Goal: Transaction & Acquisition: Purchase product/service

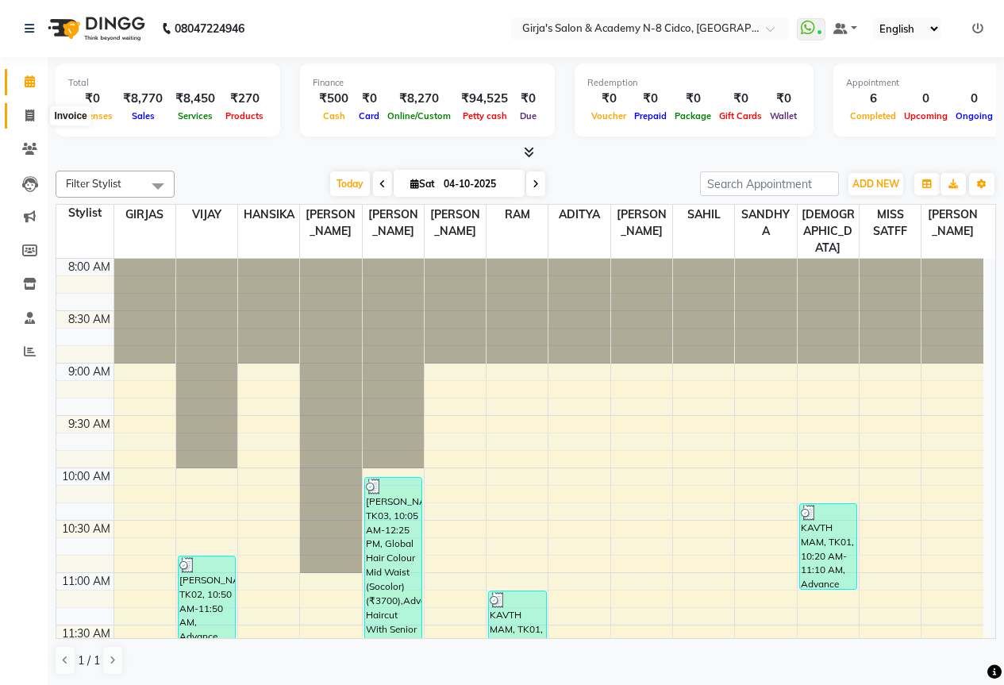
click at [23, 116] on span at bounding box center [30, 116] width 28 height 18
select select "service"
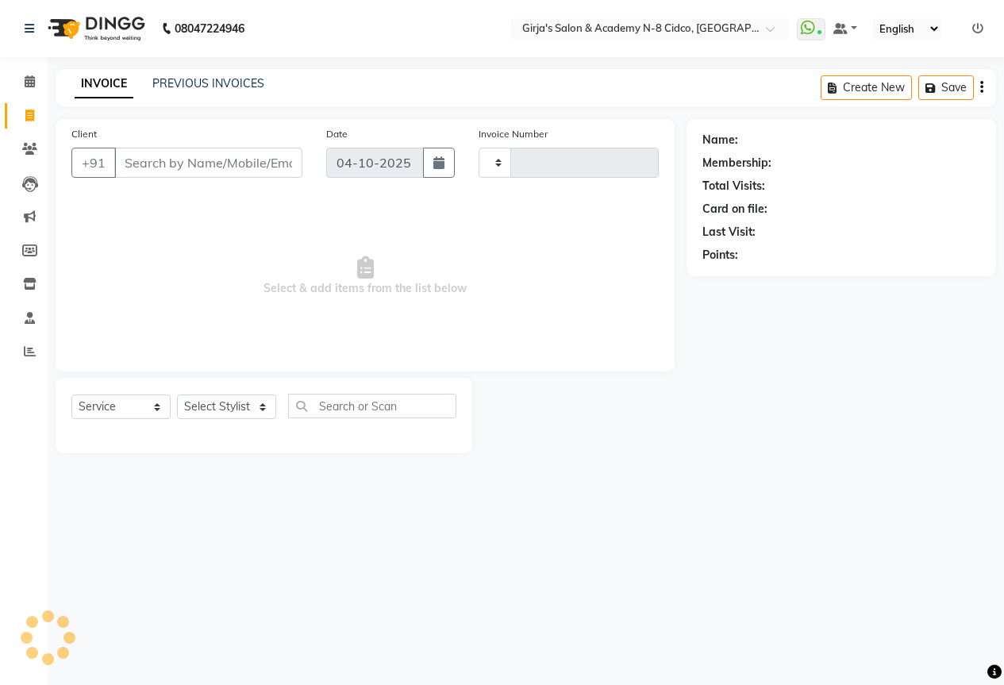
type input "5828"
select select "66"
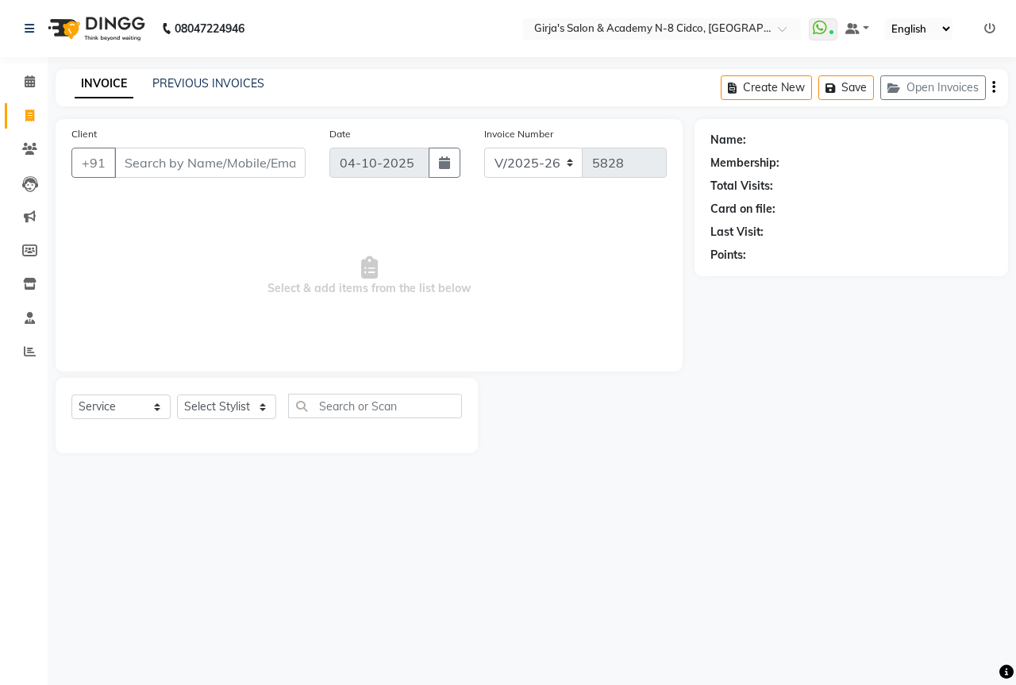
click at [209, 163] on input "Client" at bounding box center [209, 163] width 191 height 30
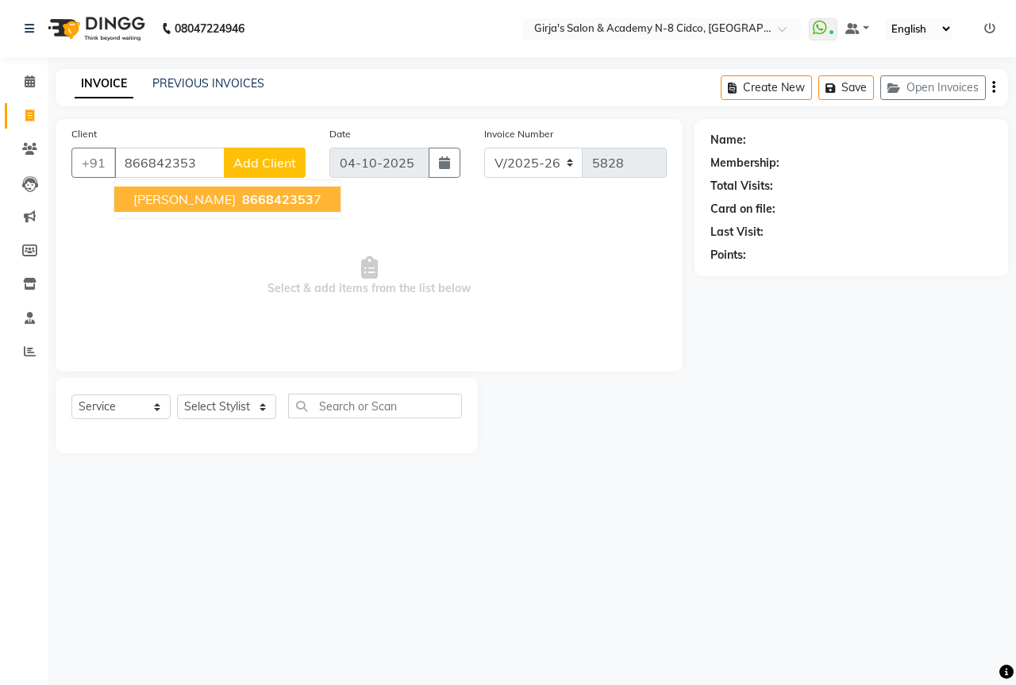
click at [263, 208] on button "MAYURI ZALTE 866842353 7" at bounding box center [227, 198] width 226 height 25
type input "8668423537"
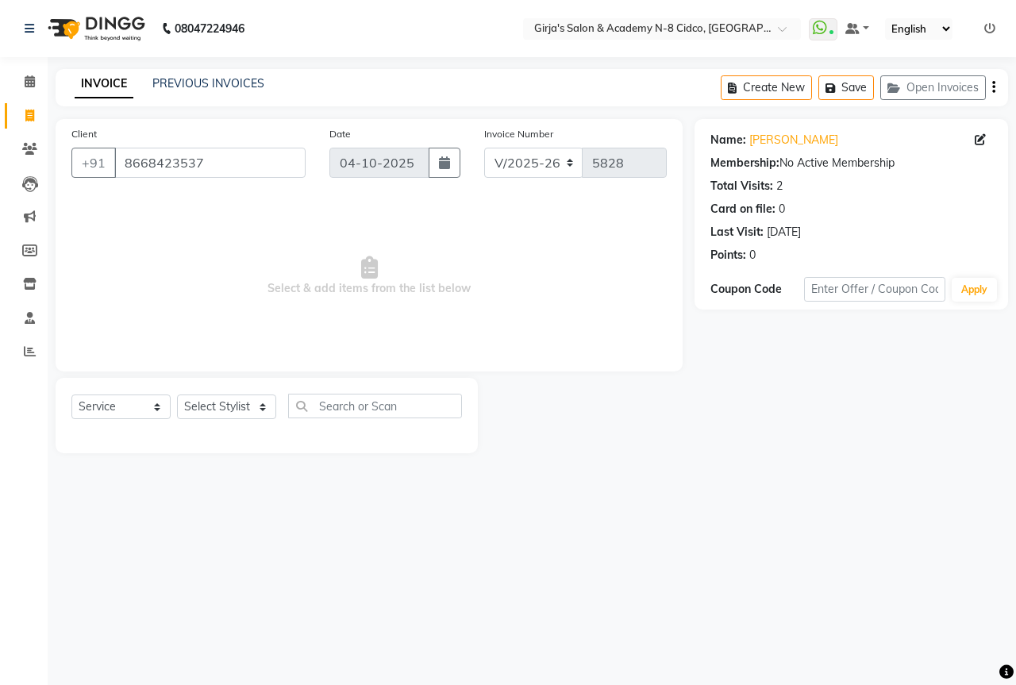
click at [229, 382] on div "Select Service Product Membership Package Voucher Prepaid Gift Card Select Styl…" at bounding box center [267, 415] width 422 height 75
click at [223, 398] on select "Select Stylist ADITYA [PERSON_NAME] BEAUTY M GIRJAS [PERSON_NAME] MISS [PERSON_…" at bounding box center [226, 406] width 99 height 25
select select "25488"
click at [177, 394] on select "Select Stylist ADITYA [PERSON_NAME] BEAUTY M GIRJAS [PERSON_NAME] MISS [PERSON_…" at bounding box center [226, 406] width 99 height 25
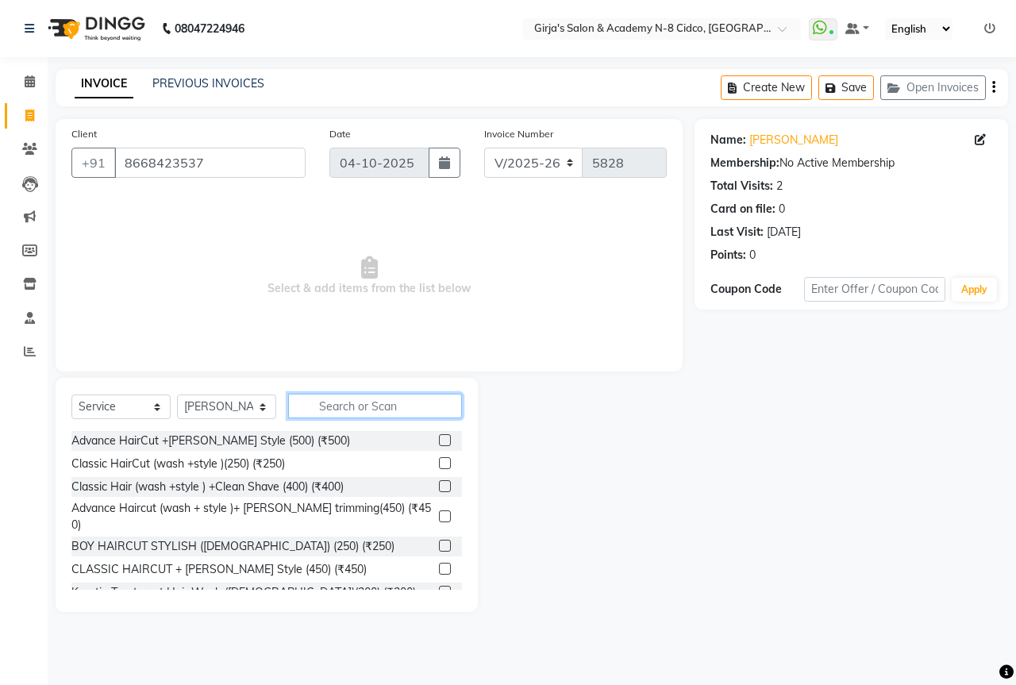
click at [359, 406] on input "text" at bounding box center [375, 406] width 174 height 25
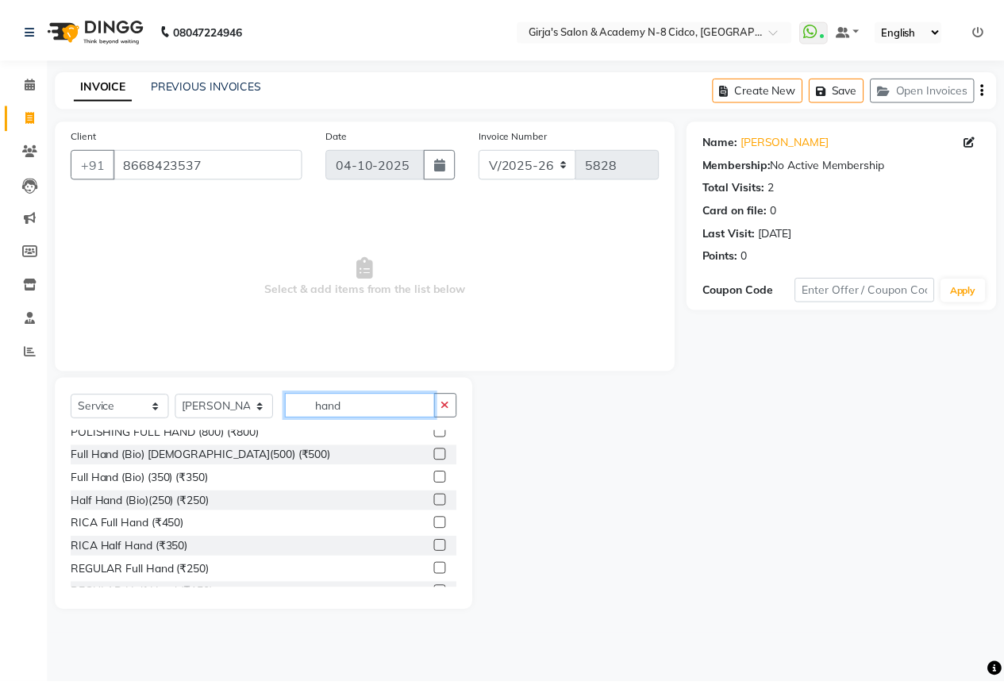
scroll to position [38, 0]
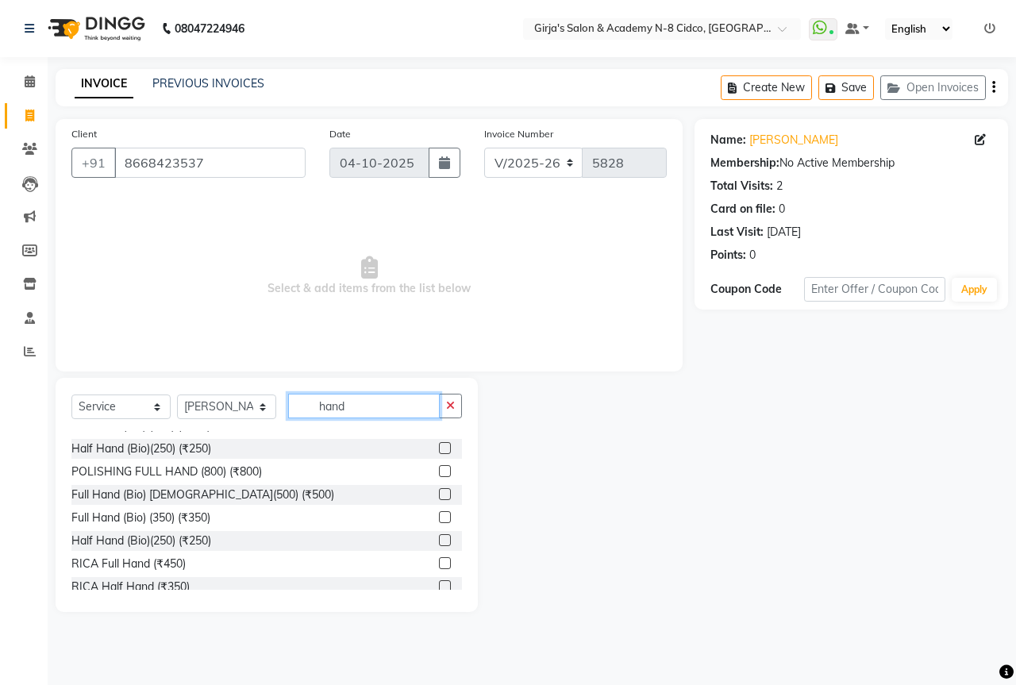
type input "hand"
click at [439, 471] on label at bounding box center [445, 471] width 12 height 12
click at [439, 471] on input "checkbox" at bounding box center [444, 472] width 10 height 10
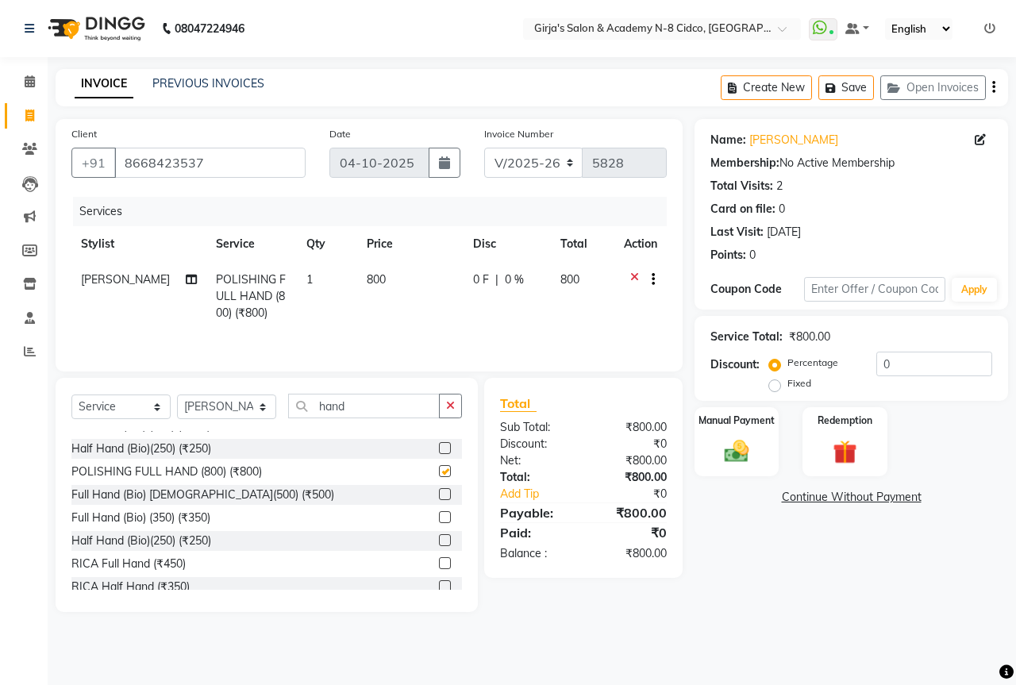
checkbox input "false"
click at [386, 284] on td "800" at bounding box center [410, 296] width 106 height 69
select select "25488"
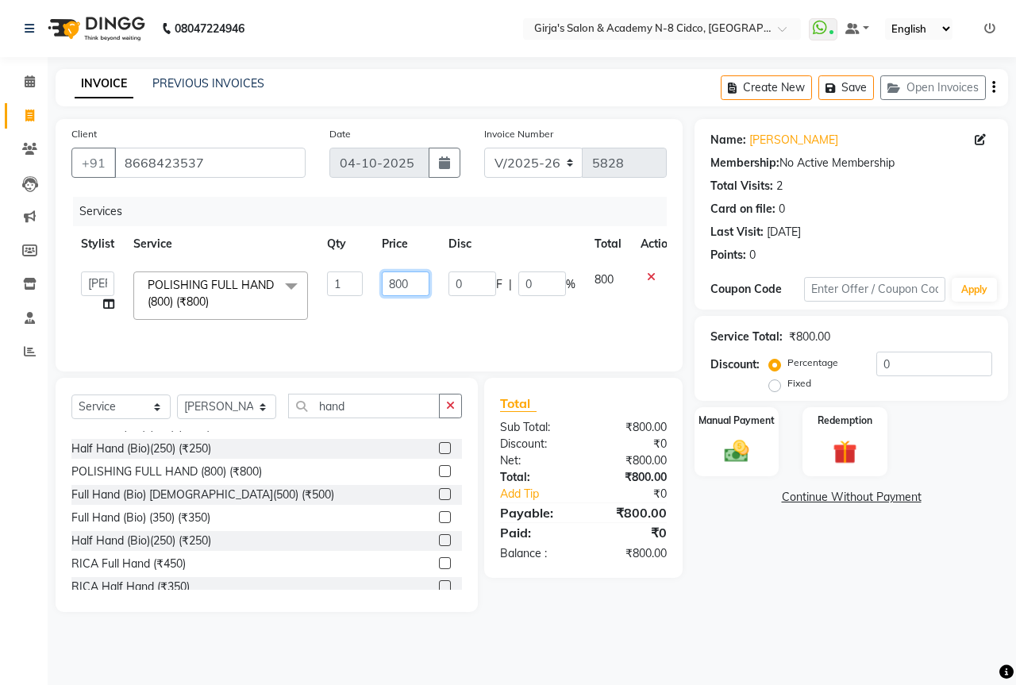
click at [386, 284] on input "800" at bounding box center [406, 283] width 48 height 25
type input "1200"
drag, startPoint x: 637, startPoint y: 526, endPoint x: 560, endPoint y: 502, distance: 80.6
click at [638, 527] on div "₹0" at bounding box center [630, 532] width 95 height 19
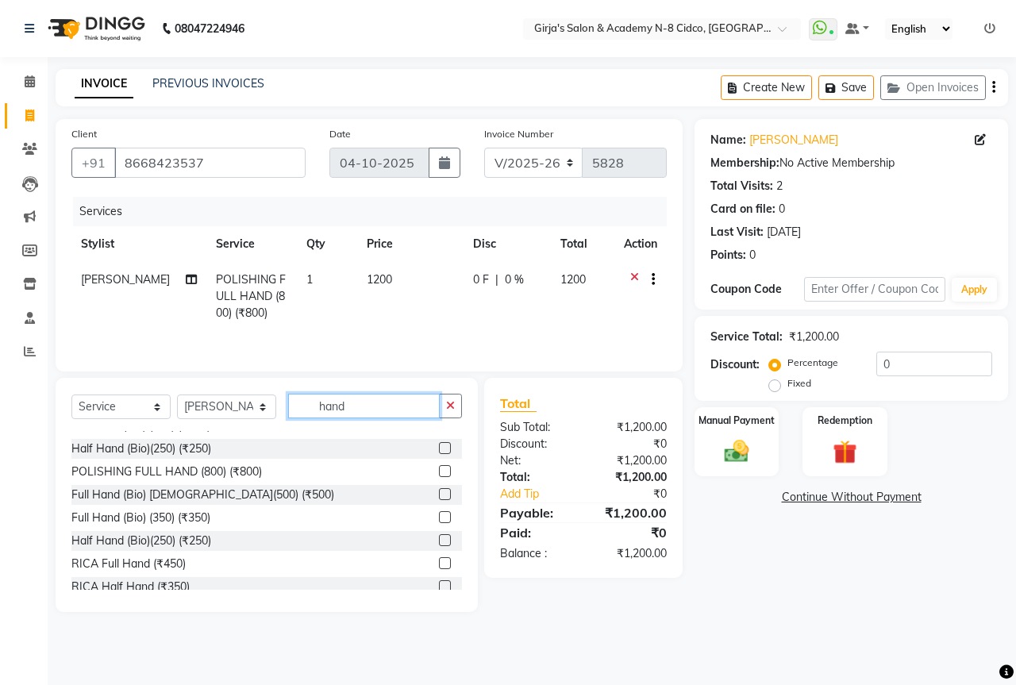
click at [415, 401] on input "hand" at bounding box center [364, 406] width 152 height 25
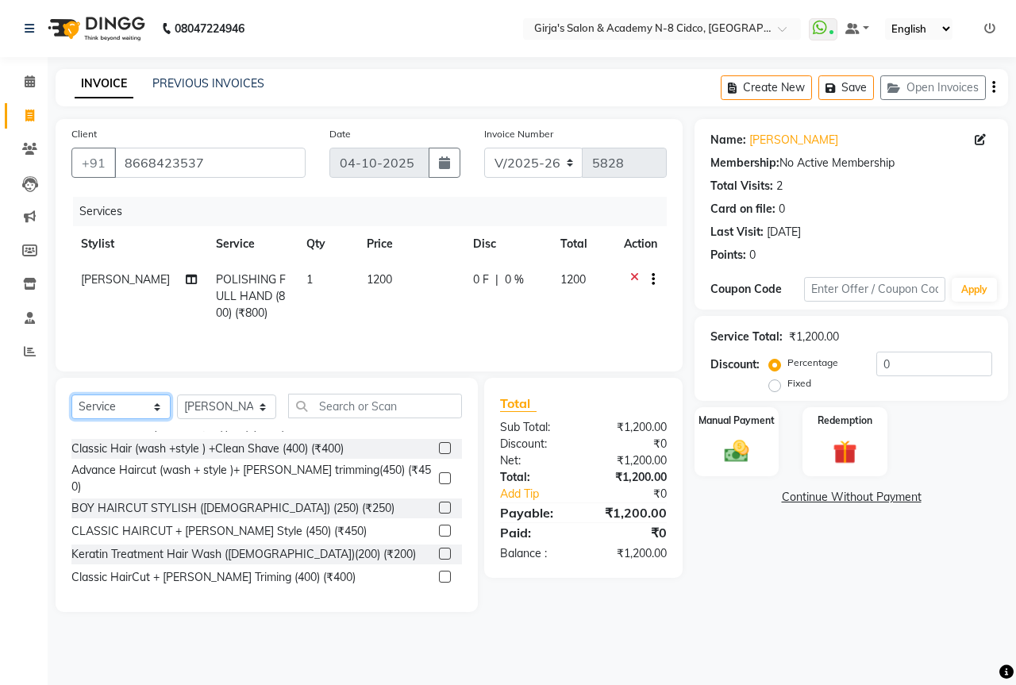
click at [148, 400] on select "Select Service Product Membership Package Voucher Prepaid Gift Card" at bounding box center [120, 406] width 99 height 25
click at [192, 405] on select "Select Stylist ADITYA [PERSON_NAME] BEAUTY M GIRJAS [PERSON_NAME] MISS [PERSON_…" at bounding box center [226, 406] width 99 height 25
click at [852, 86] on button "Save" at bounding box center [846, 87] width 56 height 25
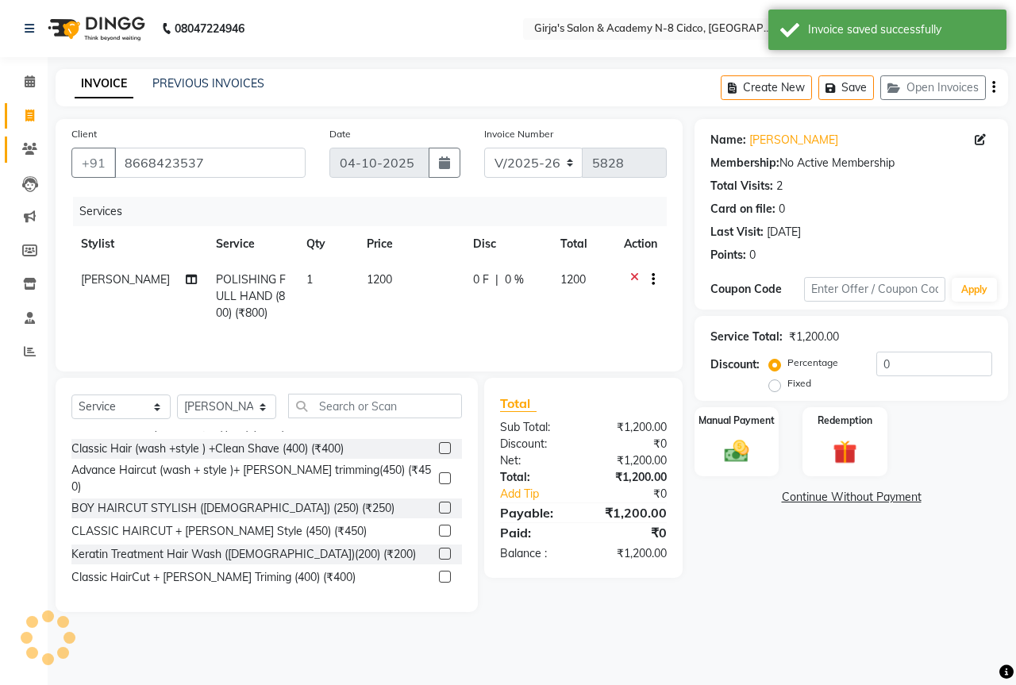
drag, startPoint x: 17, startPoint y: 98, endPoint x: 36, endPoint y: 139, distance: 44.7
click at [18, 99] on li "Invoice" at bounding box center [24, 116] width 48 height 34
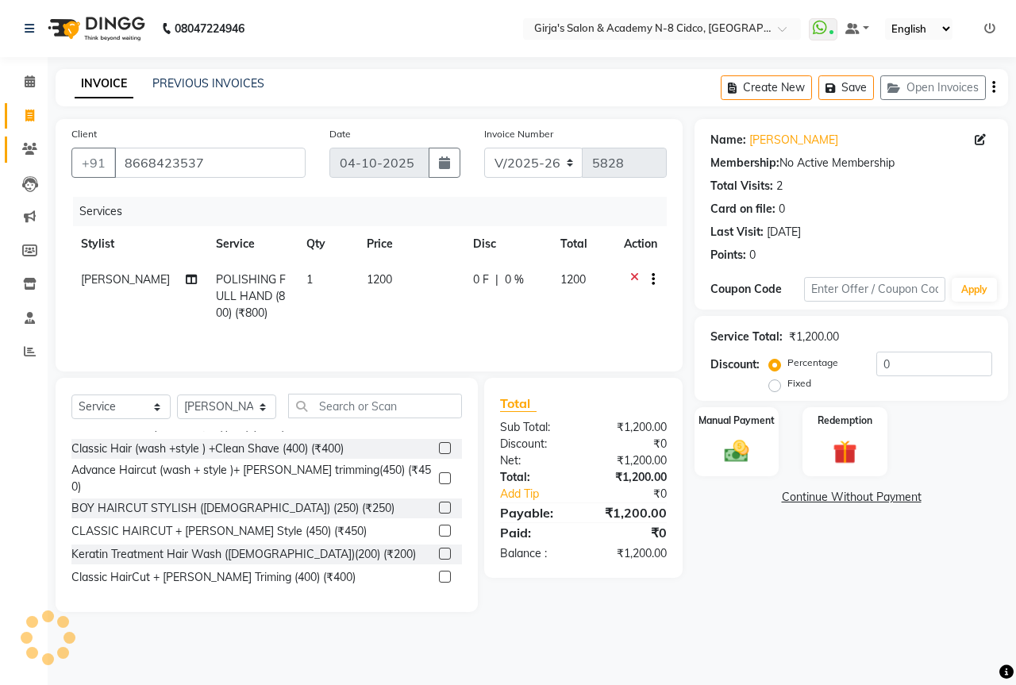
click at [36, 140] on link "Clients" at bounding box center [24, 149] width 38 height 26
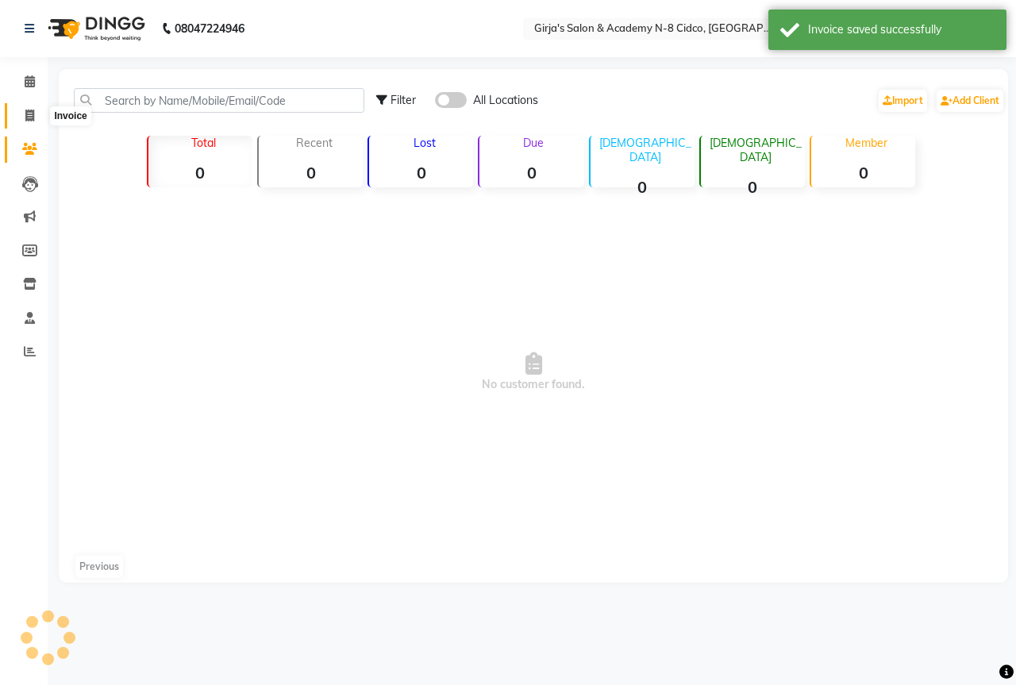
click at [29, 117] on icon at bounding box center [29, 115] width 9 height 12
select select "66"
select select "service"
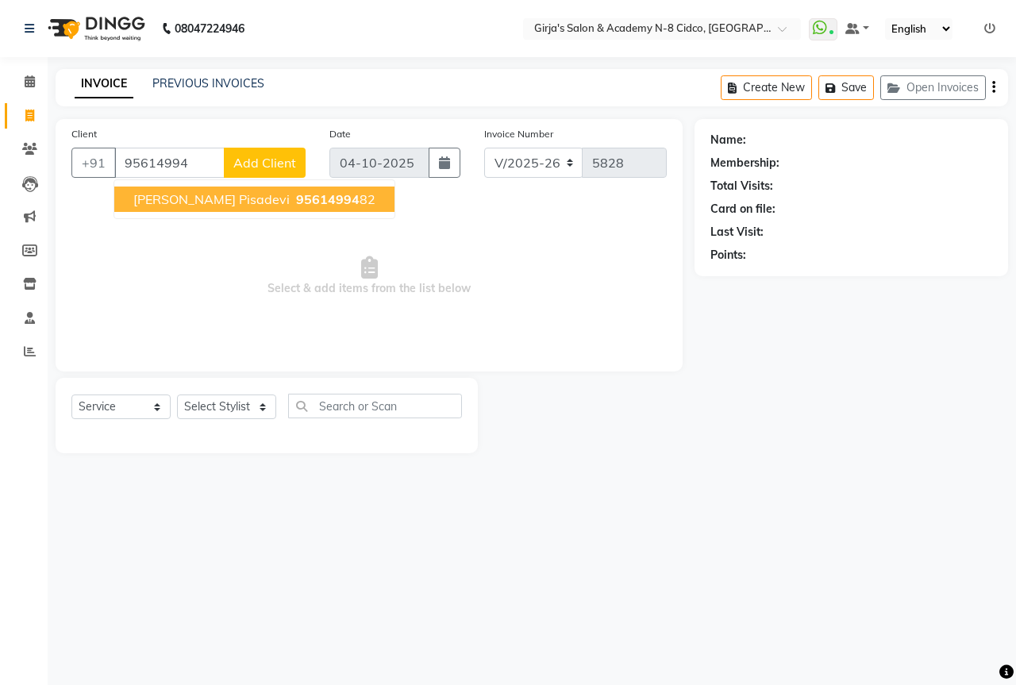
click at [248, 203] on span "[PERSON_NAME] pisadevi" at bounding box center [211, 199] width 156 height 16
type input "9561499482"
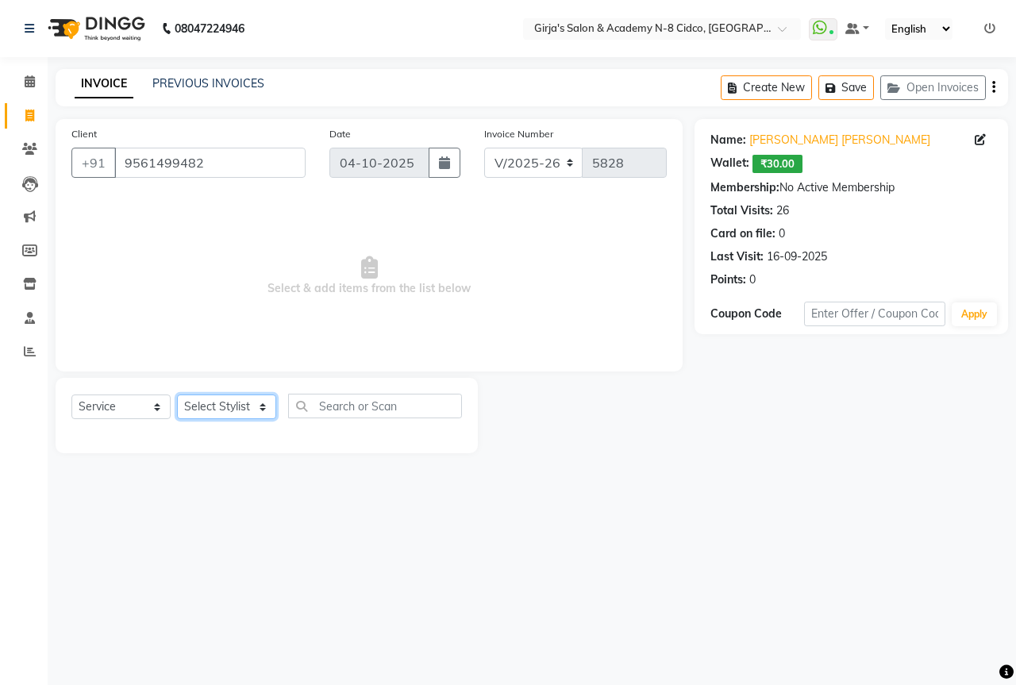
click at [250, 405] on select "Select Stylist ADITYA [PERSON_NAME] BEAUTY M GIRJAS [PERSON_NAME] MISS [PERSON_…" at bounding box center [226, 406] width 99 height 25
select select "42871"
click at [177, 394] on select "Select Stylist ADITYA [PERSON_NAME] BEAUTY M GIRJAS [PERSON_NAME] MISS [PERSON_…" at bounding box center [226, 406] width 99 height 25
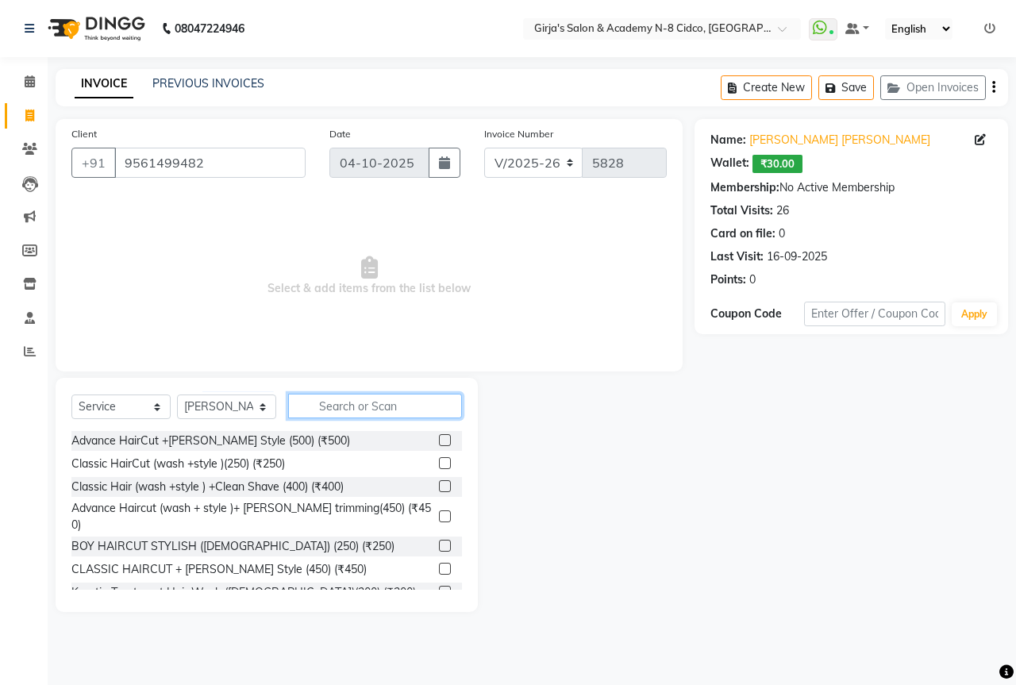
click at [344, 401] on input "text" at bounding box center [375, 406] width 174 height 25
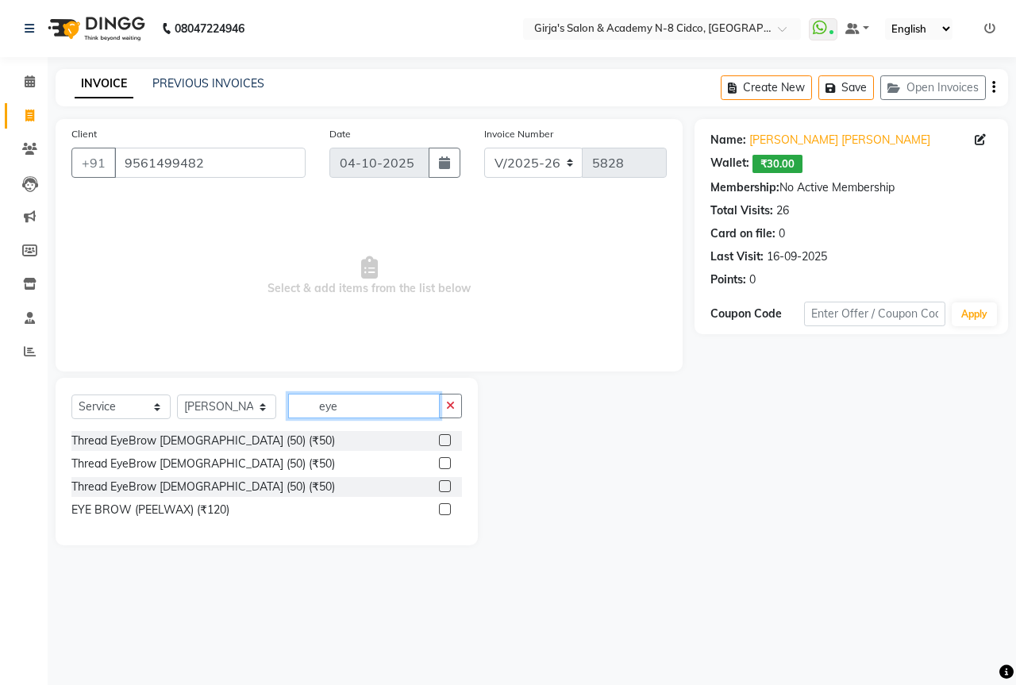
type input "eye"
click at [446, 438] on label at bounding box center [445, 440] width 12 height 12
click at [446, 438] on input "checkbox" at bounding box center [444, 441] width 10 height 10
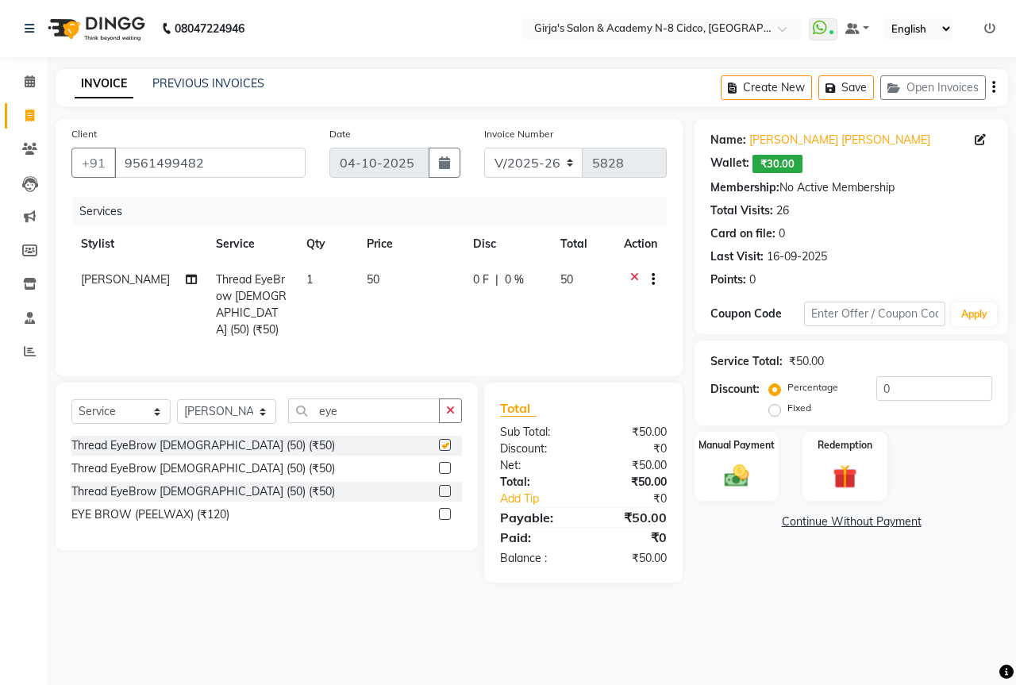
checkbox input "false"
click at [748, 467] on img at bounding box center [736, 475] width 41 height 29
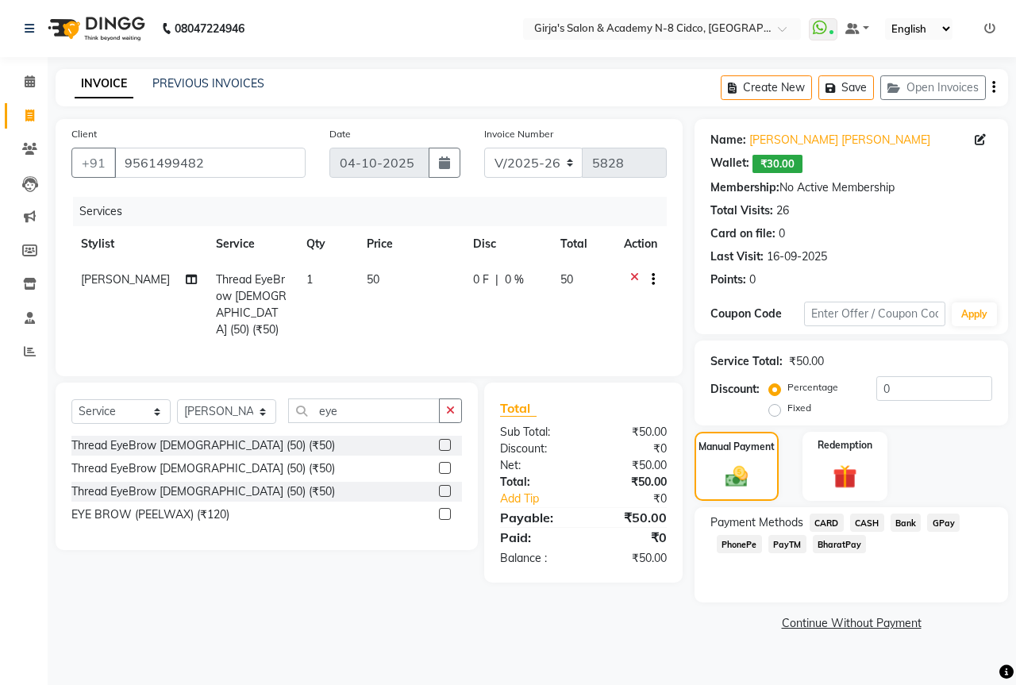
drag, startPoint x: 858, startPoint y: 521, endPoint x: 866, endPoint y: 540, distance: 21.4
click at [857, 521] on span "CASH" at bounding box center [867, 522] width 34 height 18
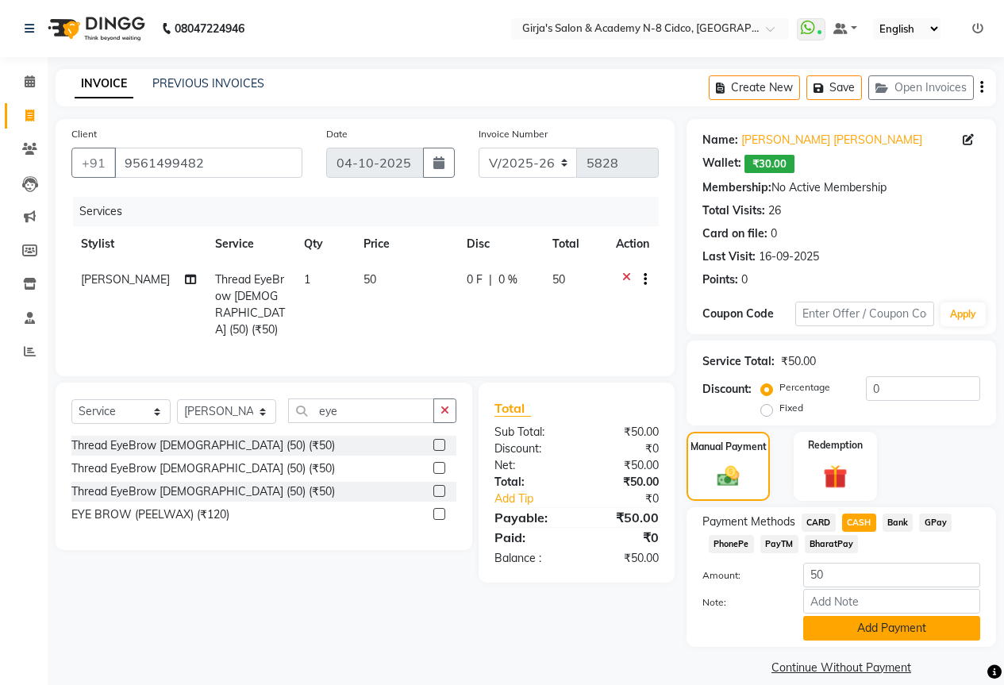
click at [958, 628] on button "Add Payment" at bounding box center [891, 628] width 177 height 25
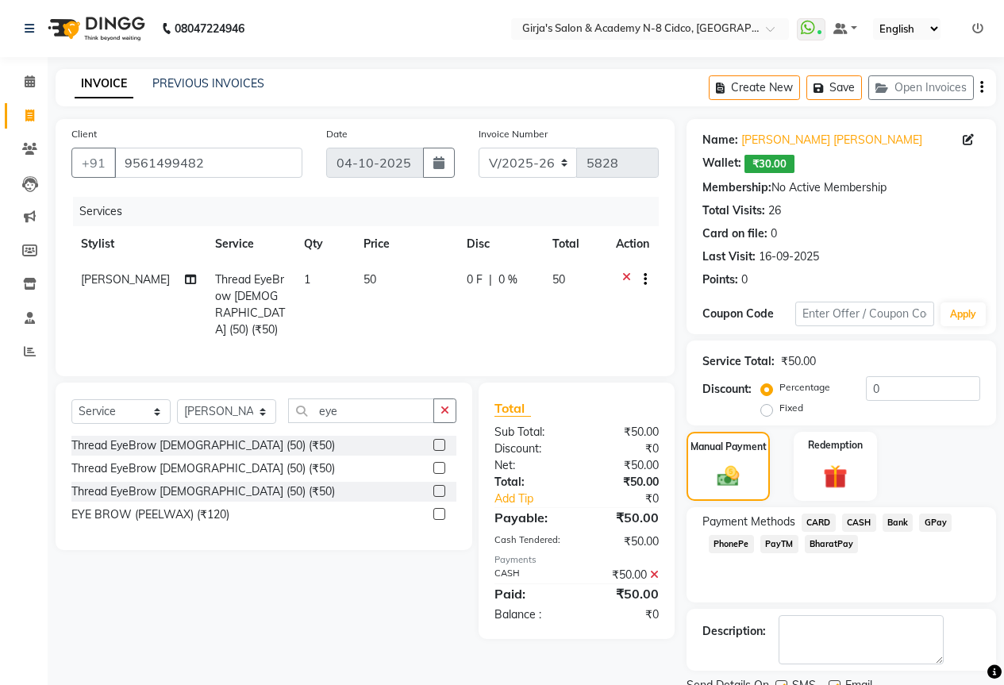
scroll to position [63, 0]
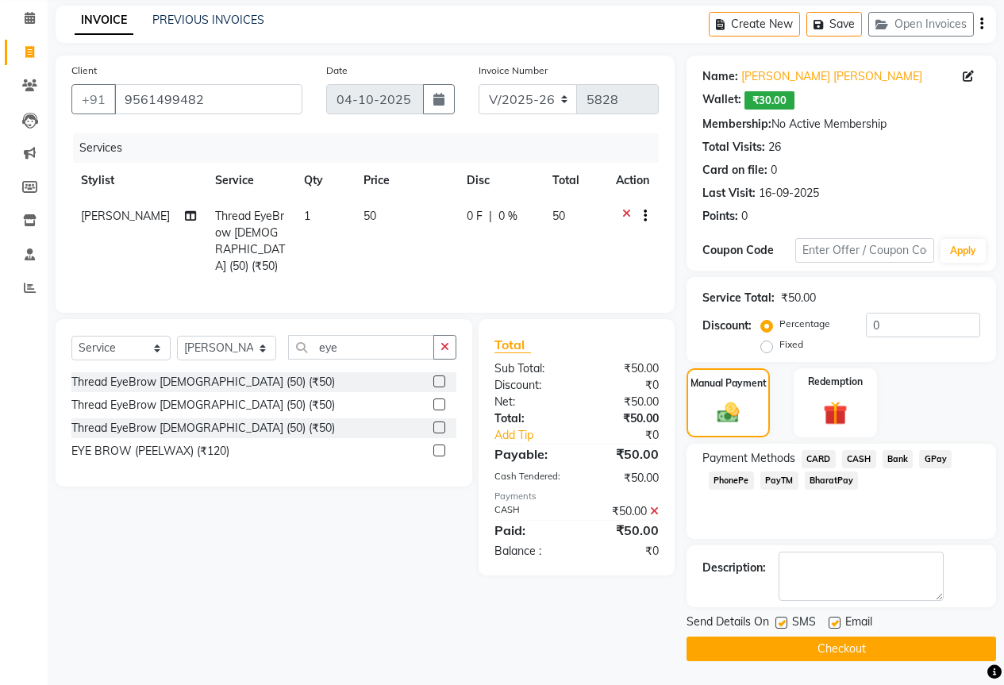
click at [930, 650] on button "Checkout" at bounding box center [840, 648] width 309 height 25
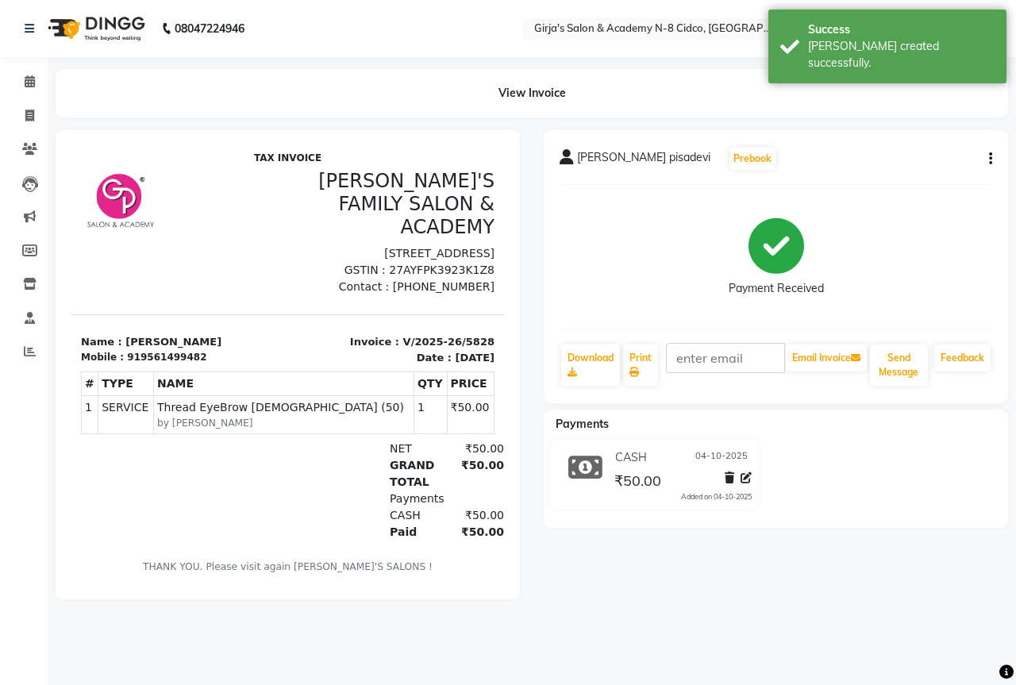
drag, startPoint x: 36, startPoint y: 95, endPoint x: 29, endPoint y: 102, distance: 9.0
click at [36, 94] on li "Calendar" at bounding box center [24, 82] width 48 height 34
click at [29, 102] on li "Invoice" at bounding box center [24, 116] width 48 height 34
click at [29, 103] on link "Invoice" at bounding box center [24, 116] width 38 height 26
select select "service"
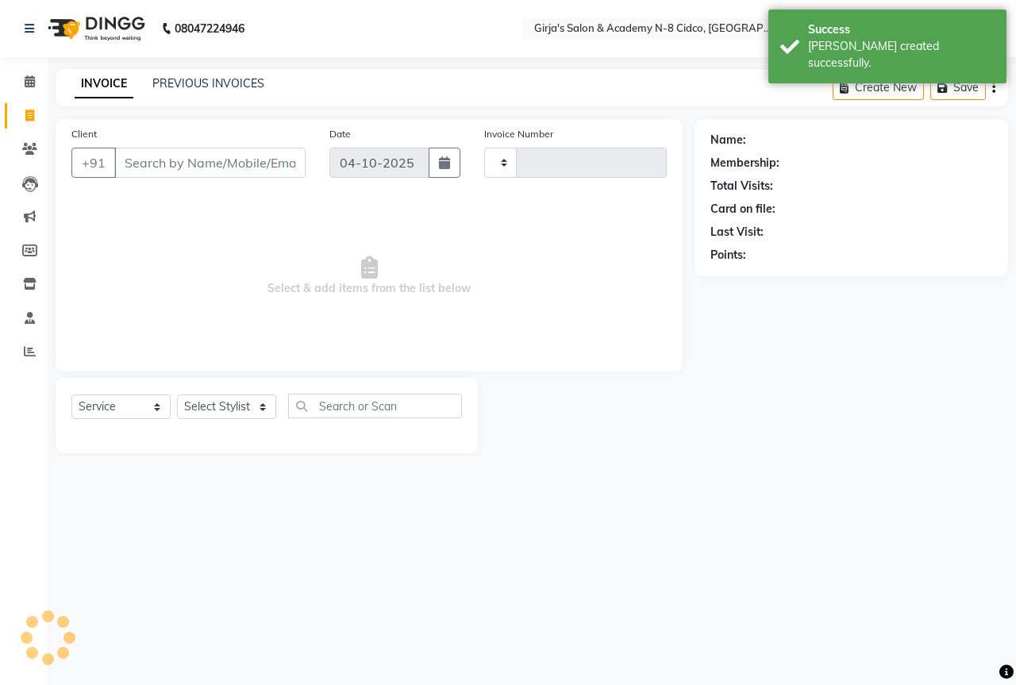
type input "5829"
select select "66"
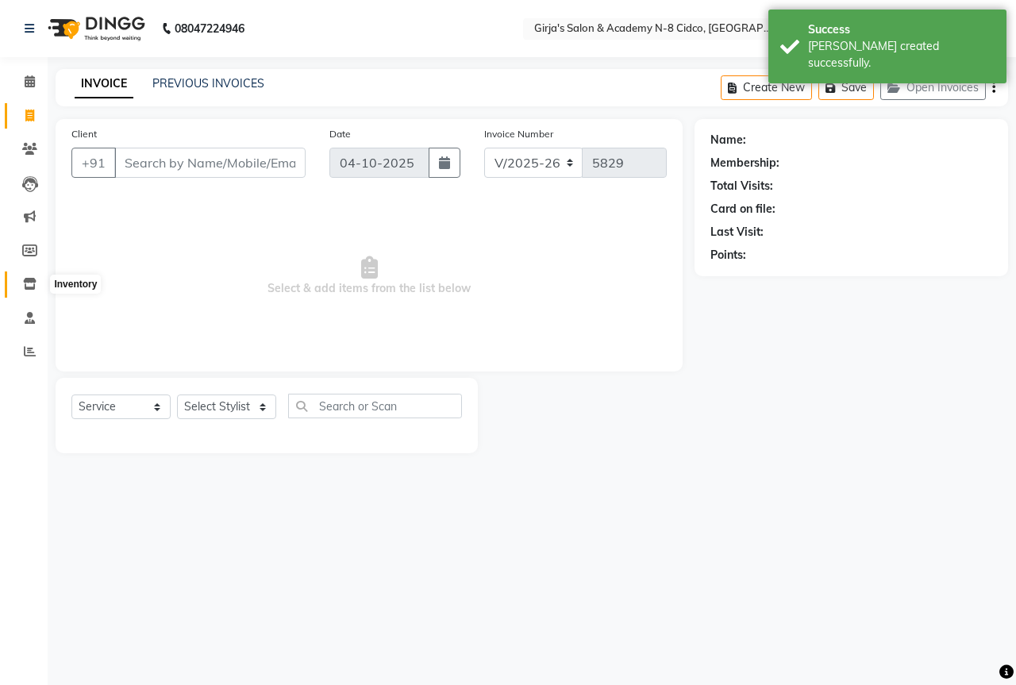
drag, startPoint x: 22, startPoint y: 292, endPoint x: 46, endPoint y: 270, distance: 32.6
click at [22, 293] on span at bounding box center [30, 284] width 28 height 18
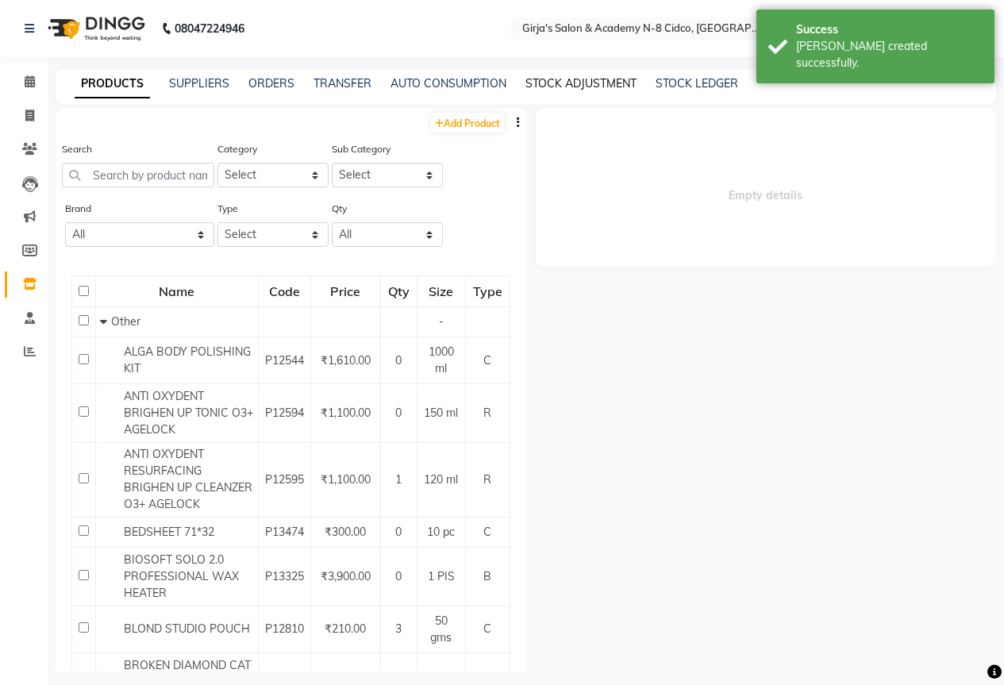
click at [563, 81] on link "STOCK ADJUSTMENT" at bounding box center [580, 83] width 111 height 14
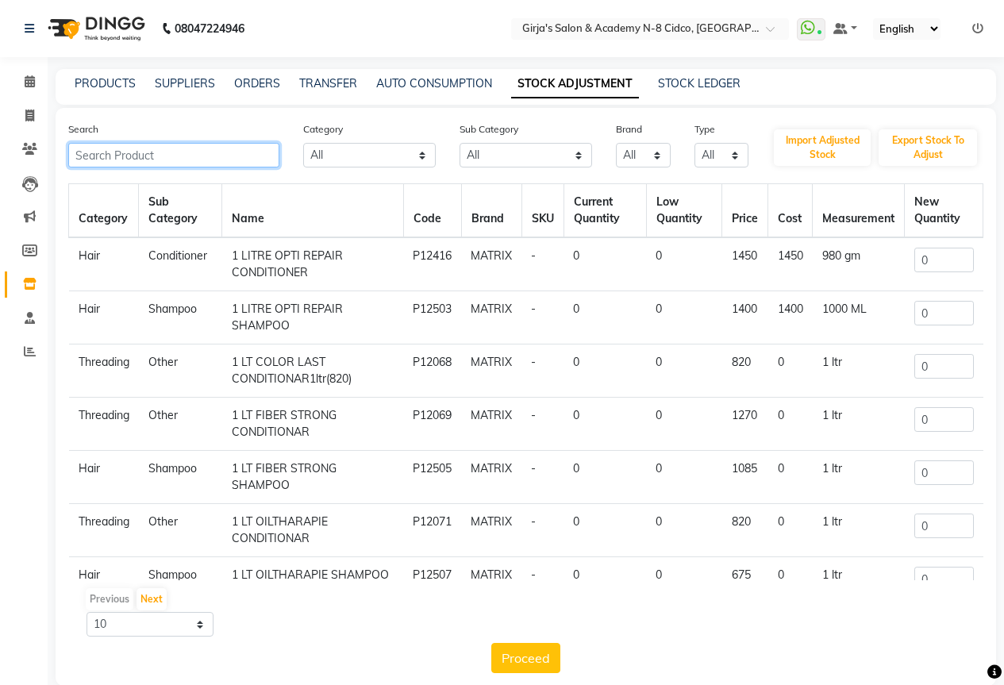
click at [137, 161] on input "text" at bounding box center [173, 155] width 211 height 25
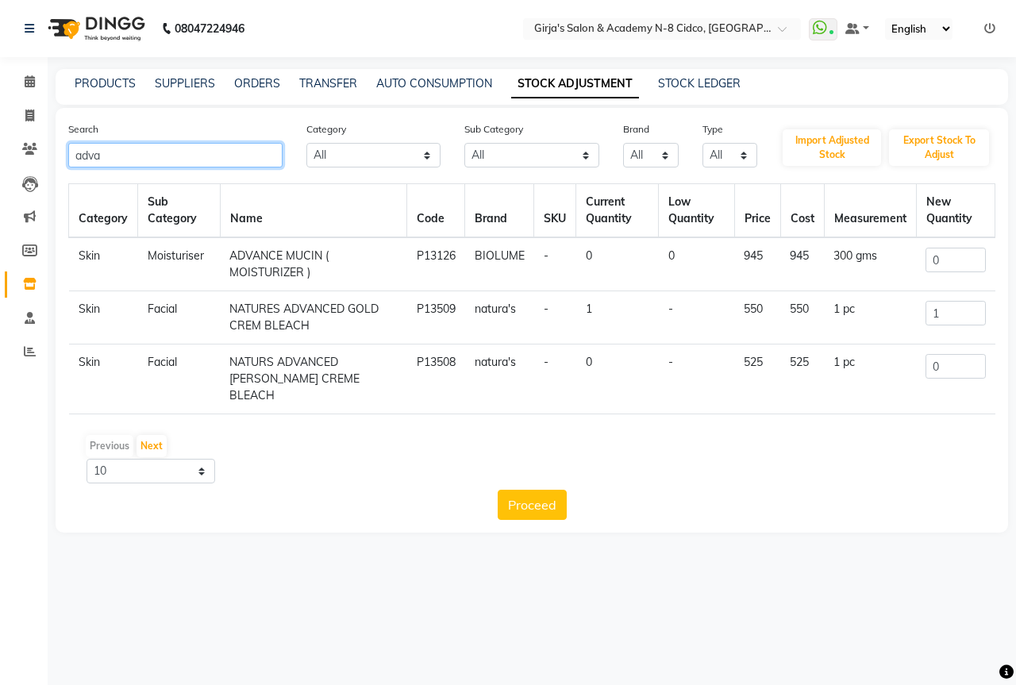
type input "adva"
click at [916, 261] on td "0" at bounding box center [955, 264] width 79 height 54
click at [941, 261] on input "0" at bounding box center [955, 260] width 60 height 25
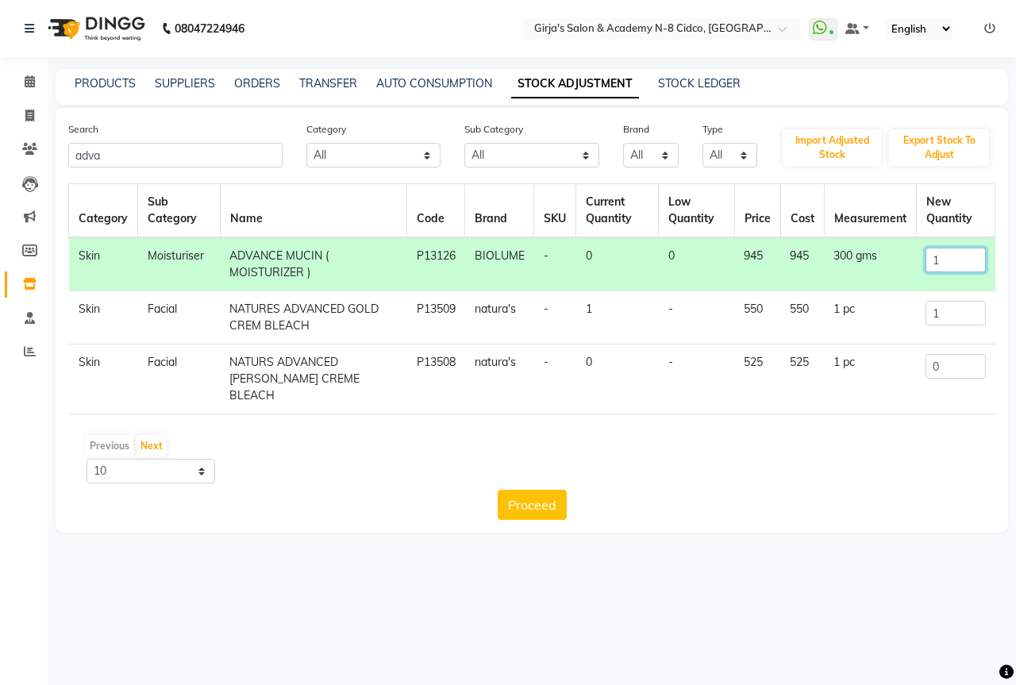
click at [949, 263] on input "1" at bounding box center [955, 260] width 60 height 25
click at [947, 265] on input "1" at bounding box center [955, 260] width 60 height 25
click at [948, 266] on input "1" at bounding box center [955, 260] width 60 height 25
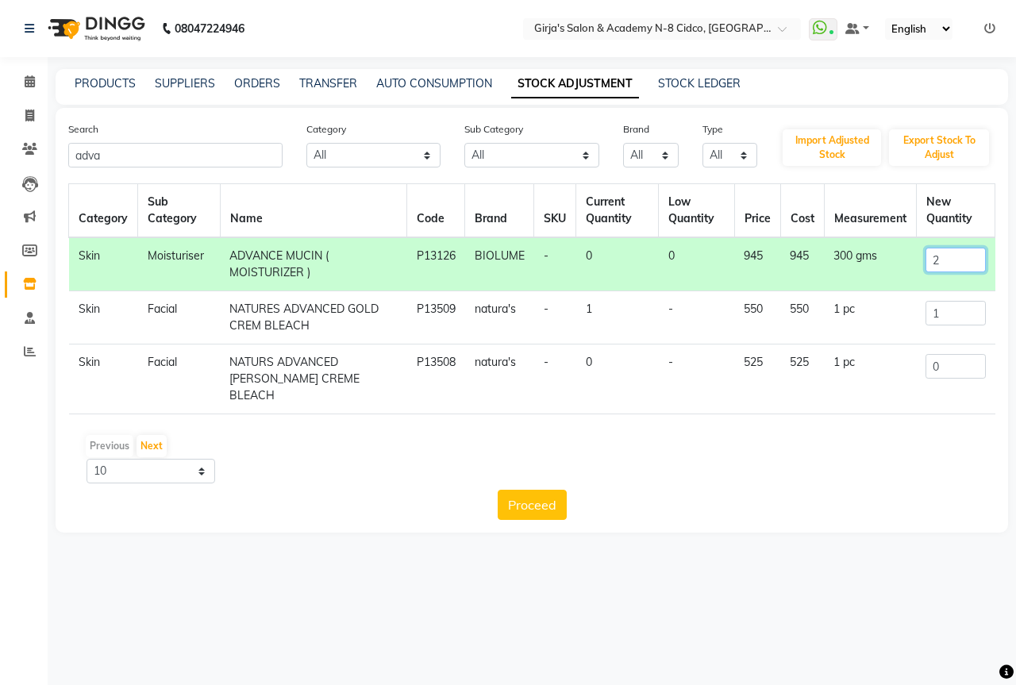
type input "2"
click at [478, 490] on div "Proceed" at bounding box center [531, 505] width 927 height 30
click at [522, 490] on button "Proceed" at bounding box center [531, 505] width 69 height 30
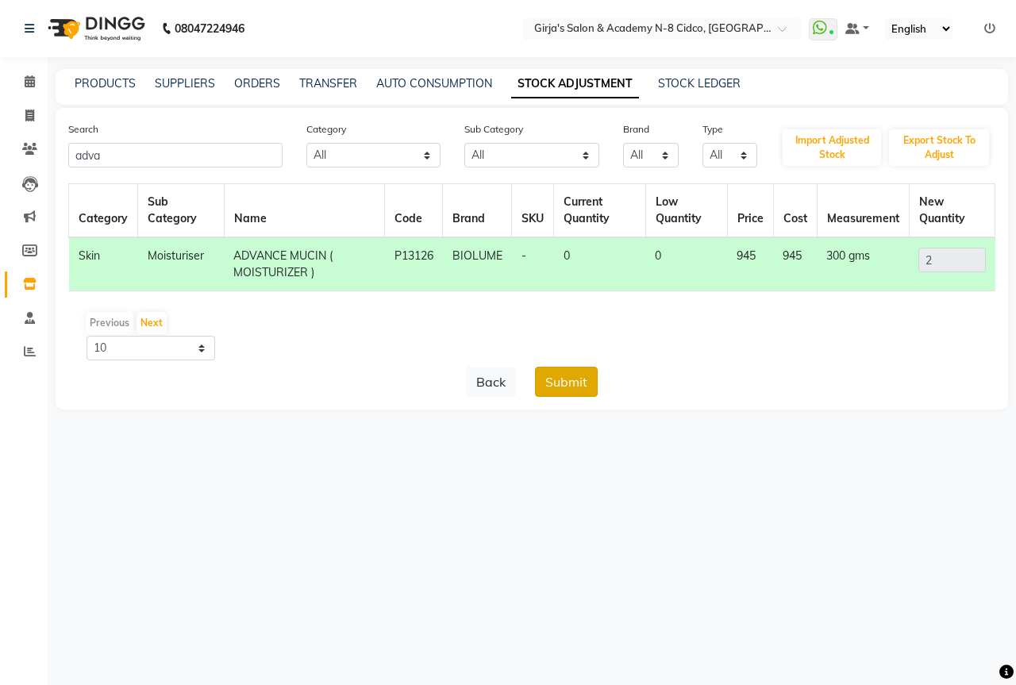
click at [562, 387] on button "Submit" at bounding box center [566, 382] width 63 height 30
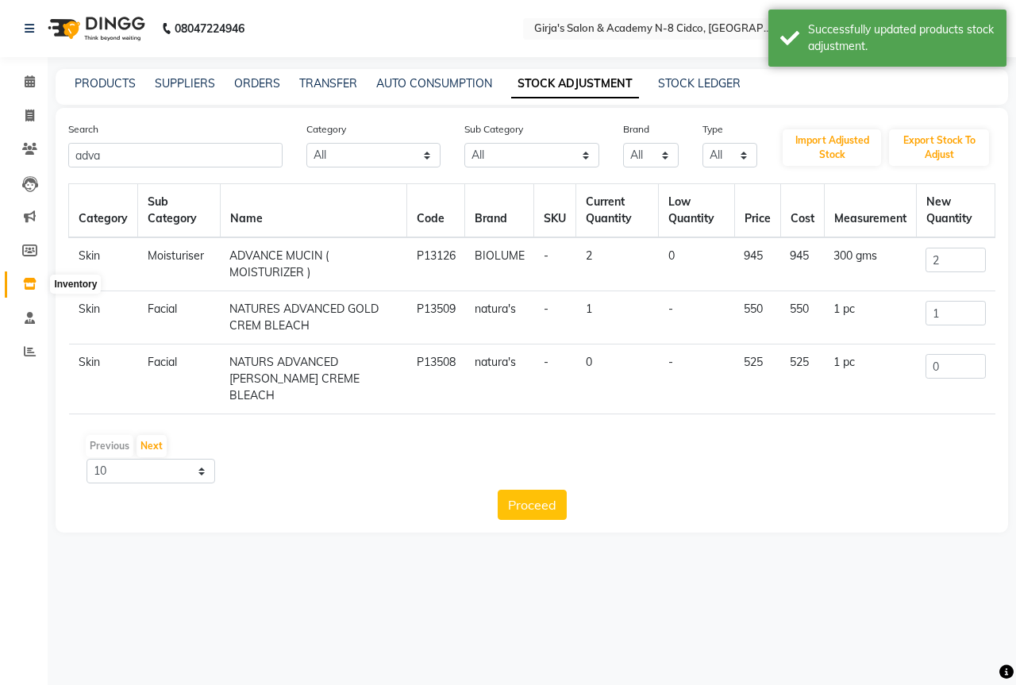
click at [36, 275] on span at bounding box center [30, 284] width 28 height 18
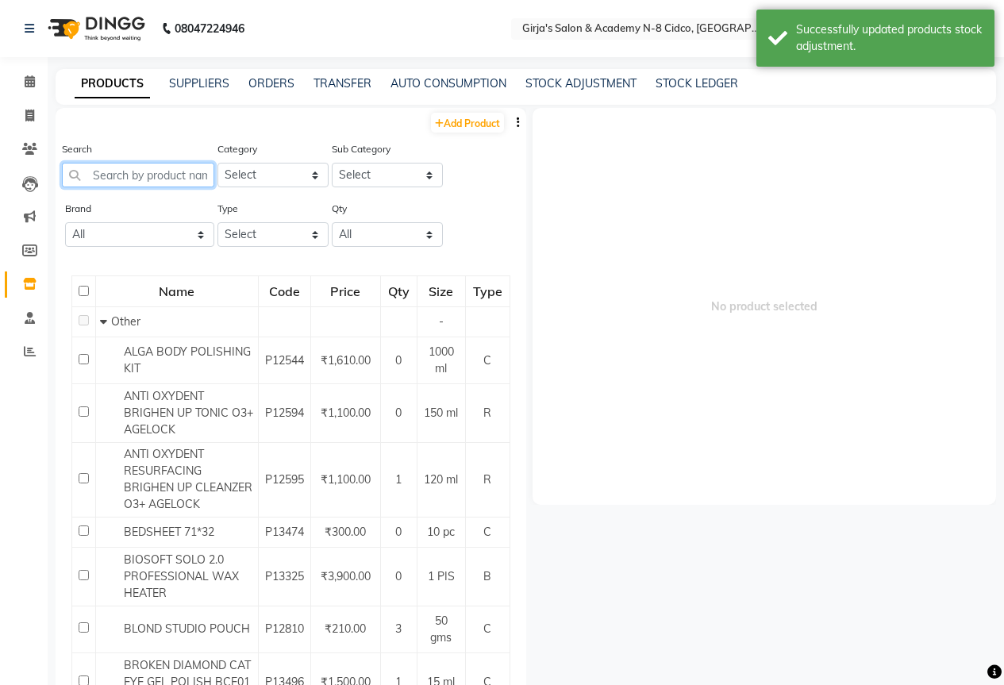
click at [107, 175] on input "text" at bounding box center [138, 175] width 152 height 25
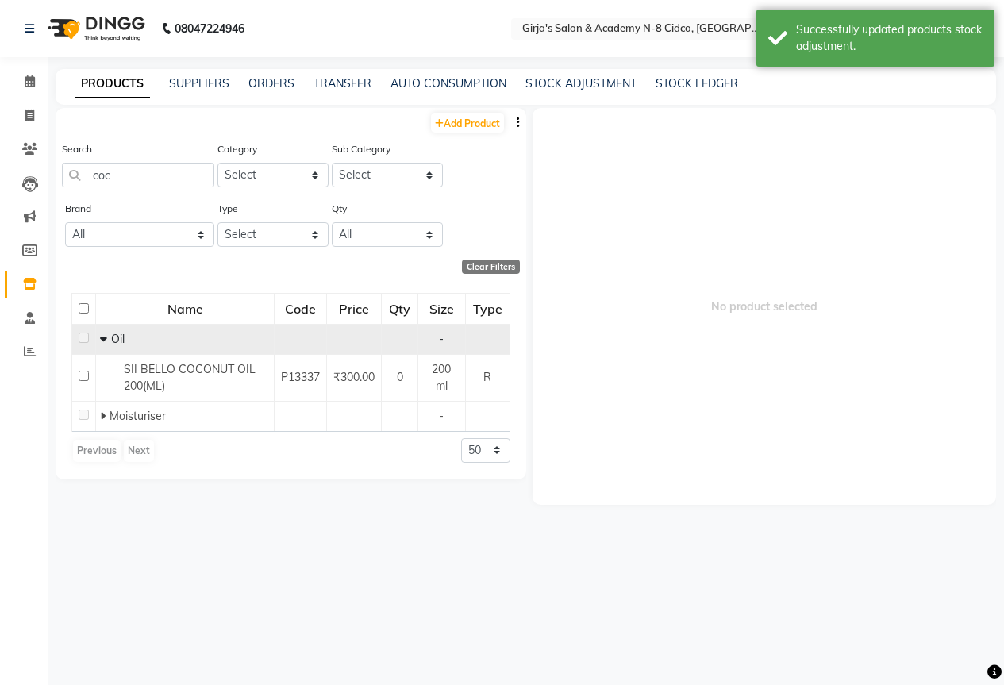
click at [100, 341] on icon at bounding box center [103, 338] width 7 height 11
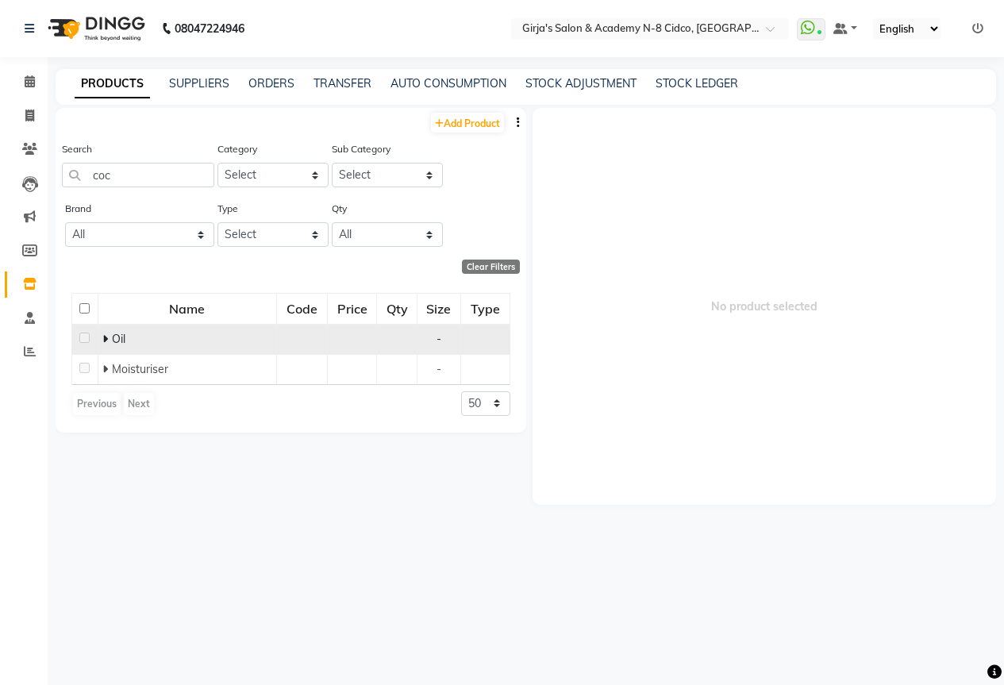
click at [99, 340] on td "Oil" at bounding box center [187, 339] width 179 height 30
click at [108, 348] on td "Oil" at bounding box center [187, 339] width 179 height 30
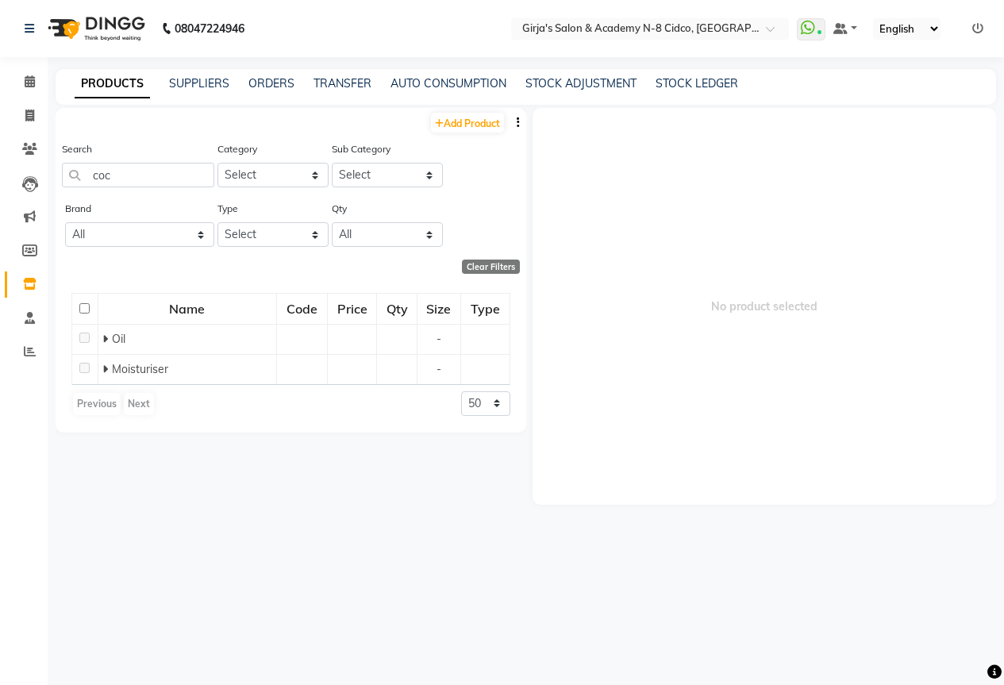
click at [107, 347] on div "Oil" at bounding box center [187, 339] width 170 height 17
click at [107, 340] on icon at bounding box center [105, 338] width 6 height 11
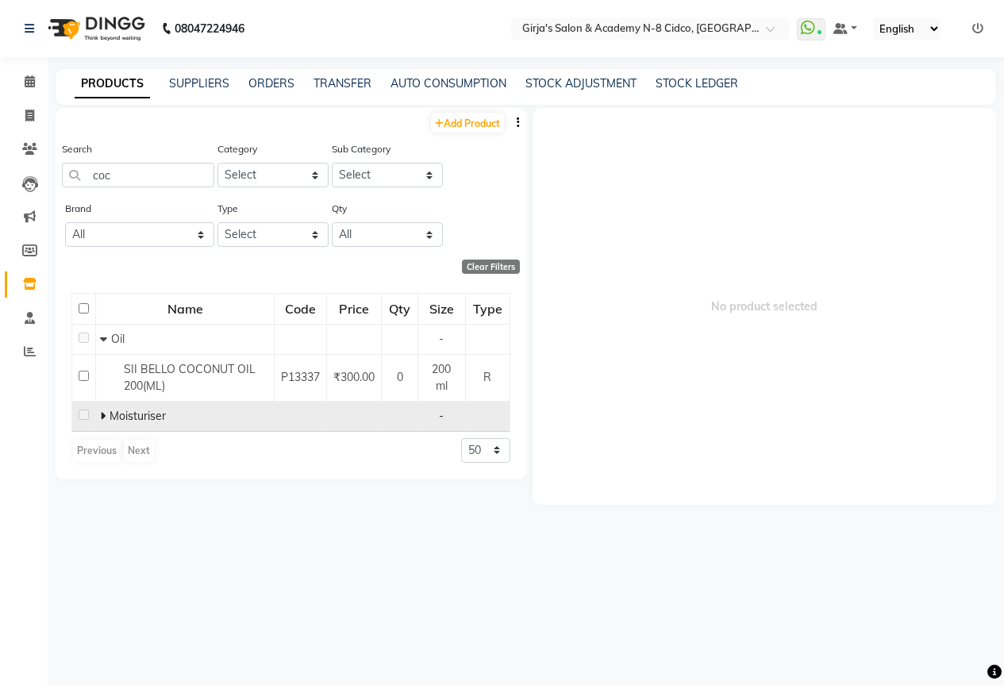
click at [102, 417] on icon at bounding box center [103, 415] width 6 height 11
click at [135, 187] on div "Search coc" at bounding box center [138, 170] width 152 height 60
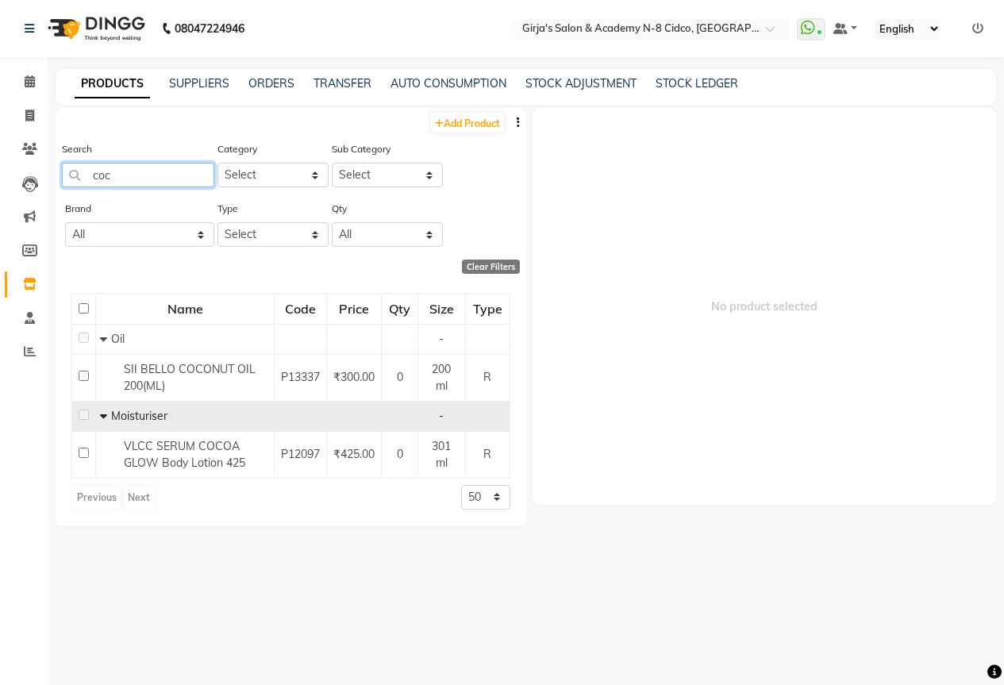
click at [134, 183] on input "coc" at bounding box center [138, 175] width 152 height 25
type input "c"
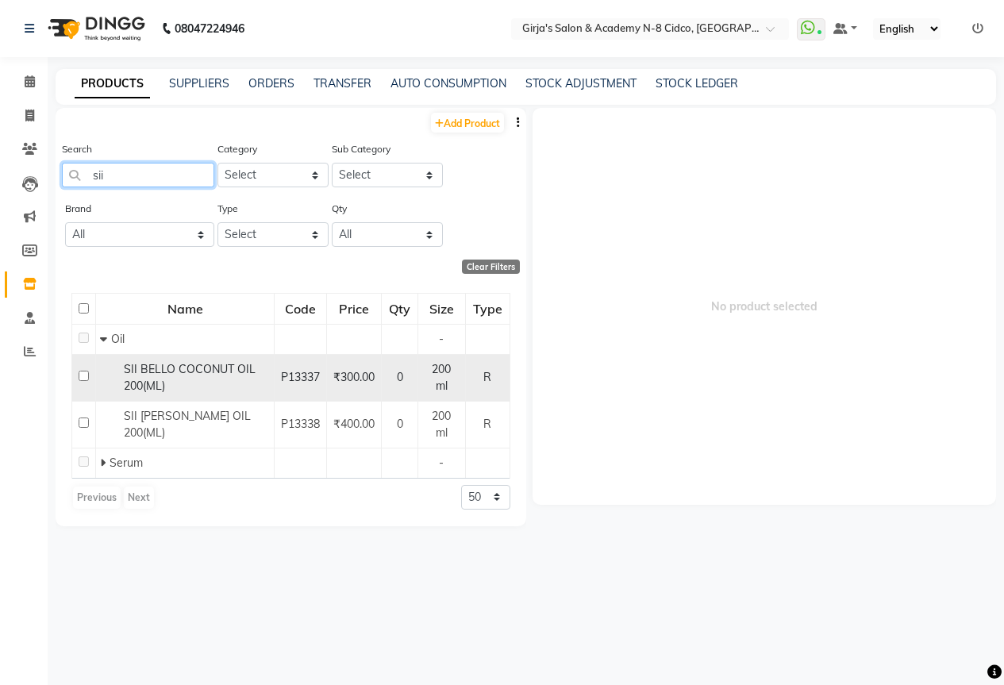
type input "sii"
click at [83, 370] on td at bounding box center [84, 377] width 24 height 47
click at [89, 375] on td at bounding box center [84, 377] width 24 height 47
click at [83, 376] on input "checkbox" at bounding box center [84, 376] width 10 height 10
checkbox input "true"
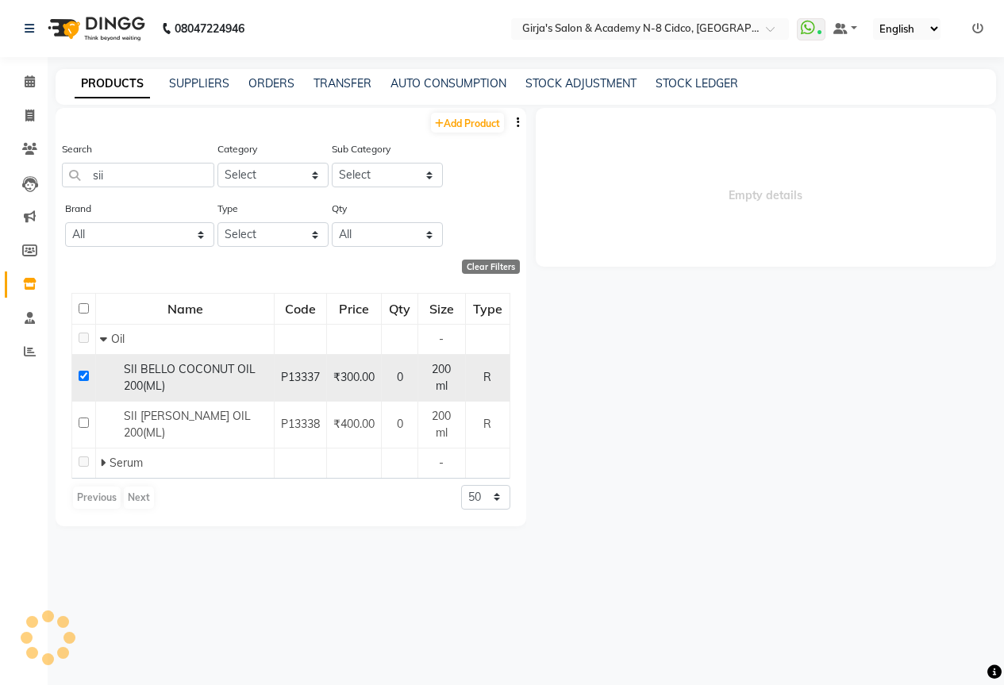
click at [210, 387] on div "SII BELLO COCONUT OIL 200(ML)" at bounding box center [185, 377] width 170 height 33
click at [215, 373] on span "SII BELLO COCONUT OIL 200(ML)" at bounding box center [190, 377] width 132 height 31
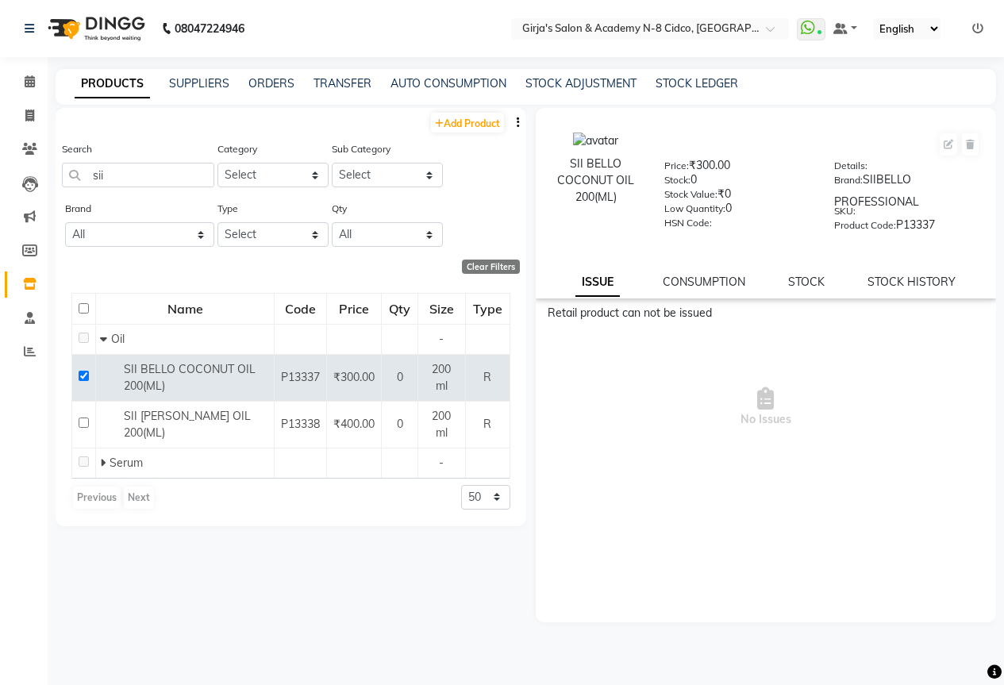
click at [440, 91] on div "AUTO CONSUMPTION" at bounding box center [448, 83] width 116 height 17
click at [552, 83] on link "STOCK ADJUSTMENT" at bounding box center [580, 83] width 111 height 14
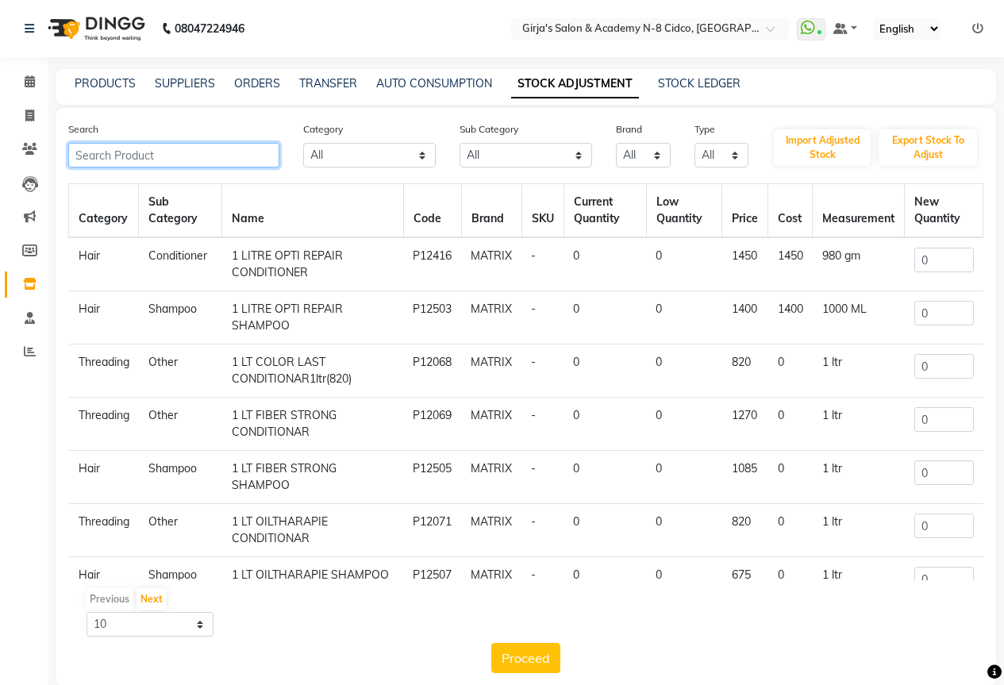
click at [154, 159] on input "text" at bounding box center [173, 155] width 211 height 25
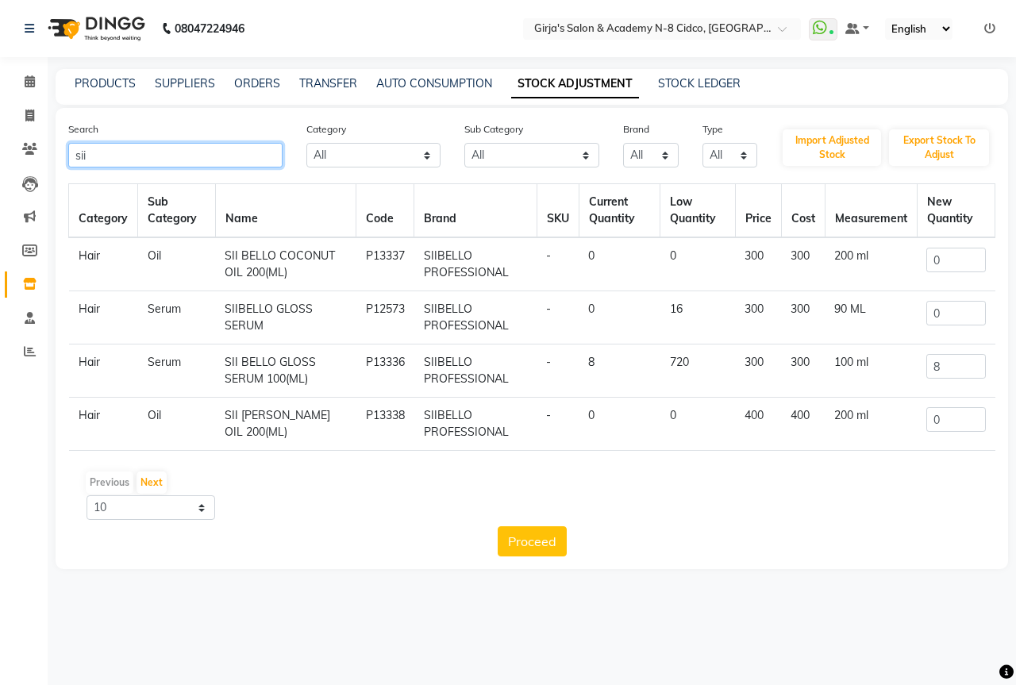
type input "sii"
click at [956, 264] on input "0" at bounding box center [955, 260] width 59 height 25
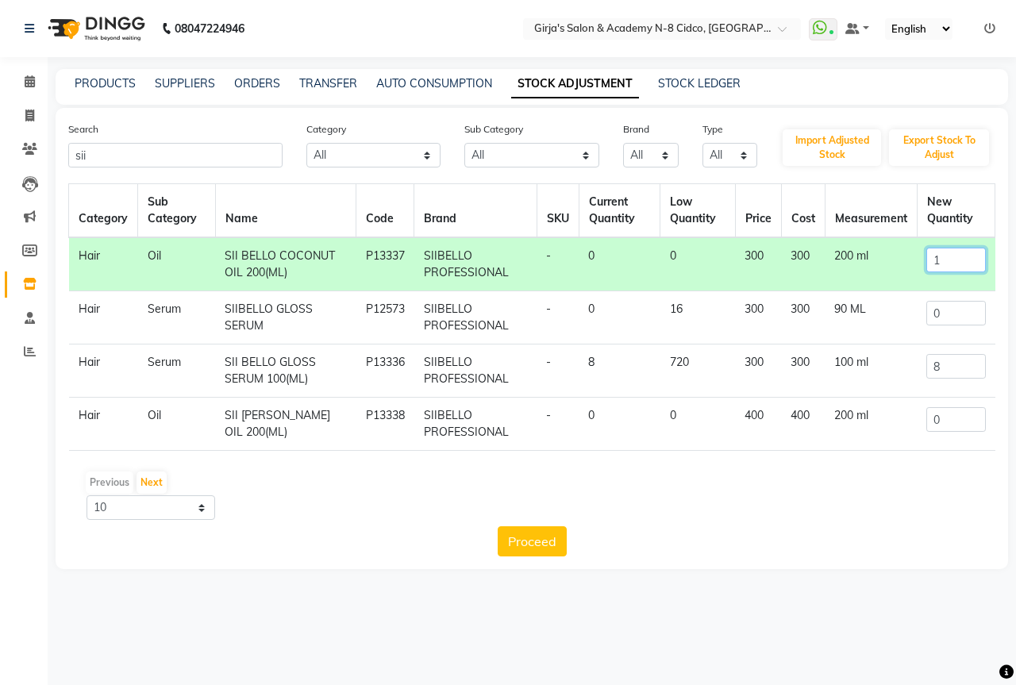
type input "1"
drag, startPoint x: 567, startPoint y: 550, endPoint x: 551, endPoint y: 536, distance: 20.2
click at [565, 549] on div "Proceed" at bounding box center [531, 541] width 927 height 30
click at [551, 536] on button "Proceed" at bounding box center [531, 541] width 69 height 30
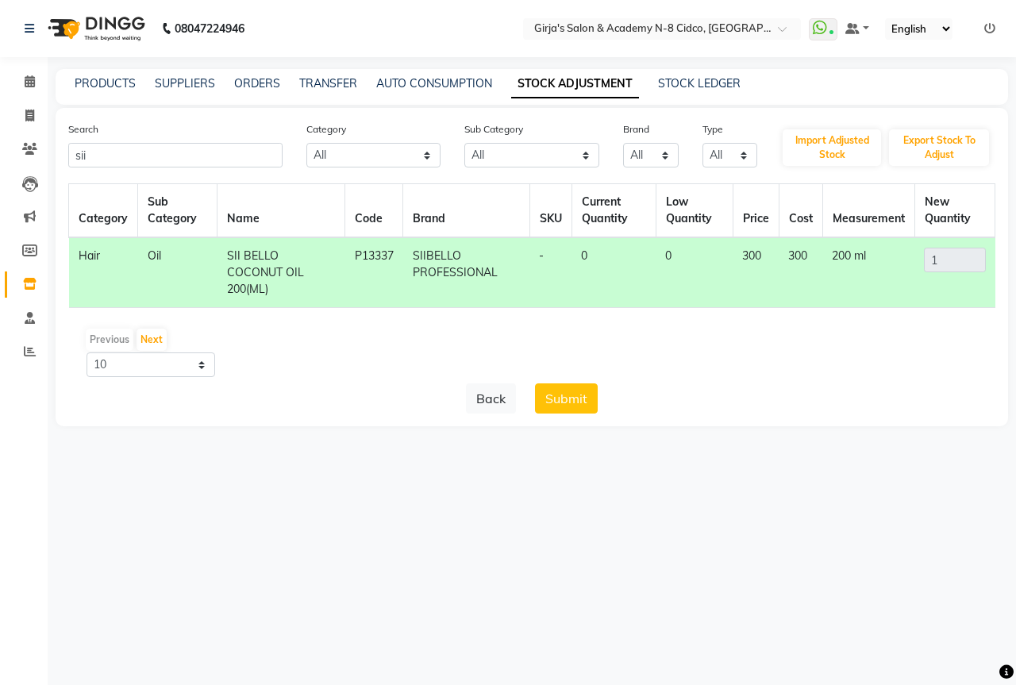
click at [552, 367] on div "Previous Next 10 50 100" at bounding box center [532, 352] width 914 height 50
drag, startPoint x: 573, startPoint y: 382, endPoint x: 577, endPoint y: 418, distance: 36.7
click at [573, 384] on div "Category Sub Category Name Code Brand SKU Current Quantity Low Quantity Price C…" at bounding box center [531, 298] width 927 height 230
click at [577, 418] on div "Search sii Category All Hair Skin Makeup Personal Care Appliances Beard Waxing …" at bounding box center [532, 267] width 952 height 318
click at [566, 409] on button "Submit" at bounding box center [566, 398] width 63 height 30
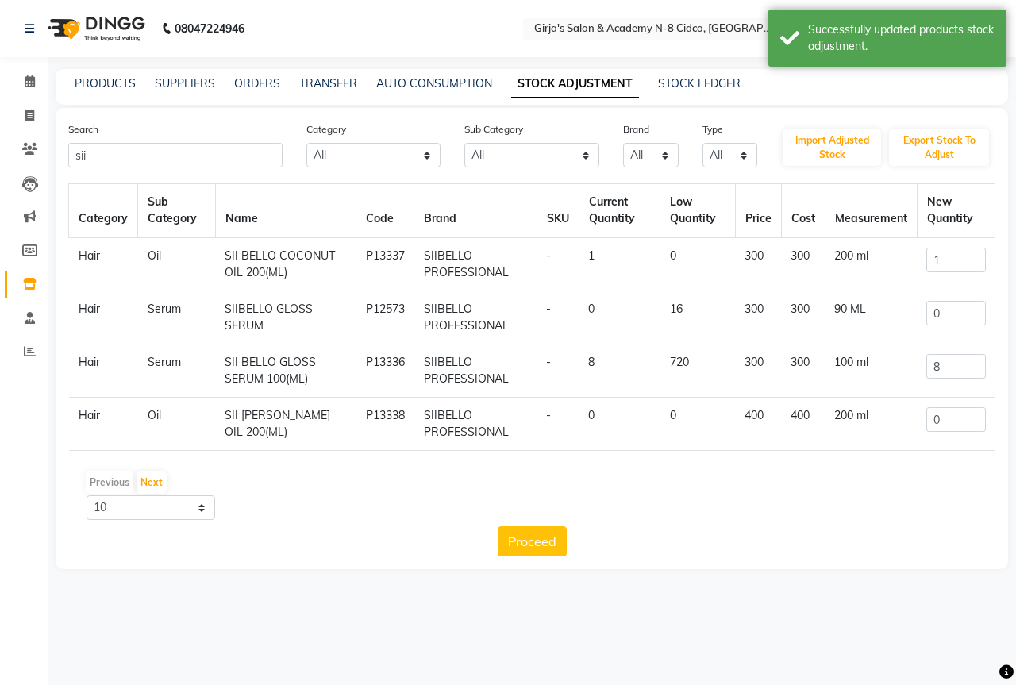
click at [15, 129] on li "Invoice" at bounding box center [24, 116] width 48 height 34
click at [17, 125] on link "Invoice" at bounding box center [24, 116] width 38 height 26
select select "service"
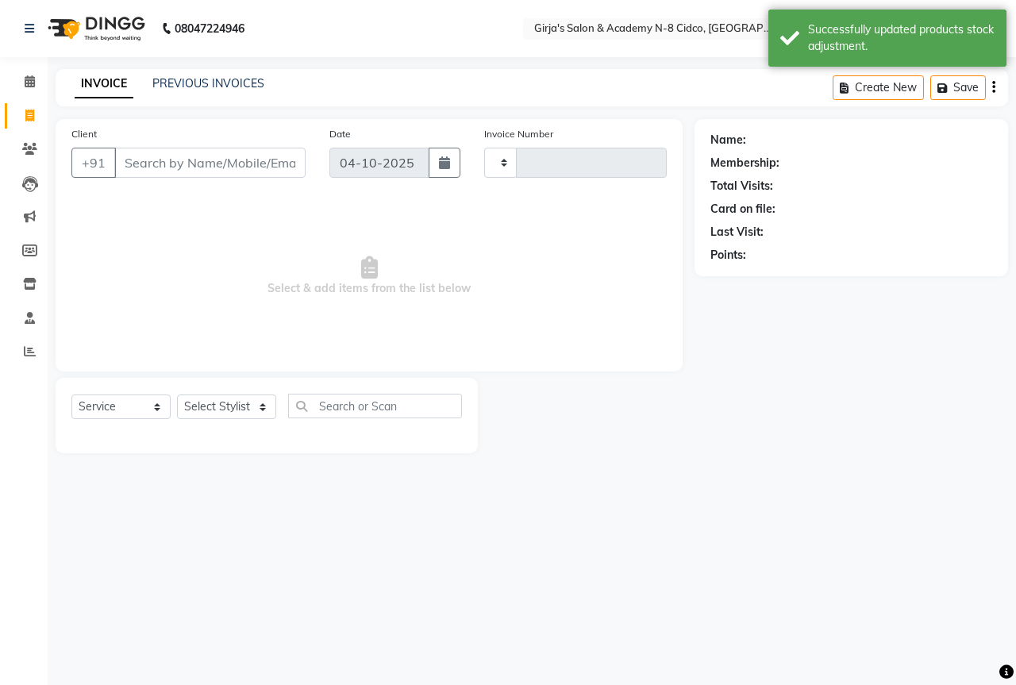
type input "5829"
click at [17, 125] on link "Invoice" at bounding box center [24, 116] width 38 height 26
select select "66"
select select "service"
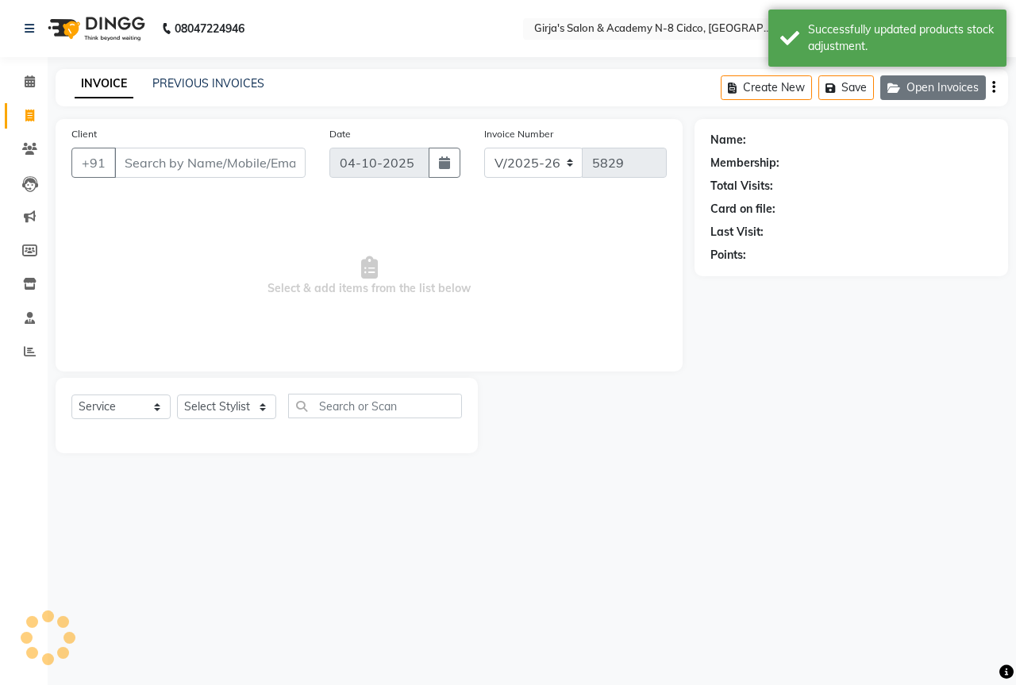
click at [935, 93] on button "Open Invoices" at bounding box center [933, 87] width 106 height 25
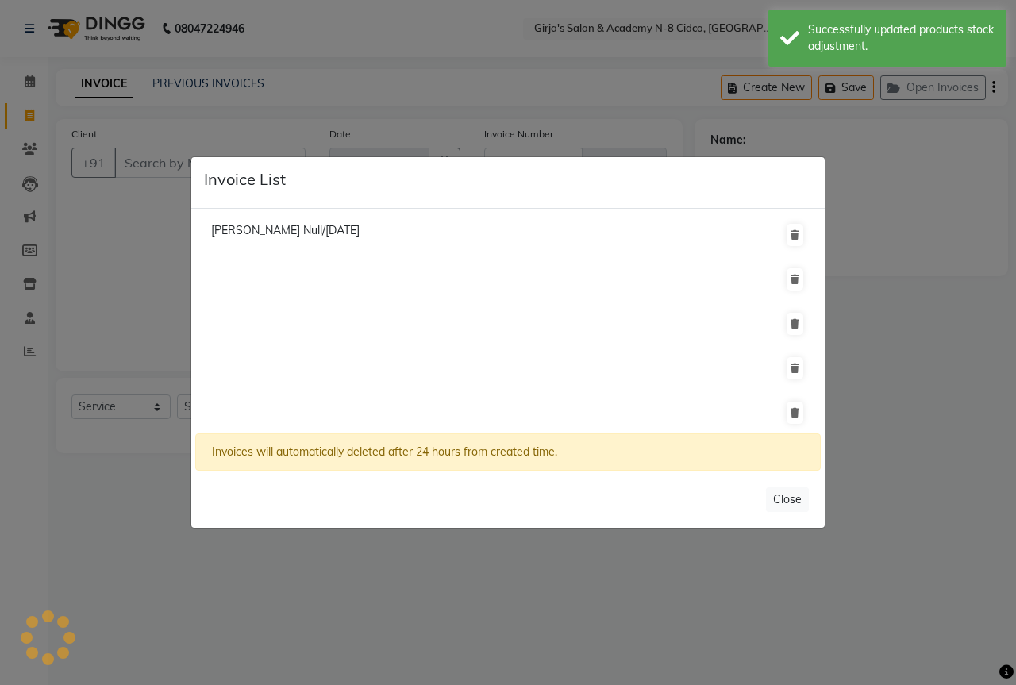
drag, startPoint x: 109, startPoint y: 293, endPoint x: 118, endPoint y: 288, distance: 10.6
click at [106, 294] on ngb-modal-window "Invoice List Tejaswini Jadhav Null/21 September 2025 Invoices will automaticall…" at bounding box center [508, 342] width 1016 height 685
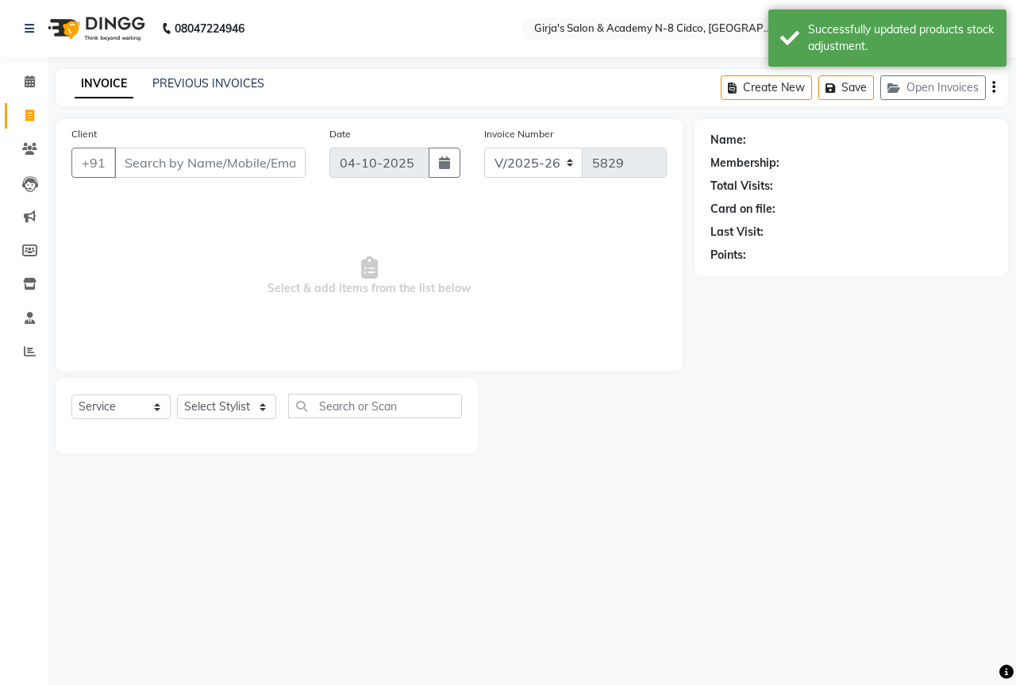
drag, startPoint x: 936, startPoint y: 102, endPoint x: 919, endPoint y: 78, distance: 30.2
click at [935, 101] on div "Create New Save Open Invoices" at bounding box center [863, 87] width 287 height 37
click at [919, 78] on button "Open Invoices" at bounding box center [933, 87] width 106 height 25
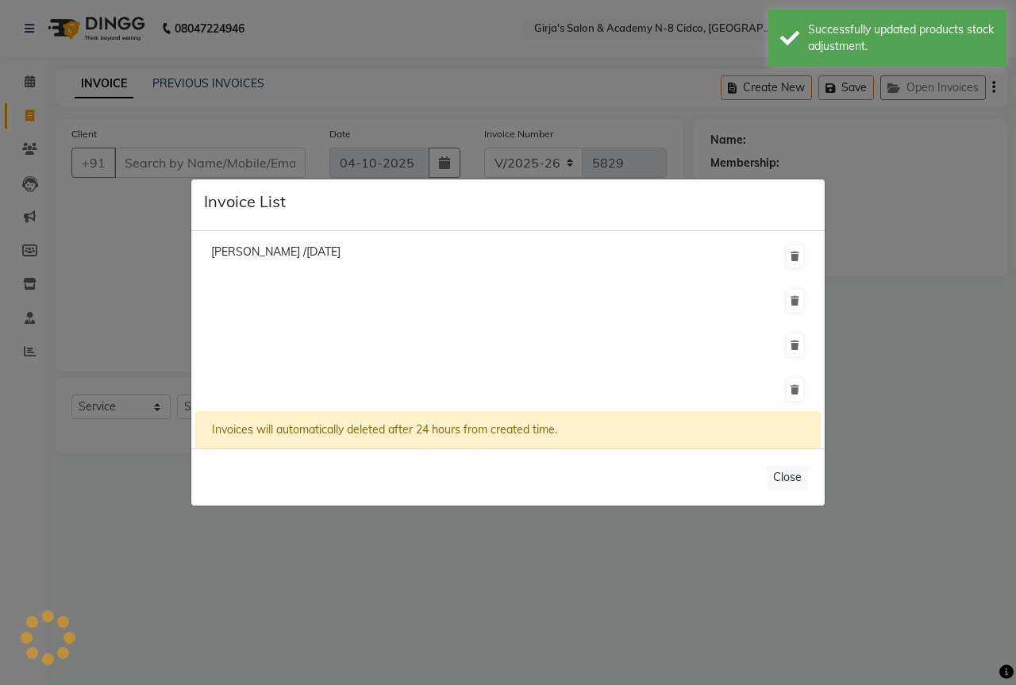
click at [969, 226] on ngb-modal-window "Invoice List Ashwini Chawarya /24 September 2025 Invoices will automatically de…" at bounding box center [508, 342] width 1016 height 685
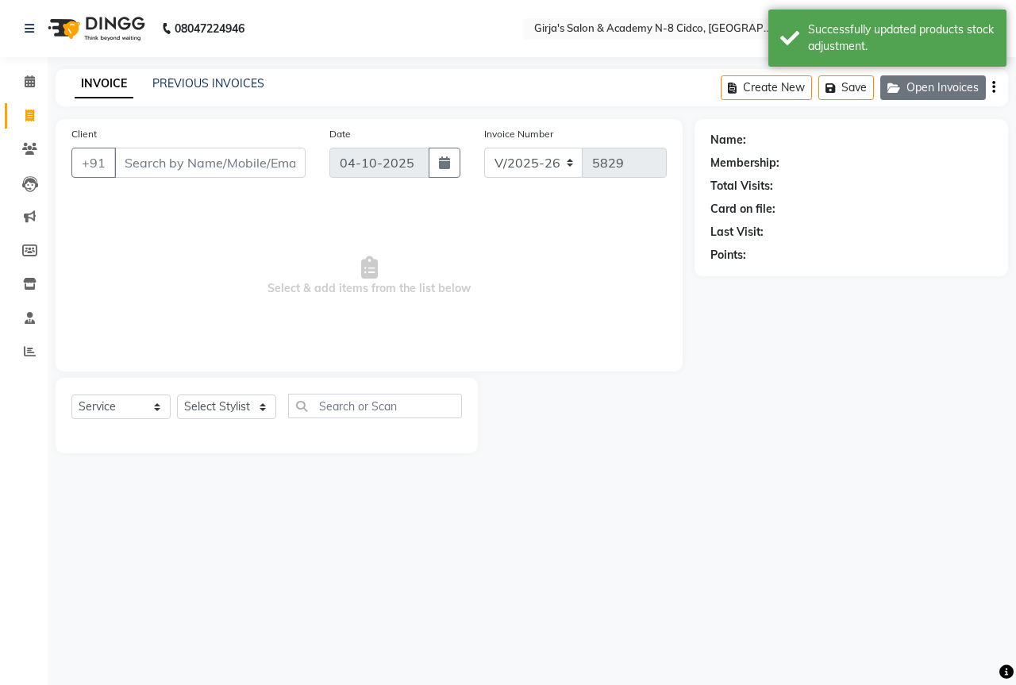
click at [942, 84] on button "Open Invoices" at bounding box center [933, 87] width 106 height 25
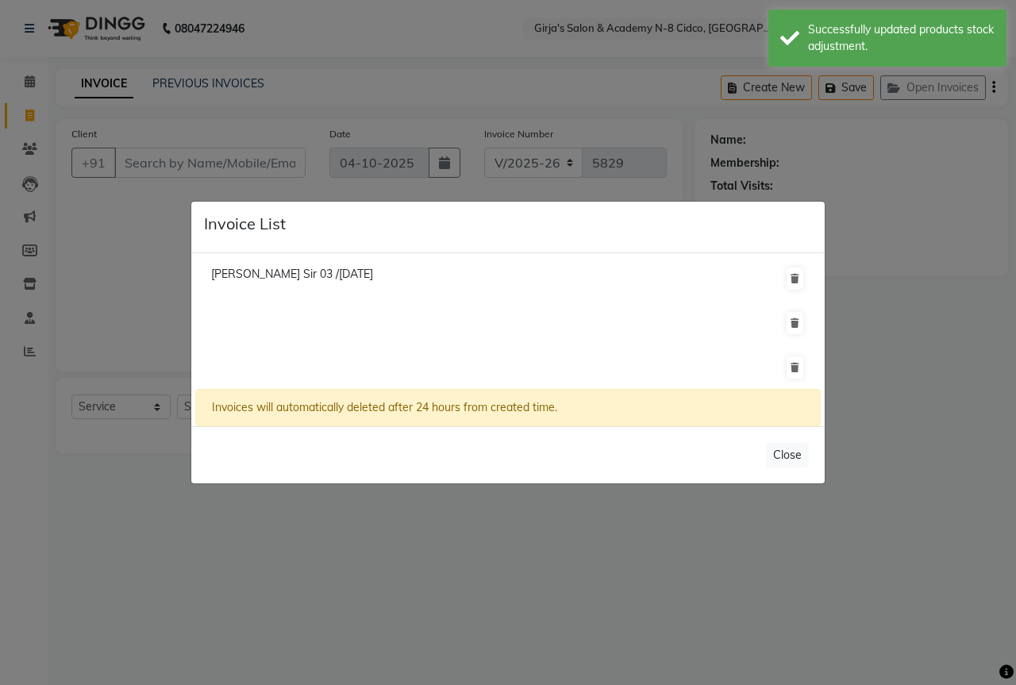
click at [1012, 243] on ngb-modal-window "Invoice List Bhausaheb Kale Sir 03 /25 September 2025 Invoices will automatical…" at bounding box center [508, 342] width 1016 height 685
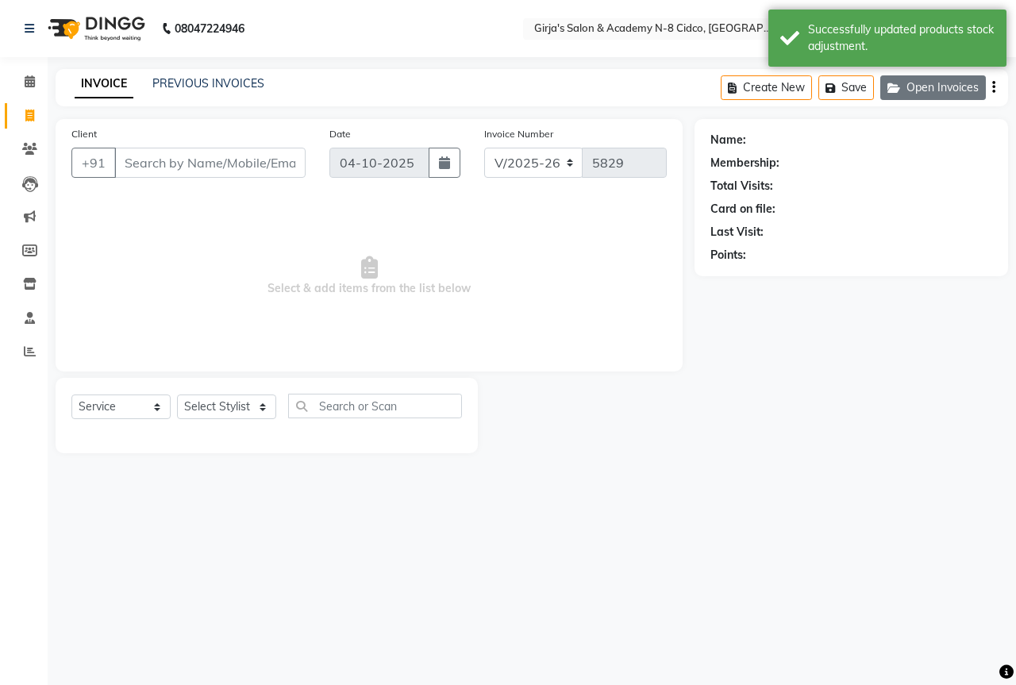
click at [951, 91] on button "Open Invoices" at bounding box center [933, 87] width 106 height 25
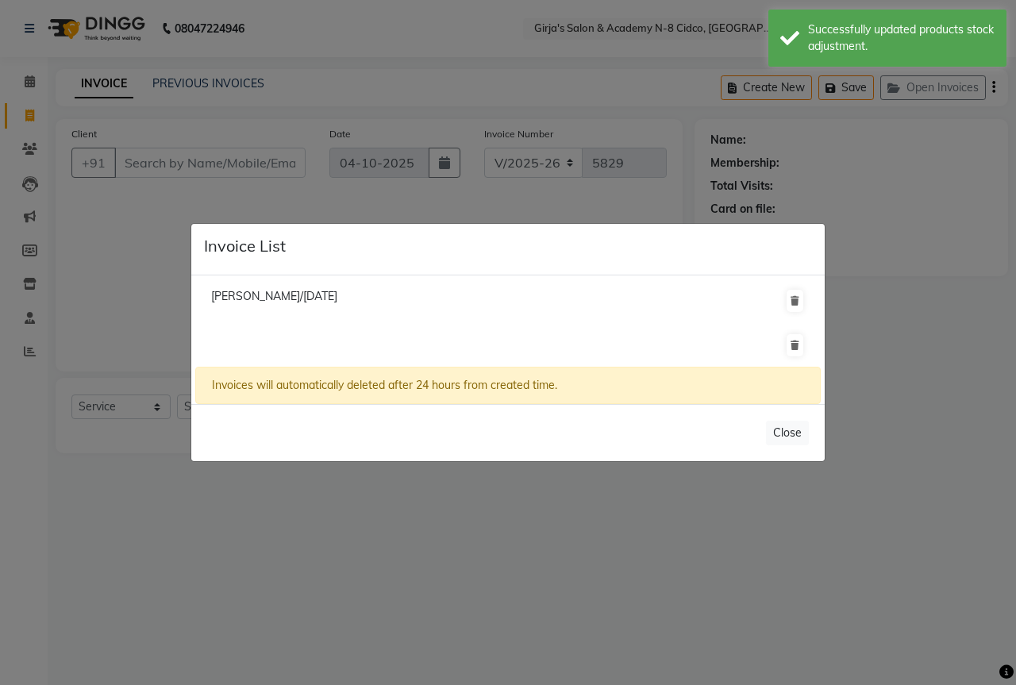
click at [948, 213] on ngb-modal-window "Invoice List Sunita Pawar/02 October 2025 Invoices will automatically deleted a…" at bounding box center [508, 342] width 1016 height 685
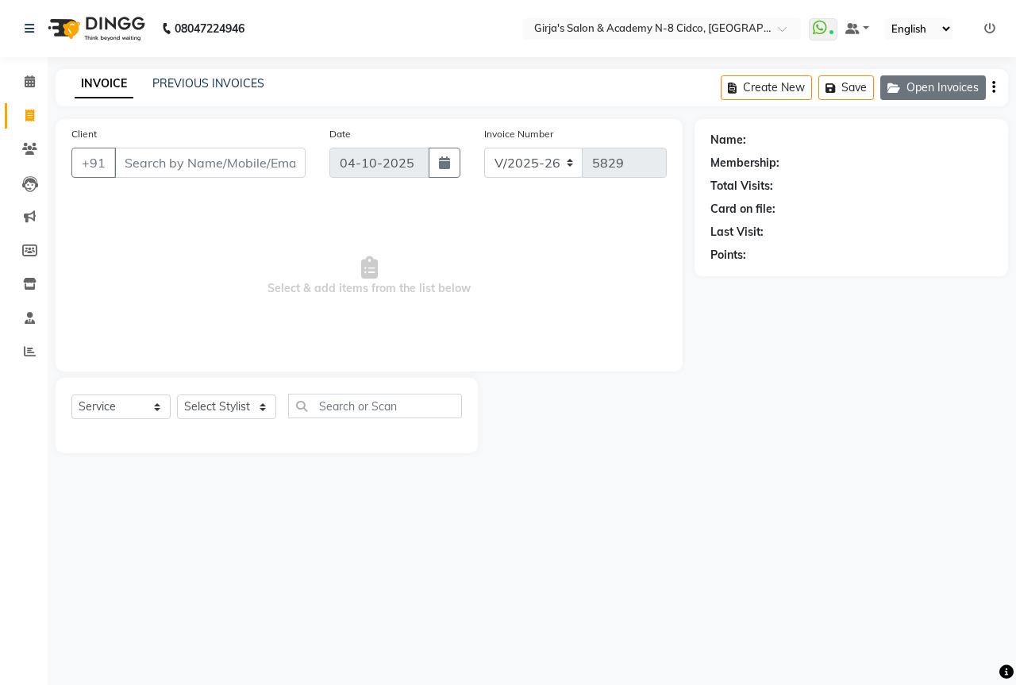
click at [920, 95] on button "Open Invoices" at bounding box center [933, 87] width 106 height 25
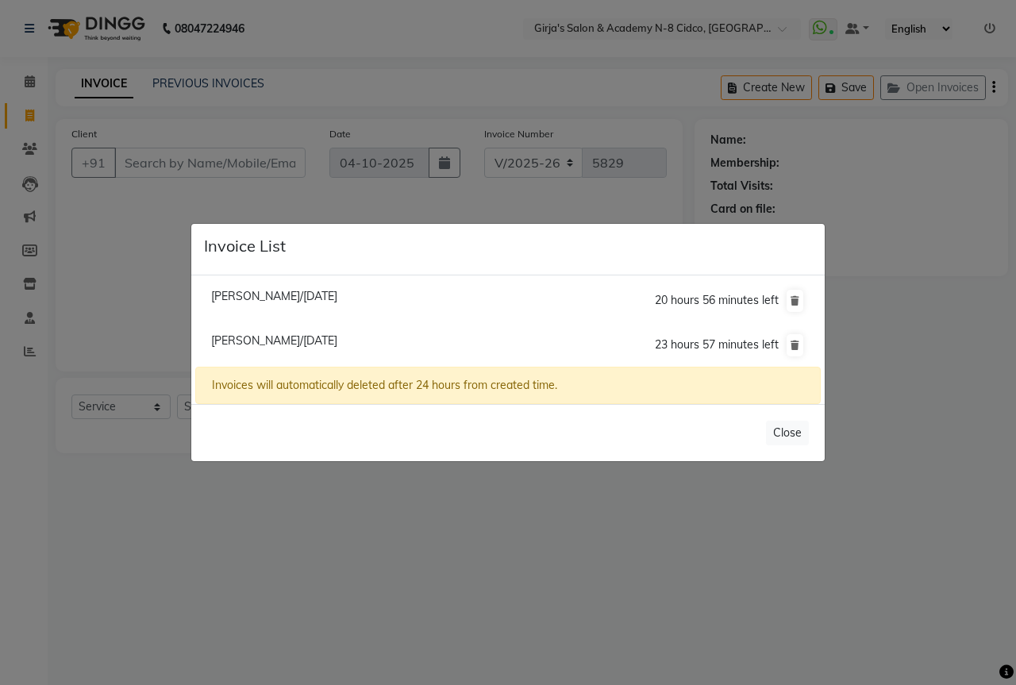
click at [505, 341] on li "Mayuri Zalte/04 October 2025 23 hours 57 minutes left" at bounding box center [507, 345] width 625 height 44
click at [682, 345] on span "23 hours 57 minutes left" at bounding box center [717, 344] width 124 height 14
click at [254, 340] on span "Mayuri Zalte/04 October 2025" at bounding box center [274, 340] width 126 height 14
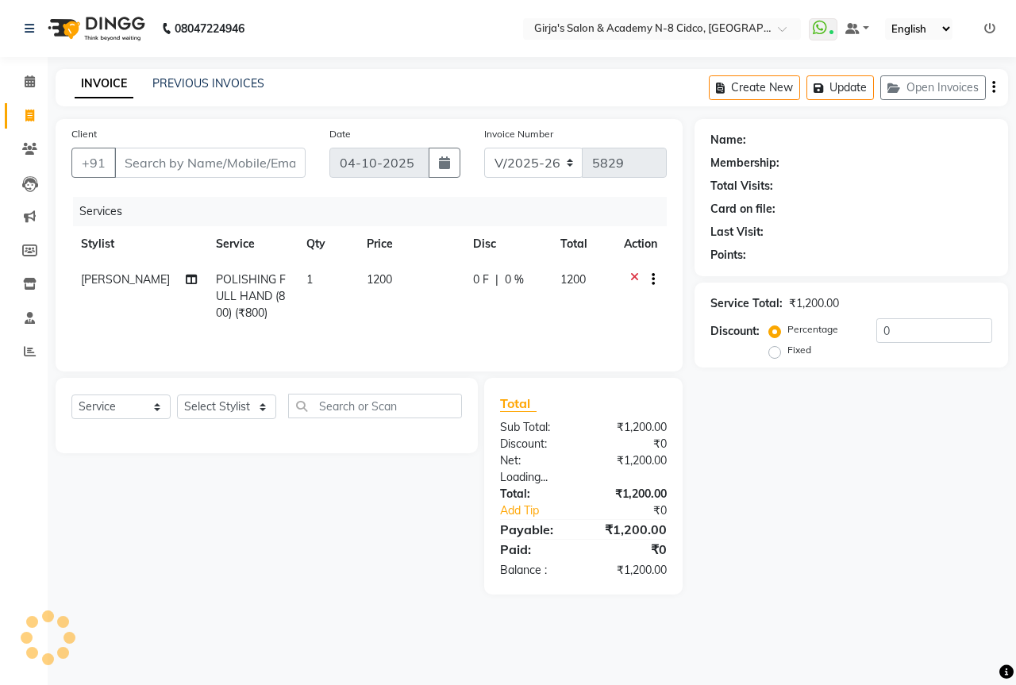
type input "8668423537"
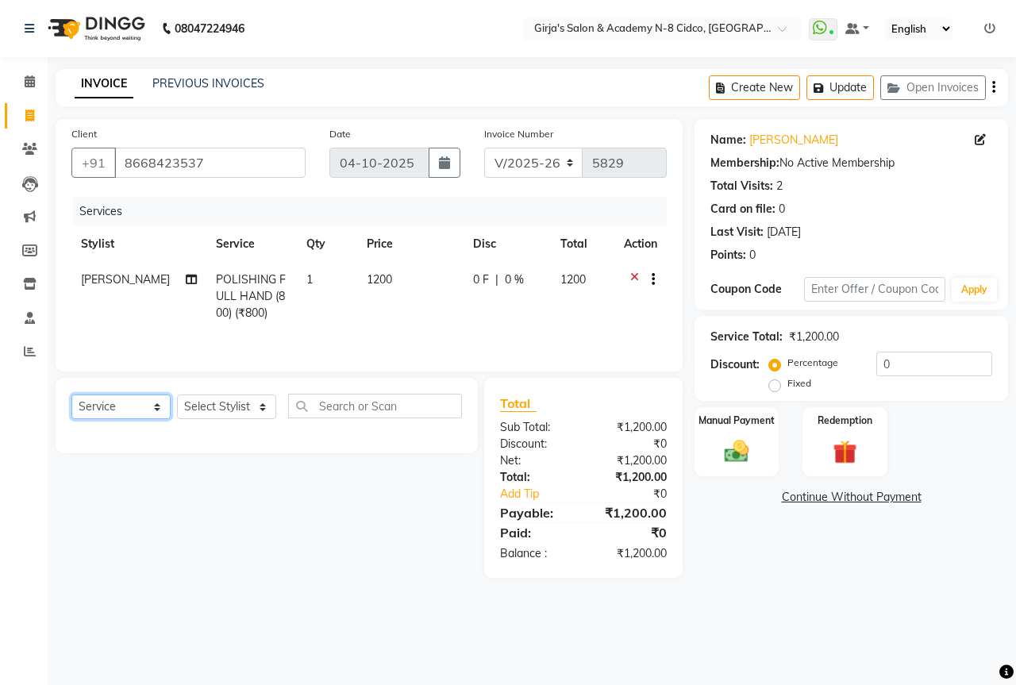
click at [129, 409] on select "Select Service Product Membership Package Voucher Prepaid Gift Card" at bounding box center [120, 406] width 99 height 25
click at [205, 407] on select "Select Stylist ADITYA [PERSON_NAME] BEAUTY M GIRJAS [PERSON_NAME] MISS [PERSON_…" at bounding box center [226, 406] width 99 height 25
select select "66195"
click at [177, 394] on select "Select Stylist ADITYA [PERSON_NAME] BEAUTY M GIRJAS [PERSON_NAME] MISS [PERSON_…" at bounding box center [226, 406] width 99 height 25
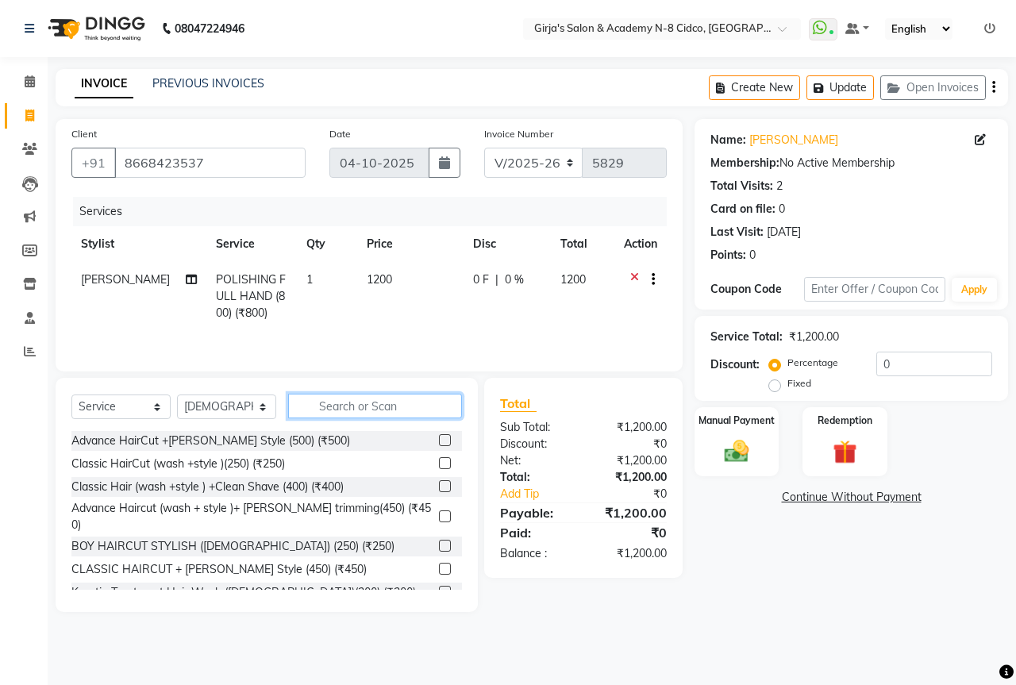
click at [362, 414] on input "text" at bounding box center [375, 406] width 174 height 25
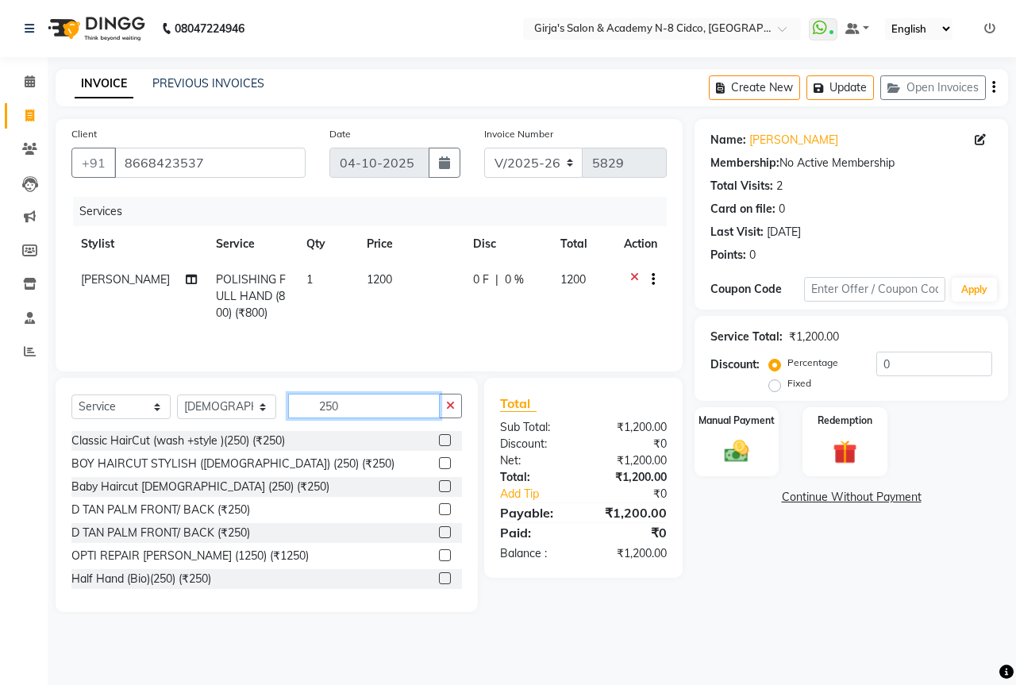
type input "250"
click at [439, 463] on label at bounding box center [445, 463] width 12 height 12
click at [439, 463] on input "checkbox" at bounding box center [444, 464] width 10 height 10
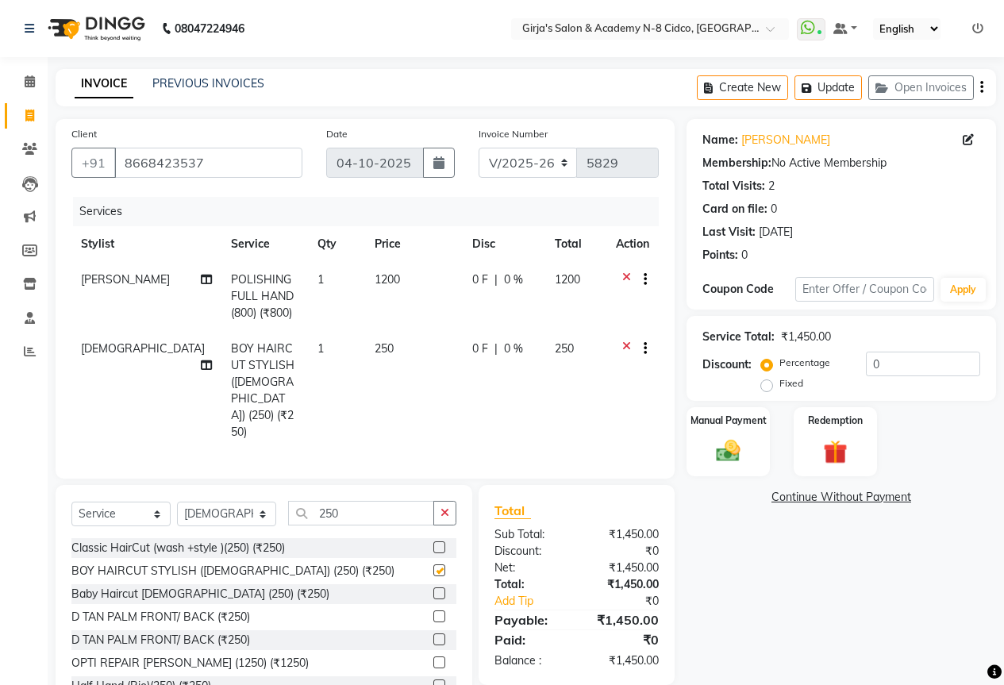
checkbox input "false"
click at [104, 501] on select "Select Service Product Membership Package Voucher Prepaid Gift Card" at bounding box center [120, 513] width 99 height 25
select select "product"
click at [71, 501] on select "Select Service Product Membership Package Voucher Prepaid Gift Card" at bounding box center [120, 513] width 99 height 25
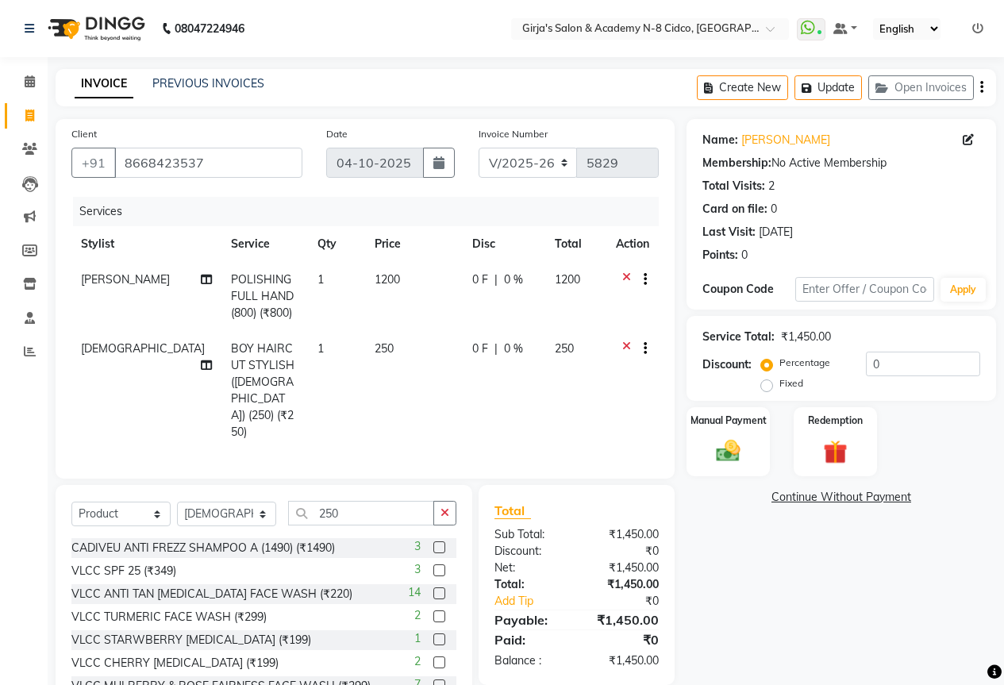
click at [225, 509] on div "Select Service Product Membership Package Voucher Prepaid Gift Card Select Styl…" at bounding box center [263, 519] width 385 height 37
click at [226, 501] on select "Select Stylist ADITYA [PERSON_NAME] BEAUTY M GIRJAS [PERSON_NAME] MISS [PERSON_…" at bounding box center [226, 513] width 99 height 25
select select "25488"
click at [177, 501] on select "Select Stylist ADITYA [PERSON_NAME] BEAUTY M GIRJAS [PERSON_NAME] MISS [PERSON_…" at bounding box center [226, 513] width 99 height 25
click at [394, 501] on input "250" at bounding box center [361, 513] width 146 height 25
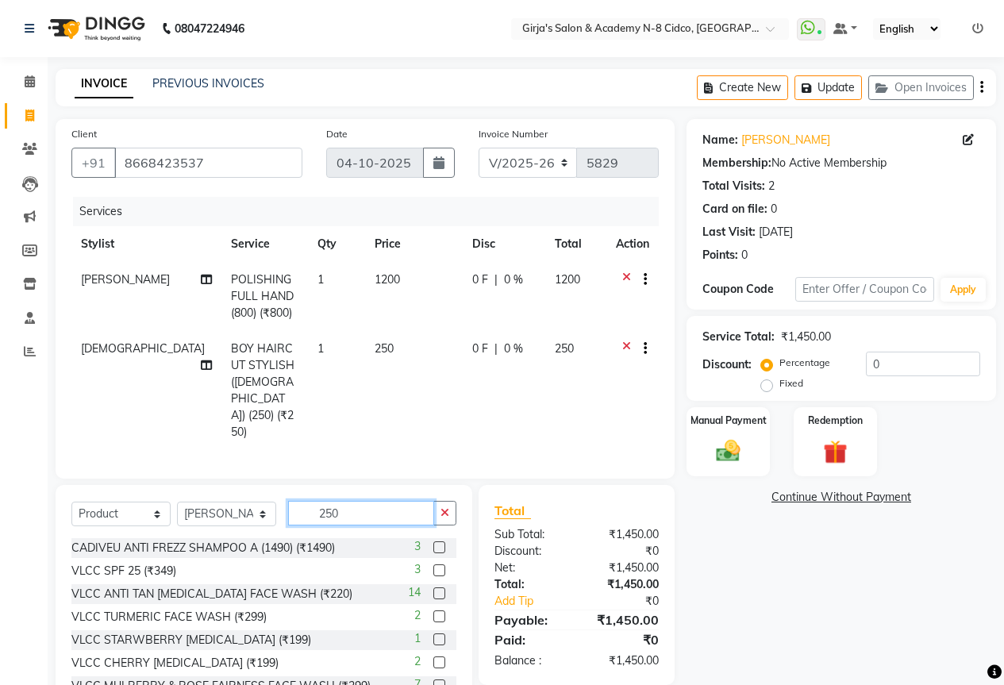
click at [393, 501] on input "250" at bounding box center [361, 513] width 146 height 25
type input "2"
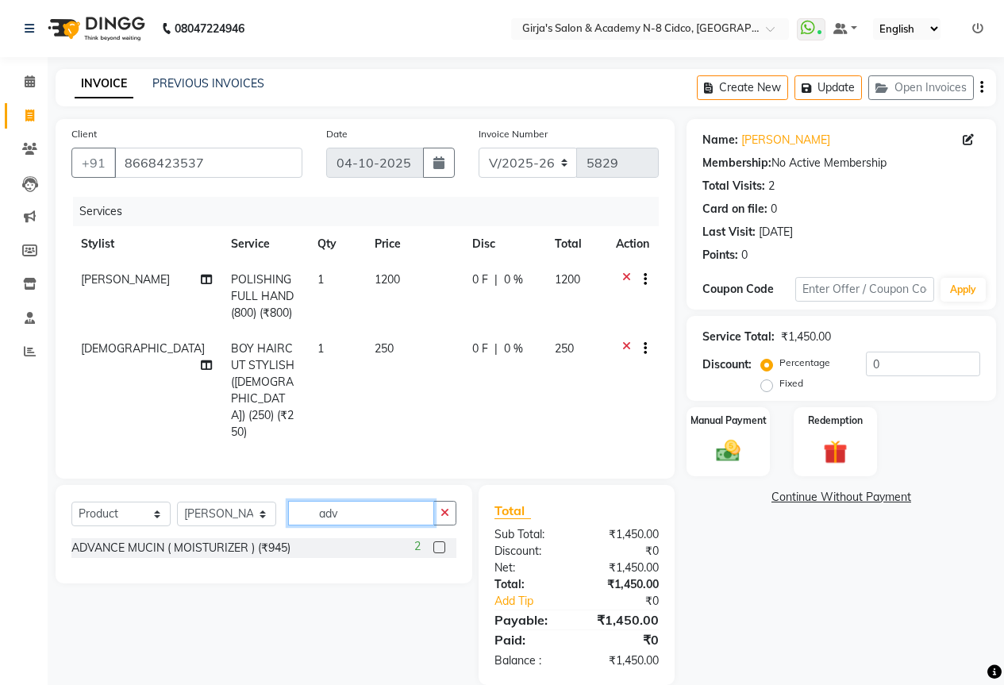
type input "adv"
click at [442, 541] on label at bounding box center [439, 547] width 12 height 12
click at [442, 543] on input "checkbox" at bounding box center [438, 548] width 10 height 10
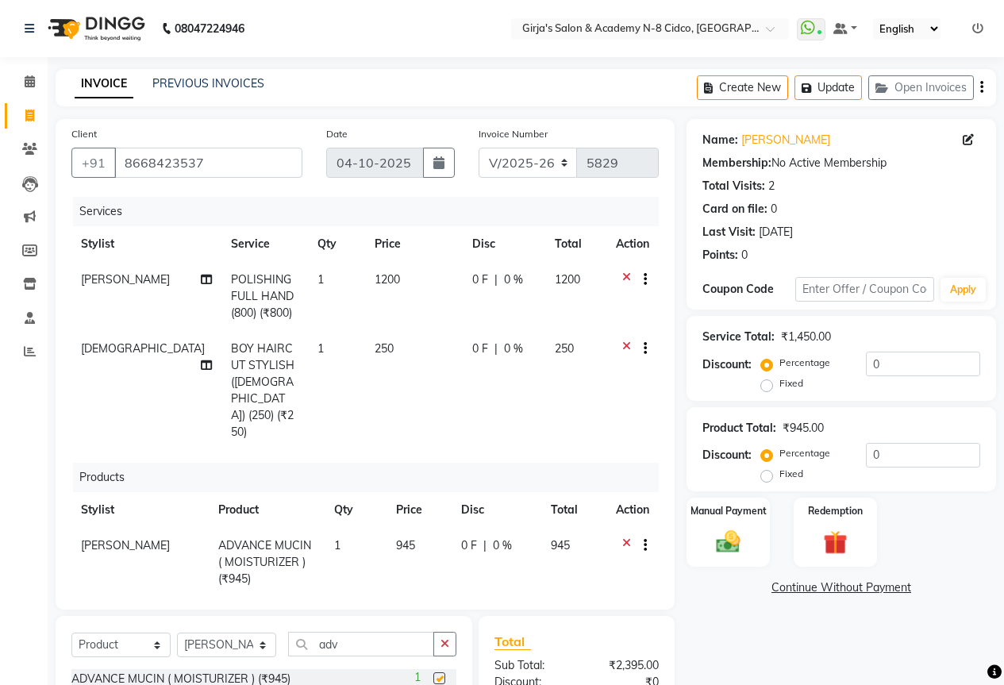
checkbox input "false"
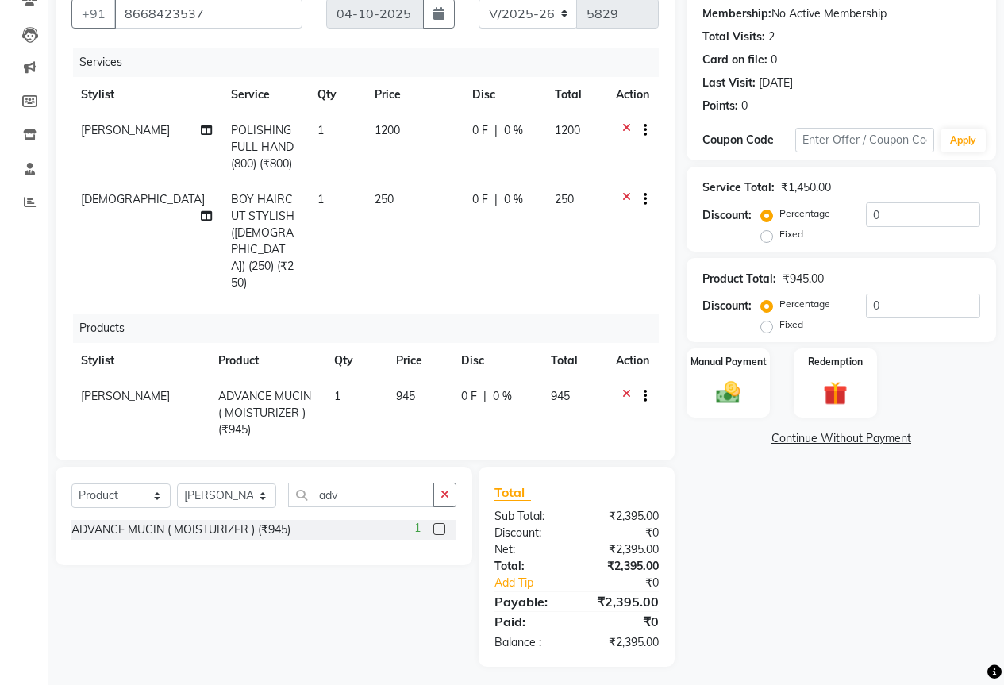
click at [357, 469] on div "Select Service Product Membership Package Voucher Prepaid Gift Card Select Styl…" at bounding box center [264, 516] width 417 height 98
click at [364, 490] on input "adv" at bounding box center [361, 494] width 146 height 25
type input "a"
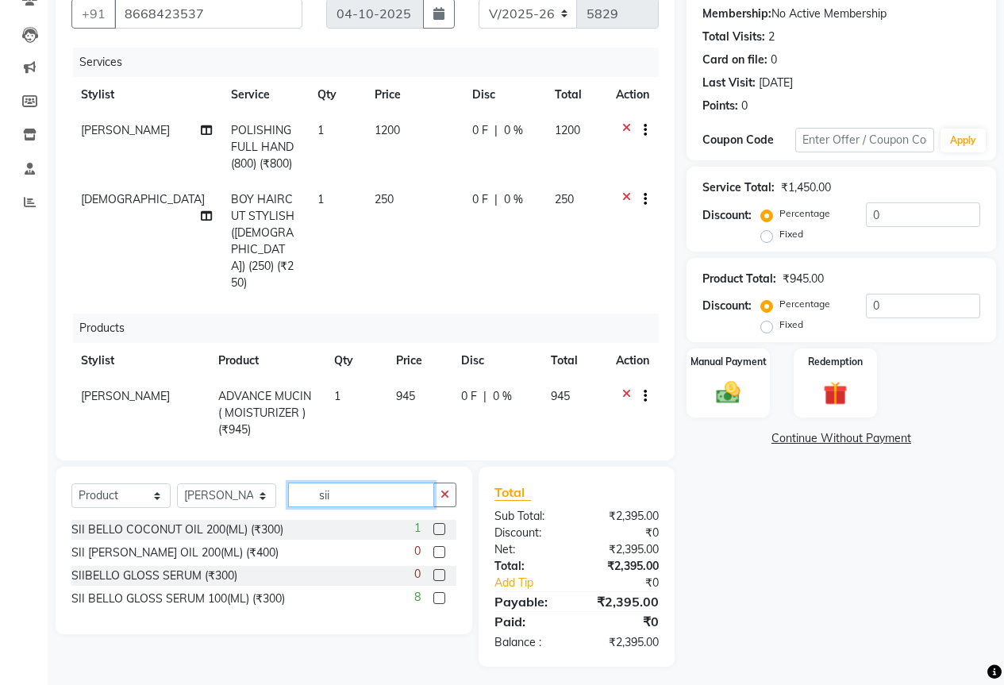
type input "sii"
click at [442, 523] on label at bounding box center [439, 529] width 12 height 12
click at [442, 524] on input "checkbox" at bounding box center [438, 529] width 10 height 10
checkbox input "false"
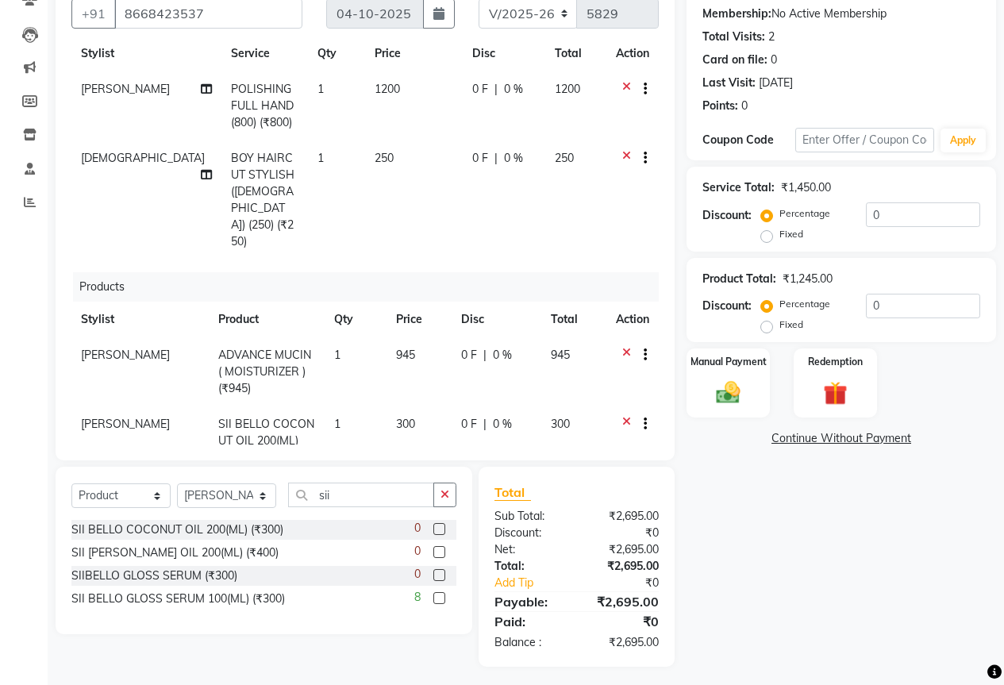
scroll to position [63, 0]
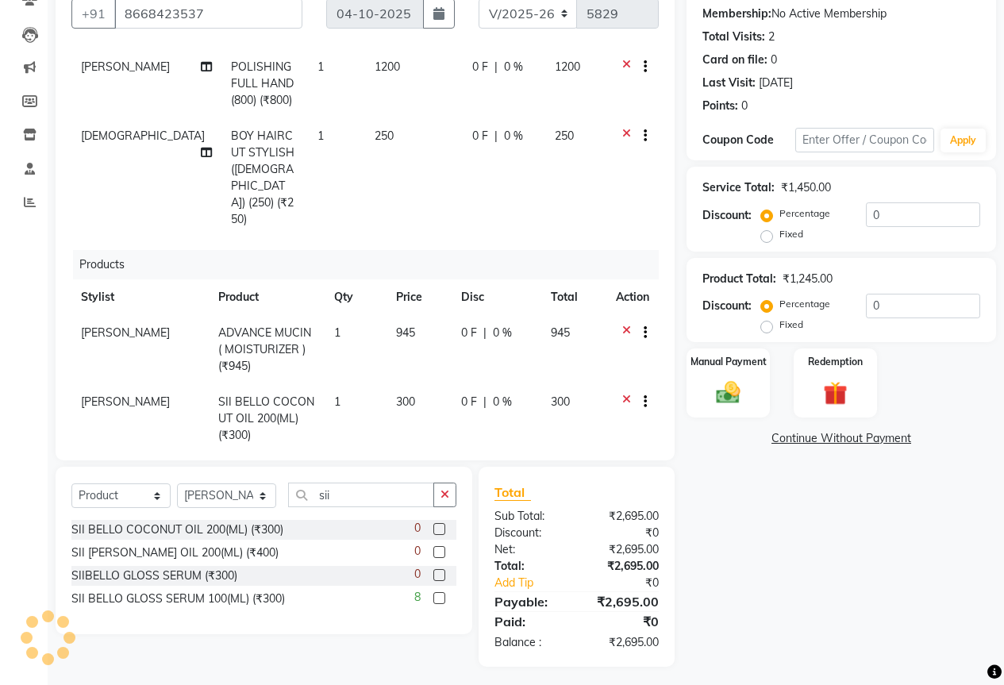
click at [779, 328] on label "Fixed" at bounding box center [791, 324] width 24 height 14
click at [766, 328] on input "Fixed" at bounding box center [769, 324] width 11 height 11
radio input "true"
click at [875, 313] on input "0" at bounding box center [923, 306] width 114 height 25
click at [877, 313] on input "0" at bounding box center [923, 306] width 114 height 25
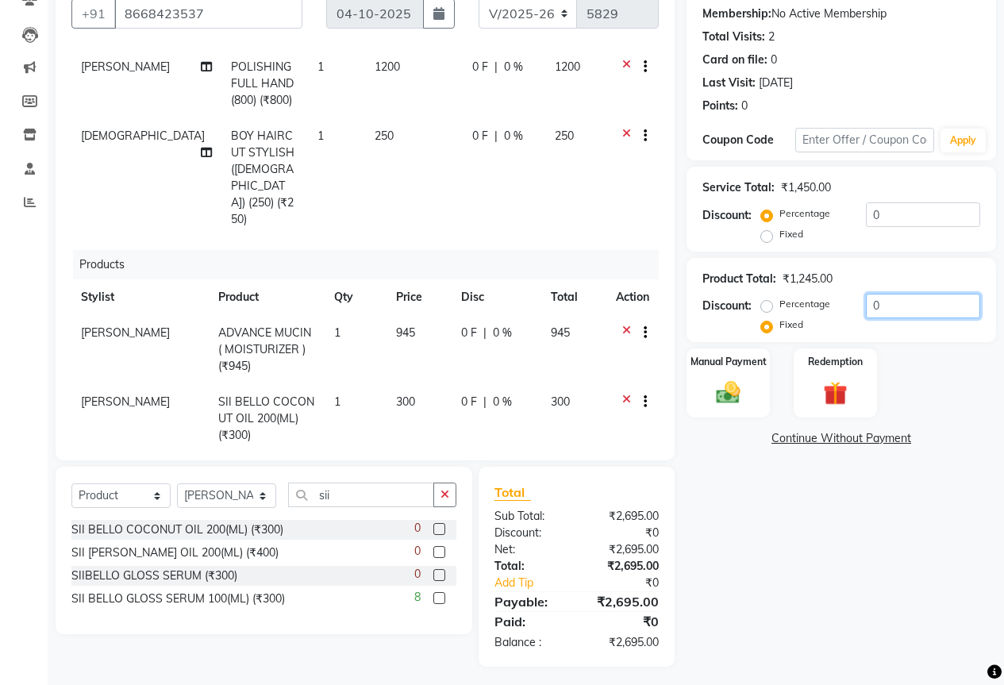
click at [877, 313] on input "0" at bounding box center [923, 306] width 114 height 25
type input "45"
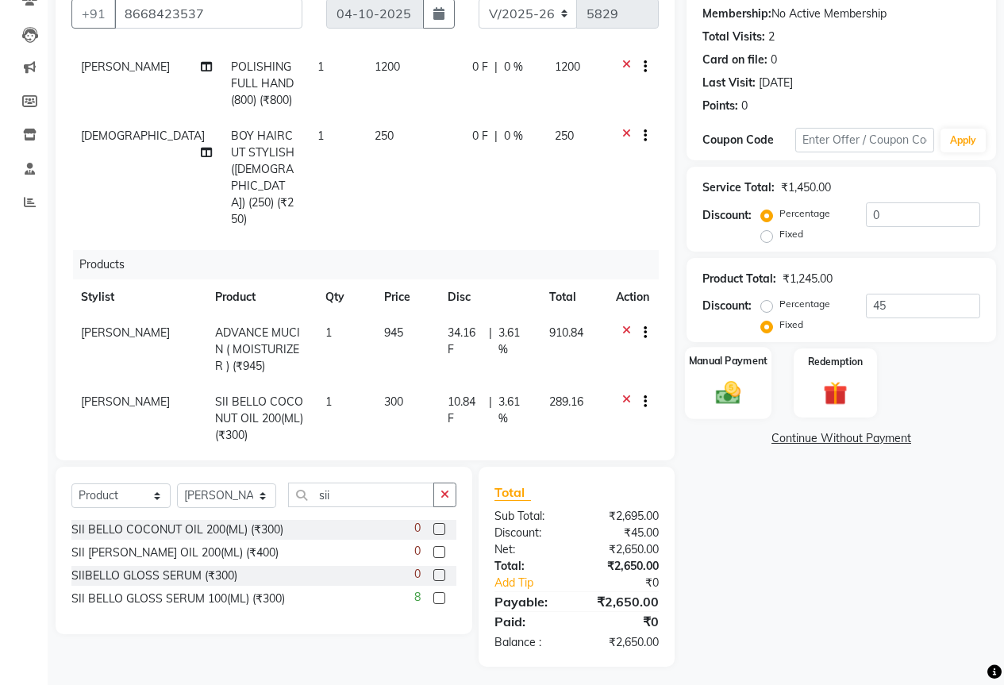
click at [707, 386] on div "Manual Payment" at bounding box center [728, 383] width 86 height 72
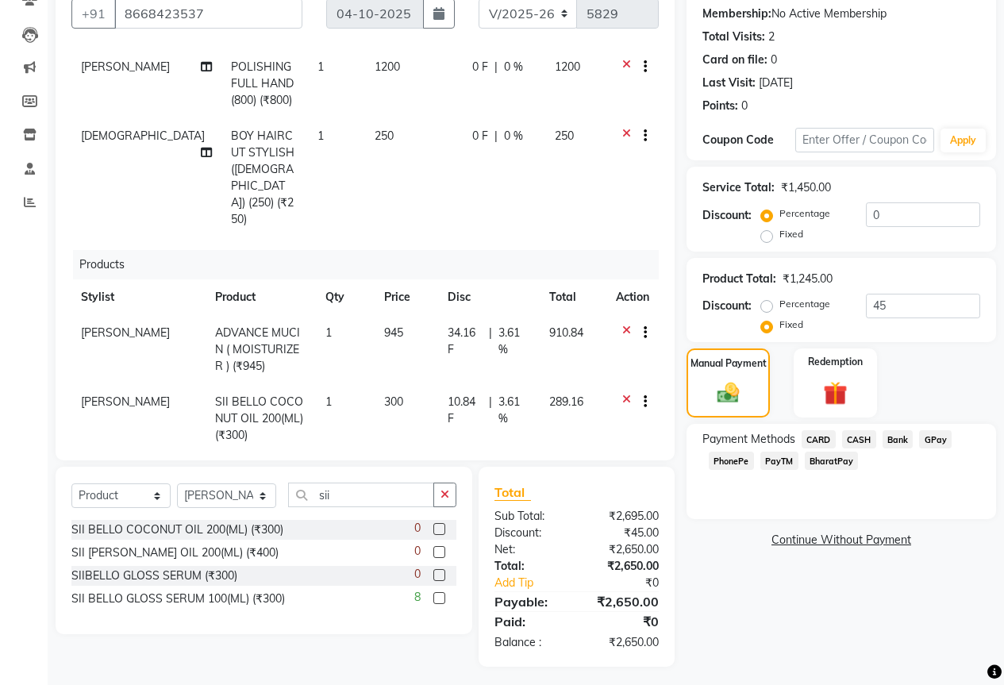
click at [866, 443] on span "CASH" at bounding box center [859, 439] width 34 height 18
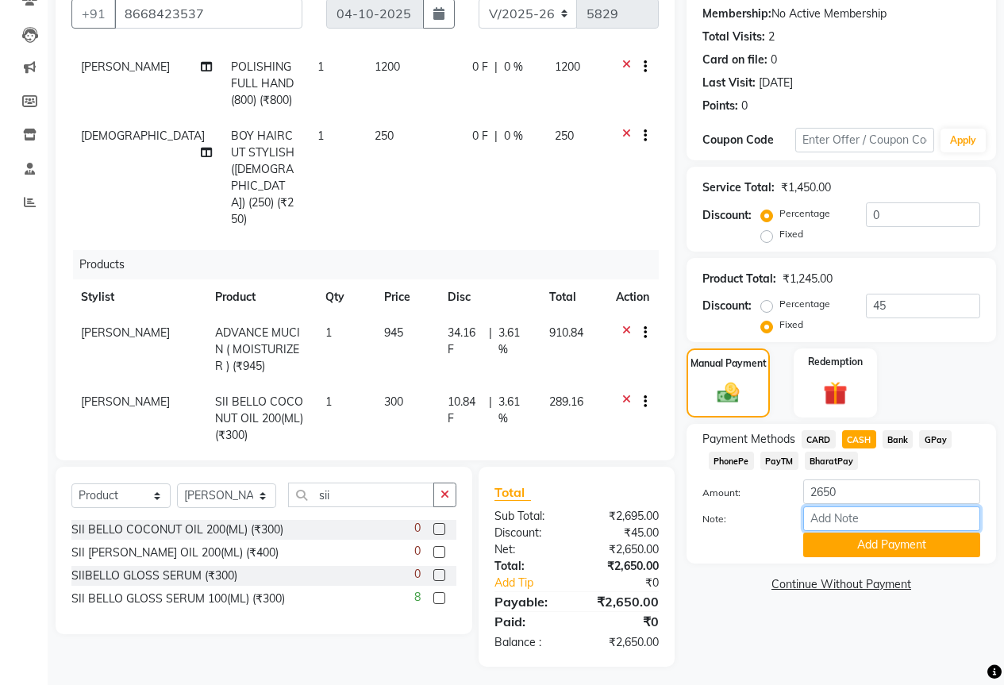
click at [850, 511] on input "Note:" at bounding box center [891, 518] width 177 height 25
click at [847, 498] on input "2650" at bounding box center [891, 491] width 177 height 25
type input "1200"
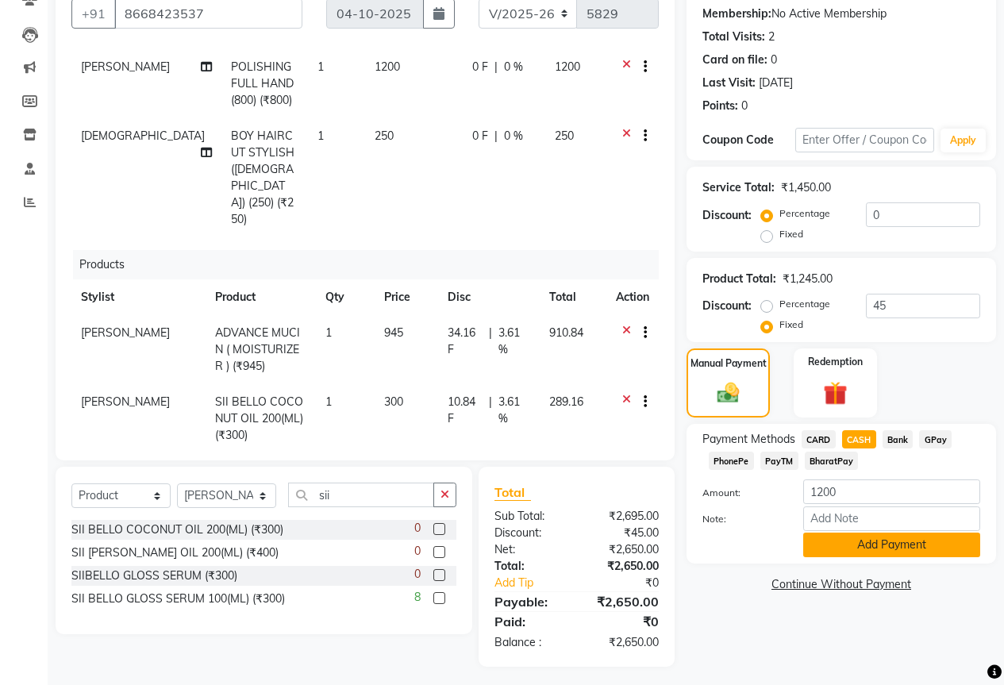
click at [862, 553] on button "Add Payment" at bounding box center [891, 544] width 177 height 25
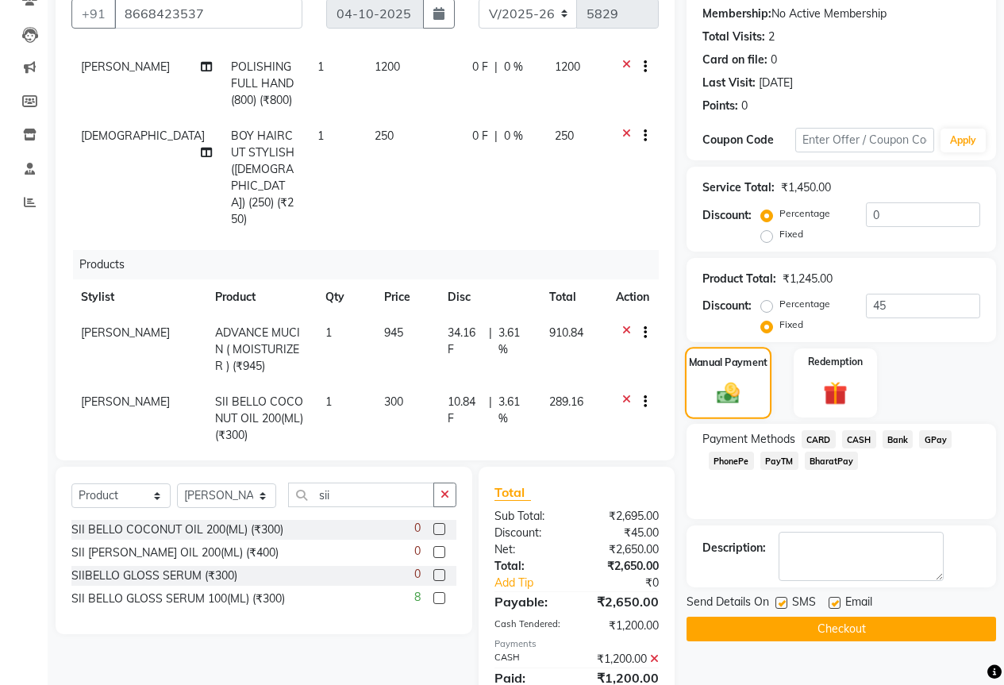
click at [744, 394] on img at bounding box center [728, 393] width 38 height 27
click at [934, 437] on span "GPay" at bounding box center [935, 439] width 33 height 18
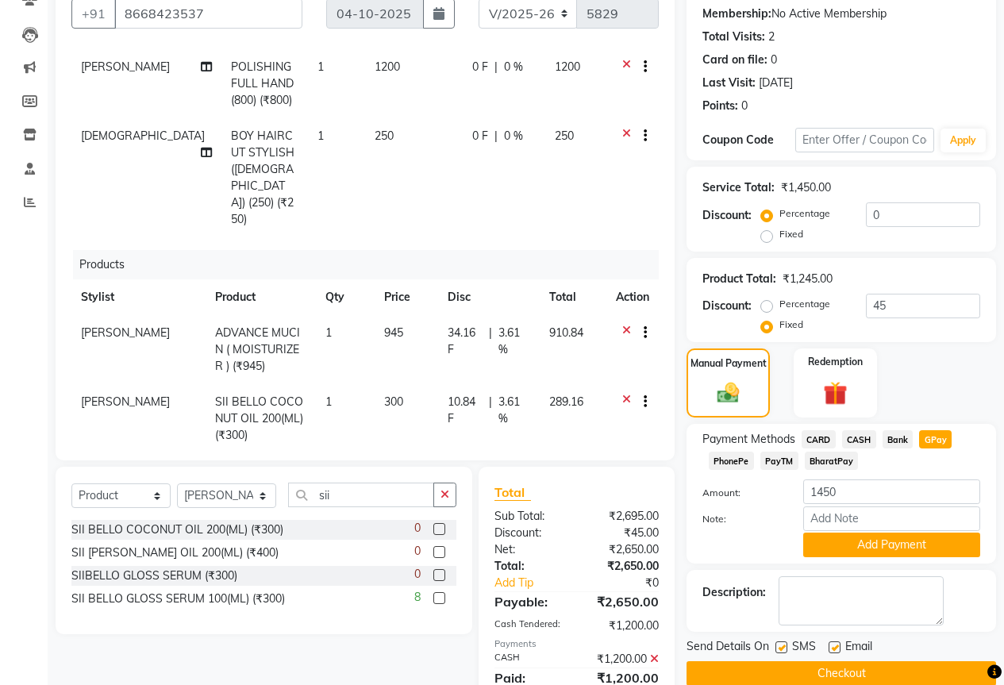
click at [724, 457] on span "PhonePe" at bounding box center [731, 460] width 45 height 18
click at [858, 541] on button "Add Payment" at bounding box center [891, 544] width 177 height 25
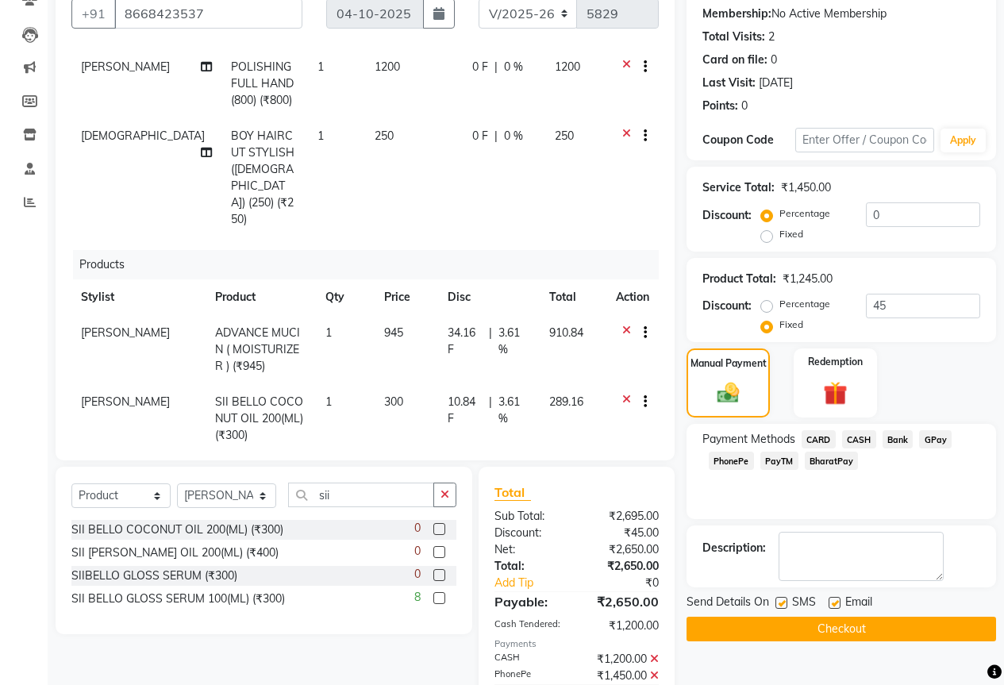
scroll to position [228, 0]
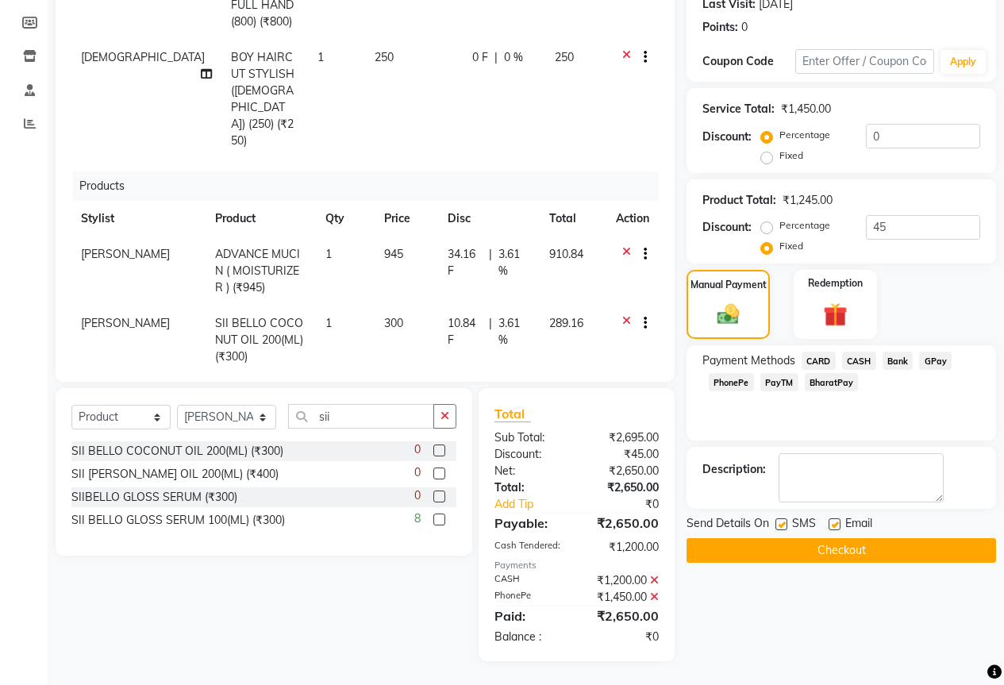
click at [867, 557] on button "Checkout" at bounding box center [840, 550] width 309 height 25
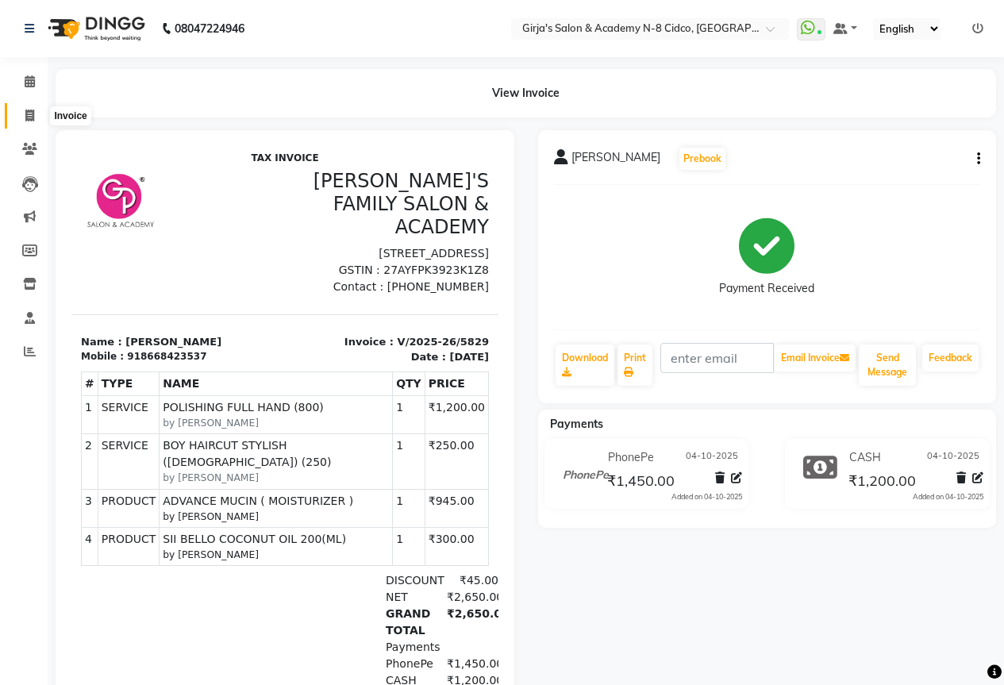
drag, startPoint x: 29, startPoint y: 108, endPoint x: 30, endPoint y: 126, distance: 18.3
click at [29, 109] on span at bounding box center [30, 116] width 28 height 18
select select "66"
select select "service"
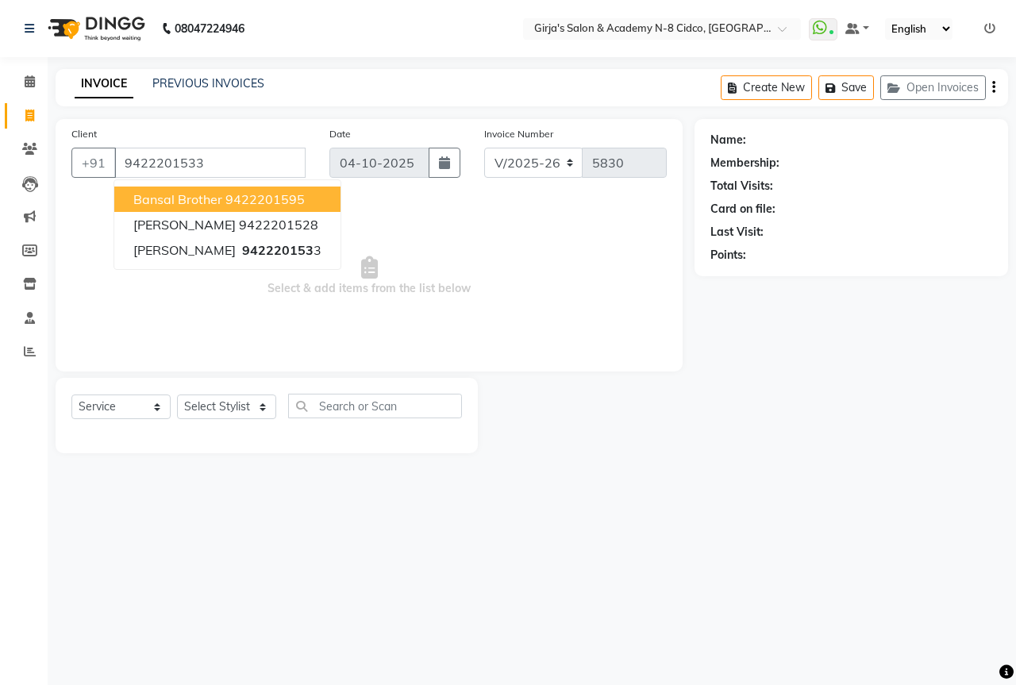
type input "9422201533"
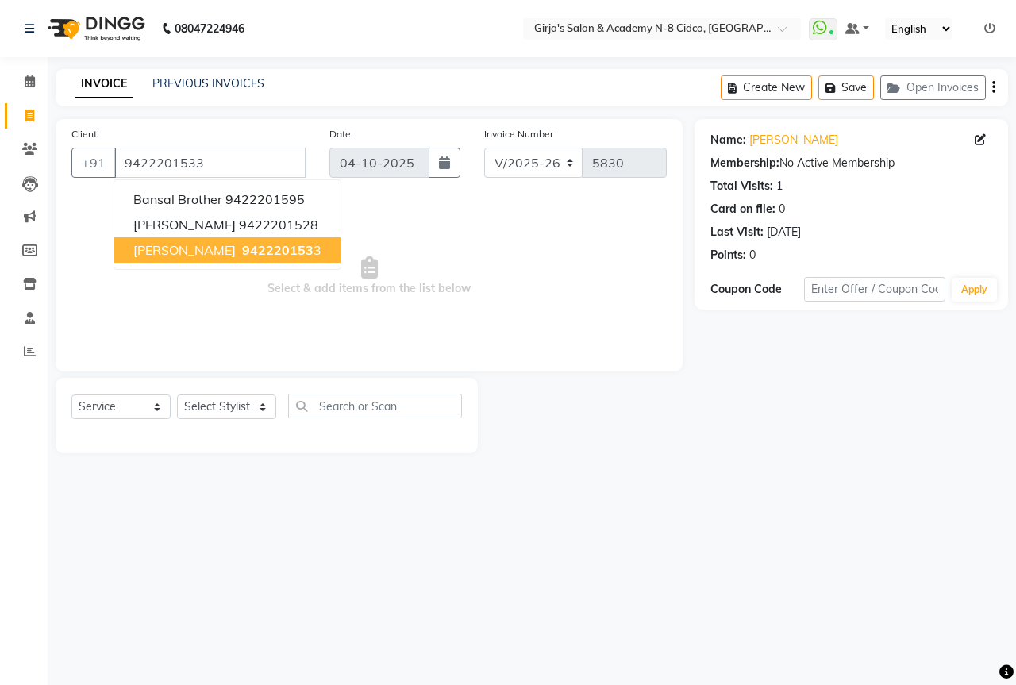
click at [200, 249] on span "akasha polakr" at bounding box center [184, 250] width 102 height 16
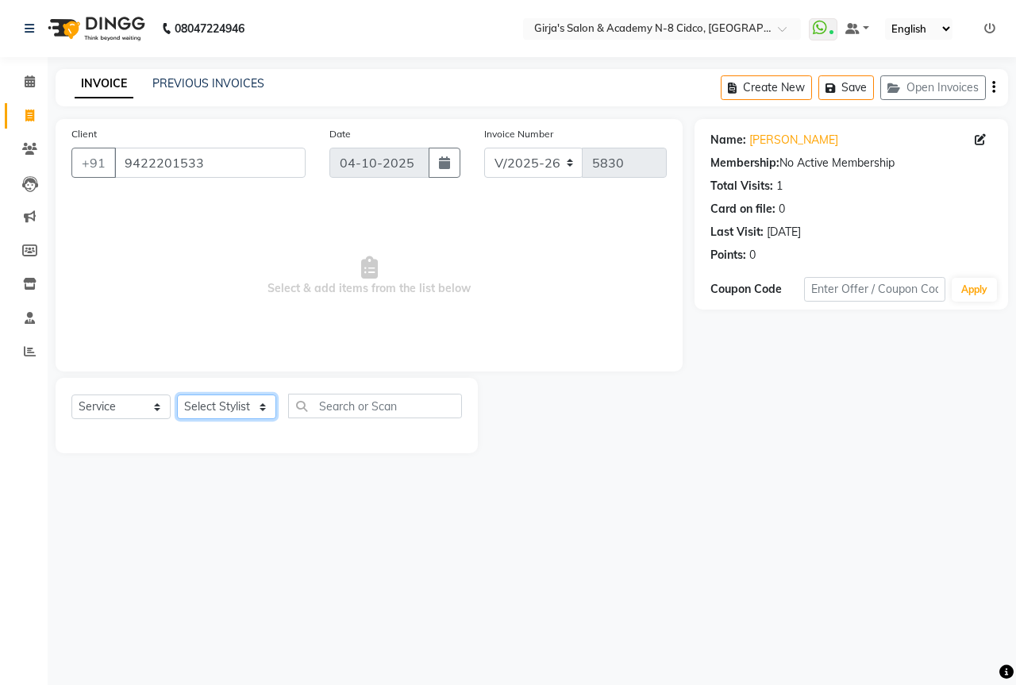
click at [206, 398] on select "Select Stylist ADITYA [PERSON_NAME] BEAUTY M GIRJAS [PERSON_NAME] MISS [PERSON_…" at bounding box center [226, 406] width 99 height 25
select select "66195"
click at [177, 394] on select "Select Stylist ADITYA [PERSON_NAME] BEAUTY M GIRJAS [PERSON_NAME] MISS [PERSON_…" at bounding box center [226, 406] width 99 height 25
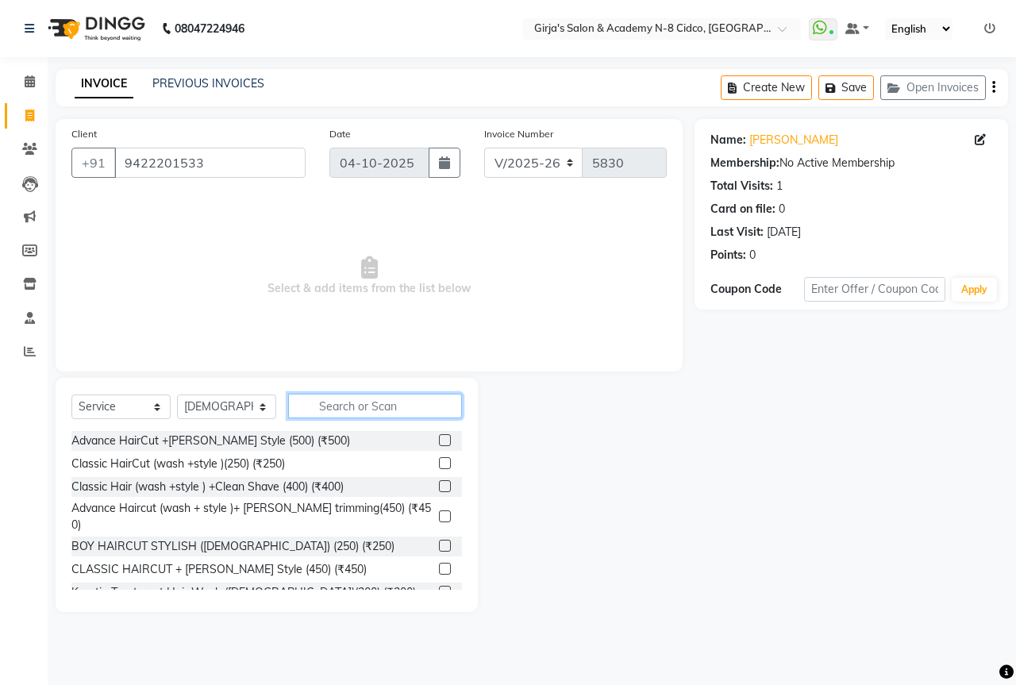
drag, startPoint x: 376, startPoint y: 400, endPoint x: 410, endPoint y: 422, distance: 40.7
click at [380, 403] on input "text" at bounding box center [375, 406] width 174 height 25
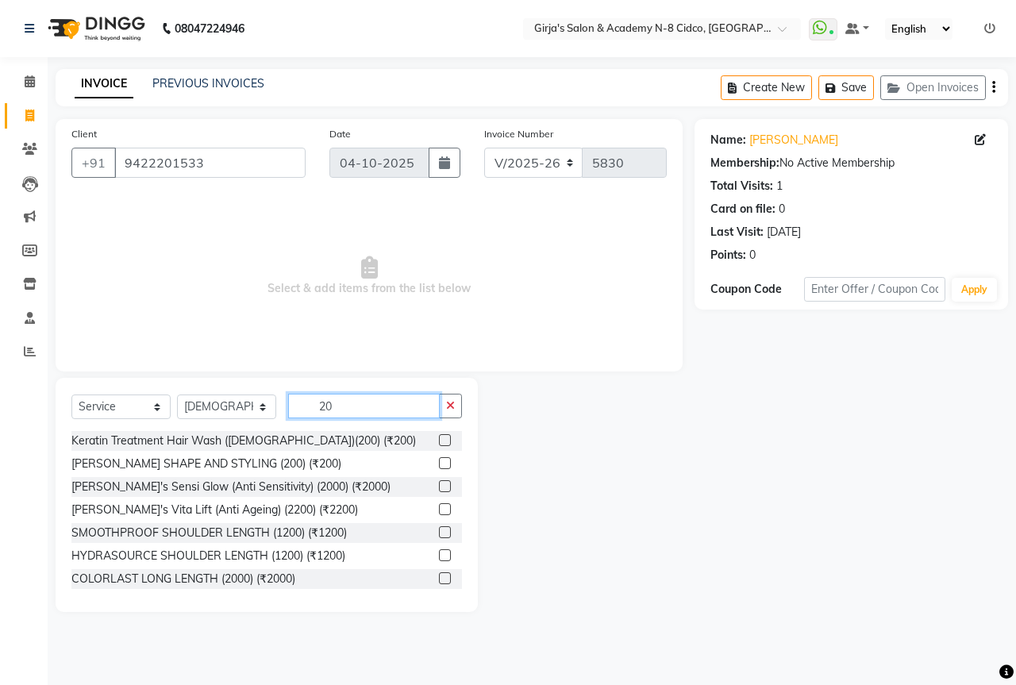
type input "2"
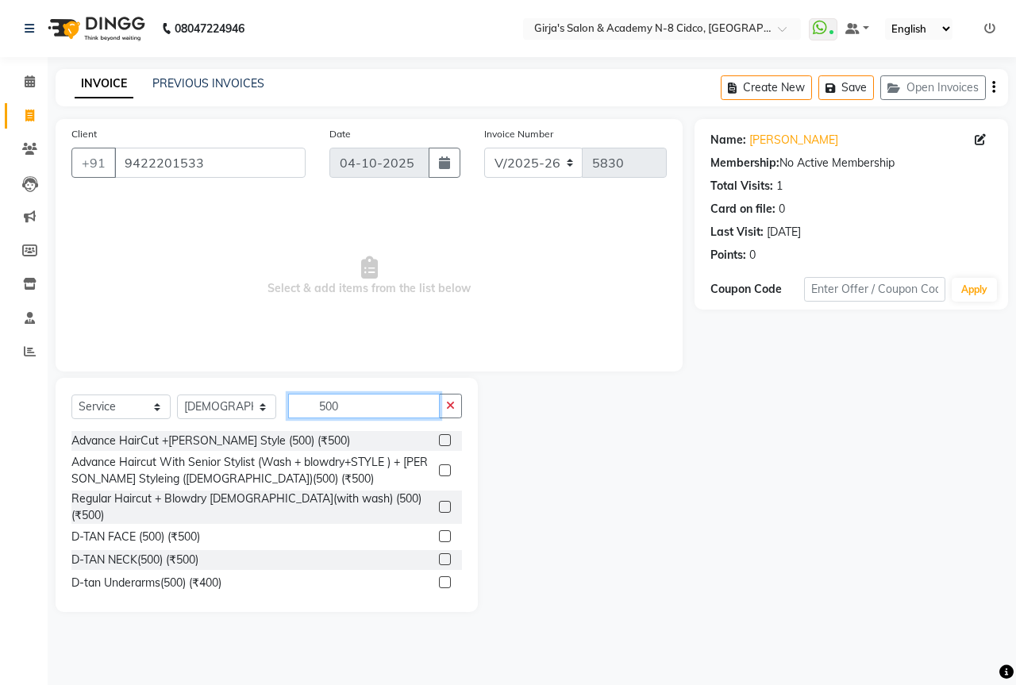
type input "500"
click at [439, 439] on label at bounding box center [445, 440] width 12 height 12
click at [439, 439] on input "checkbox" at bounding box center [444, 441] width 10 height 10
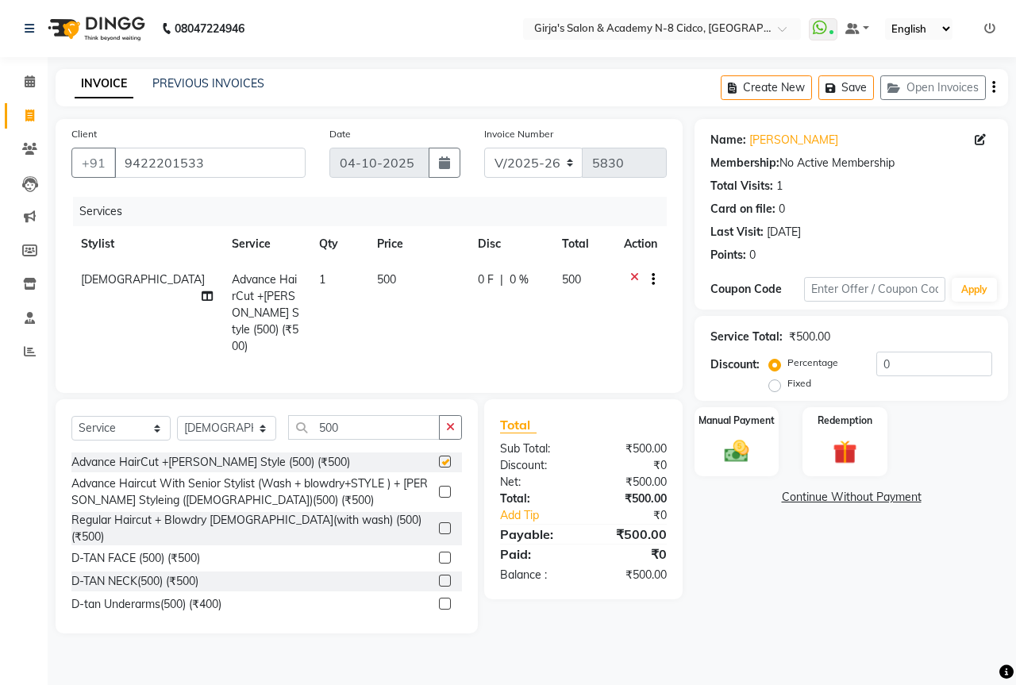
checkbox input "false"
click at [777, 453] on div "Manual Payment" at bounding box center [737, 441] width 88 height 73
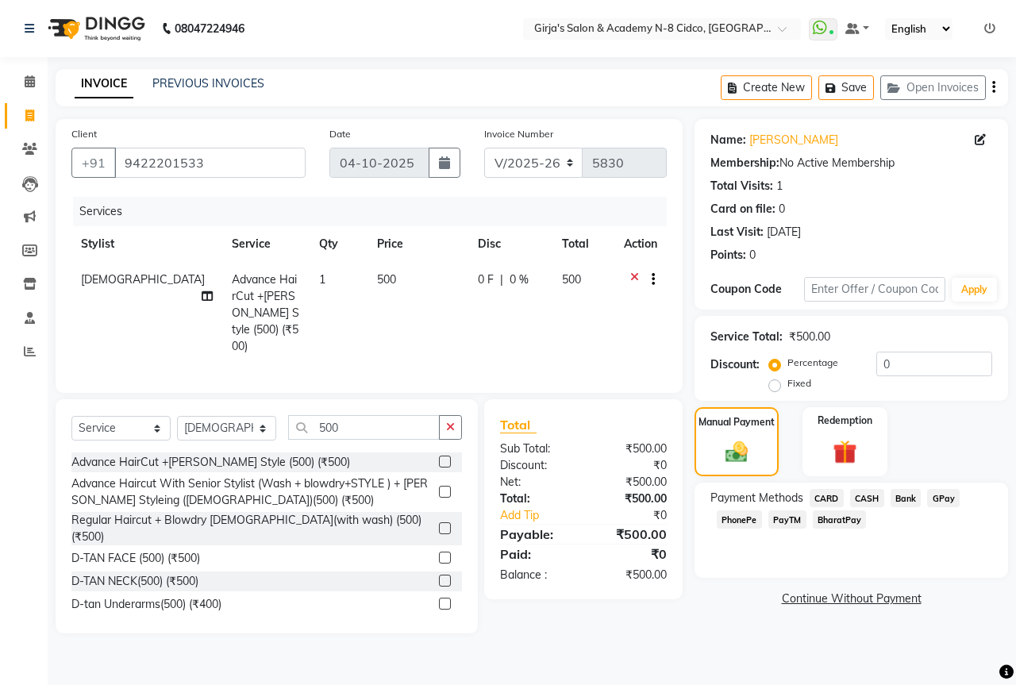
click at [876, 496] on span "CASH" at bounding box center [867, 498] width 34 height 18
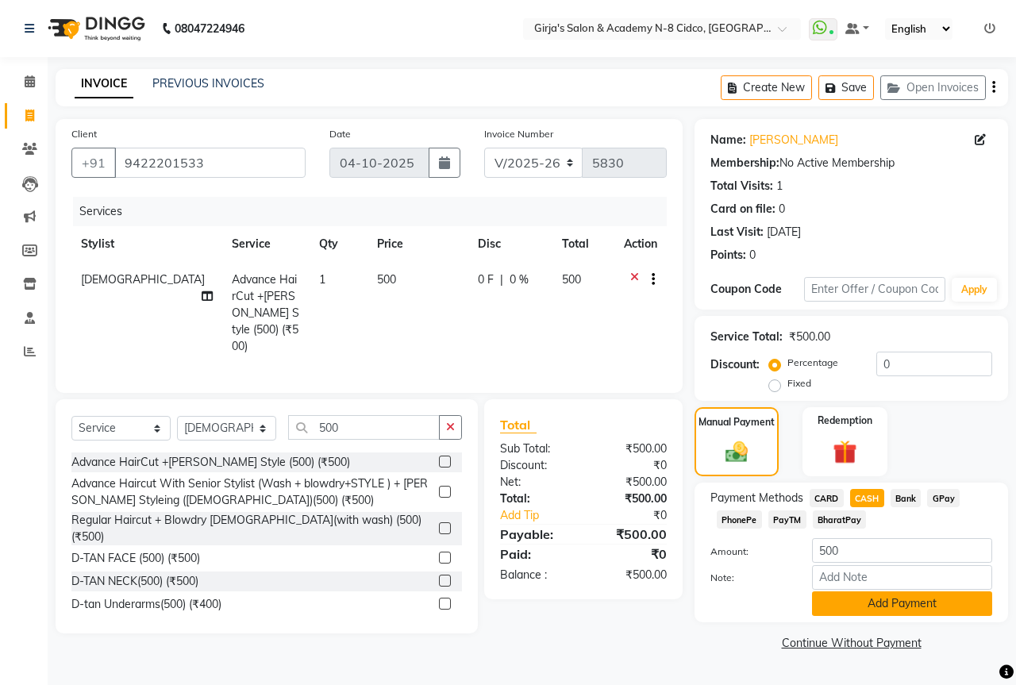
click at [924, 601] on button "Add Payment" at bounding box center [902, 603] width 180 height 25
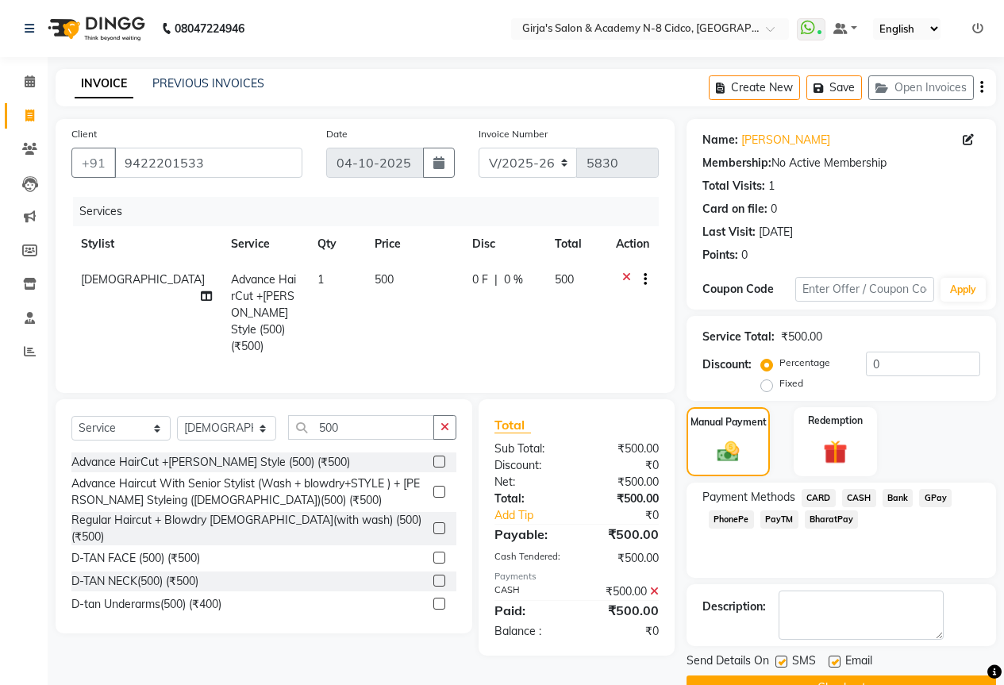
scroll to position [39, 0]
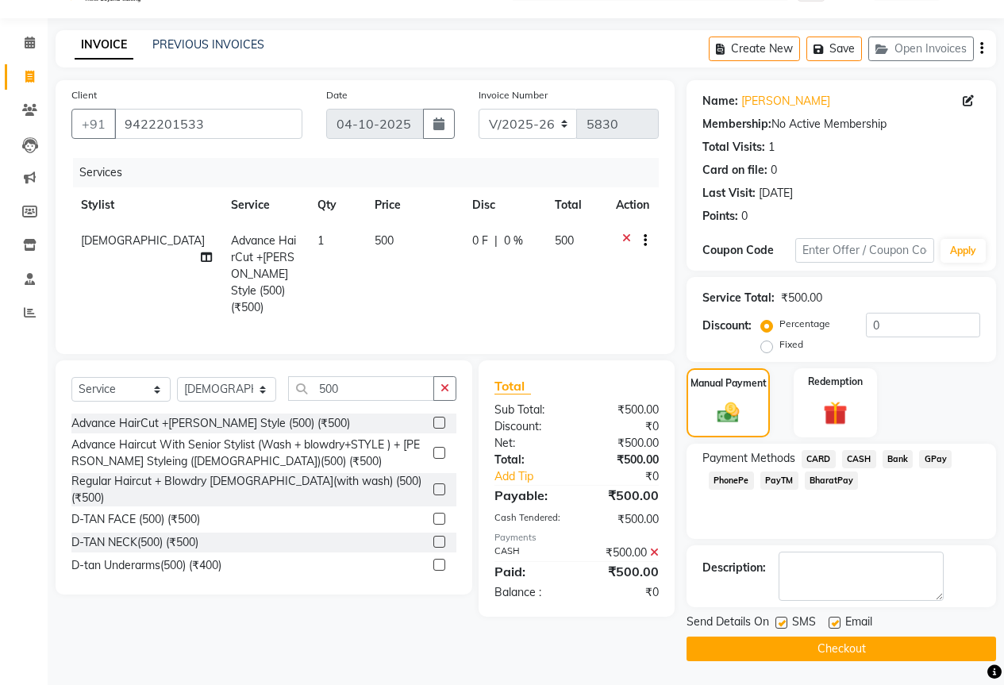
click at [943, 656] on button "Checkout" at bounding box center [840, 648] width 309 height 25
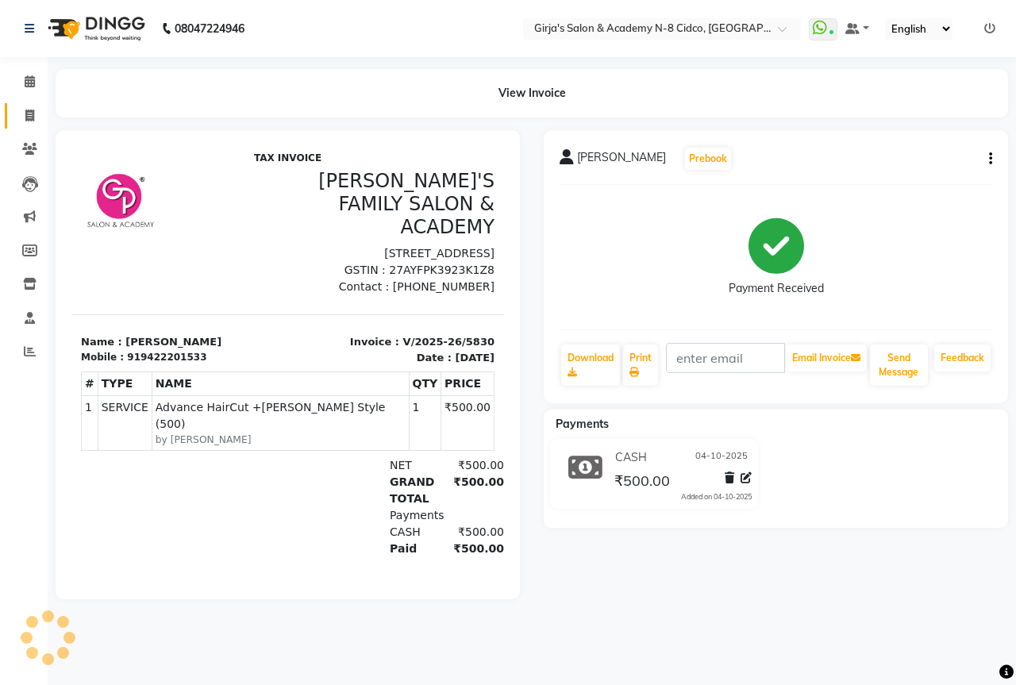
click at [44, 109] on div "View Invoice" at bounding box center [532, 93] width 976 height 48
click at [21, 124] on span at bounding box center [30, 116] width 28 height 18
select select "service"
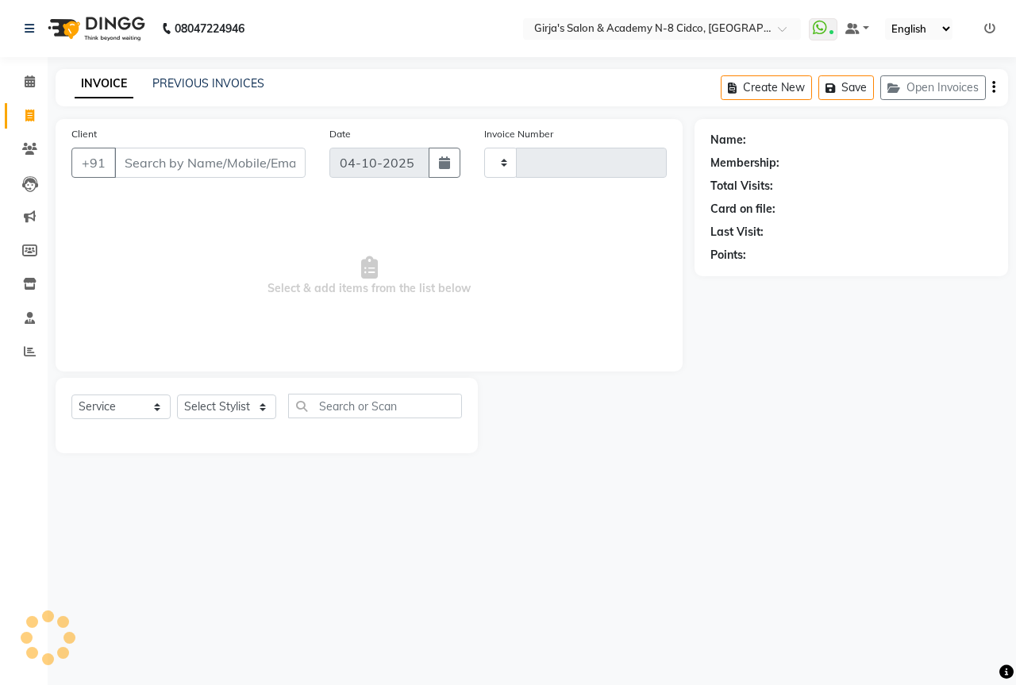
type input "5831"
select select "66"
click at [232, 413] on select "Select Stylist" at bounding box center [226, 406] width 99 height 25
select select "34069"
click at [177, 394] on select "Select Stylist ADITYA [PERSON_NAME] BEAUTY M GIRJAS [PERSON_NAME] MISS [PERSON_…" at bounding box center [226, 406] width 99 height 25
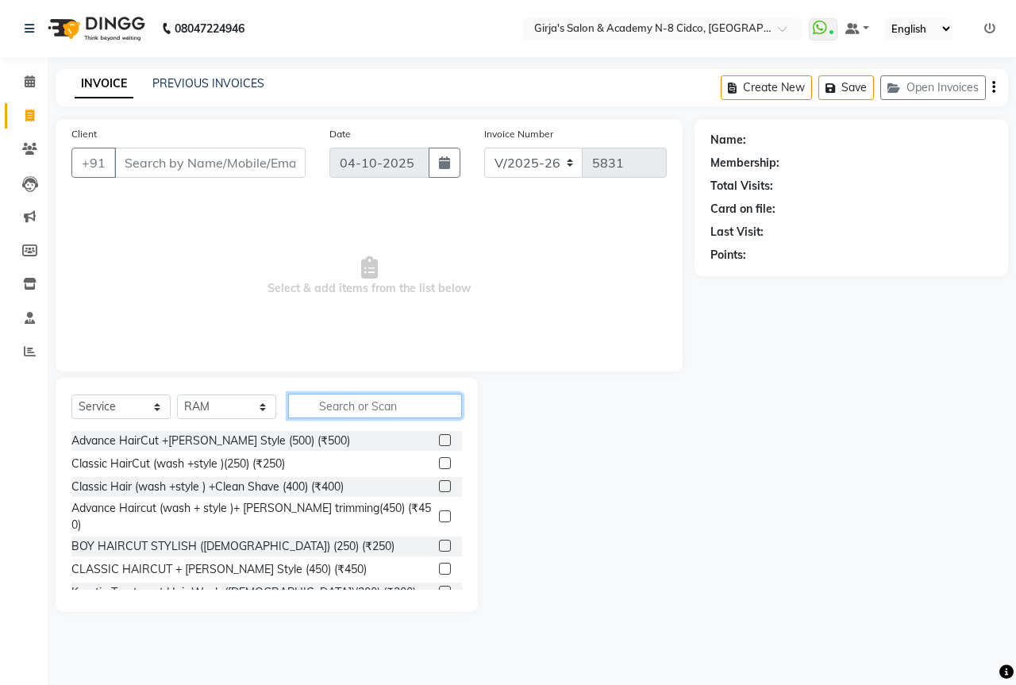
click at [384, 400] on input "text" at bounding box center [375, 406] width 174 height 25
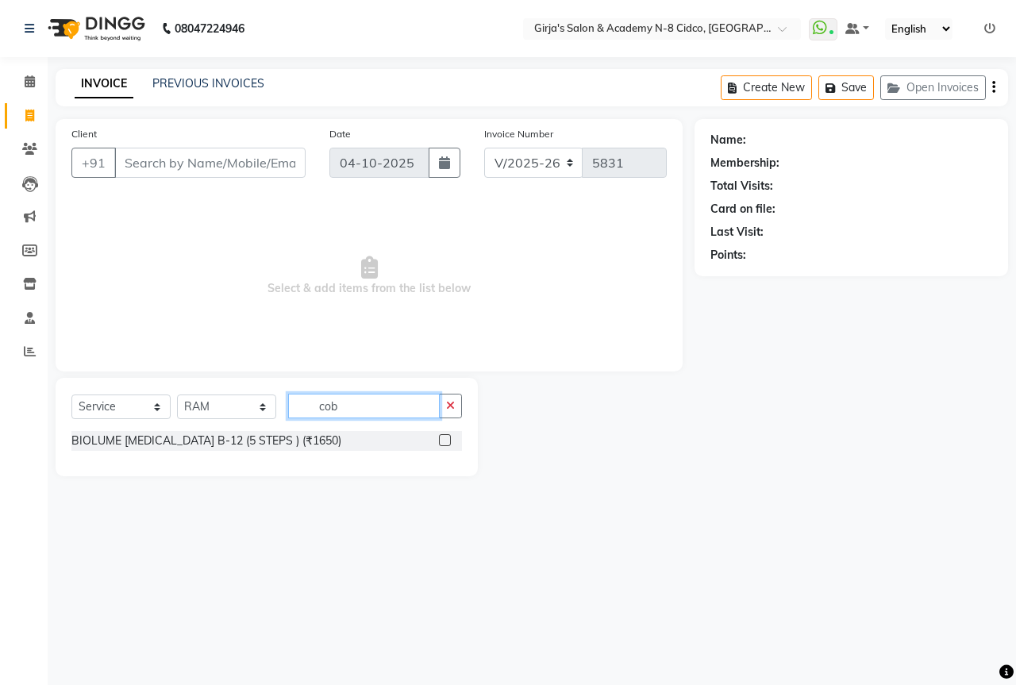
type input "cob"
click at [444, 434] on div at bounding box center [450, 441] width 23 height 20
click at [444, 434] on label at bounding box center [445, 440] width 12 height 12
click at [444, 436] on input "checkbox" at bounding box center [444, 441] width 10 height 10
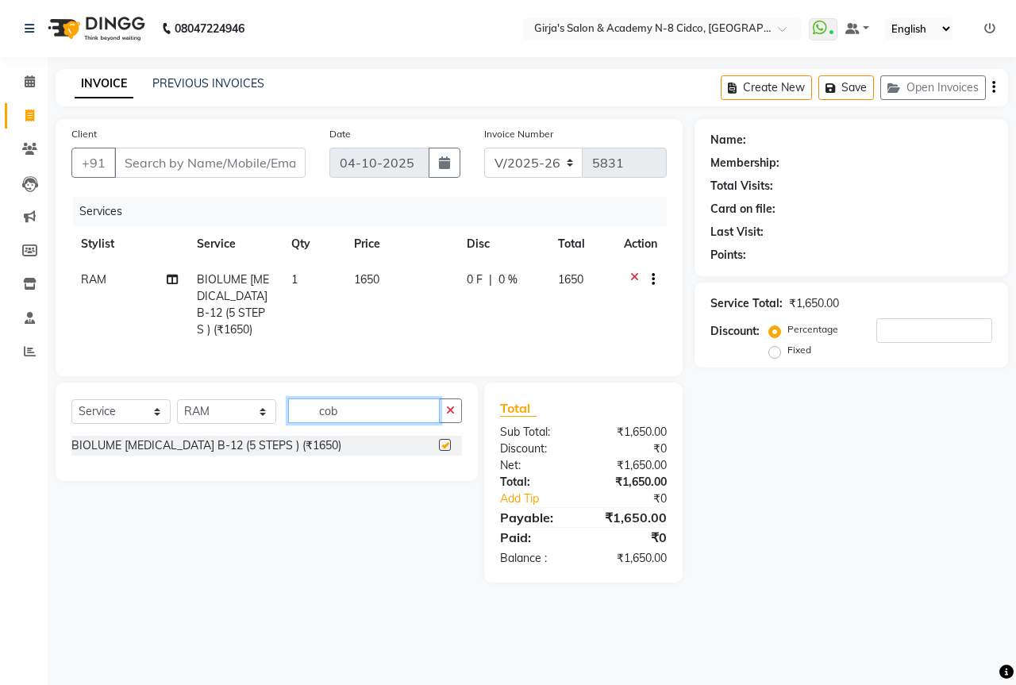
click at [353, 423] on input "cob" at bounding box center [364, 410] width 152 height 25
checkbox input "false"
click at [353, 423] on input "cob" at bounding box center [364, 410] width 152 height 25
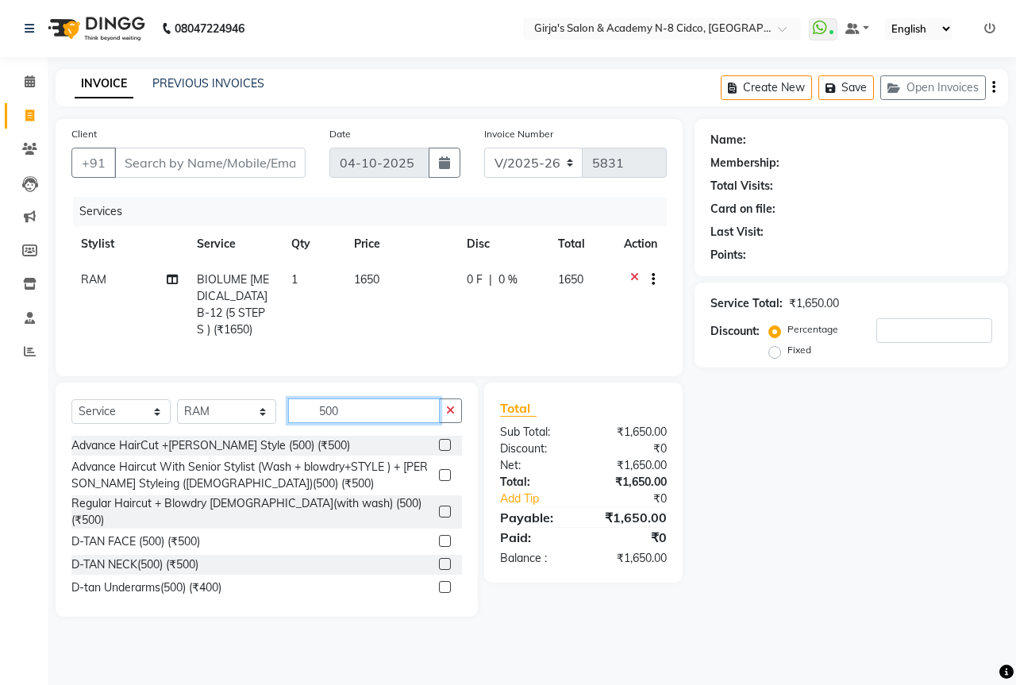
type input "500"
click at [439, 543] on label at bounding box center [445, 541] width 12 height 12
click at [439, 543] on input "checkbox" at bounding box center [444, 541] width 10 height 10
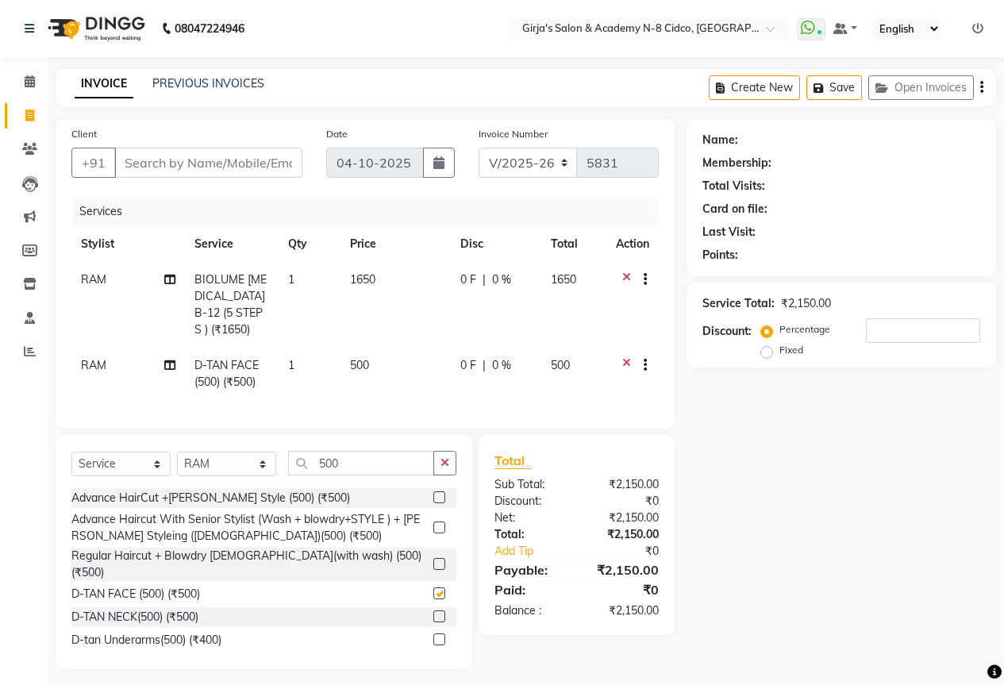
checkbox input "false"
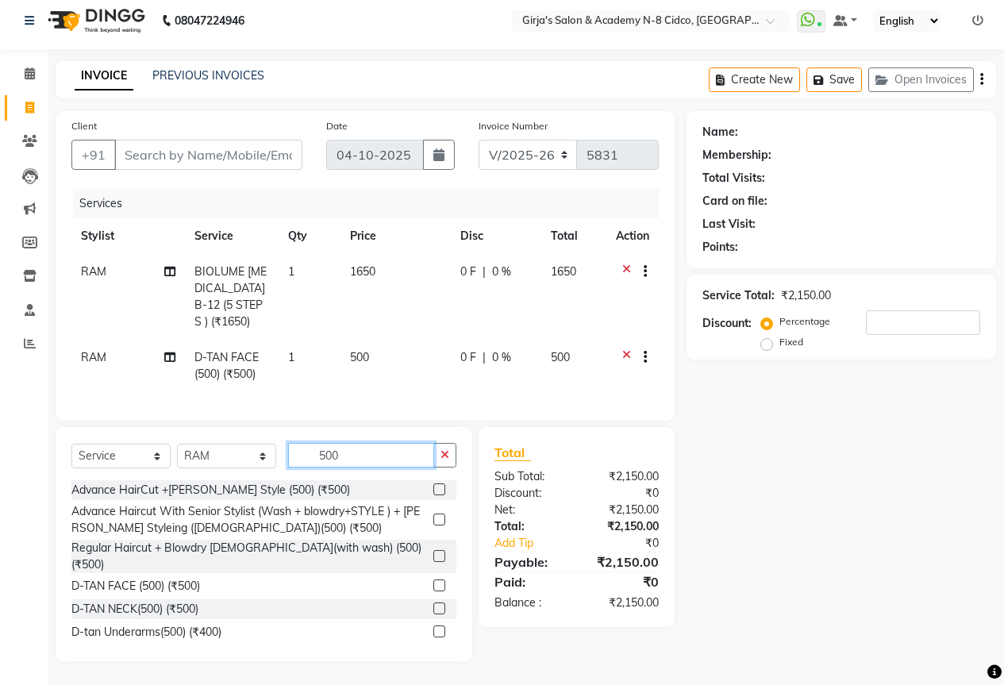
click at [367, 459] on input "500" at bounding box center [361, 455] width 146 height 25
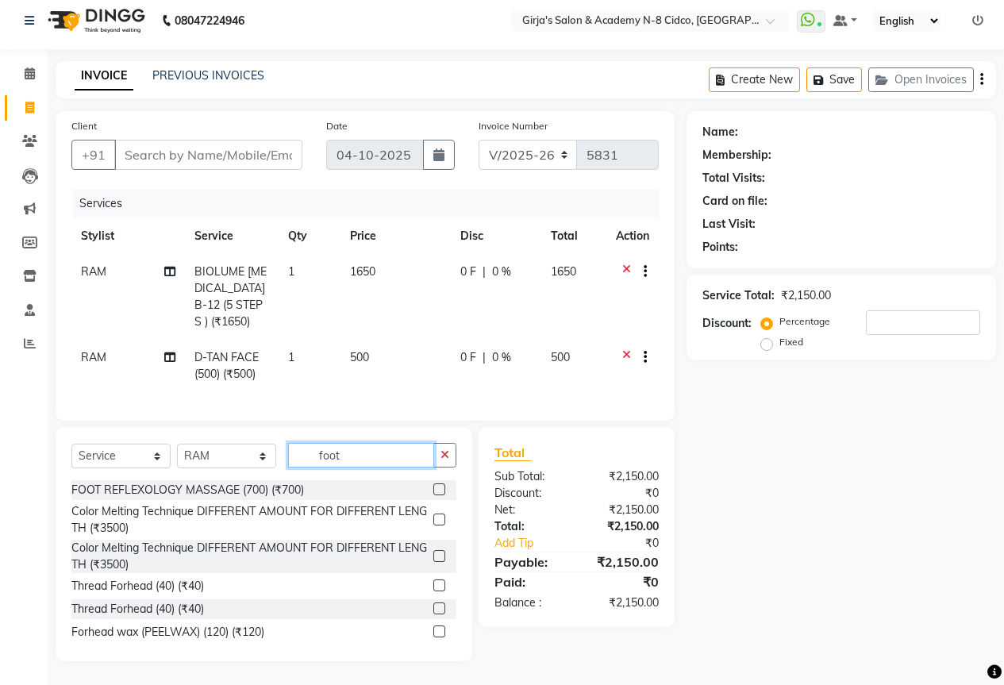
scroll to position [0, 0]
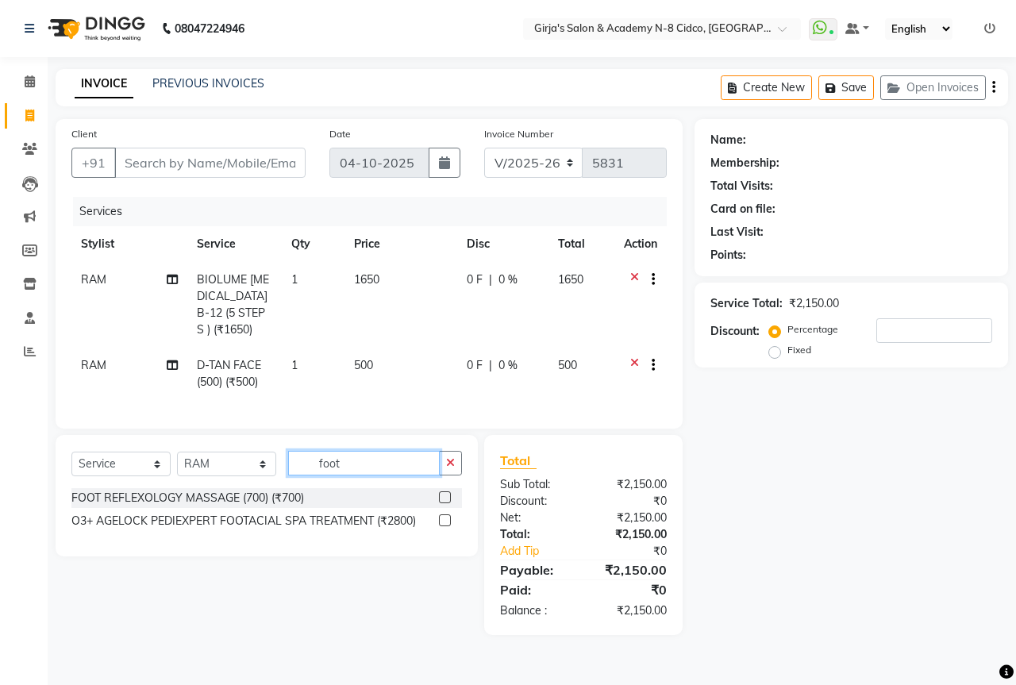
type input "foot"
click at [442, 503] on label at bounding box center [445, 497] width 12 height 12
click at [442, 503] on input "checkbox" at bounding box center [444, 498] width 10 height 10
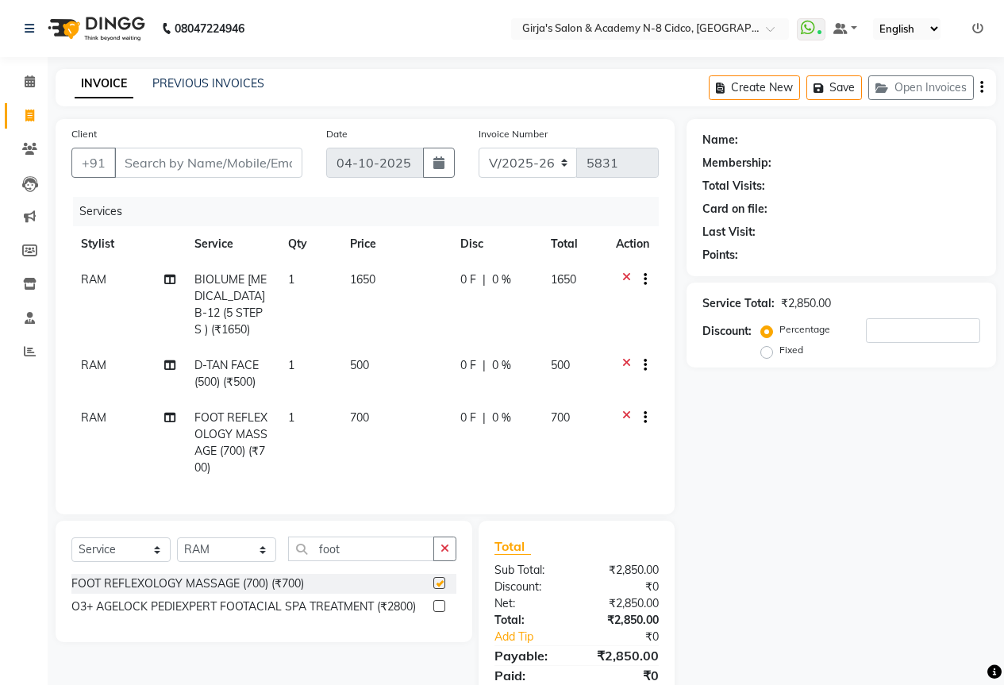
checkbox input "false"
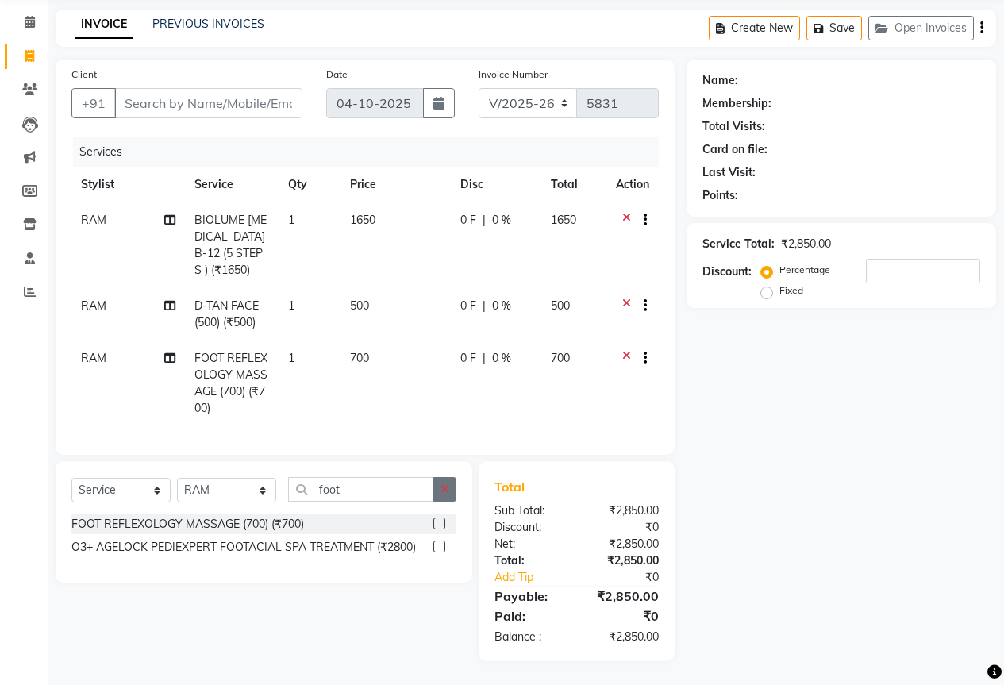
click at [444, 486] on icon "button" at bounding box center [444, 488] width 9 height 11
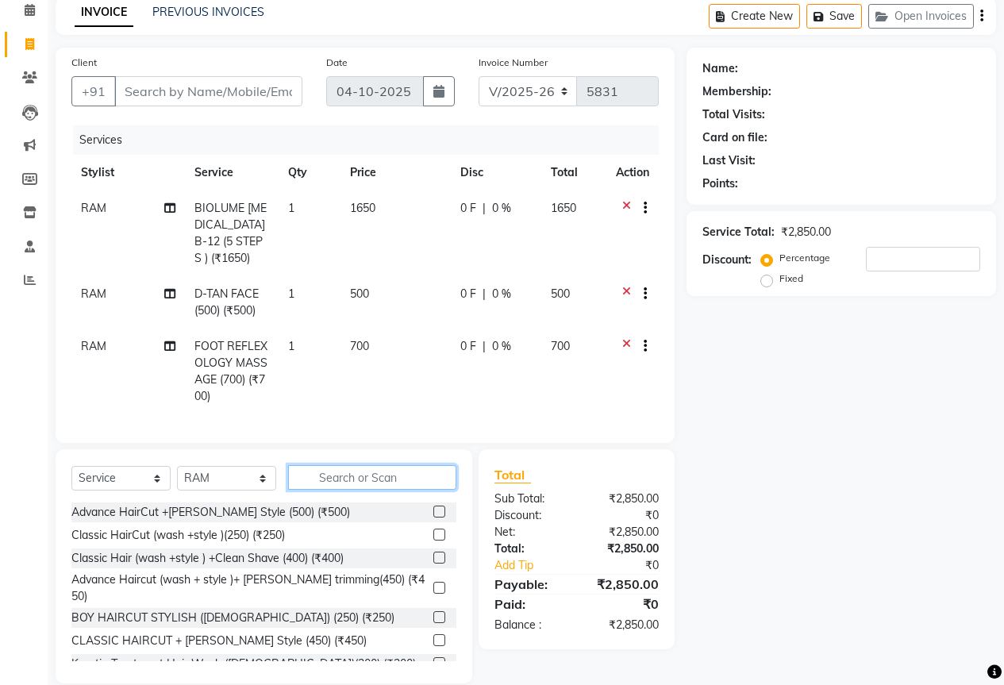
click at [352, 483] on input "text" at bounding box center [372, 477] width 168 height 25
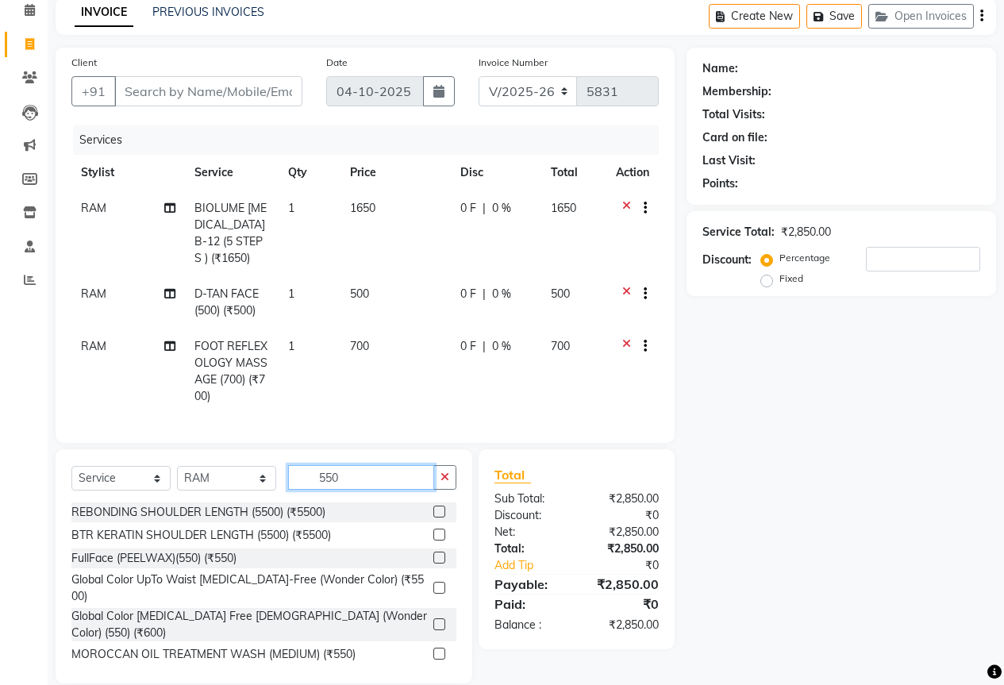
type input "550"
click at [433, 616] on div at bounding box center [444, 625] width 23 height 20
click at [433, 618] on label at bounding box center [439, 624] width 12 height 12
click at [433, 620] on input "checkbox" at bounding box center [438, 625] width 10 height 10
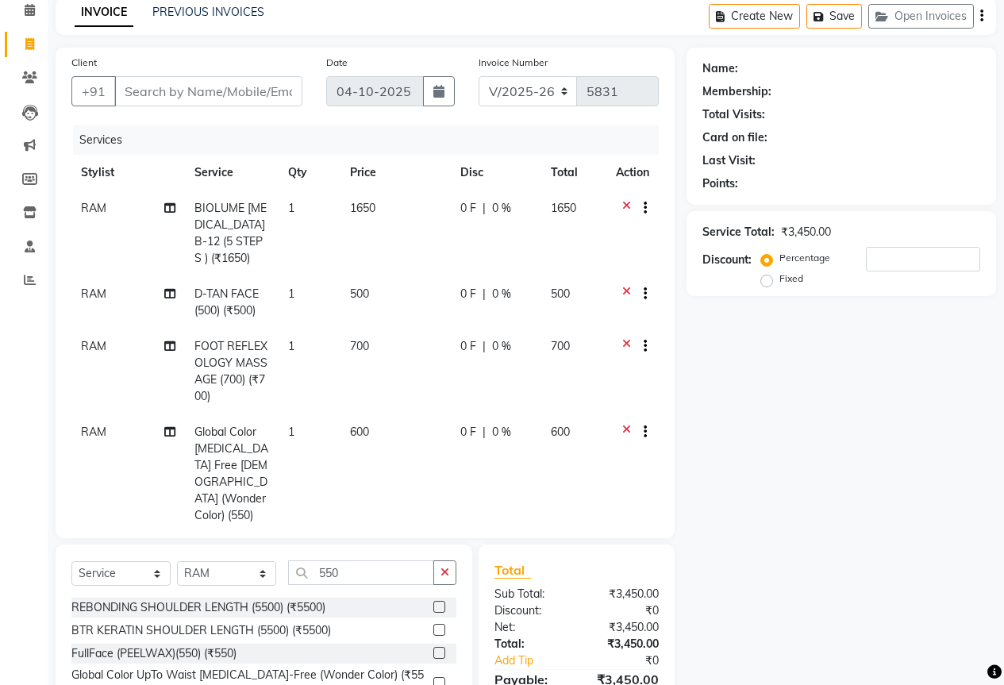
checkbox input "false"
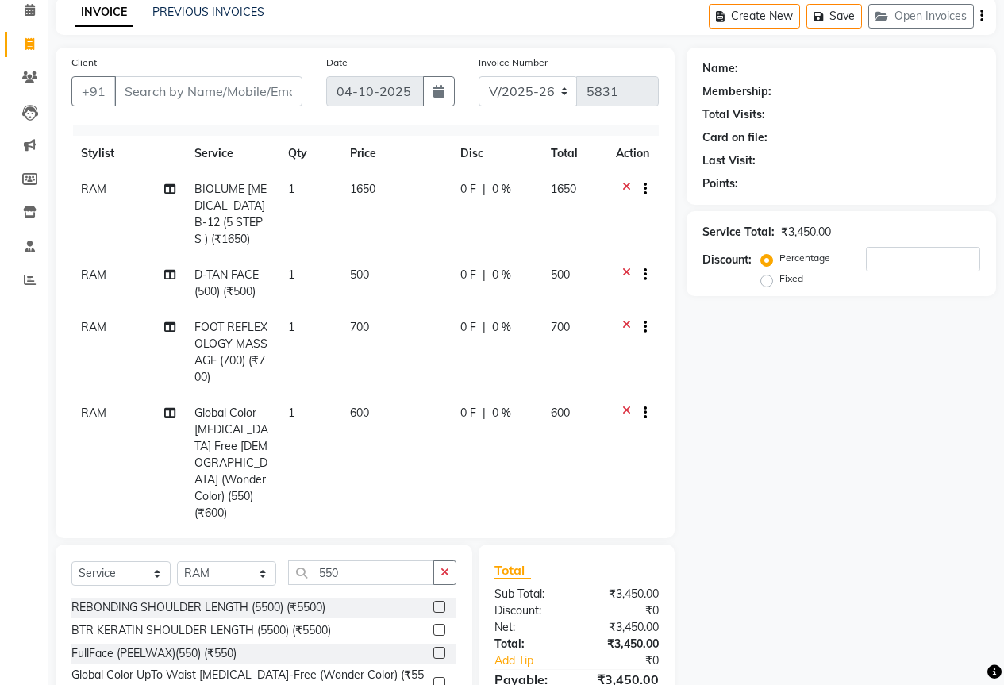
scroll to position [109, 0]
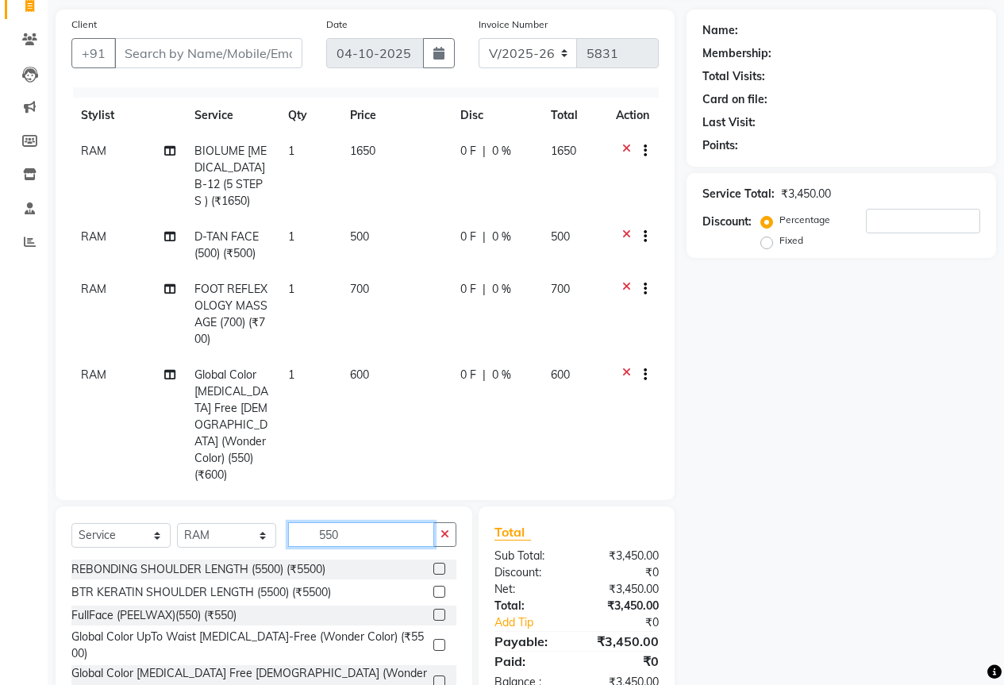
click at [366, 540] on input "550" at bounding box center [361, 534] width 146 height 25
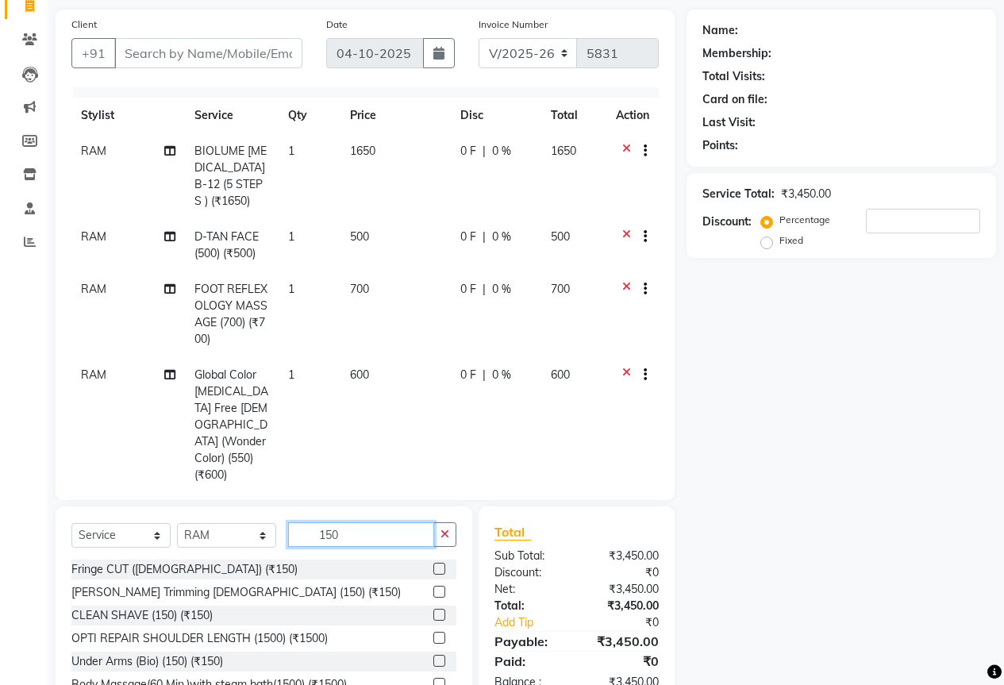
type input "150"
click at [433, 593] on label at bounding box center [439, 592] width 12 height 12
click at [433, 593] on input "checkbox" at bounding box center [438, 592] width 10 height 10
checkbox input "false"
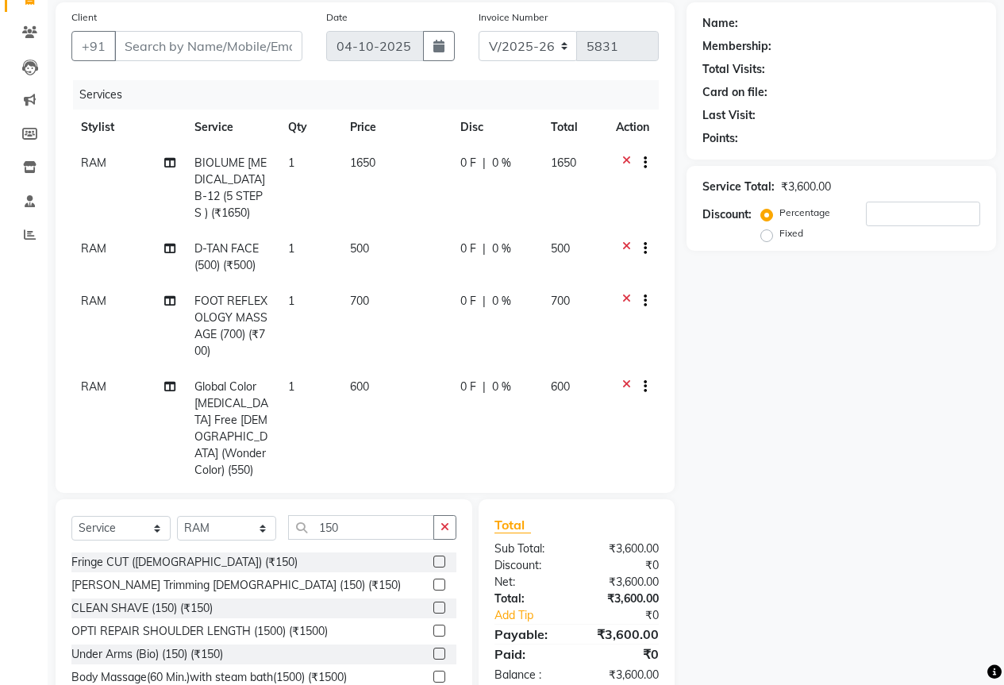
scroll to position [0, 0]
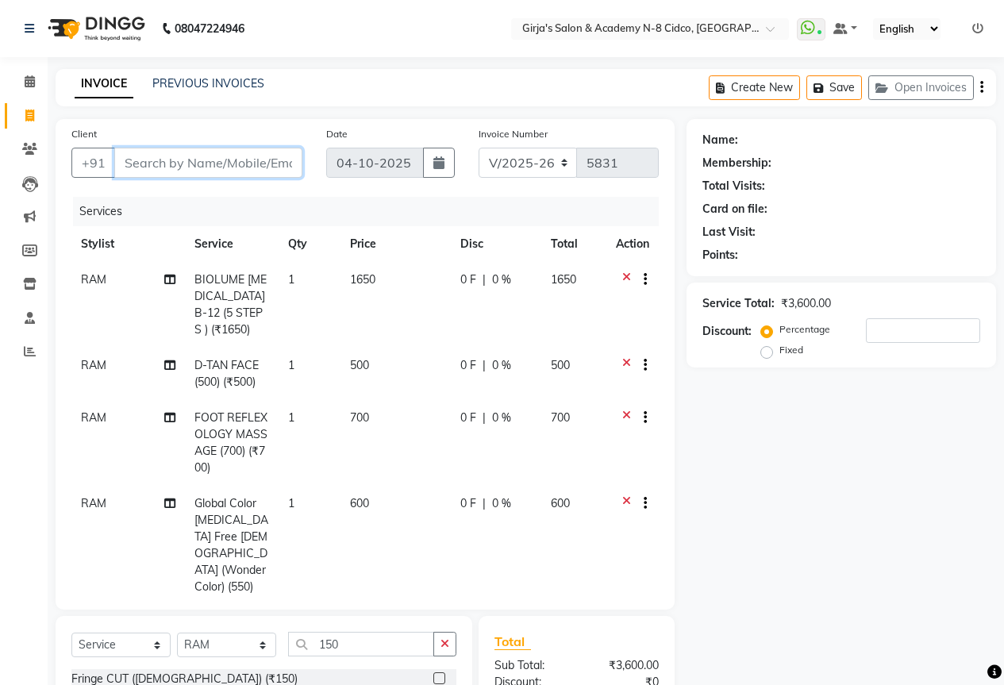
click at [232, 167] on input "Client" at bounding box center [208, 163] width 188 height 30
type input "8"
type input "0"
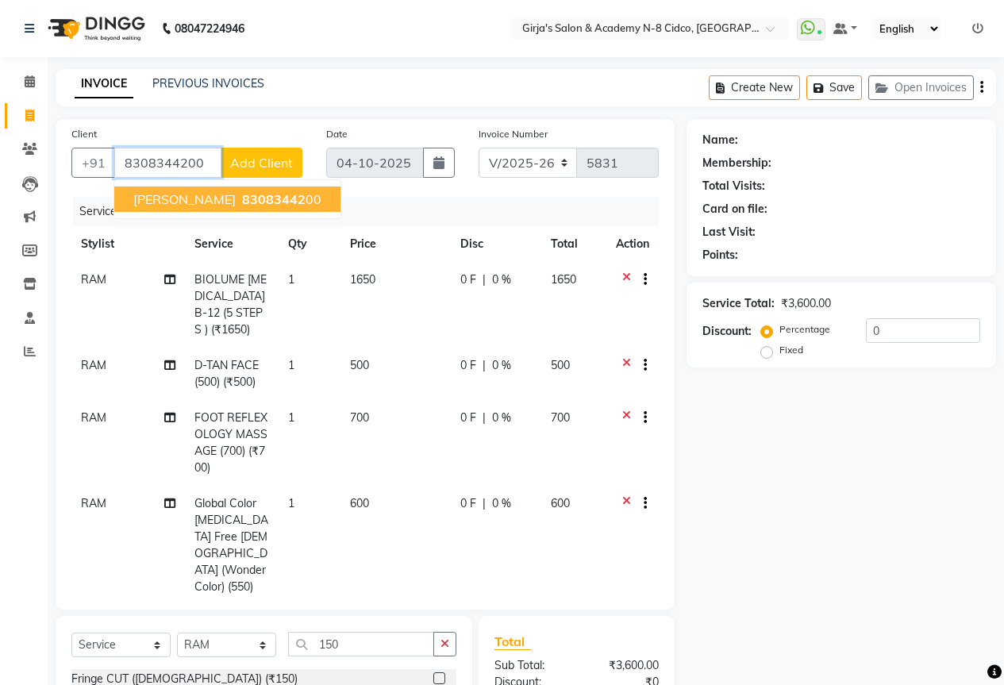
type input "8308344200"
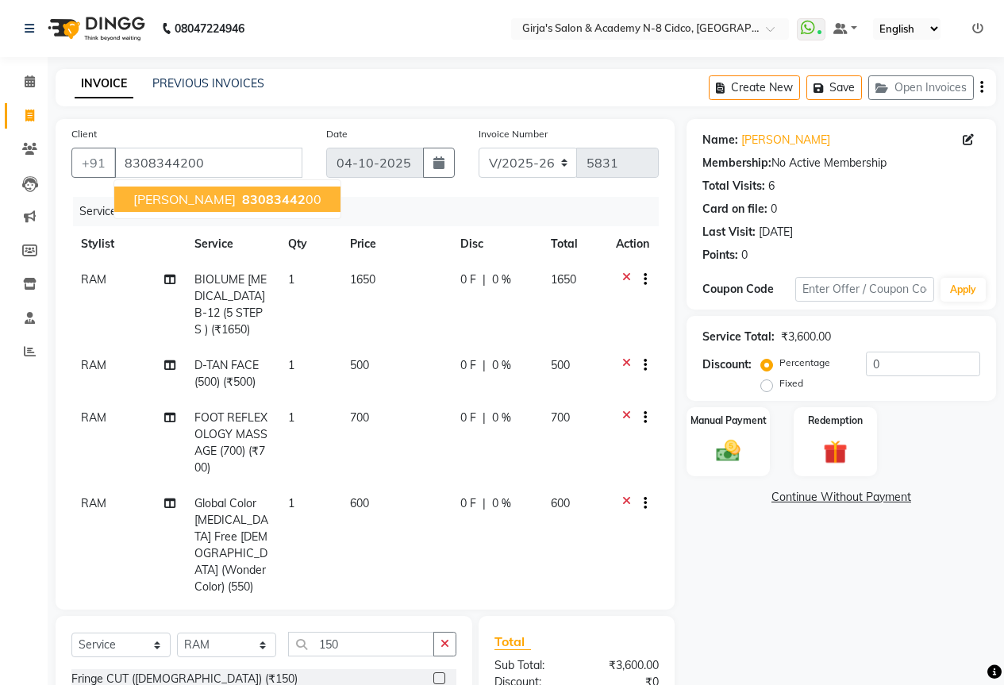
click at [221, 200] on span "[PERSON_NAME]" at bounding box center [184, 199] width 102 height 16
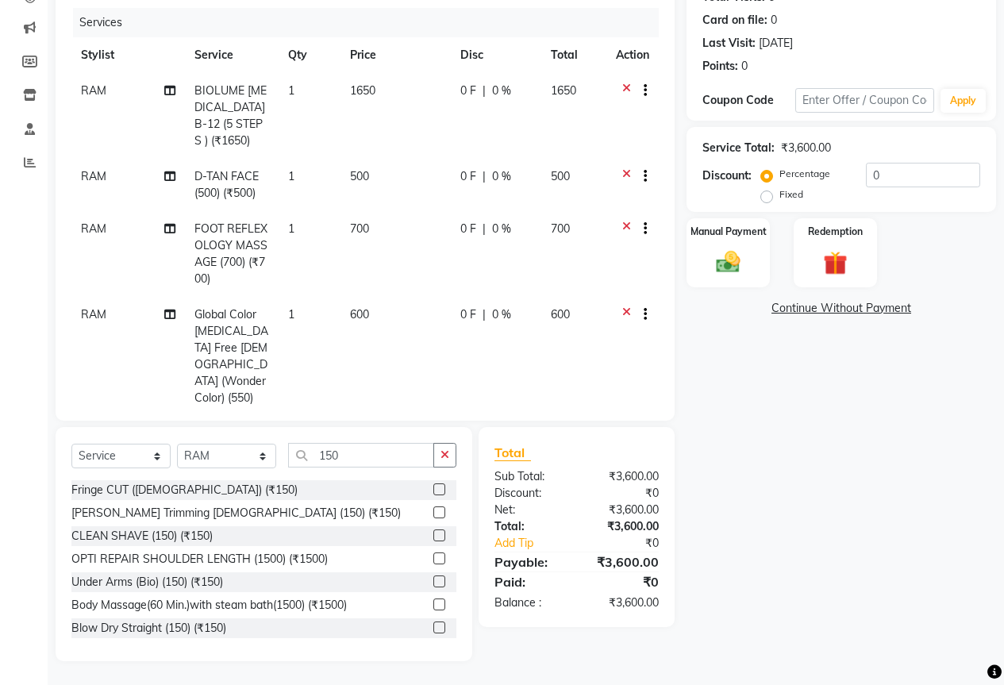
scroll to position [79, 0]
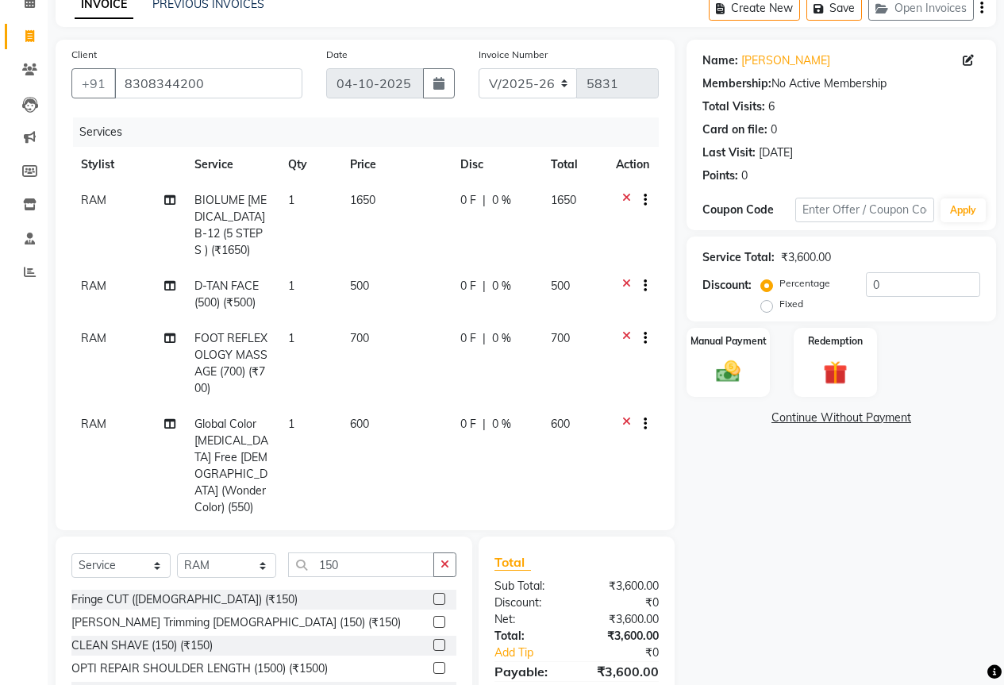
click at [781, 48] on div "Name: Yogesh Jadhav Membership: No Active Membership Total Visits: 6 Card on fi…" at bounding box center [841, 115] width 278 height 138
click at [780, 52] on link "Yogesh Jadhav" at bounding box center [785, 60] width 89 height 17
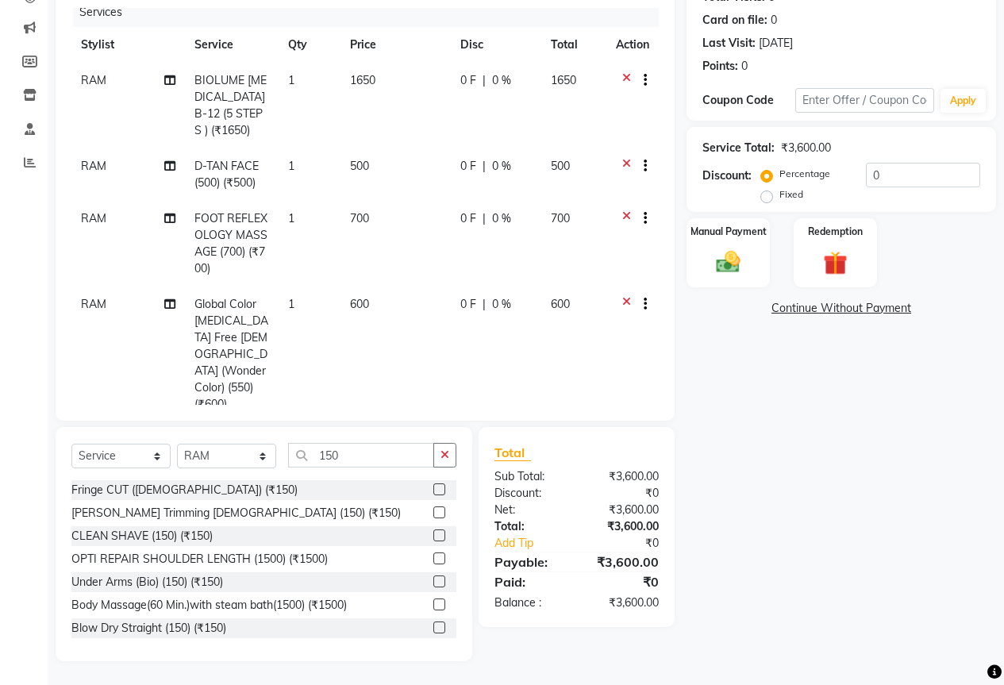
scroll to position [0, 0]
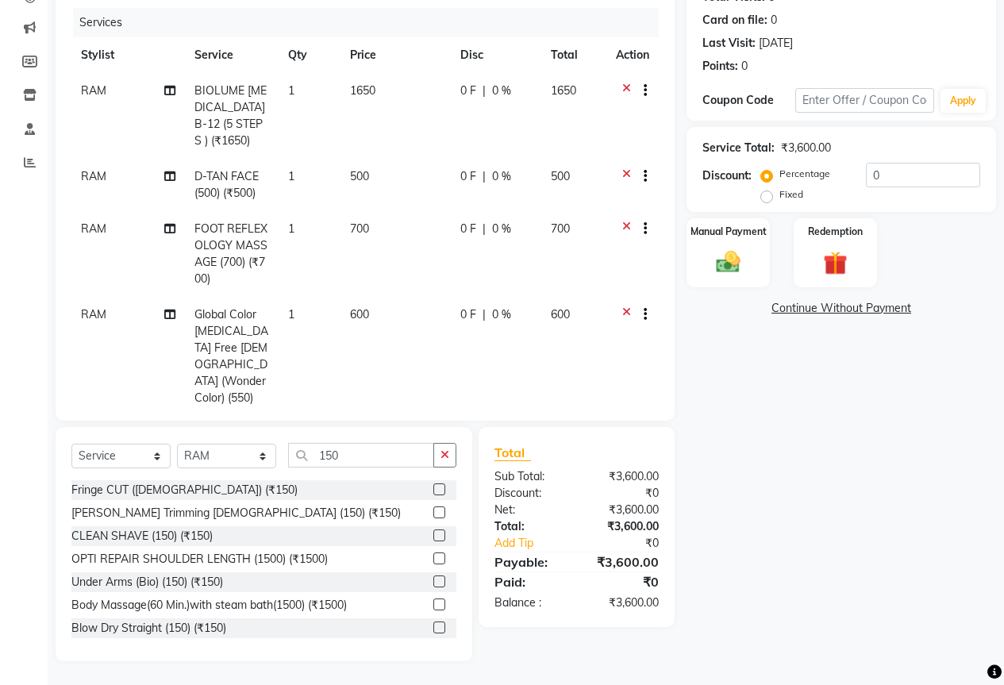
click at [353, 223] on span "700" at bounding box center [359, 228] width 19 height 14
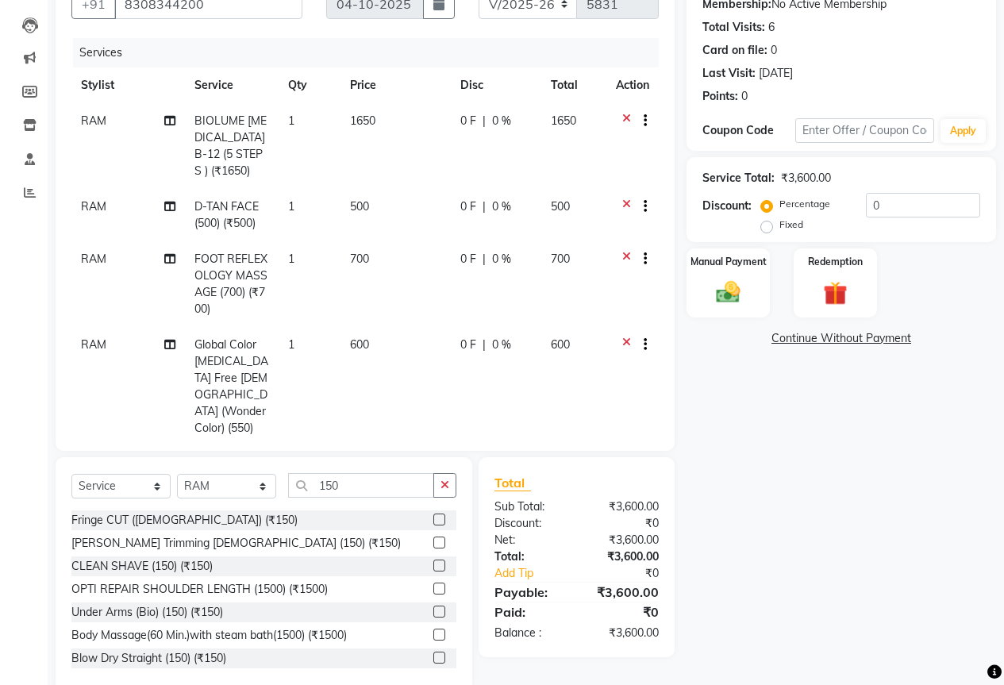
select select "34069"
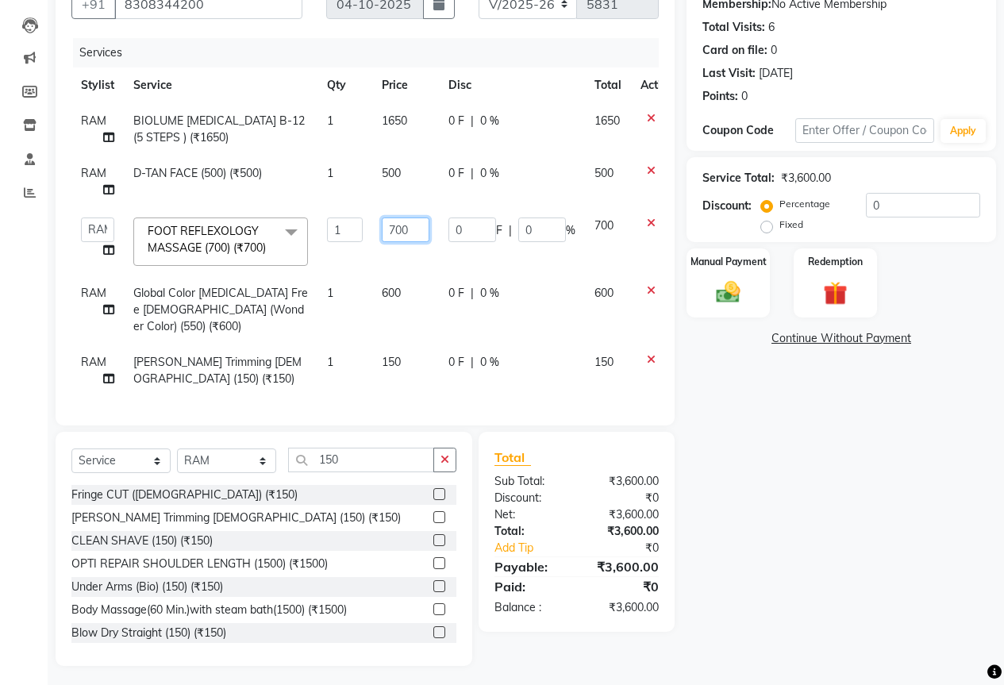
click at [390, 233] on input "700" at bounding box center [406, 229] width 48 height 25
type input "500"
click at [530, 479] on div "Total Sub Total: ₹3,600.00 Discount: ₹0 Net: ₹3,600.00 Total: ₹3,600.00 Add Tip…" at bounding box center [576, 532] width 164 height 168
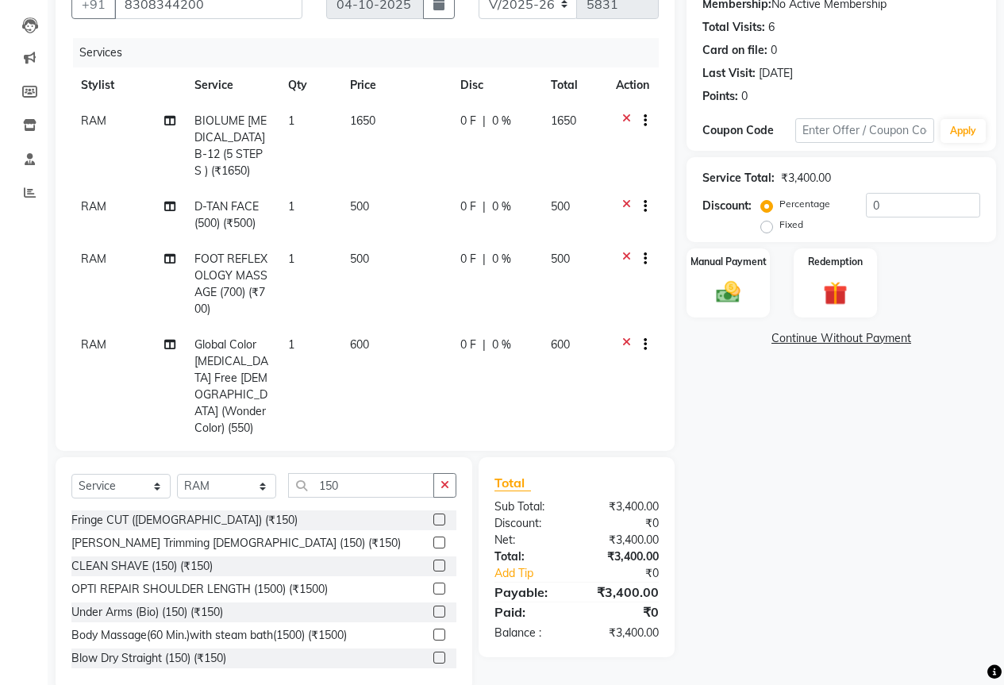
scroll to position [189, 0]
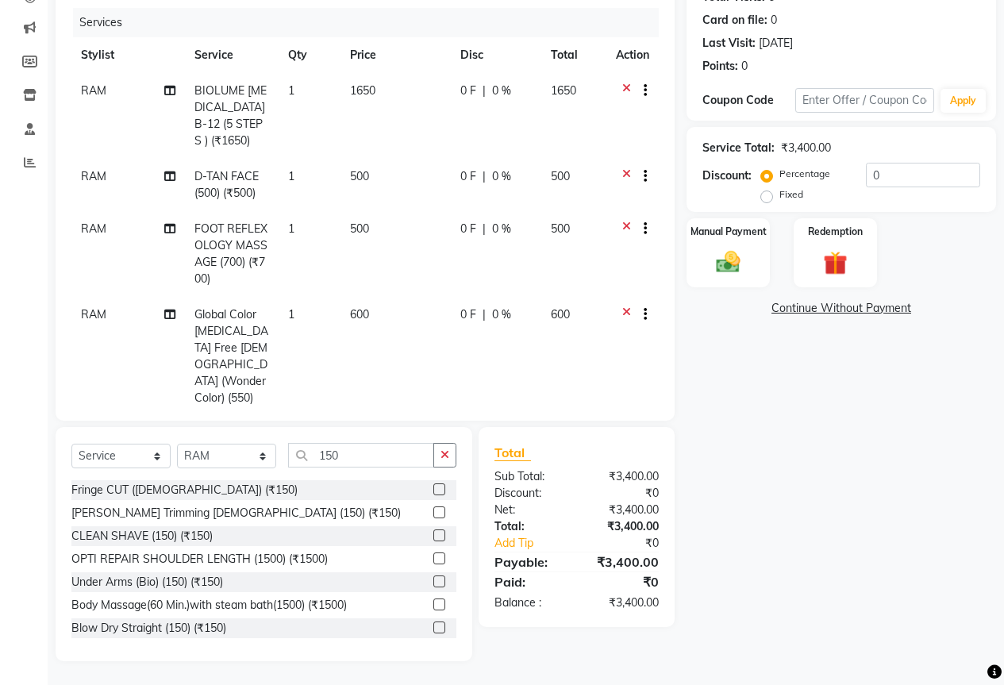
click at [578, 611] on div "Total Sub Total: ₹3,400.00 Discount: ₹0 Net: ₹3,400.00 Total: ₹3,400.00 Add Tip…" at bounding box center [576, 527] width 196 height 200
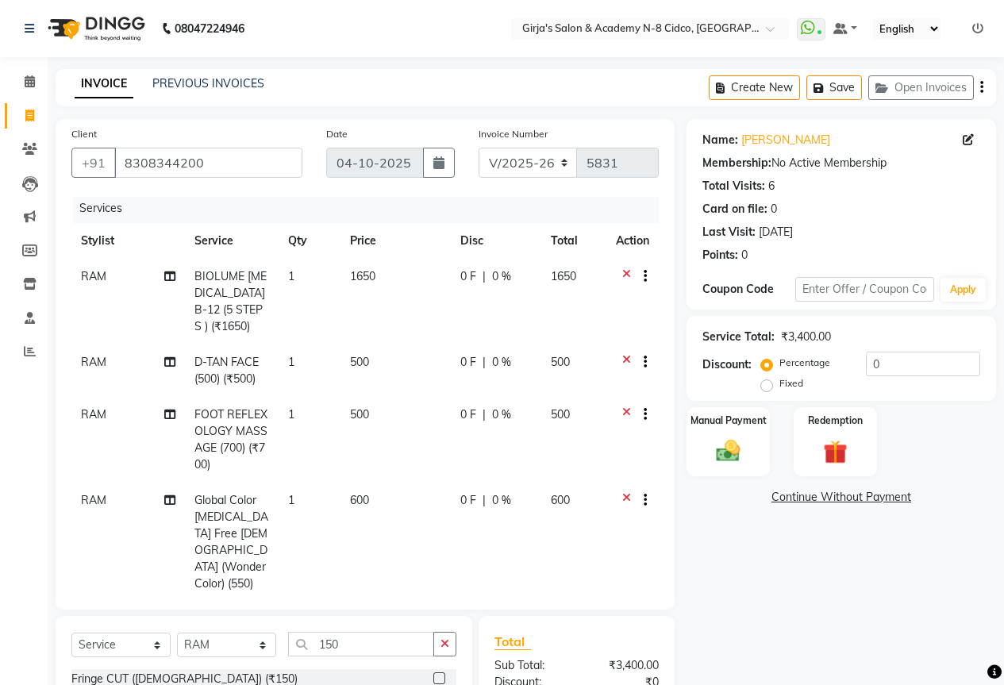
scroll to position [0, 0]
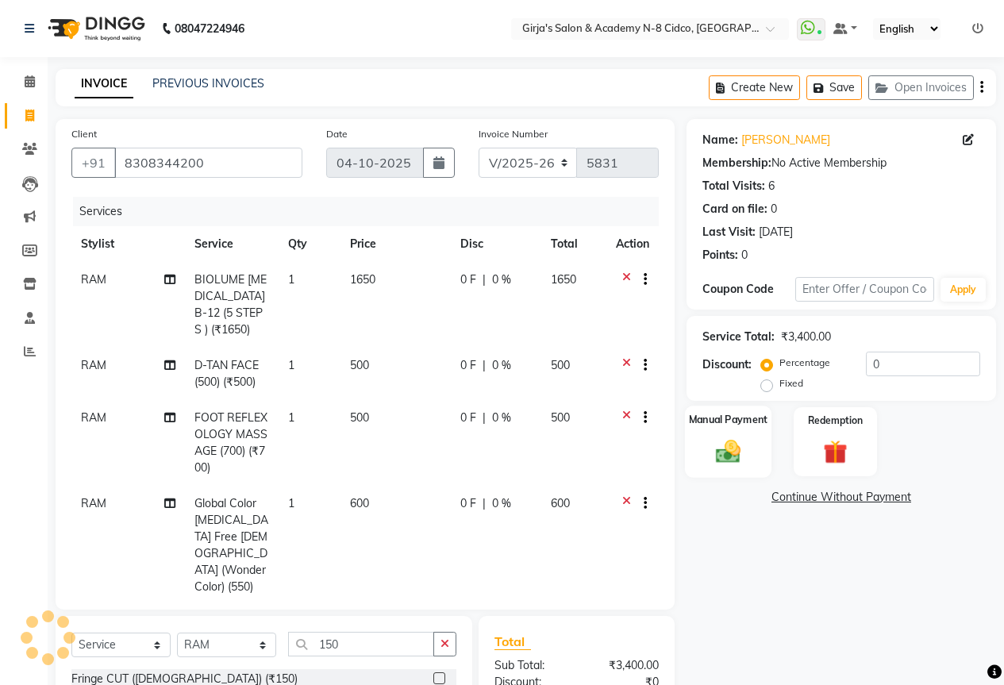
click at [729, 444] on img at bounding box center [728, 450] width 40 height 29
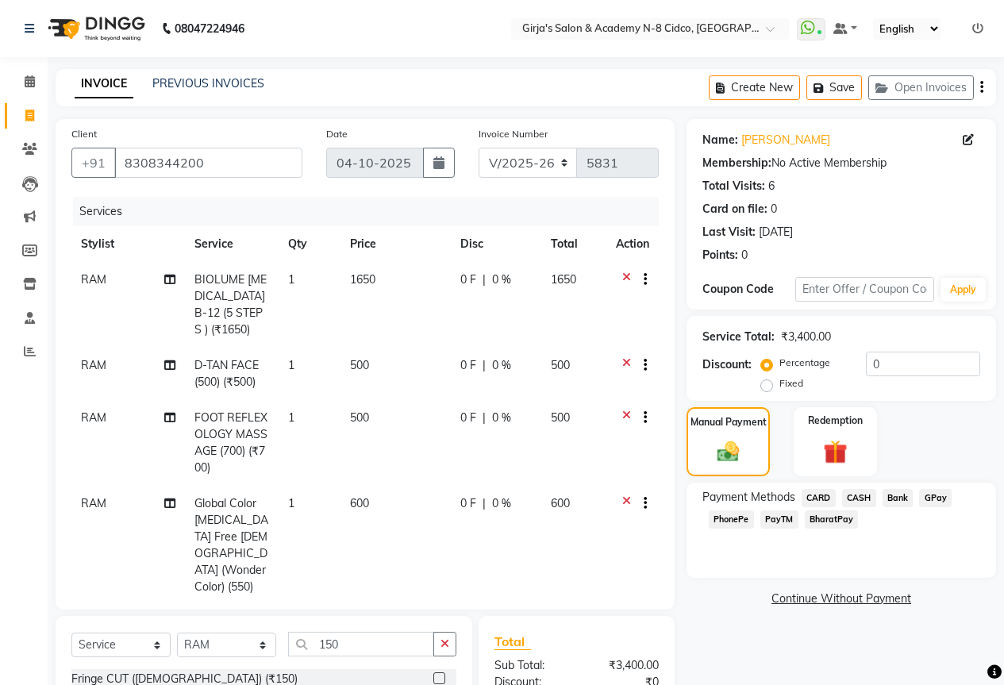
click at [865, 489] on span "CASH" at bounding box center [859, 498] width 34 height 18
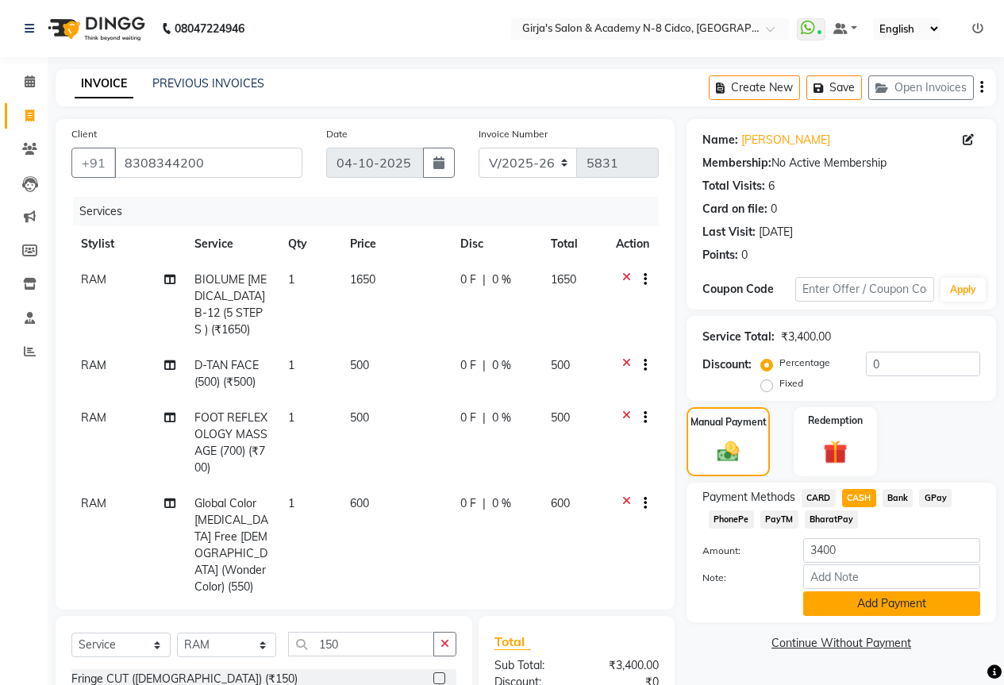
click at [890, 605] on button "Add Payment" at bounding box center [891, 603] width 177 height 25
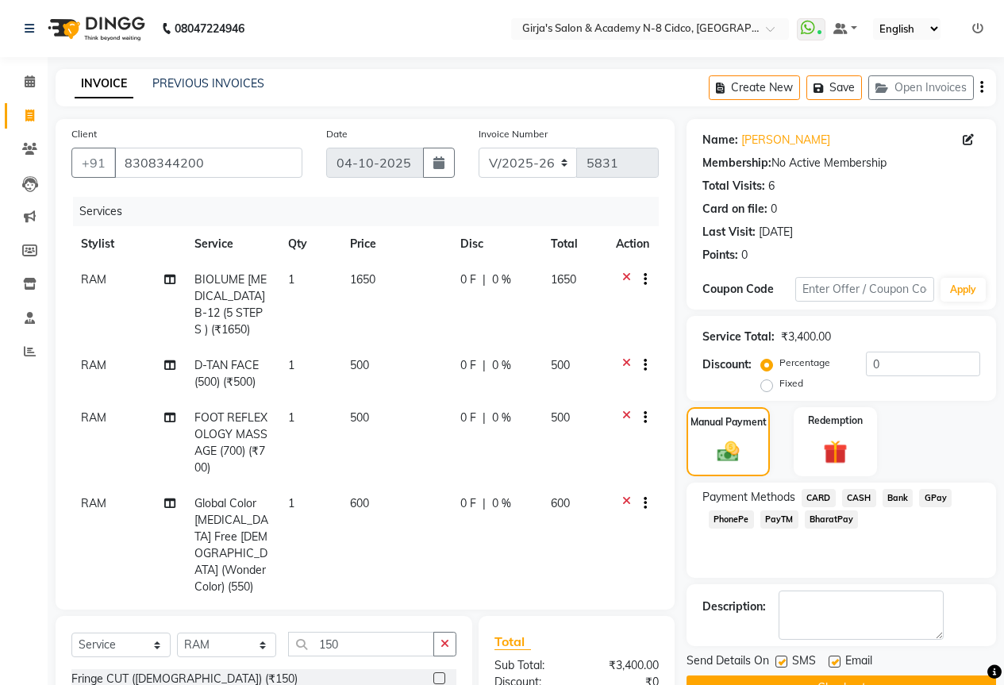
scroll to position [211, 0]
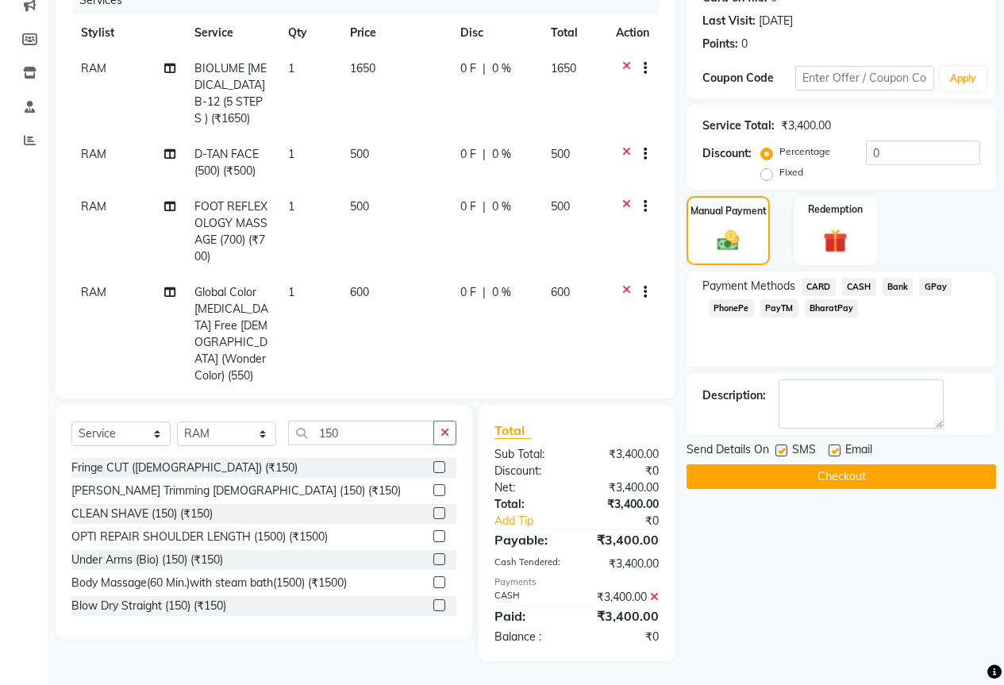
click at [880, 482] on button "Checkout" at bounding box center [840, 476] width 309 height 25
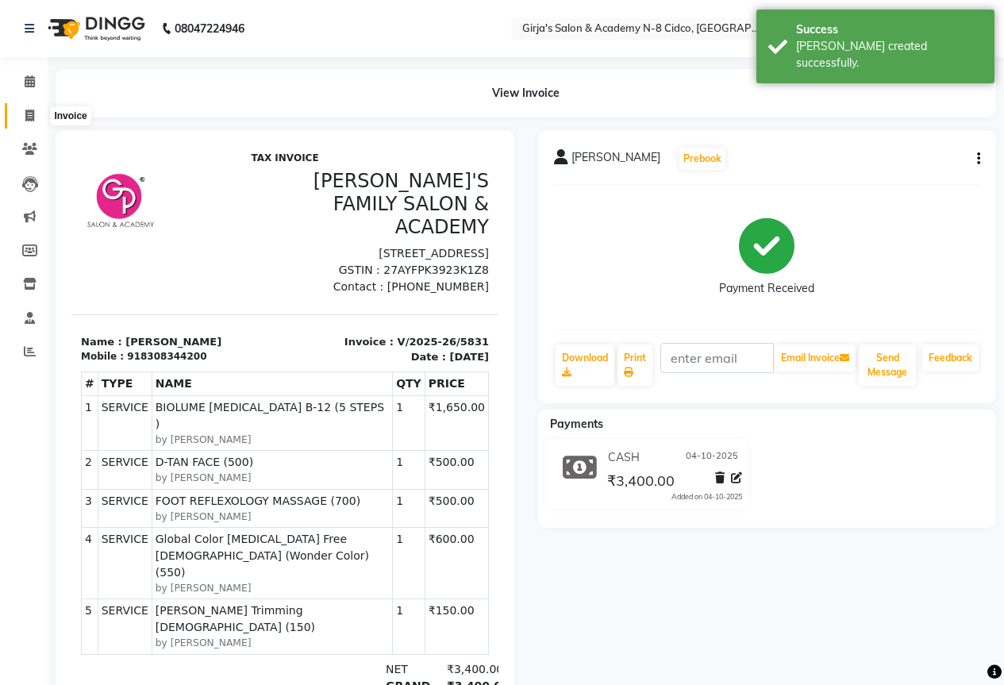
click at [22, 118] on span at bounding box center [30, 116] width 28 height 18
select select "service"
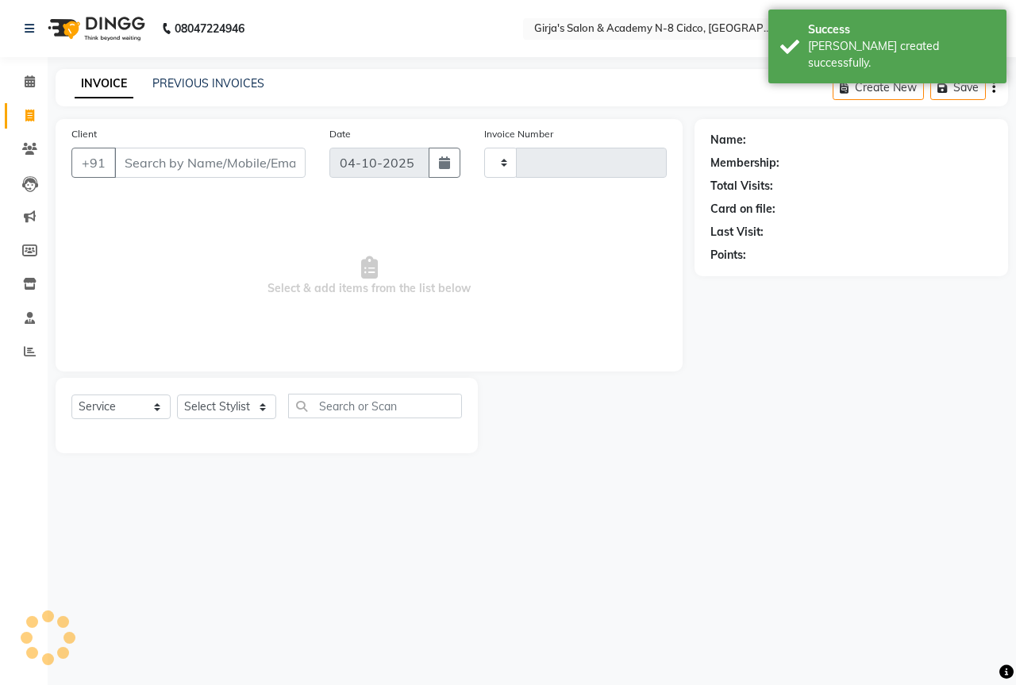
type input "5832"
select select "66"
click at [247, 406] on select "Select Stylist" at bounding box center [226, 406] width 99 height 25
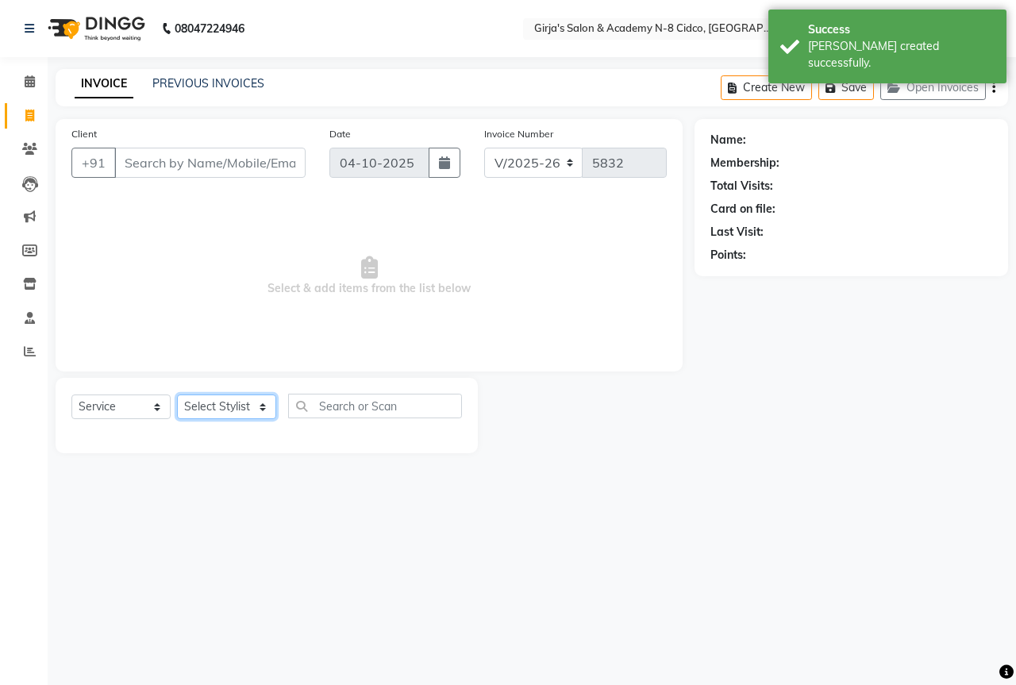
click at [224, 416] on select "Select Stylist" at bounding box center [226, 406] width 99 height 25
click at [224, 415] on select "Select Stylist" at bounding box center [226, 406] width 99 height 25
click at [224, 415] on select "Select Stylist ADITYA [PERSON_NAME] BEAUTY M GIRJAS [PERSON_NAME] MISS [PERSON_…" at bounding box center [226, 406] width 99 height 25
click at [209, 413] on select "Select Stylist ADITYA [PERSON_NAME] BEAUTY M GIRJAS [PERSON_NAME] MISS [PERSON_…" at bounding box center [226, 406] width 99 height 25
click at [214, 412] on select "Select Stylist ADITYA [PERSON_NAME] BEAUTY M GIRJAS [PERSON_NAME] MISS [PERSON_…" at bounding box center [226, 406] width 99 height 25
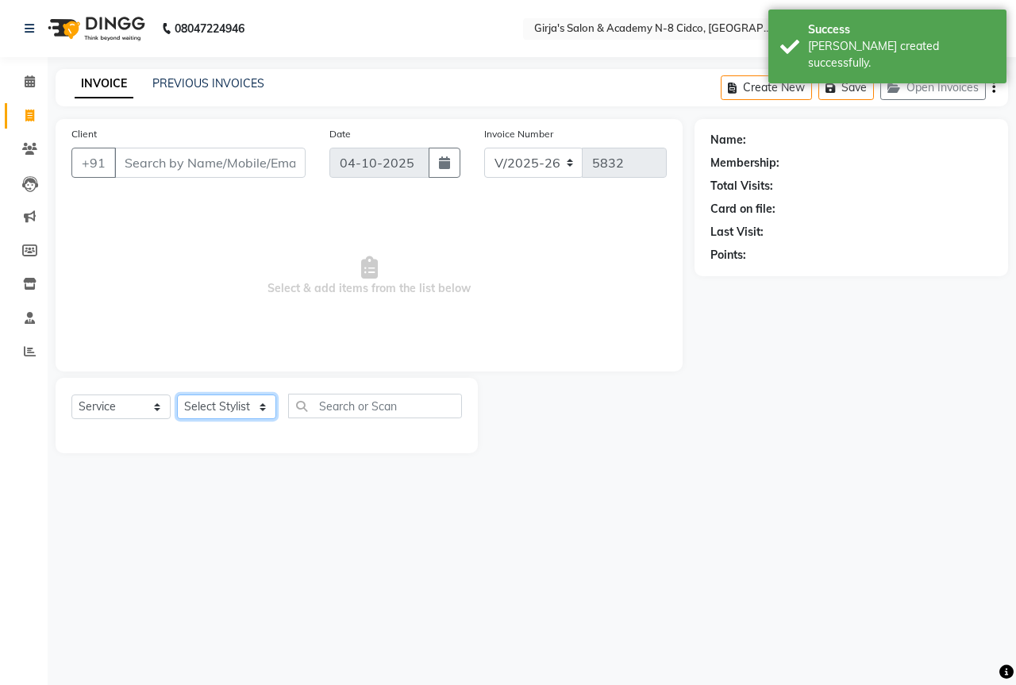
click at [214, 411] on select "Select Stylist ADITYA [PERSON_NAME] BEAUTY M GIRJAS [PERSON_NAME] MISS [PERSON_…" at bounding box center [226, 406] width 99 height 25
select select "40690"
click at [177, 394] on select "Select Stylist ADITYA [PERSON_NAME] BEAUTY M GIRJAS [PERSON_NAME] MISS [PERSON_…" at bounding box center [226, 406] width 99 height 25
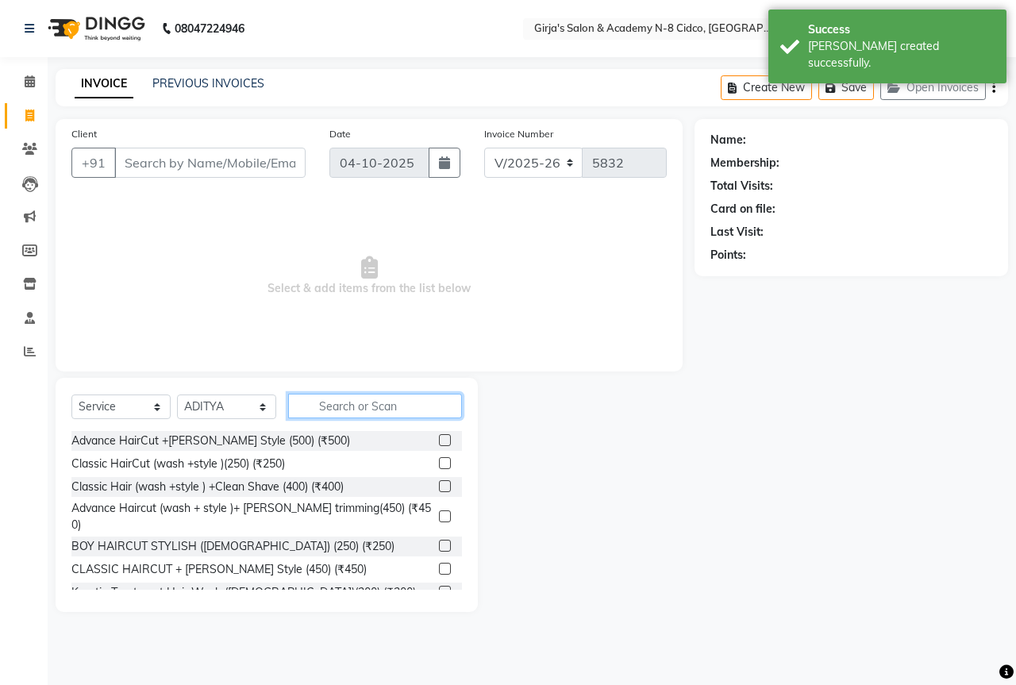
click at [353, 394] on input "text" at bounding box center [375, 406] width 174 height 25
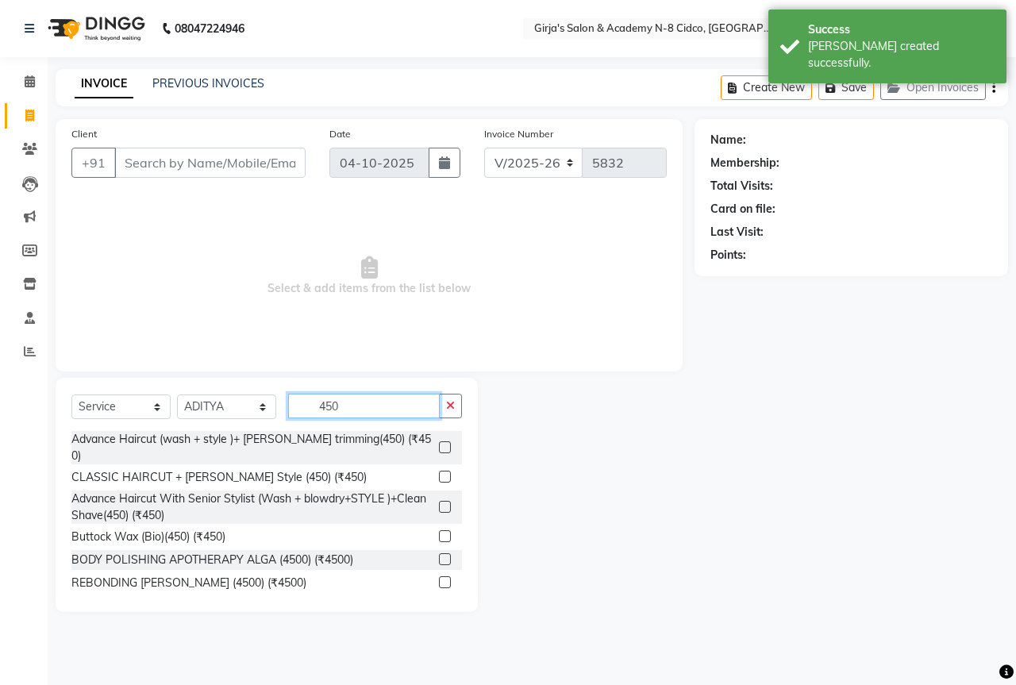
type input "450"
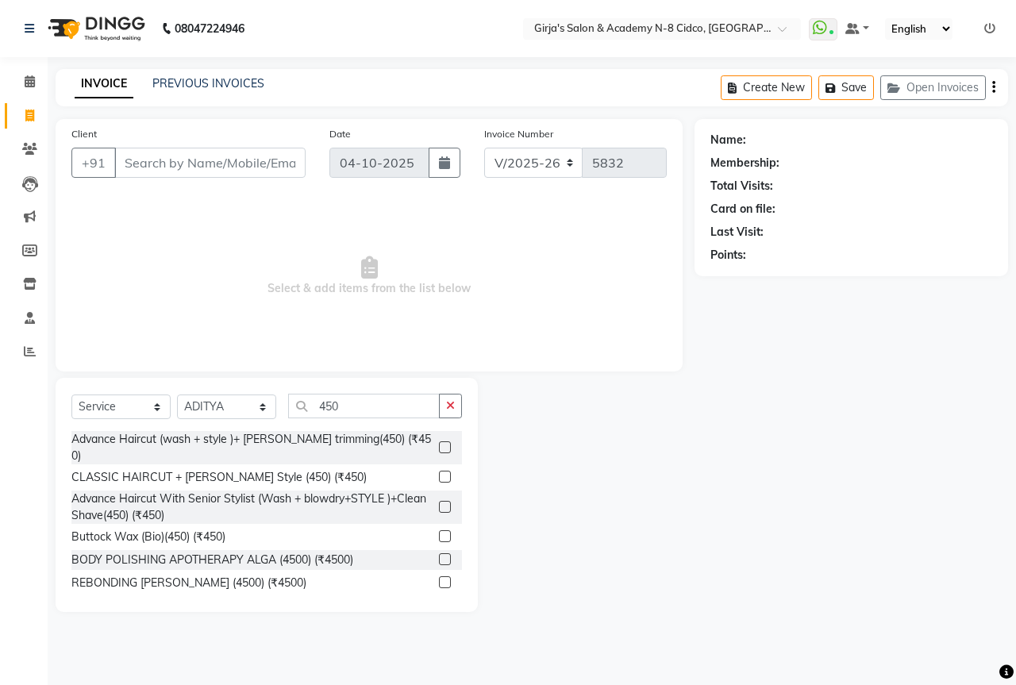
click at [439, 441] on label at bounding box center [445, 447] width 12 height 12
click at [439, 443] on input "checkbox" at bounding box center [444, 448] width 10 height 10
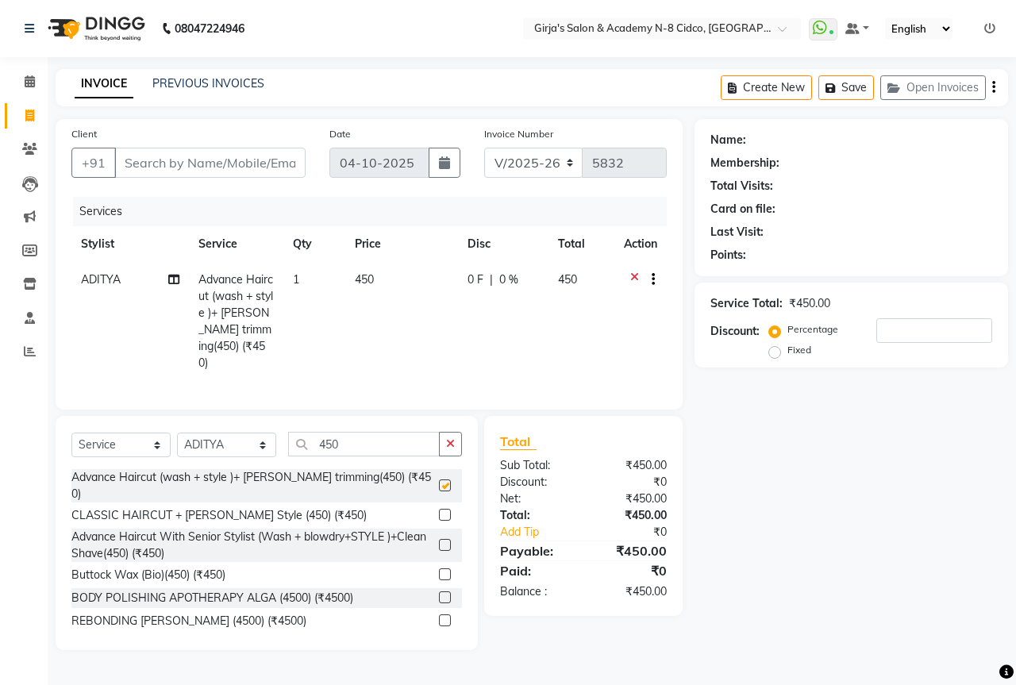
checkbox input "false"
click at [333, 432] on input "450" at bounding box center [364, 444] width 152 height 25
click at [332, 432] on input "450" at bounding box center [364, 444] width 152 height 25
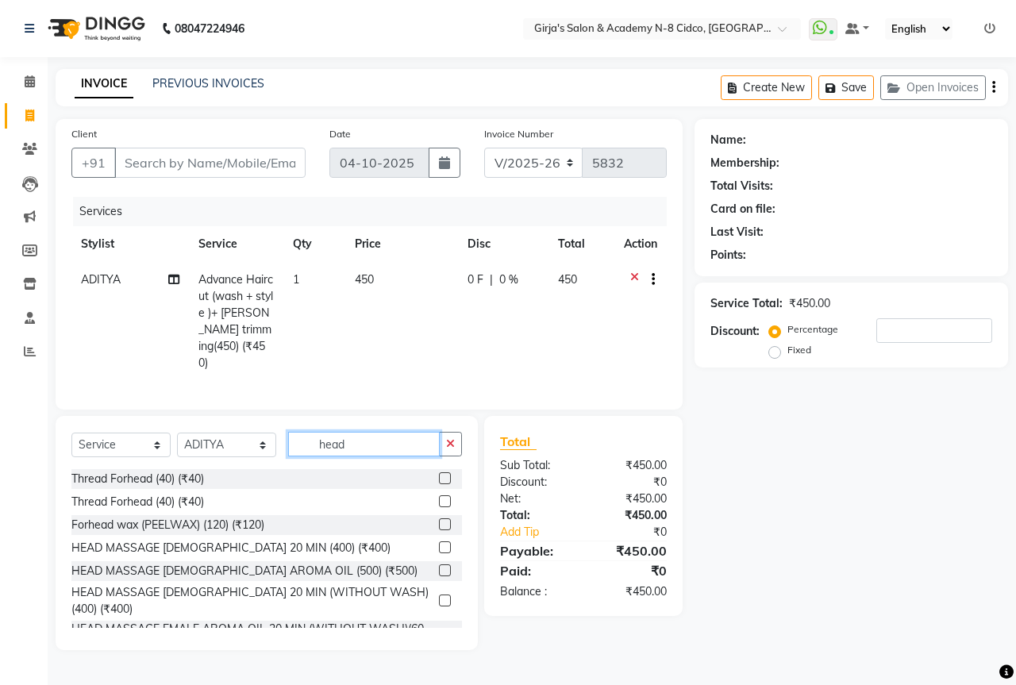
type input "head"
click at [439, 542] on label at bounding box center [445, 547] width 12 height 12
click at [439, 543] on input "checkbox" at bounding box center [444, 548] width 10 height 10
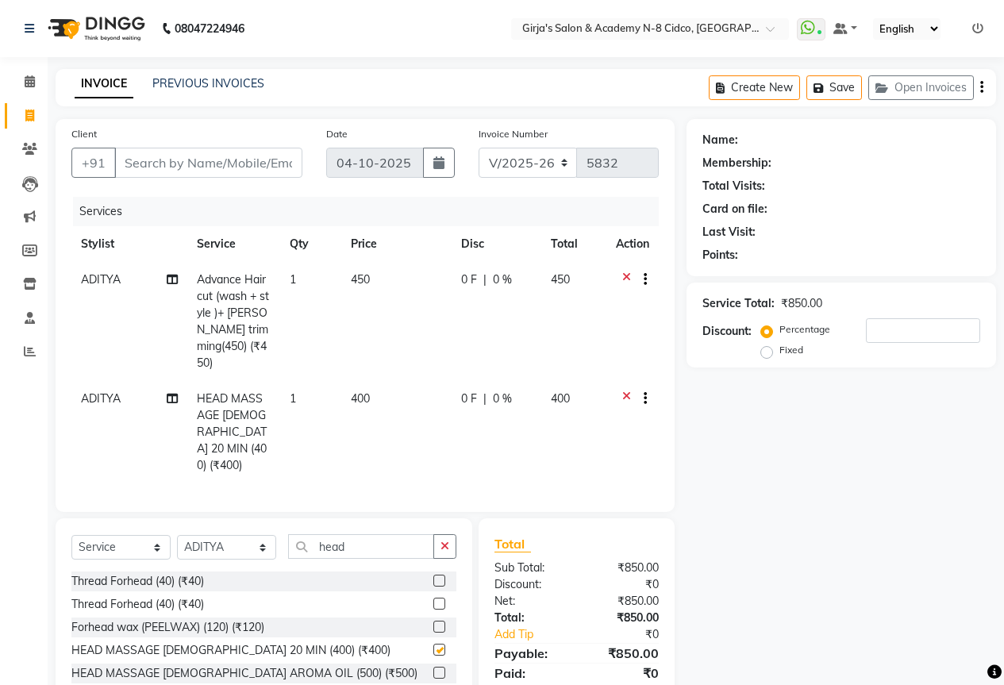
checkbox input "false"
click at [233, 136] on div "Client +91" at bounding box center [187, 157] width 255 height 65
click at [250, 149] on input "Client" at bounding box center [208, 163] width 188 height 30
type input "7"
type input "0"
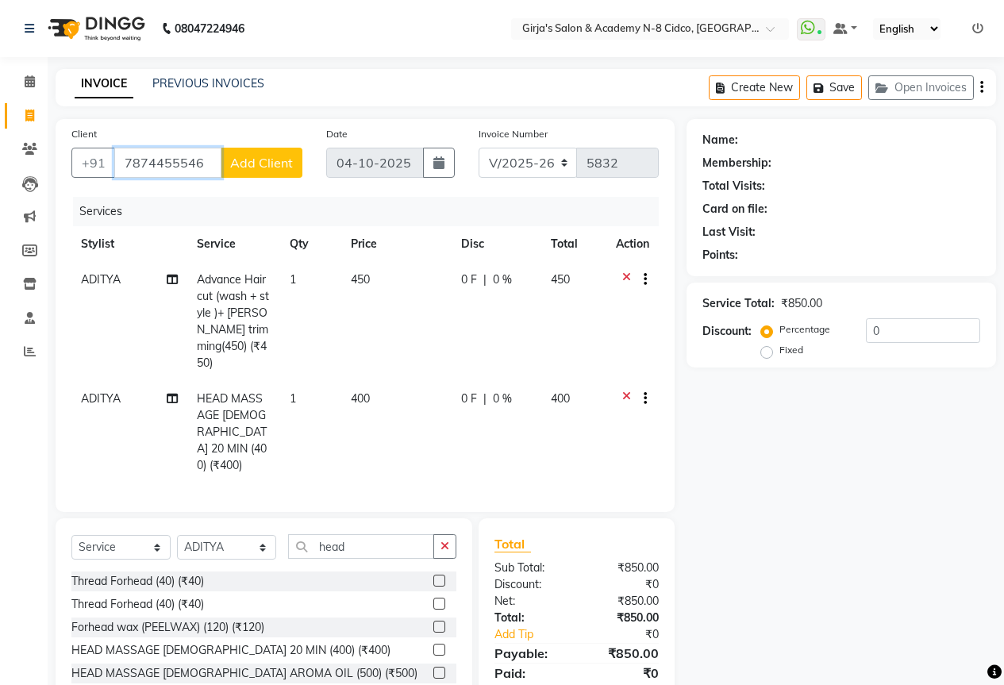
type input "7874455546"
click at [267, 164] on span "Add Client" at bounding box center [261, 163] width 63 height 16
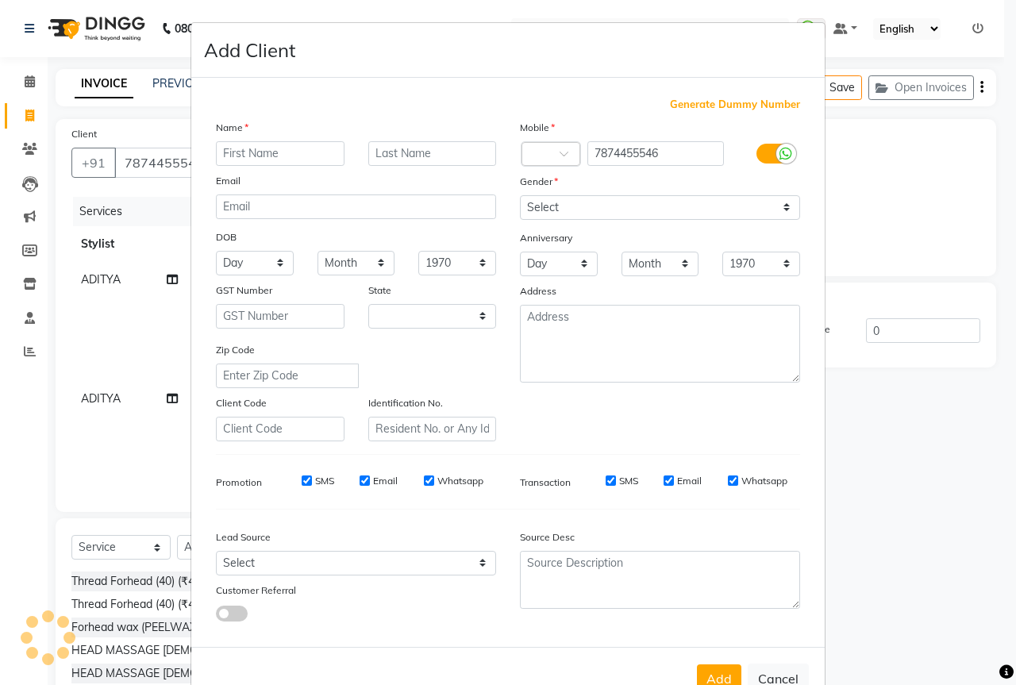
select select "22"
type input "udat sir"
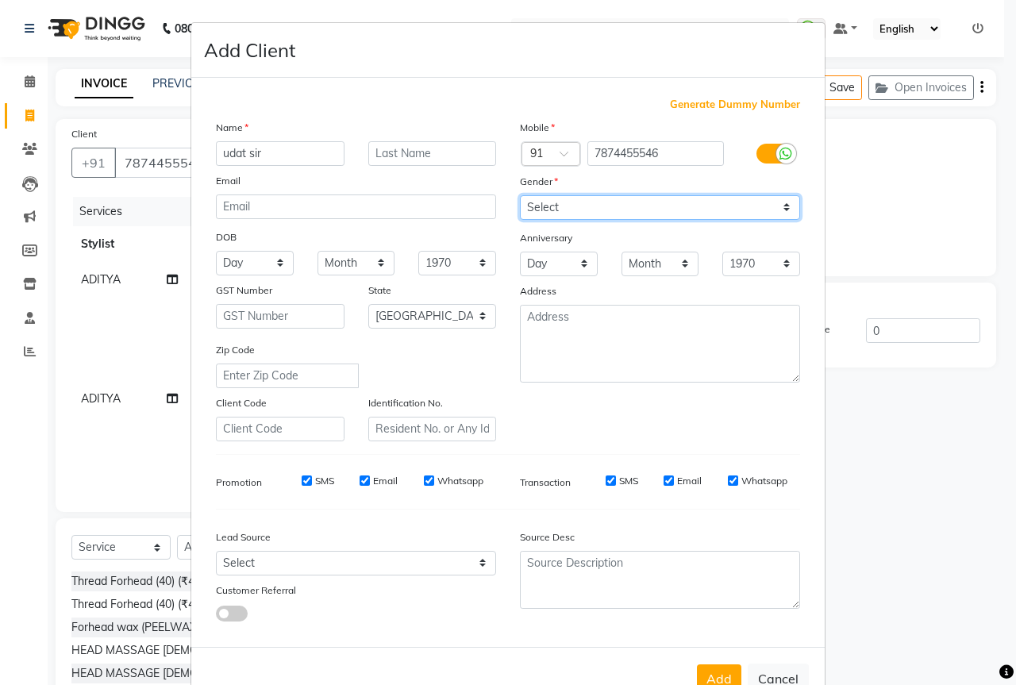
click at [605, 211] on select "Select Male Female Other Prefer Not To Say" at bounding box center [660, 207] width 280 height 25
select select "male"
click at [520, 195] on select "Select Male Female Other Prefer Not To Say" at bounding box center [660, 207] width 280 height 25
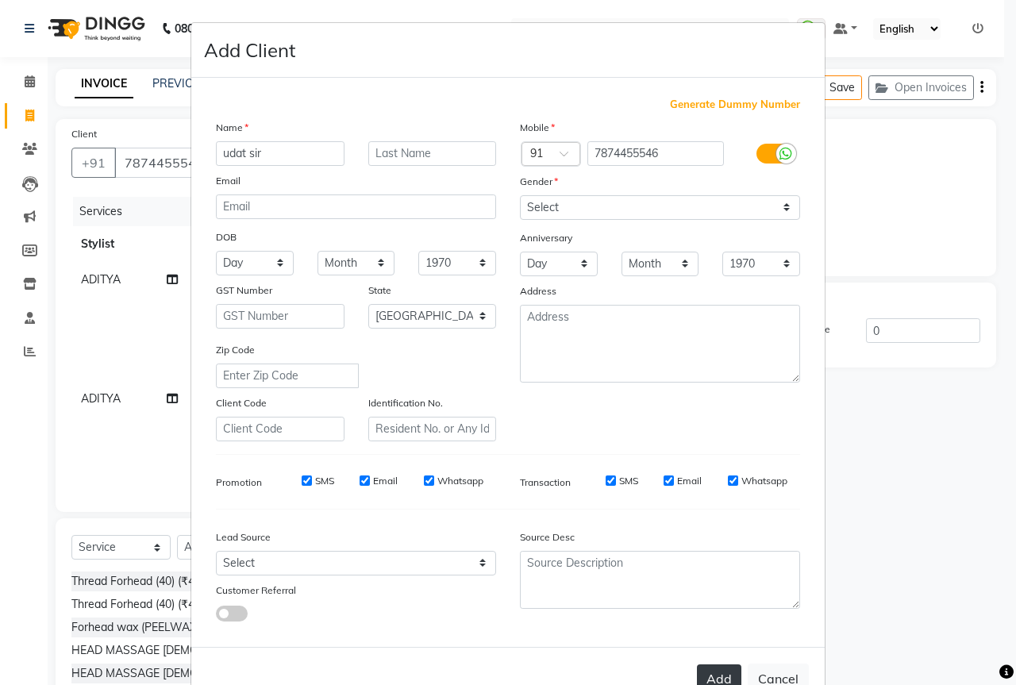
click at [702, 679] on button "Add" at bounding box center [719, 678] width 44 height 29
select select
select select "null"
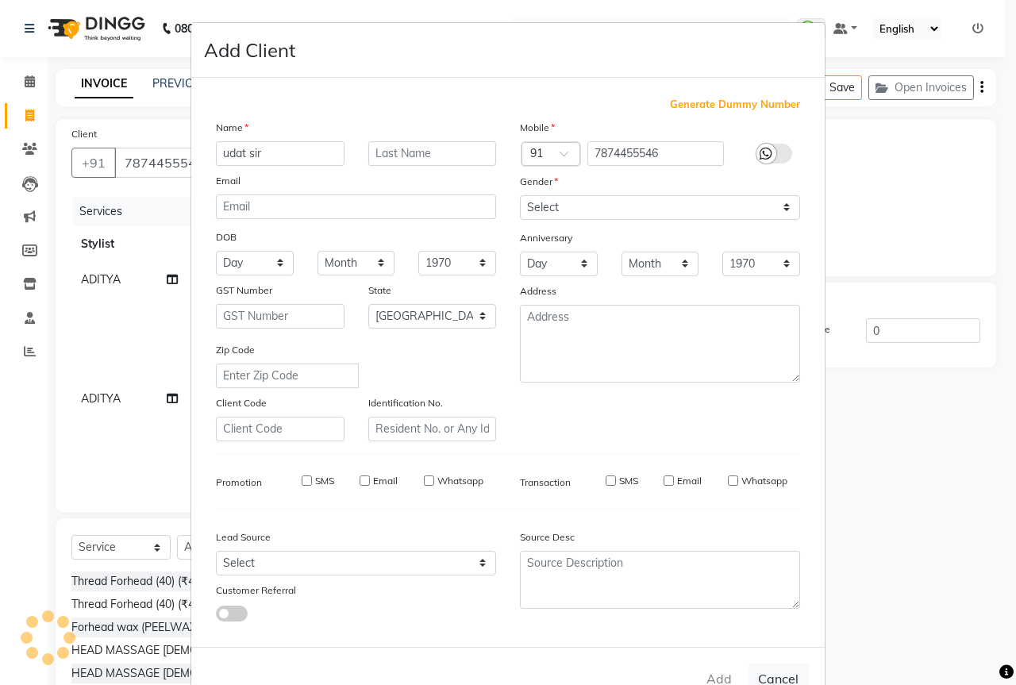
select select
checkbox input "false"
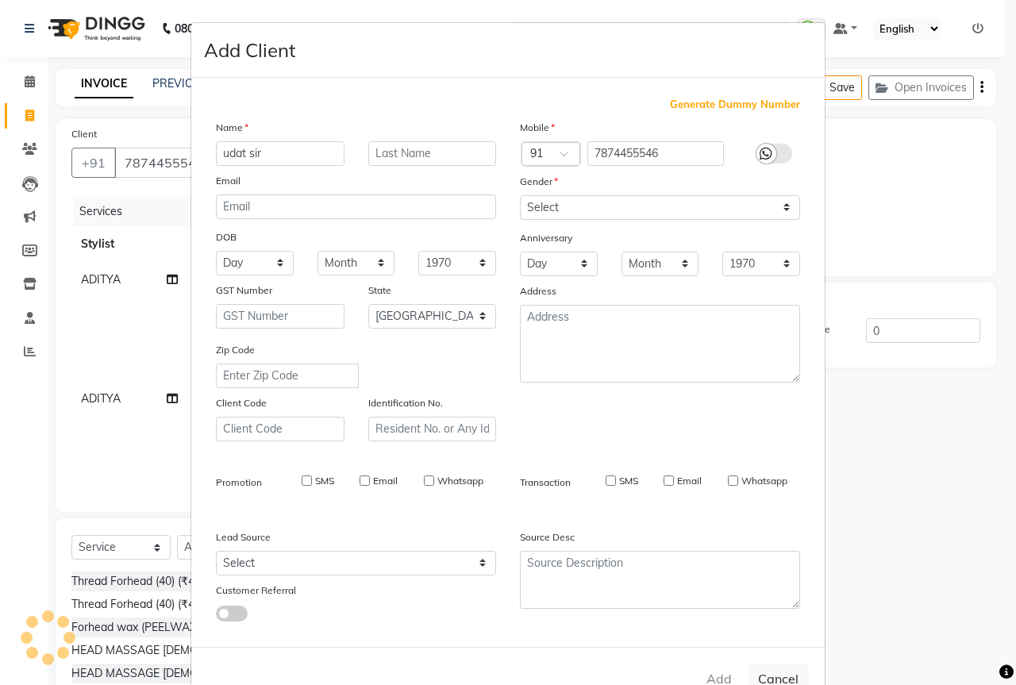
checkbox input "false"
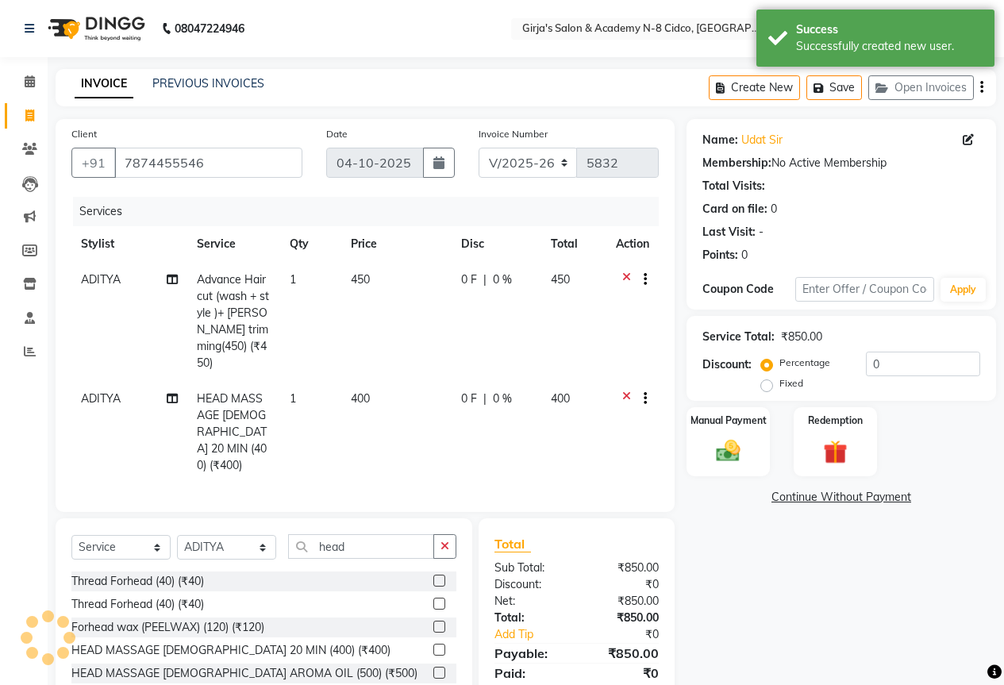
scroll to position [70, 0]
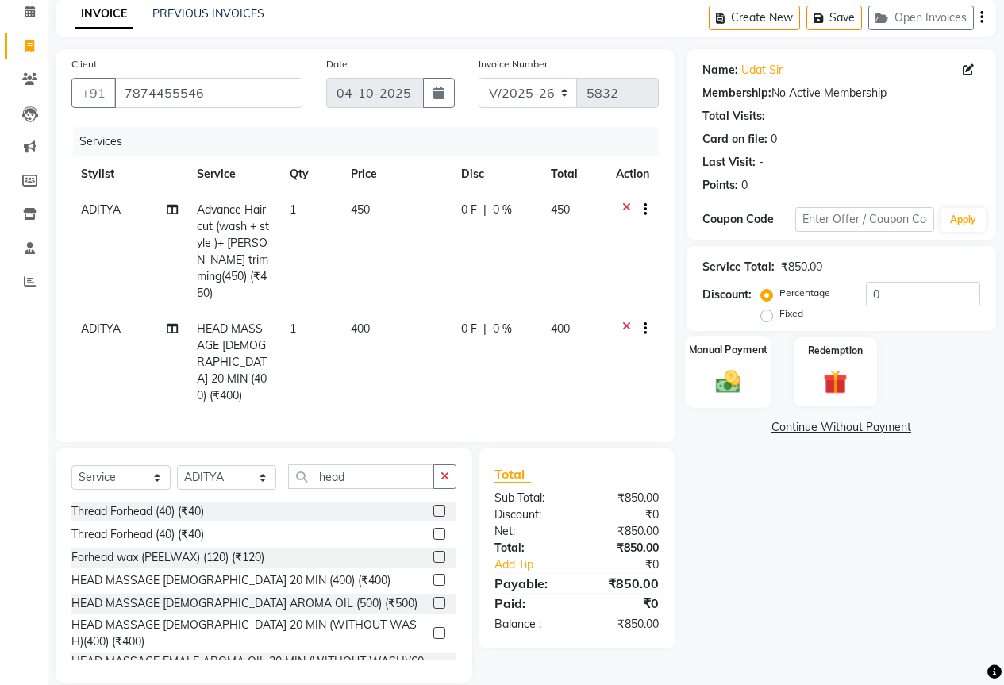
click at [738, 387] on img at bounding box center [728, 381] width 40 height 29
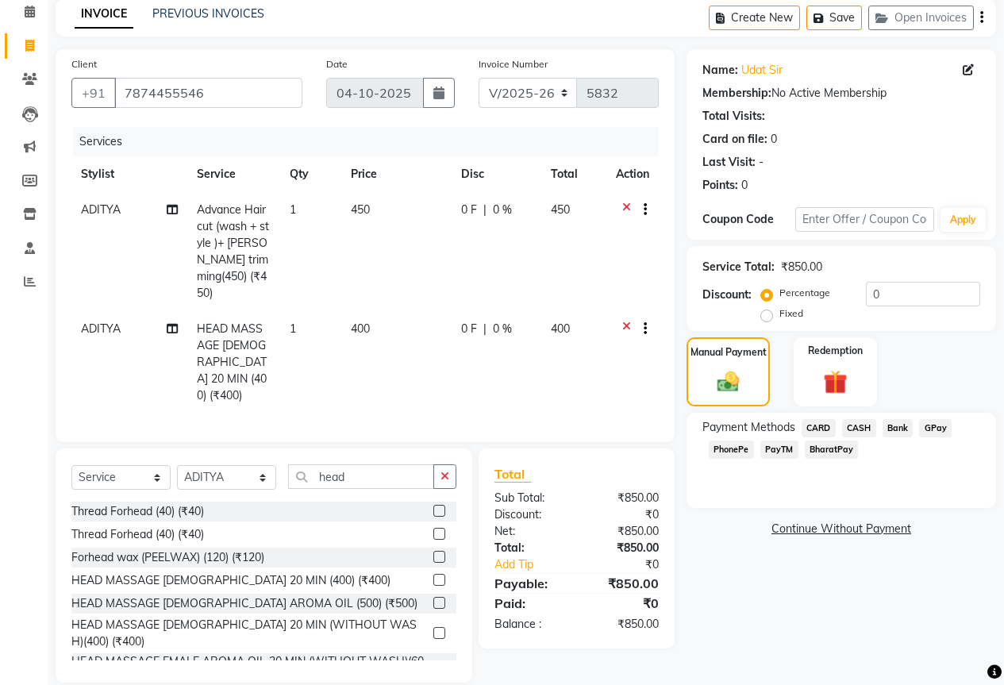
click at [932, 428] on span "GPay" at bounding box center [935, 428] width 33 height 18
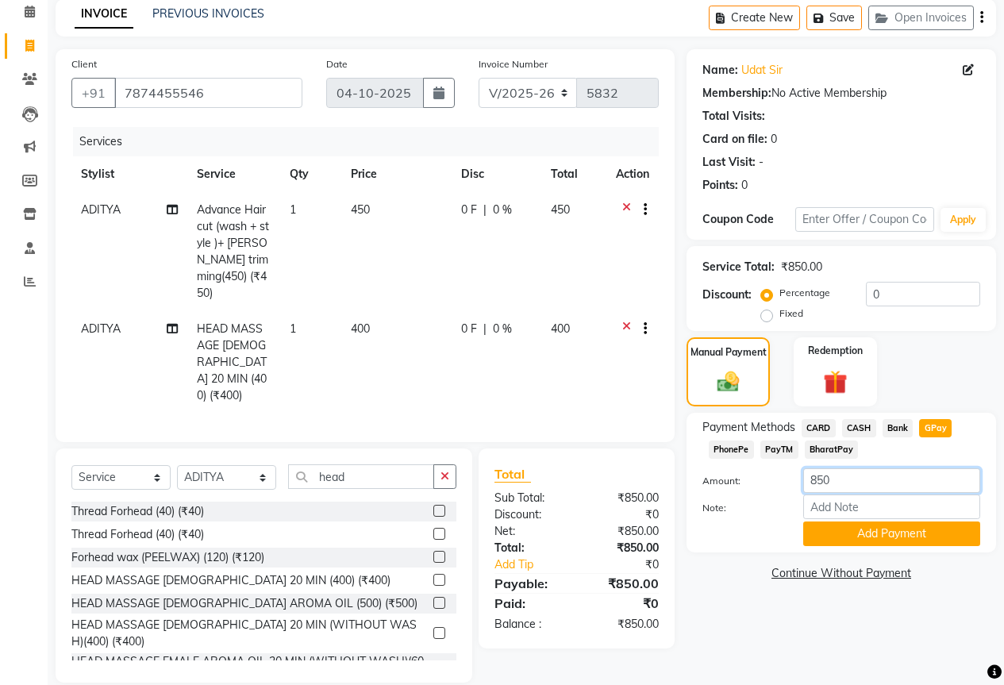
click at [918, 488] on input "850" at bounding box center [891, 480] width 177 height 25
click at [917, 488] on input "850" at bounding box center [891, 480] width 177 height 25
type input "900"
click at [935, 523] on button "Add Payment" at bounding box center [891, 533] width 177 height 25
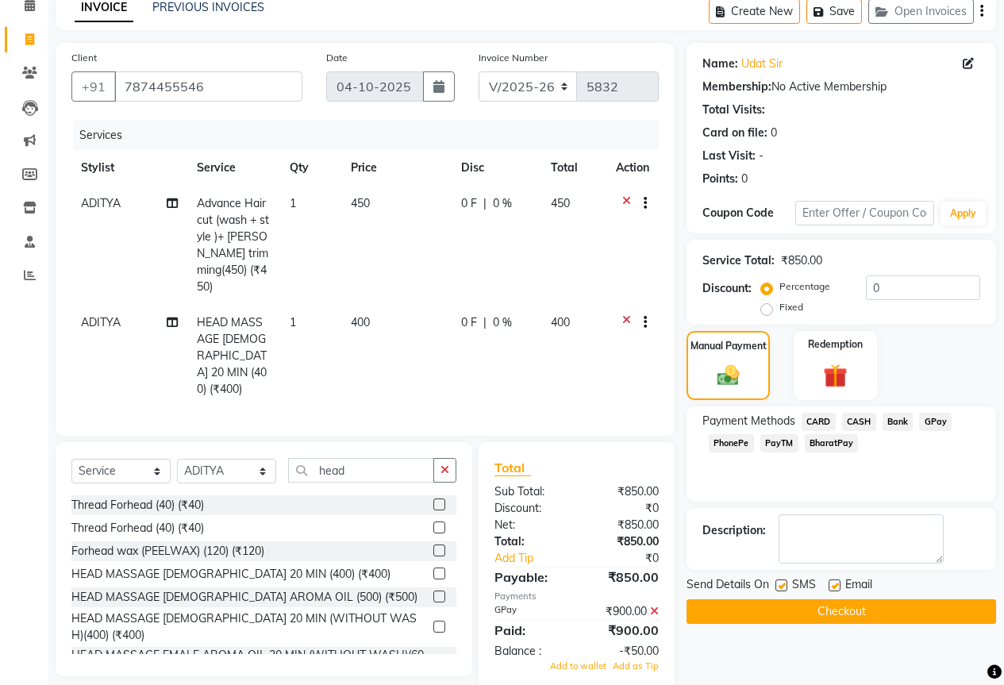
scroll to position [83, 0]
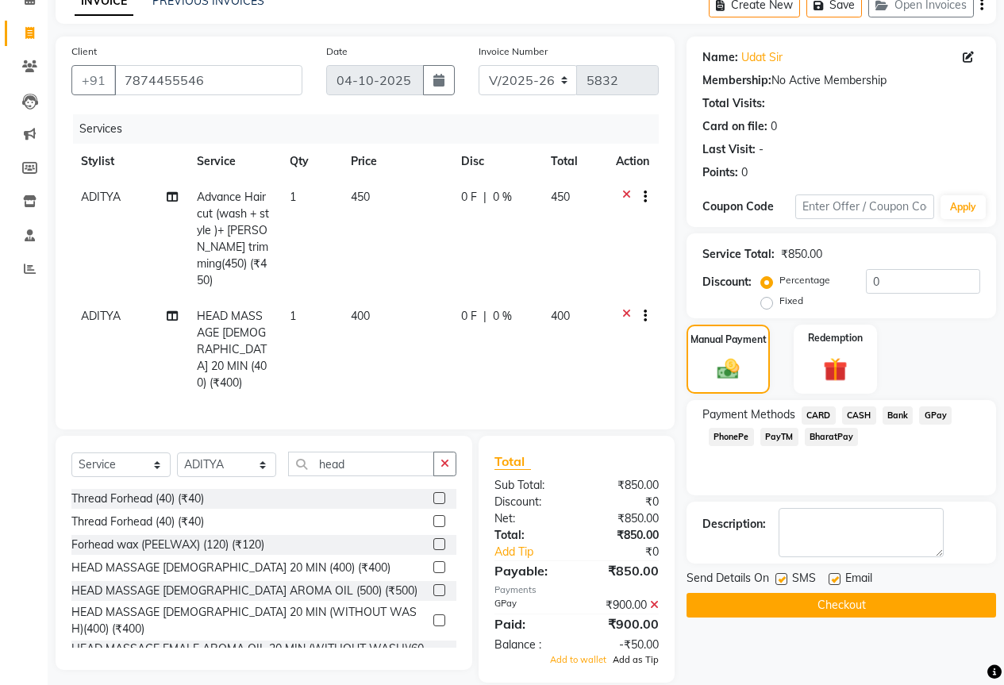
click at [622, 654] on span "Add as Tip" at bounding box center [636, 659] width 46 height 11
click at [795, 609] on button "Checkout" at bounding box center [840, 605] width 309 height 25
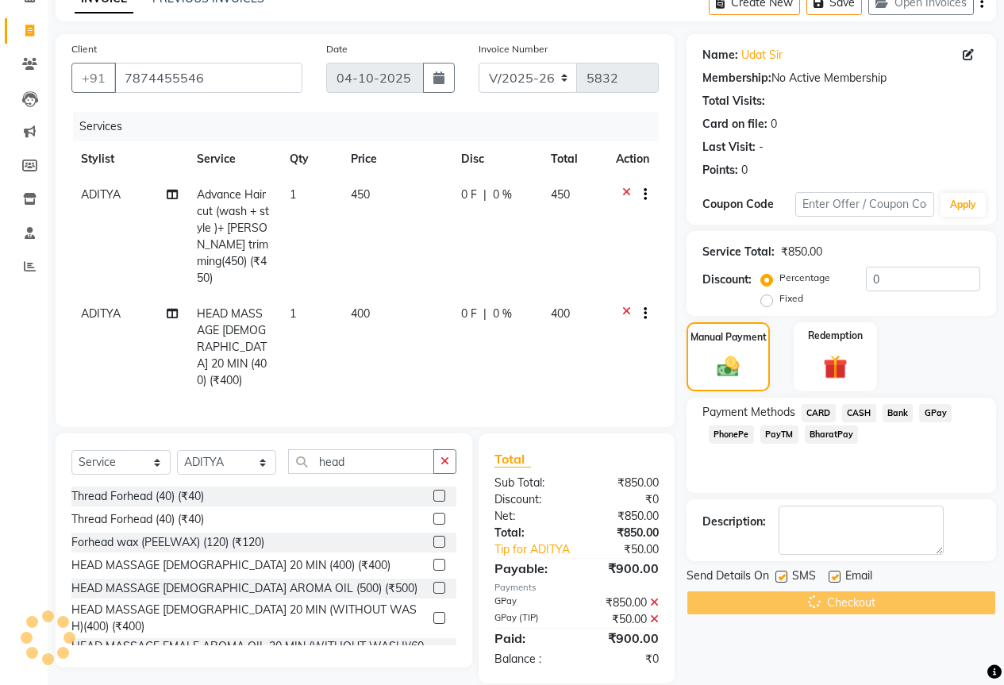
scroll to position [86, 0]
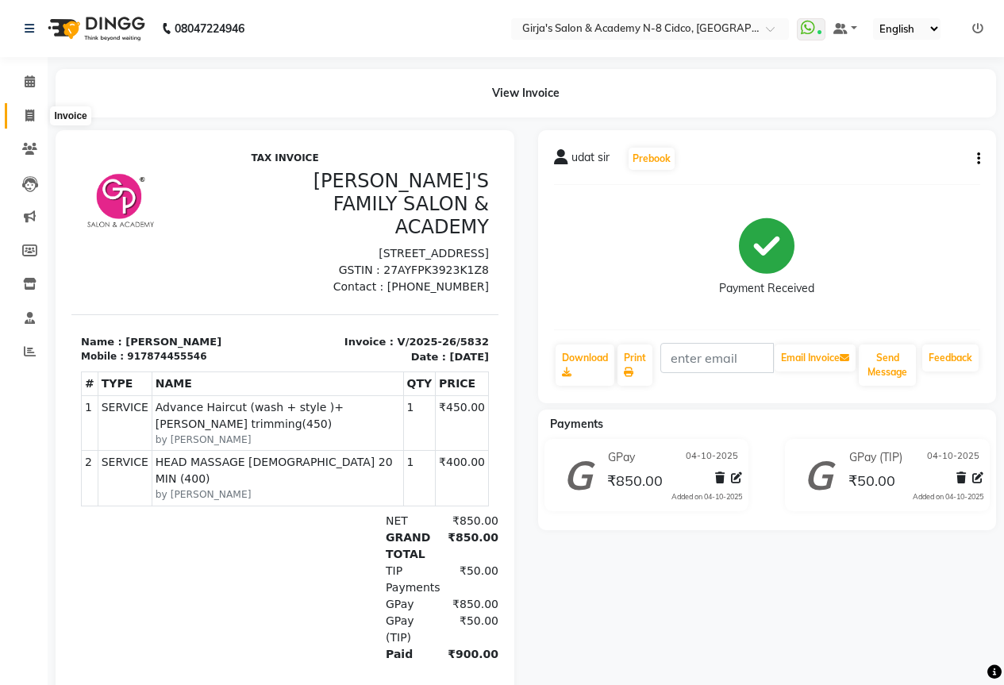
click at [28, 114] on icon at bounding box center [29, 115] width 9 height 12
select select "service"
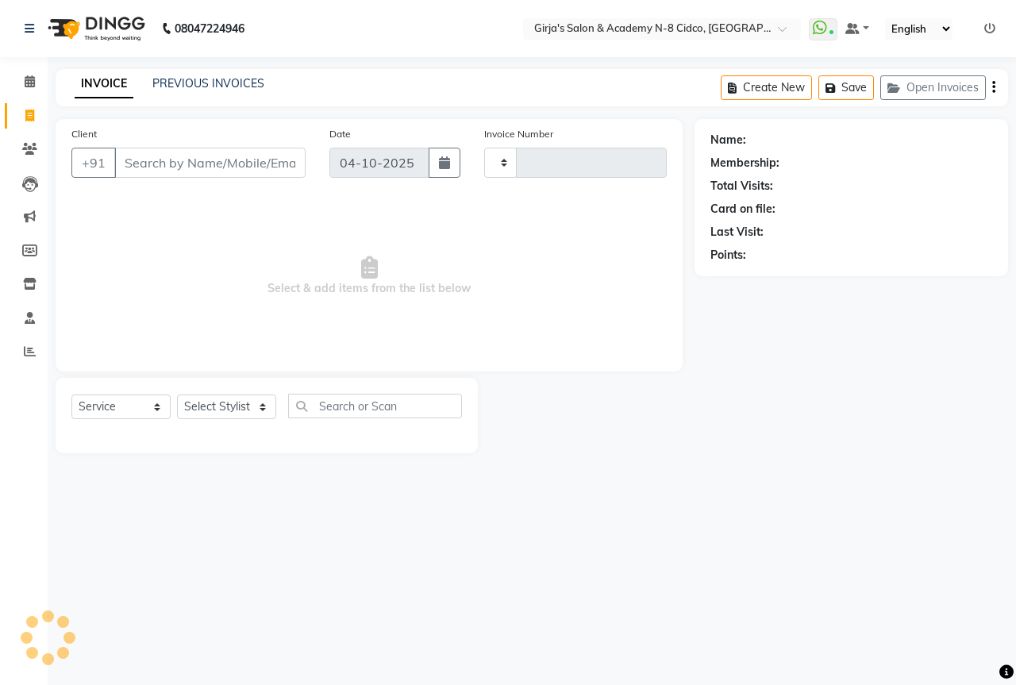
type input "5833"
select select "66"
click at [230, 409] on select "Select Stylist" at bounding box center [226, 406] width 99 height 25
select select "27236"
click at [177, 394] on select "Select Stylist ADITYA [PERSON_NAME] BEAUTY M GIRJAS [PERSON_NAME] MISS [PERSON_…" at bounding box center [226, 406] width 99 height 25
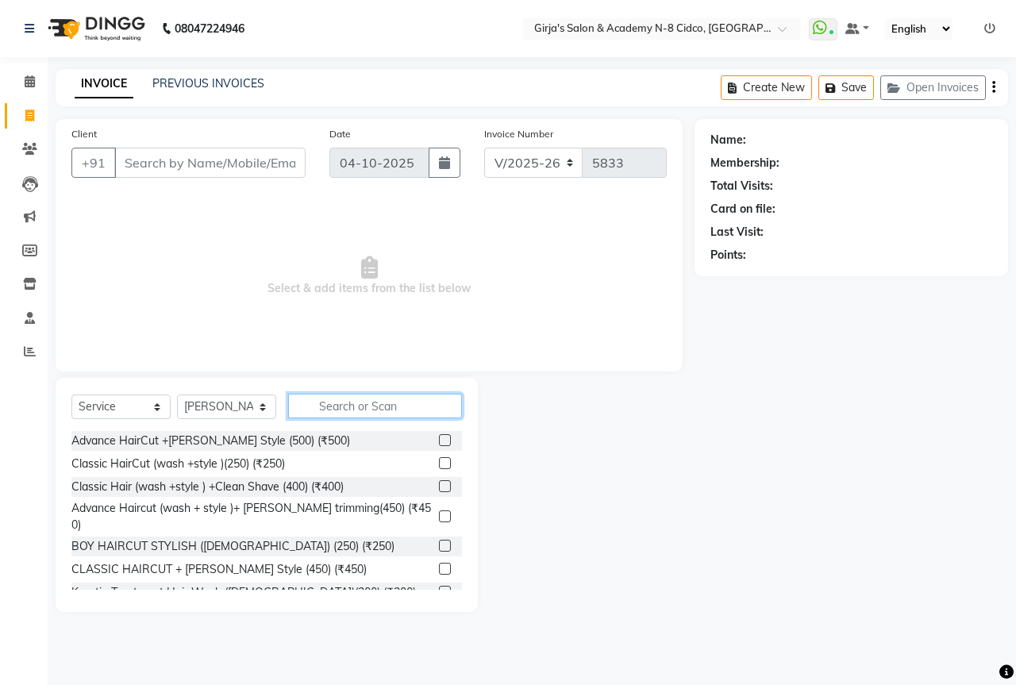
click at [317, 411] on input "text" at bounding box center [375, 406] width 174 height 25
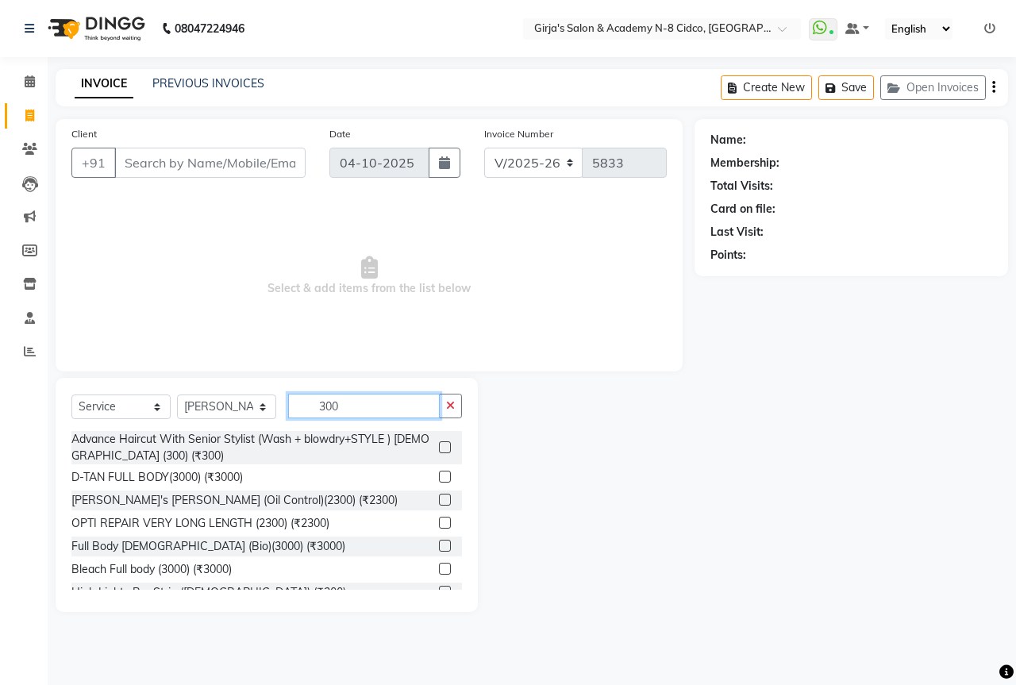
type input "300"
click at [439, 451] on label at bounding box center [445, 447] width 12 height 12
click at [439, 451] on input "checkbox" at bounding box center [444, 448] width 10 height 10
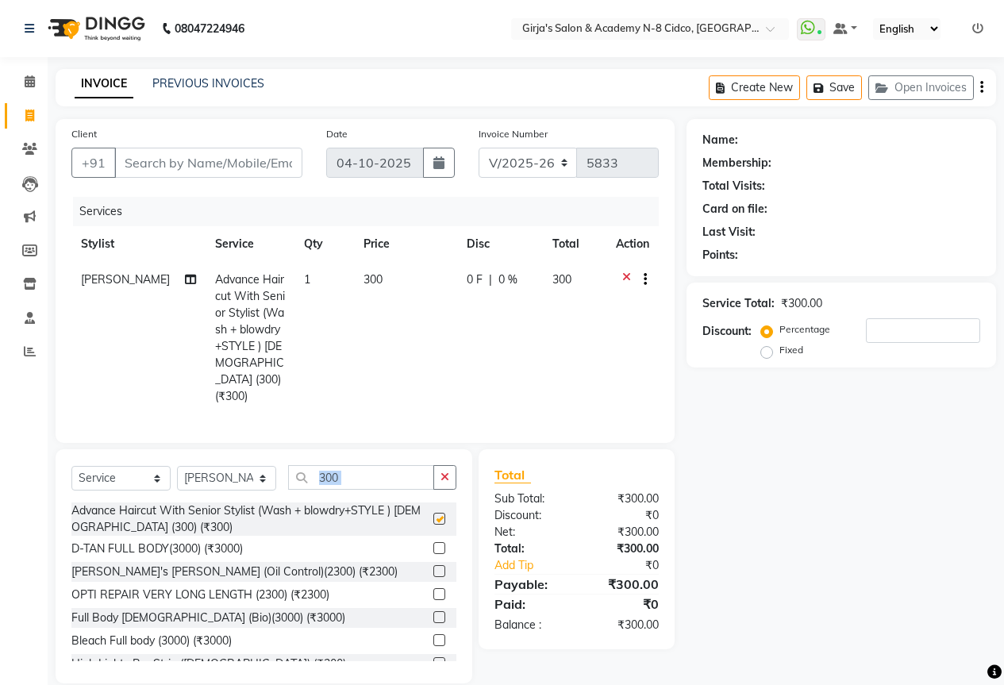
click at [428, 451] on div "Select Service Product Membership Package Voucher Prepaid Gift Card Select Styl…" at bounding box center [264, 566] width 417 height 234
checkbox input "false"
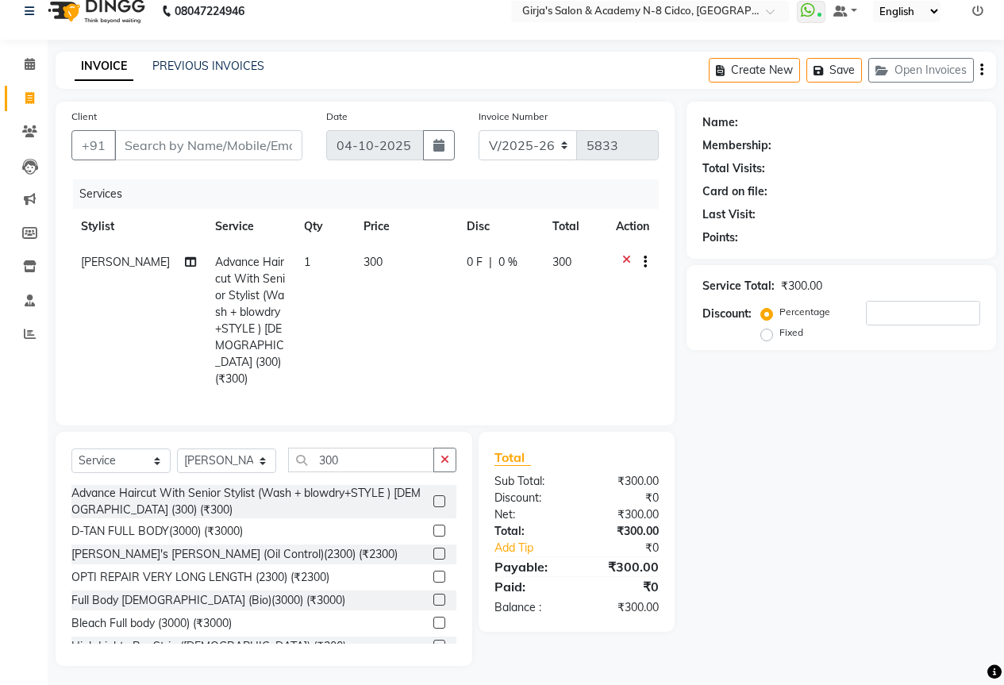
click at [266, 160] on div "Client +91" at bounding box center [187, 140] width 255 height 65
click at [283, 136] on input "Client" at bounding box center [208, 145] width 188 height 30
click at [172, 143] on input "Client" at bounding box center [208, 145] width 188 height 30
type input "9"
type input "0"
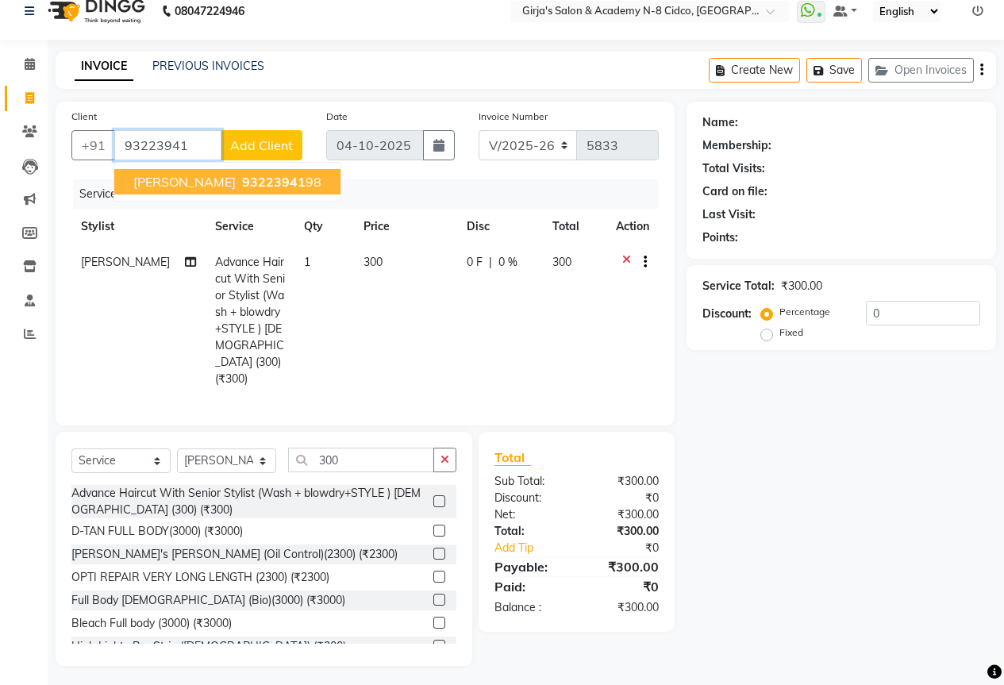
click at [294, 180] on span "93223941" at bounding box center [273, 182] width 63 height 16
type input "9322394198"
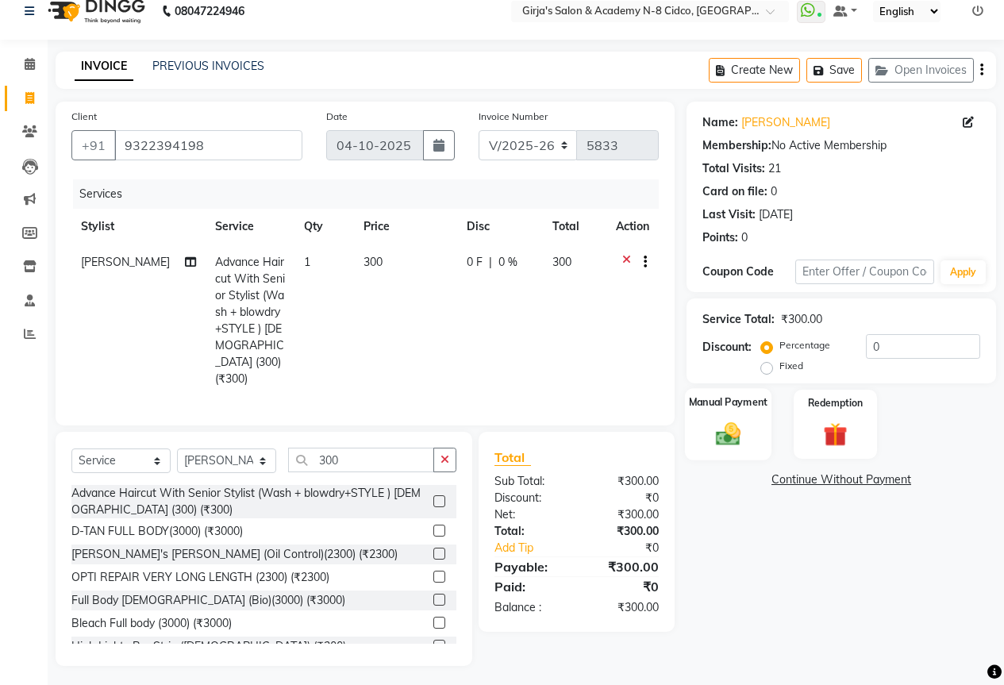
click at [721, 443] on img at bounding box center [728, 433] width 40 height 29
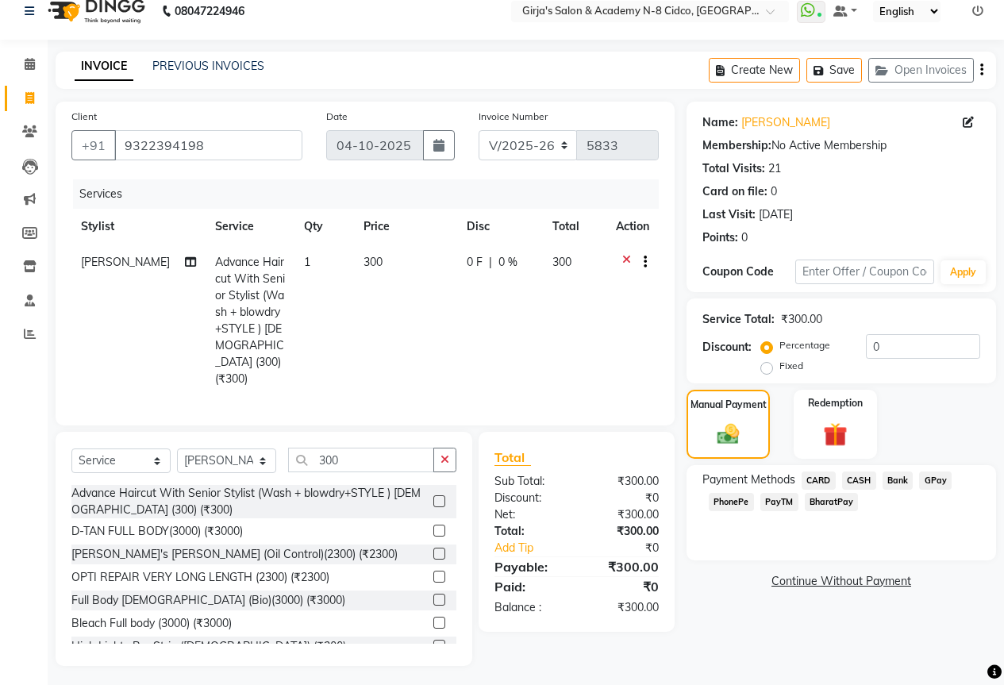
click at [943, 478] on span "GPay" at bounding box center [935, 480] width 33 height 18
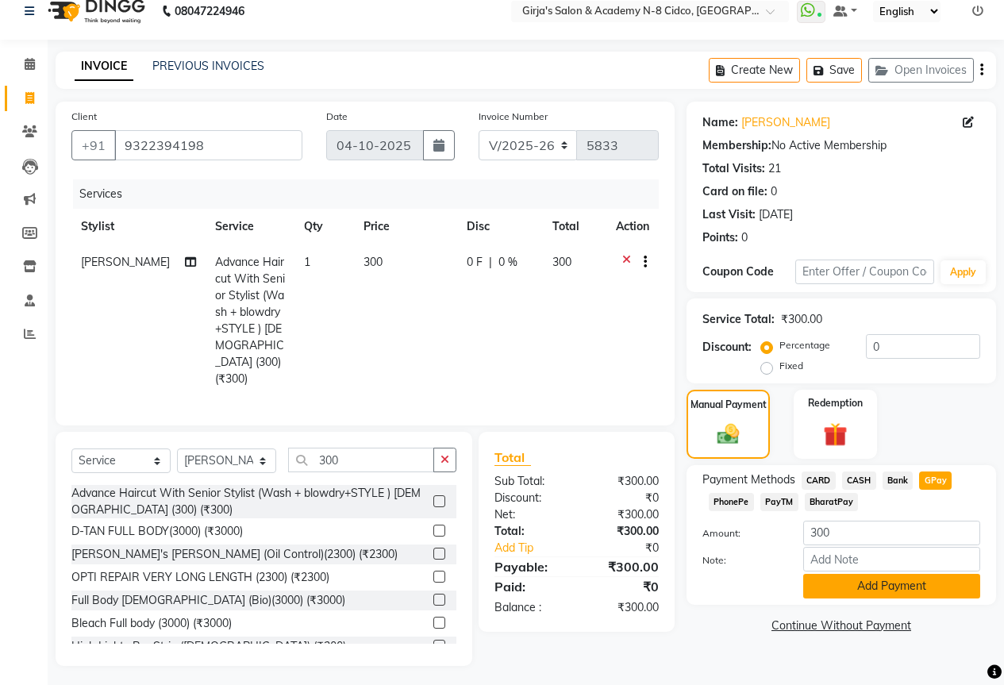
click at [948, 577] on button "Add Payment" at bounding box center [891, 586] width 177 height 25
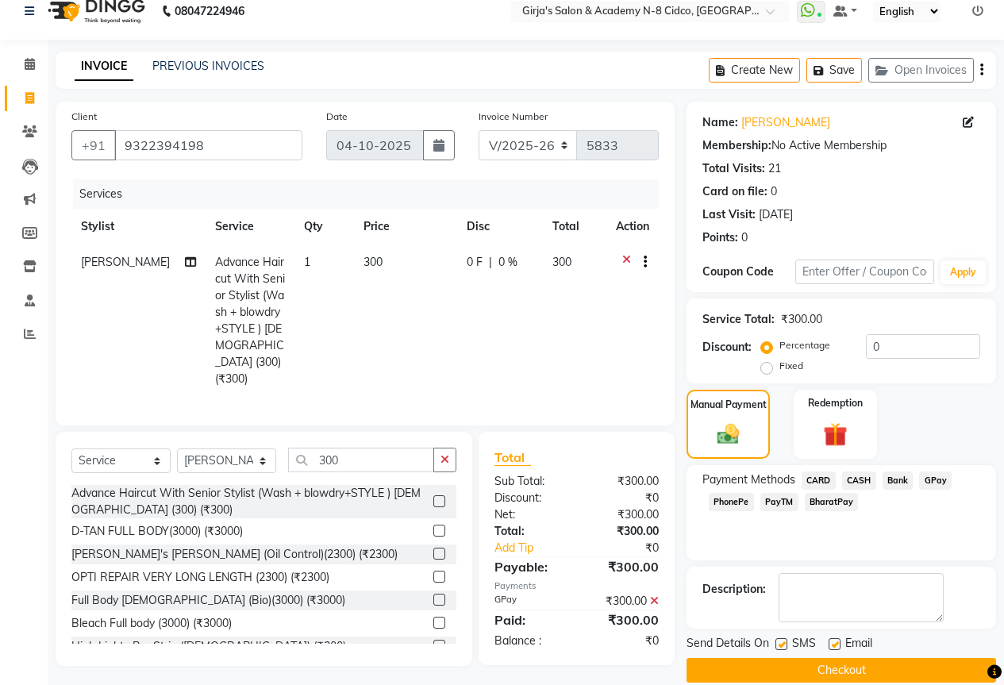
click at [809, 674] on button "Checkout" at bounding box center [840, 670] width 309 height 25
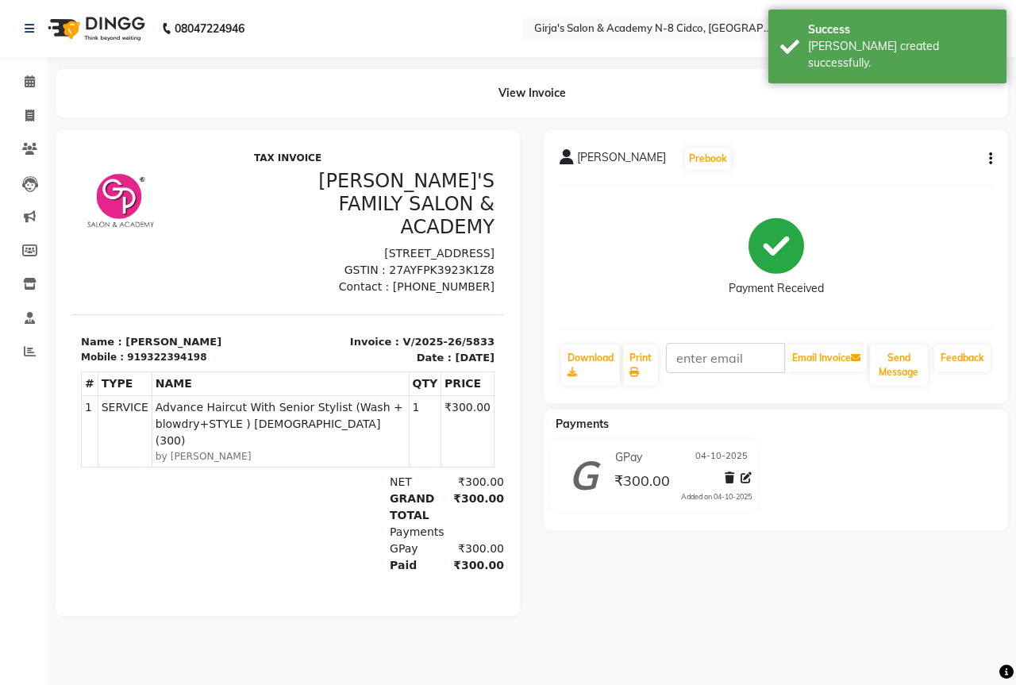
click at [447, 53] on nav "08047224946 Select Location × Girja's Salon & Academy N-8 Cidco, Aurangabad Wha…" at bounding box center [508, 28] width 1016 height 57
click at [978, 94] on div "View Invoice" at bounding box center [532, 93] width 952 height 48
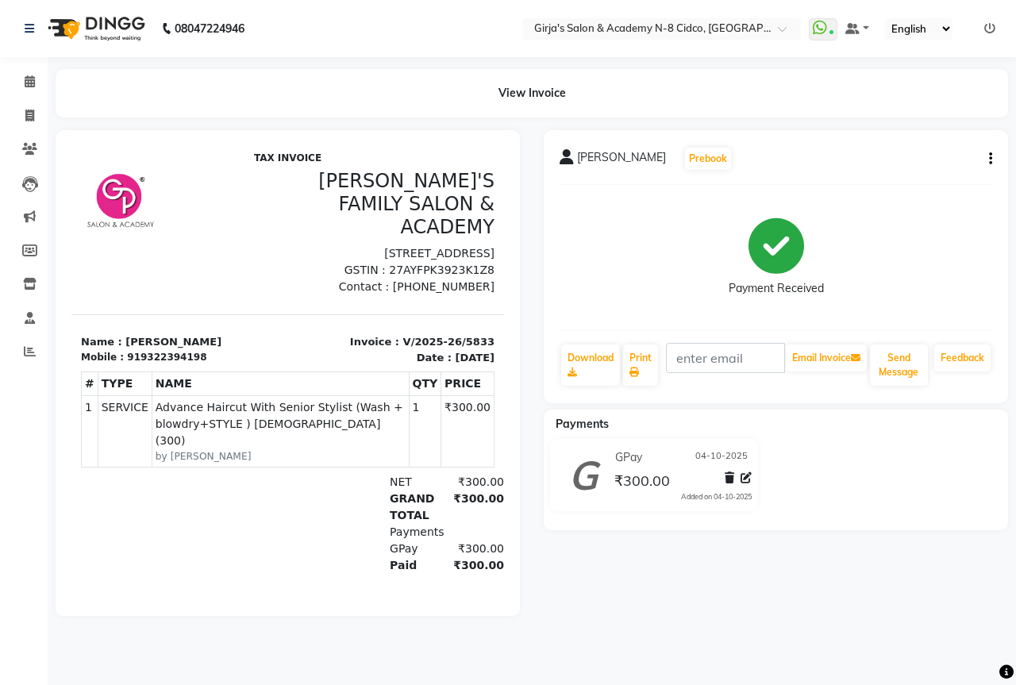
click at [993, 29] on icon at bounding box center [989, 28] width 11 height 11
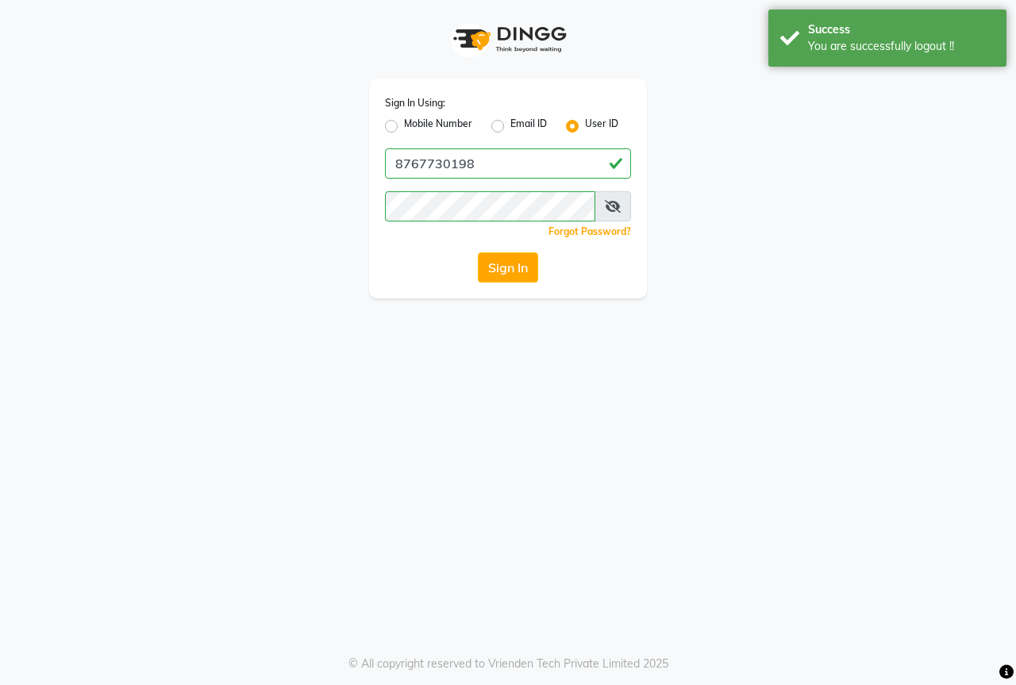
click at [456, 129] on label "Mobile Number" at bounding box center [438, 126] width 68 height 19
click at [414, 127] on input "Mobile Number" at bounding box center [409, 122] width 10 height 10
radio input "true"
radio input "false"
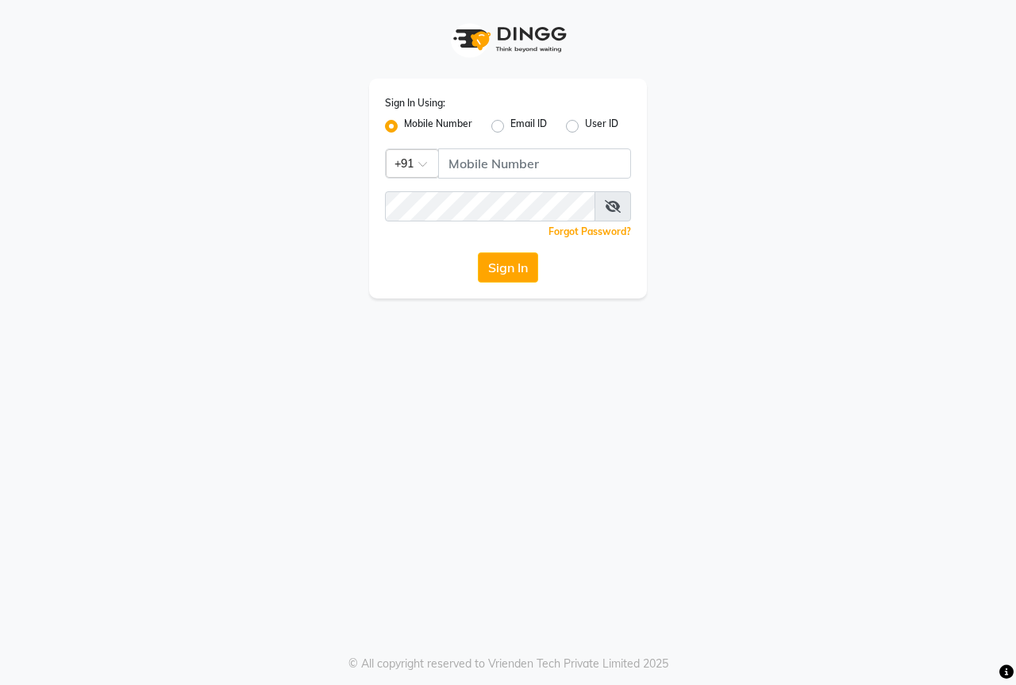
click at [528, 183] on div "Sign In Using: Mobile Number Email ID User ID Country Code × +91 Remember me Fo…" at bounding box center [508, 189] width 278 height 220
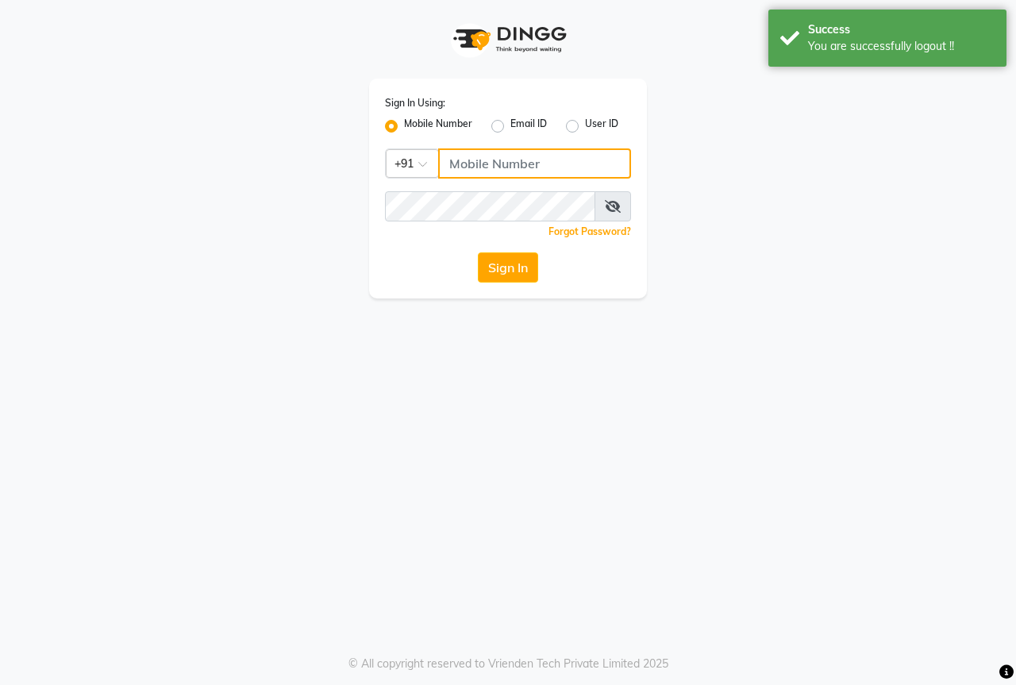
click at [559, 171] on input "Username" at bounding box center [534, 163] width 193 height 30
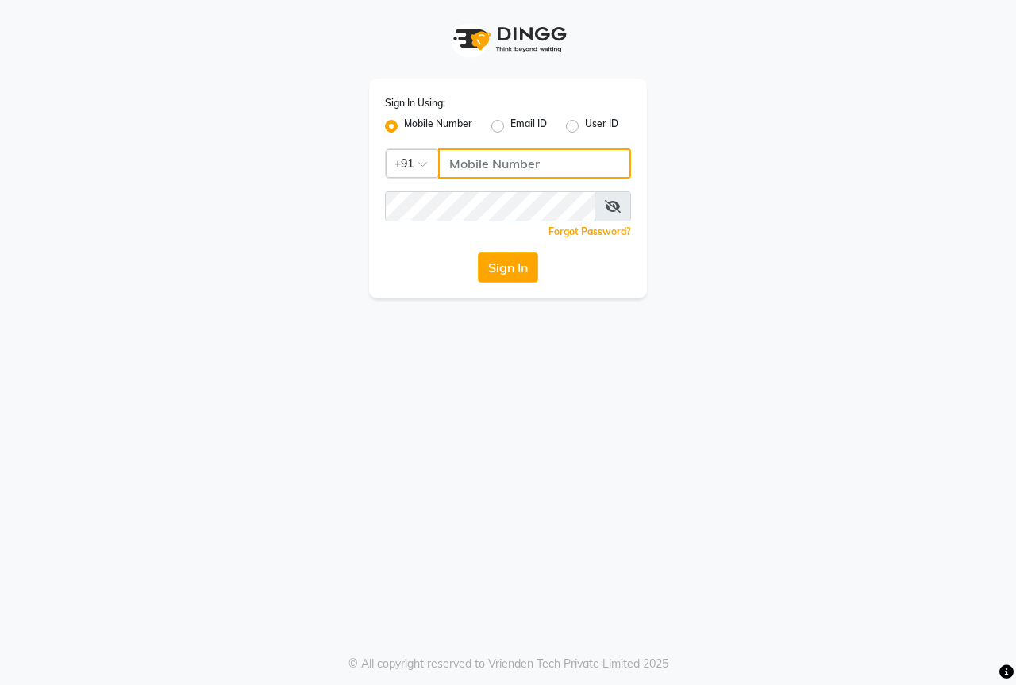
type input "8767730198"
click at [499, 271] on button "Sign In" at bounding box center [508, 267] width 60 height 30
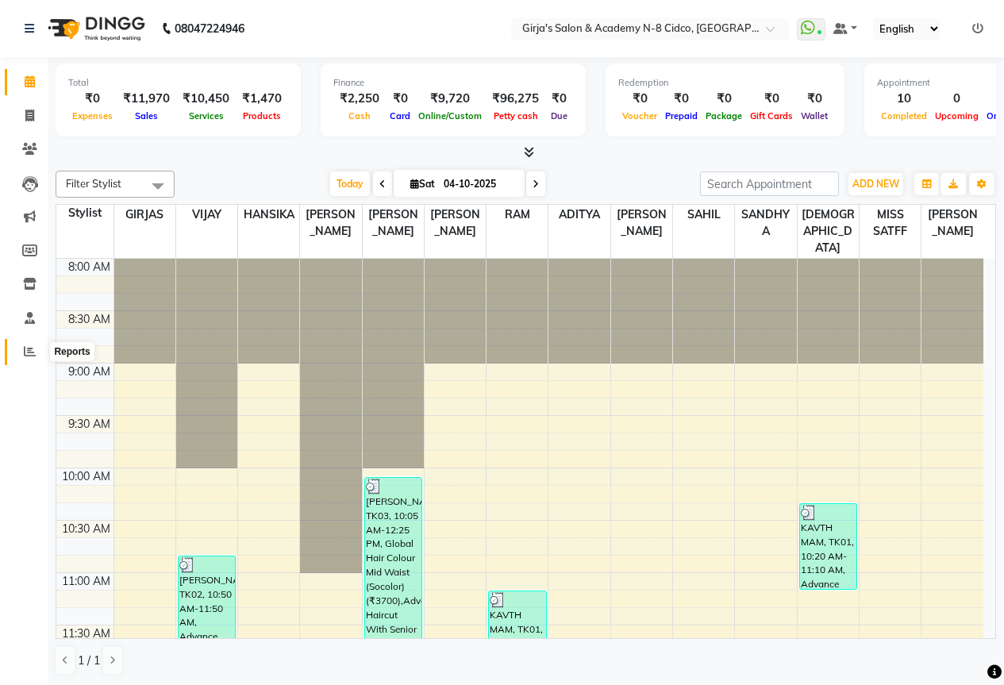
click at [23, 346] on span at bounding box center [30, 352] width 28 height 18
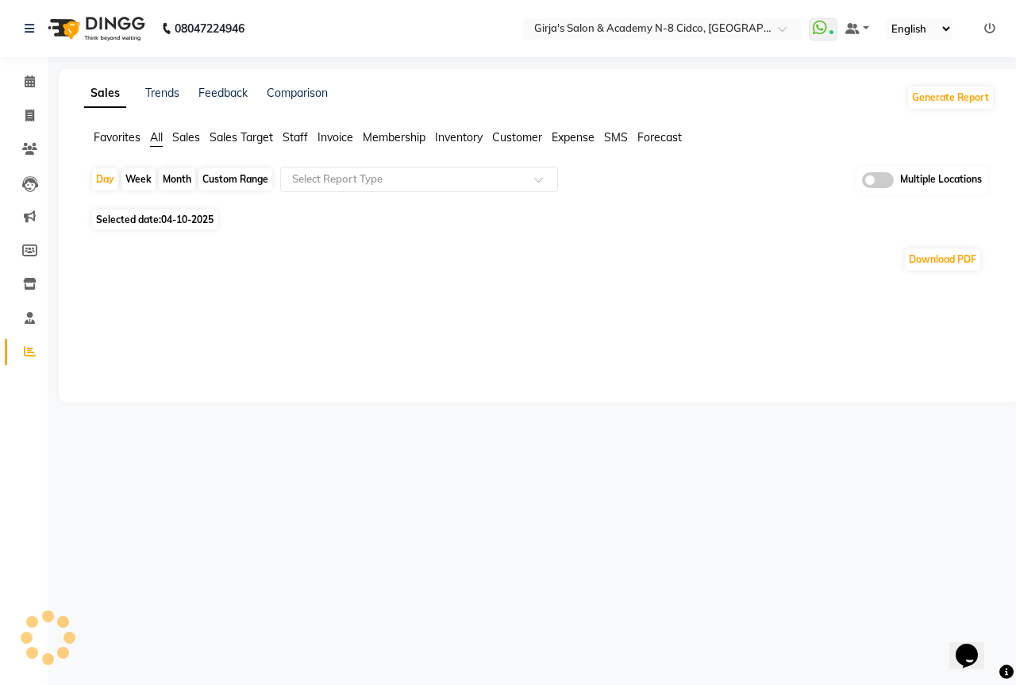
click at [258, 140] on span "Sales Target" at bounding box center [240, 137] width 63 height 14
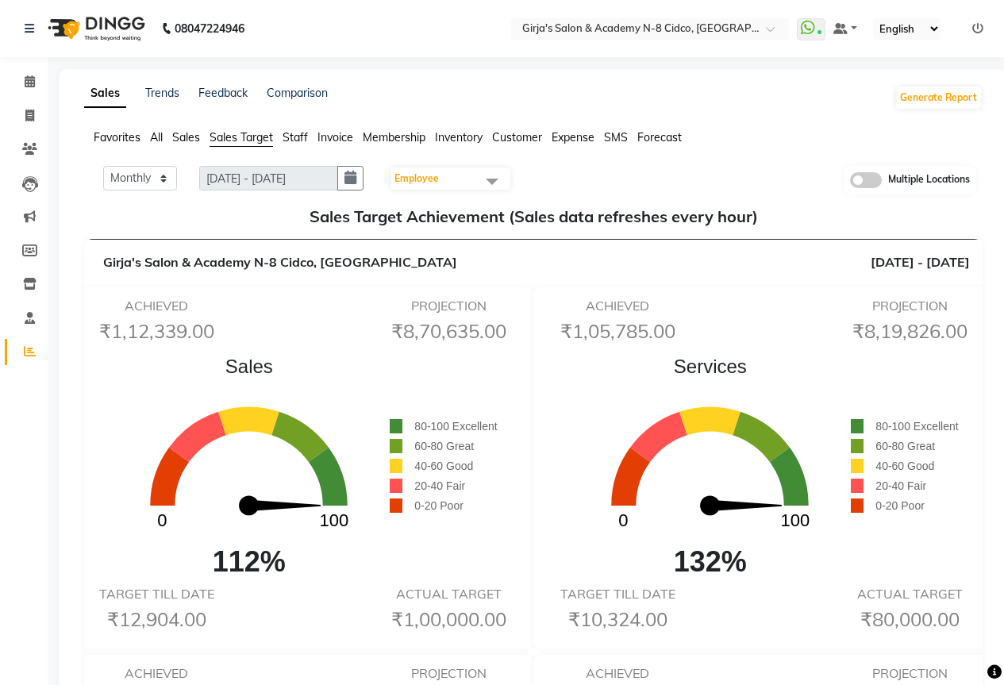
click at [289, 134] on span "Staff" at bounding box center [294, 137] width 25 height 14
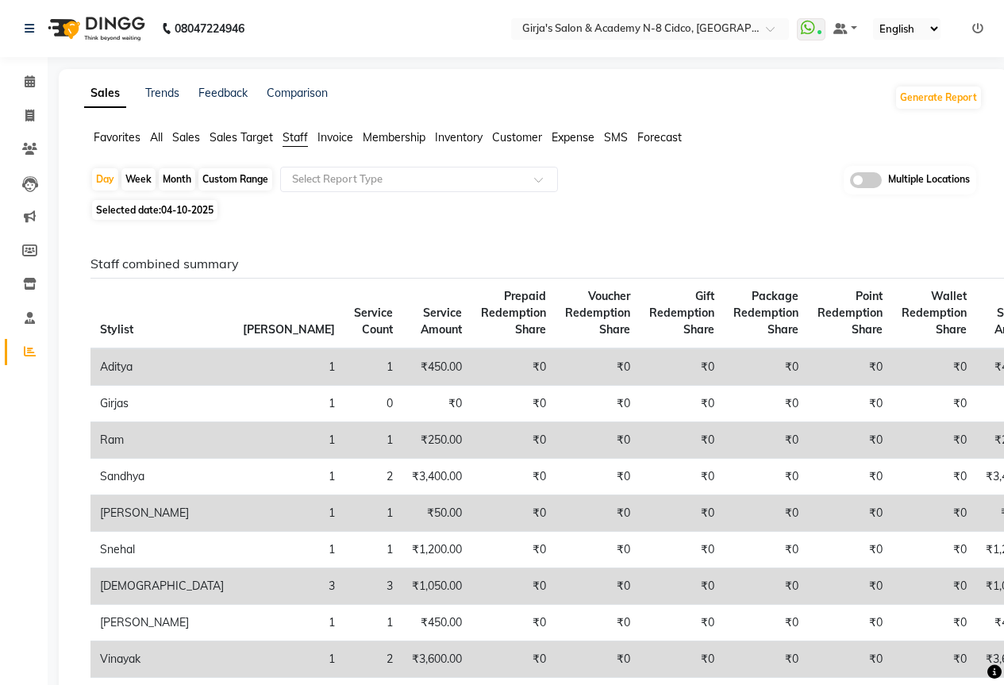
click at [171, 178] on div "Month" at bounding box center [177, 179] width 36 height 22
select select "10"
select select "2025"
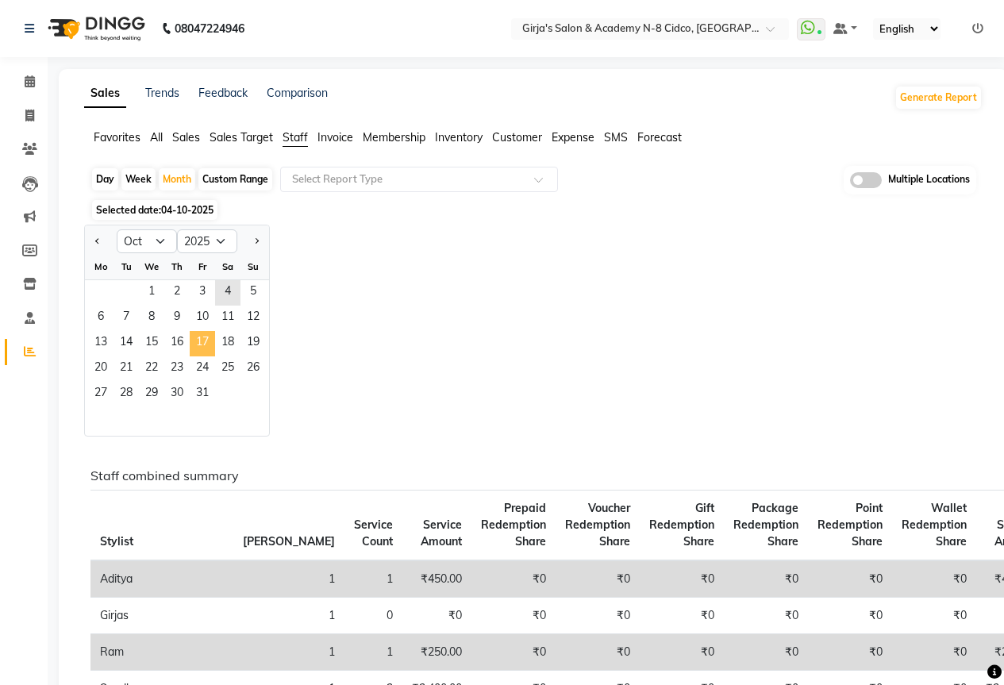
click at [207, 339] on span "17" at bounding box center [202, 343] width 25 height 25
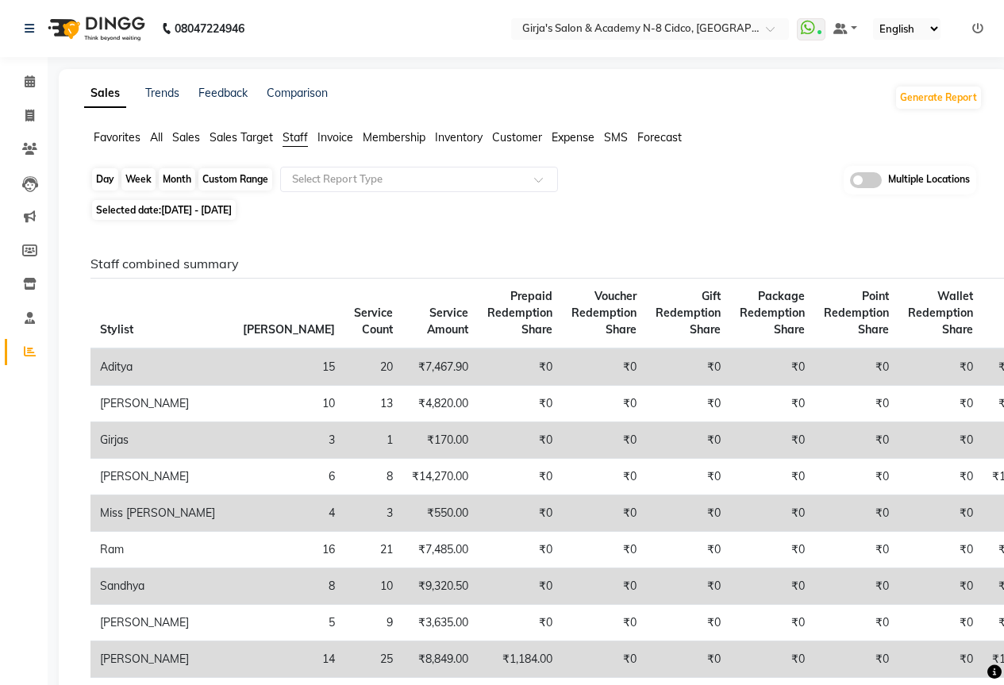
click at [176, 175] on div "Month" at bounding box center [177, 179] width 36 height 22
select select "10"
select select "2025"
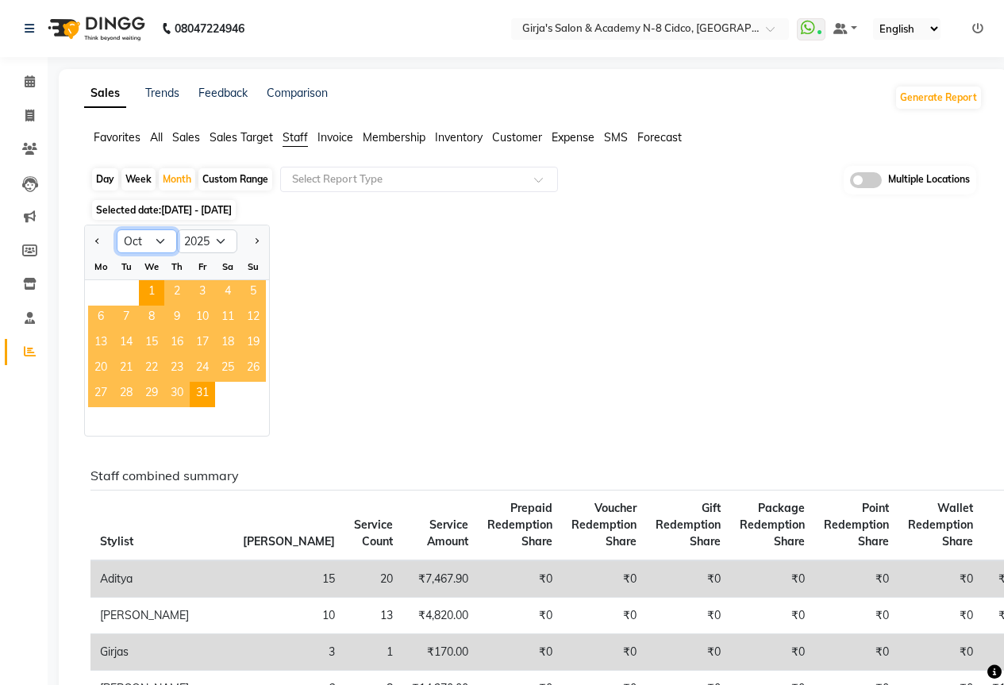
click at [147, 242] on select "Jan Feb Mar Apr May Jun Jul Aug Sep Oct Nov Dec" at bounding box center [147, 241] width 60 height 24
select select "9"
click at [117, 229] on select "Jan Feb Mar Apr May Jun Jul Aug Sep Oct Nov Dec" at bounding box center [147, 241] width 60 height 24
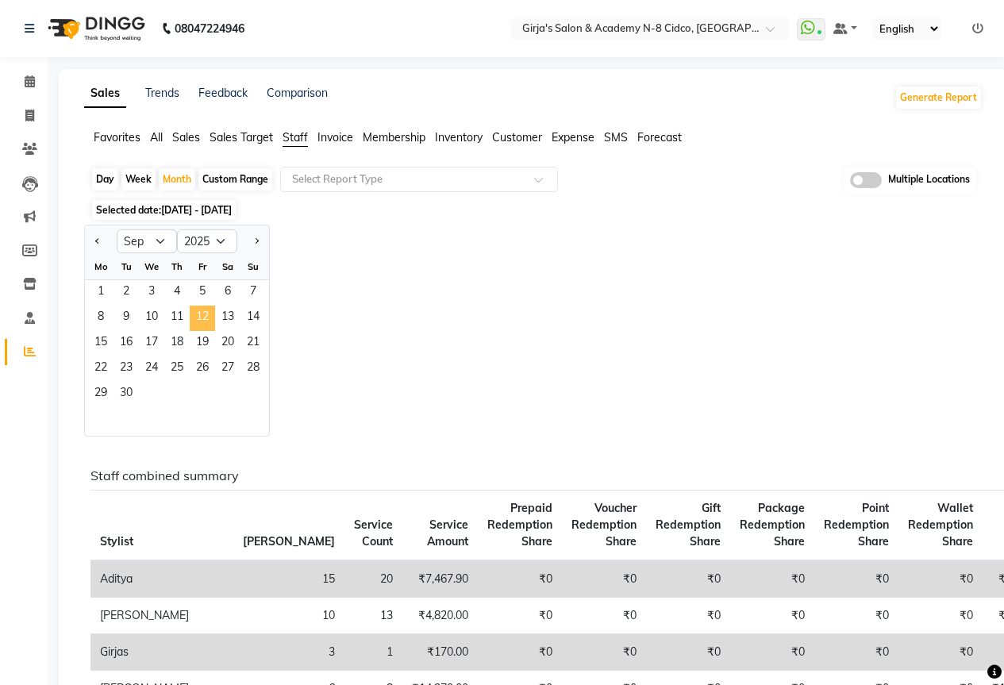
click at [201, 317] on span "12" at bounding box center [202, 317] width 25 height 25
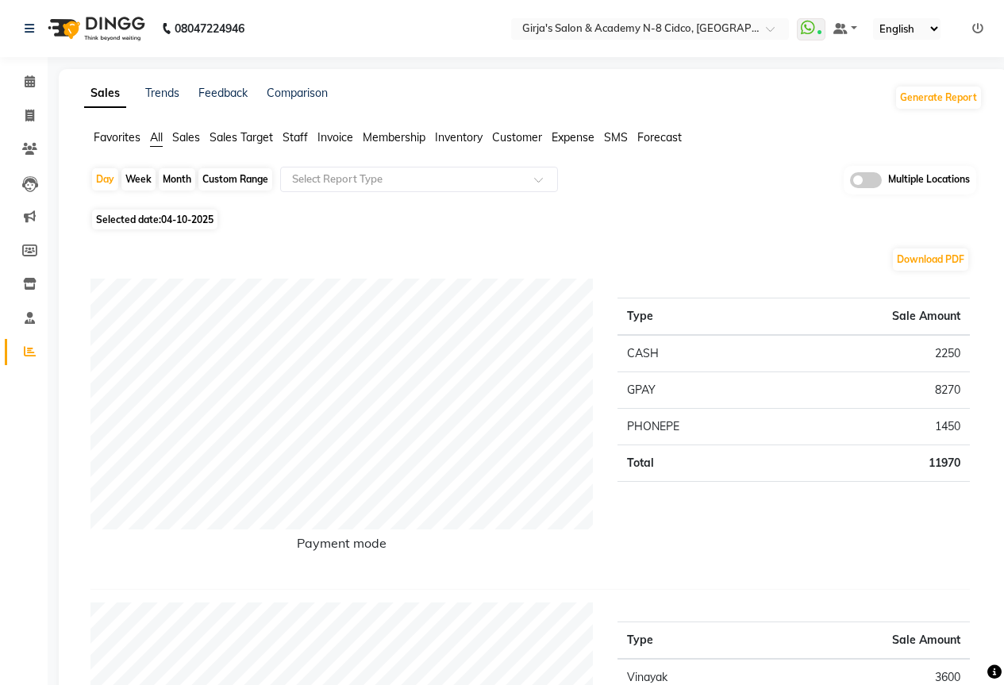
click at [184, 179] on div "Month" at bounding box center [177, 179] width 36 height 22
select select "10"
select select "2025"
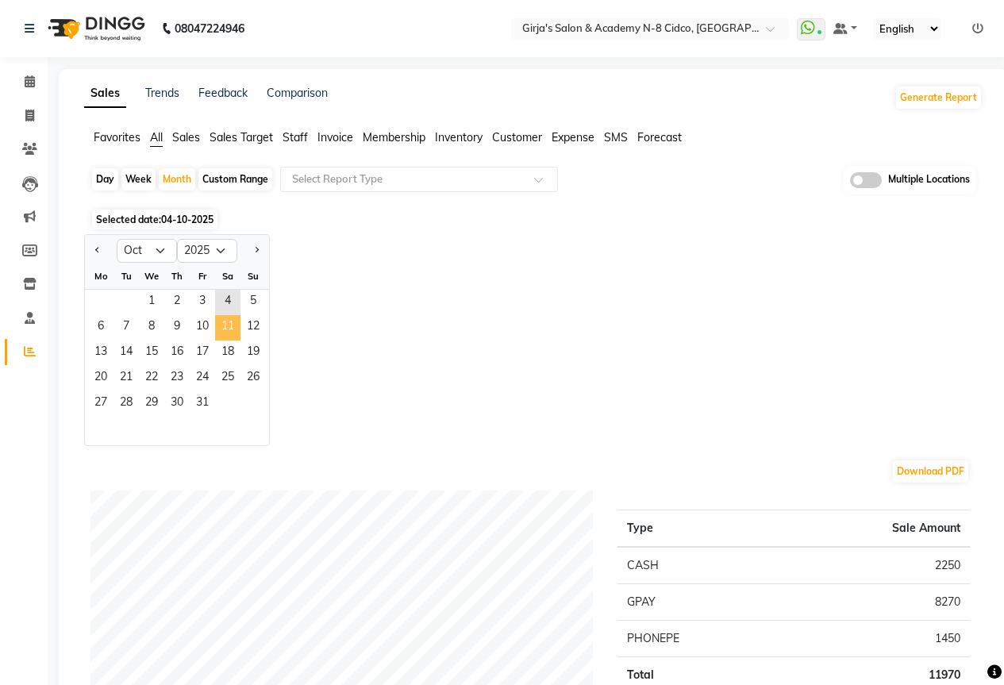
click at [219, 316] on span "11" at bounding box center [227, 327] width 25 height 25
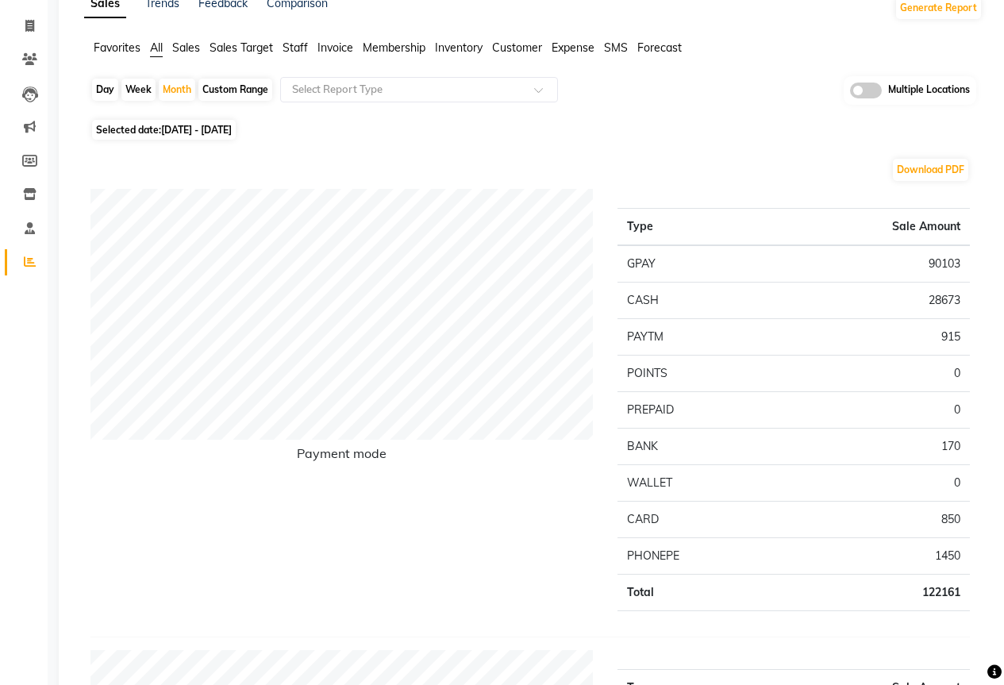
scroll to position [79, 0]
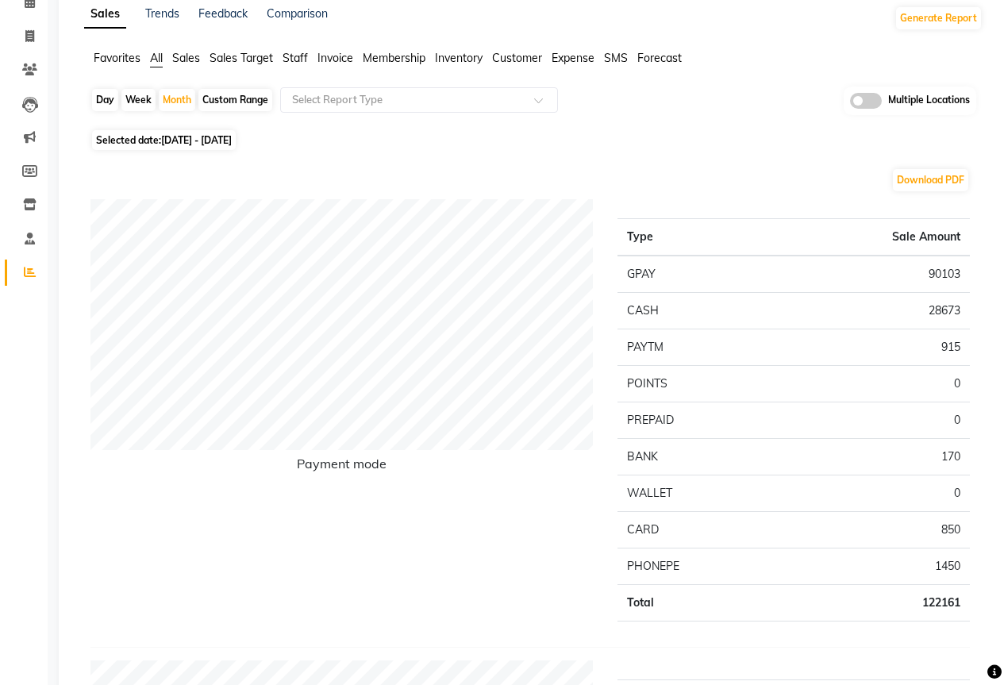
click at [259, 56] on span "Sales Target" at bounding box center [240, 58] width 63 height 14
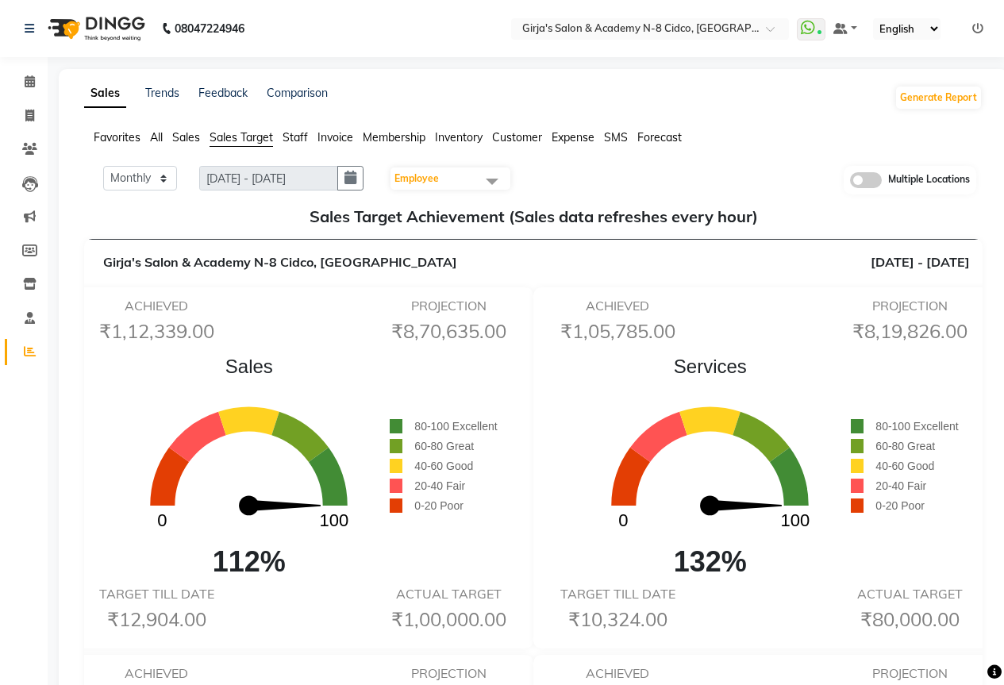
click at [293, 135] on span "Staff" at bounding box center [294, 137] width 25 height 14
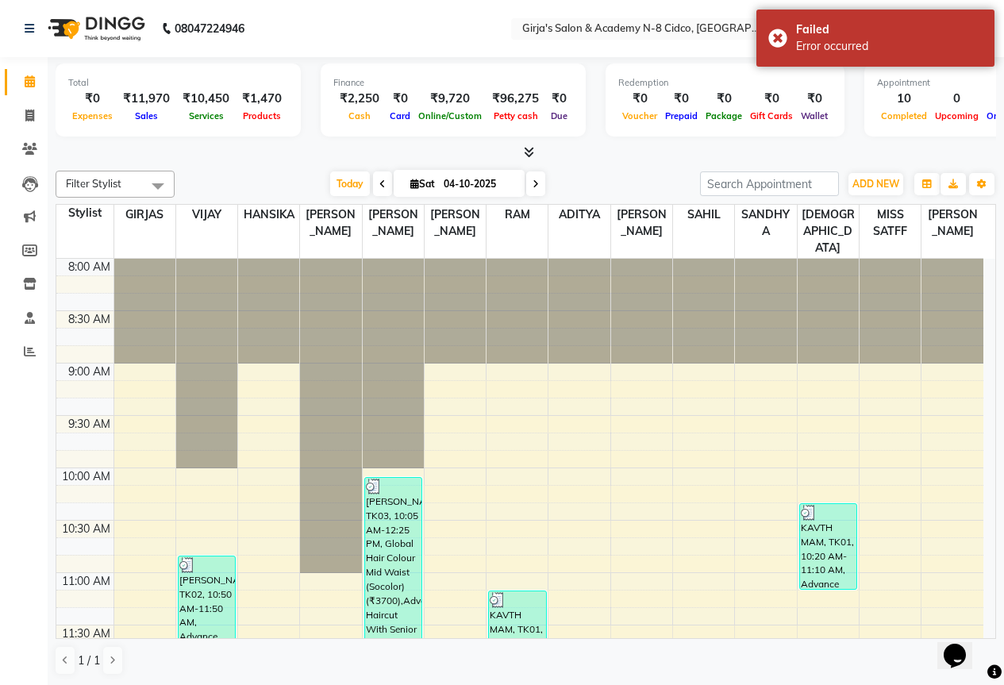
scroll to position [1, 0]
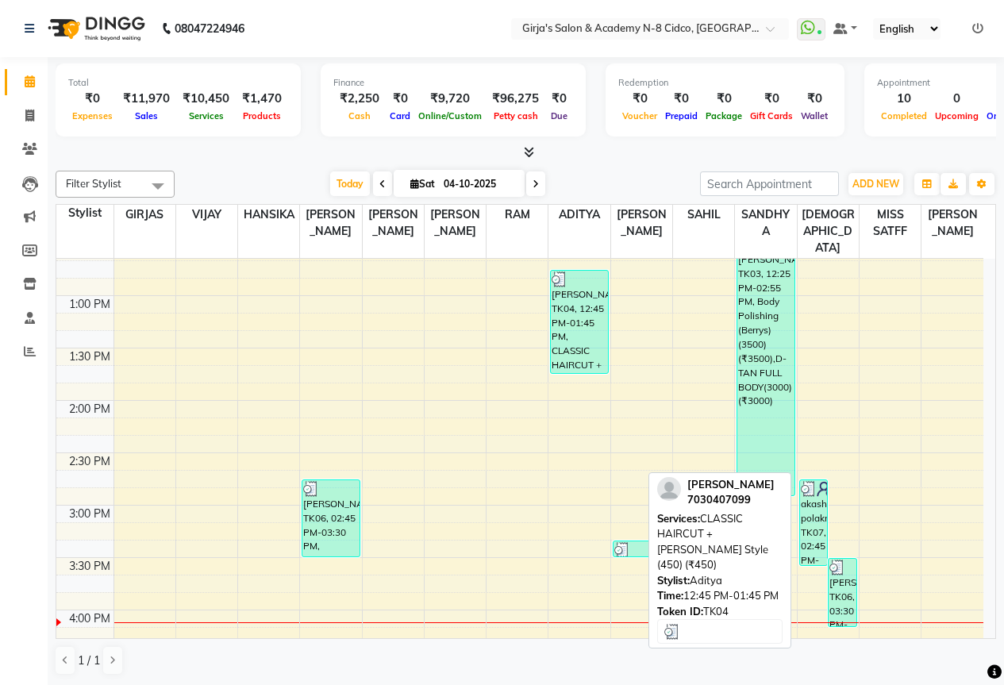
scroll to position [397, 0]
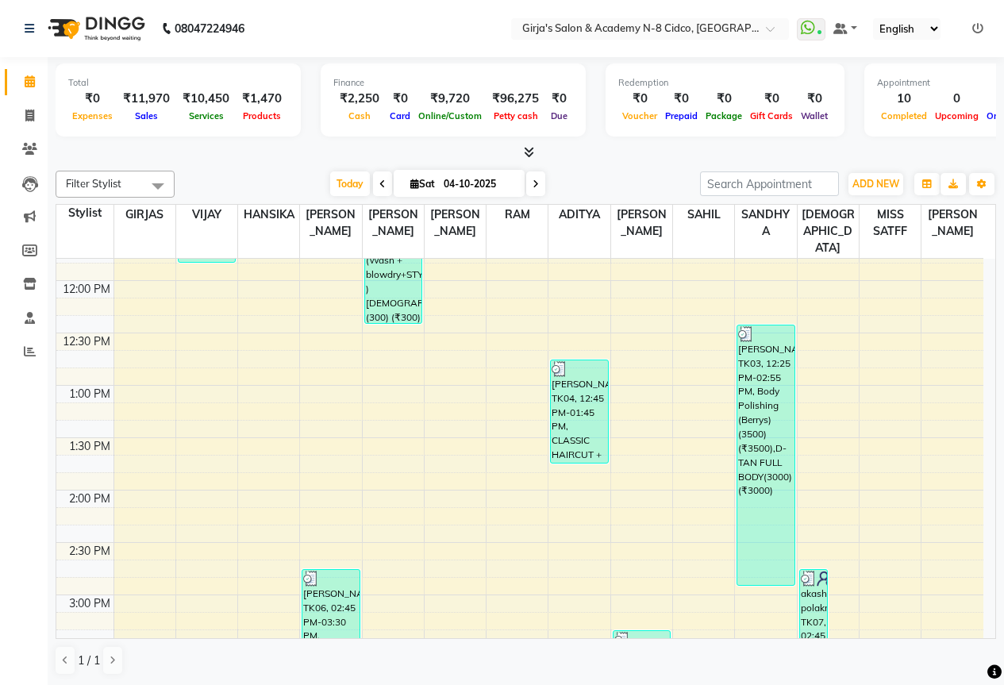
click at [374, 183] on span at bounding box center [382, 183] width 19 height 25
type input "03-10-2025"
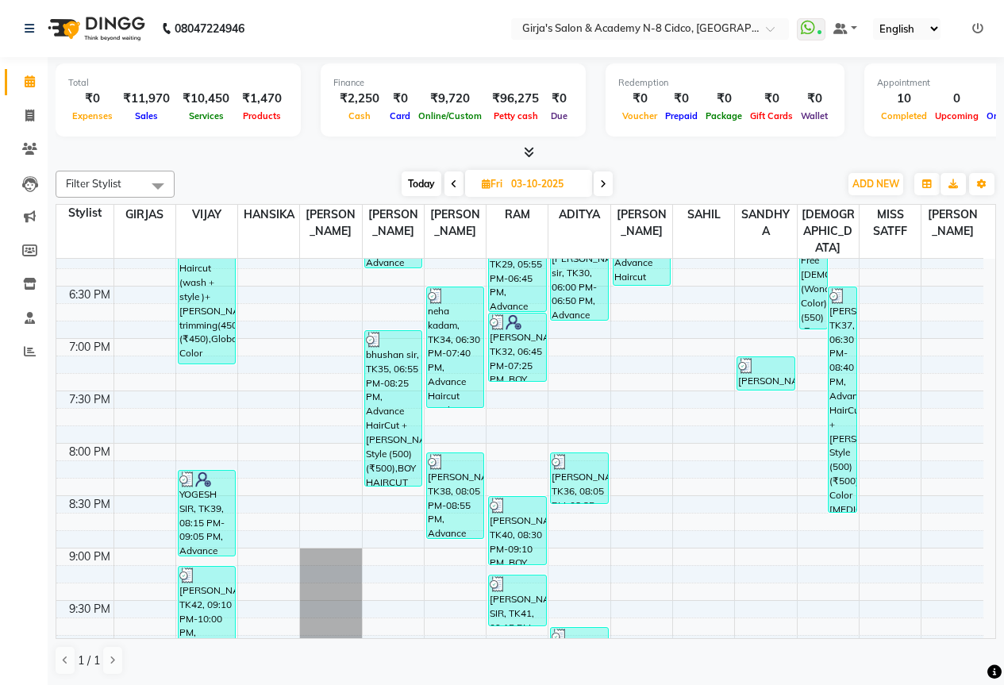
scroll to position [1077, 0]
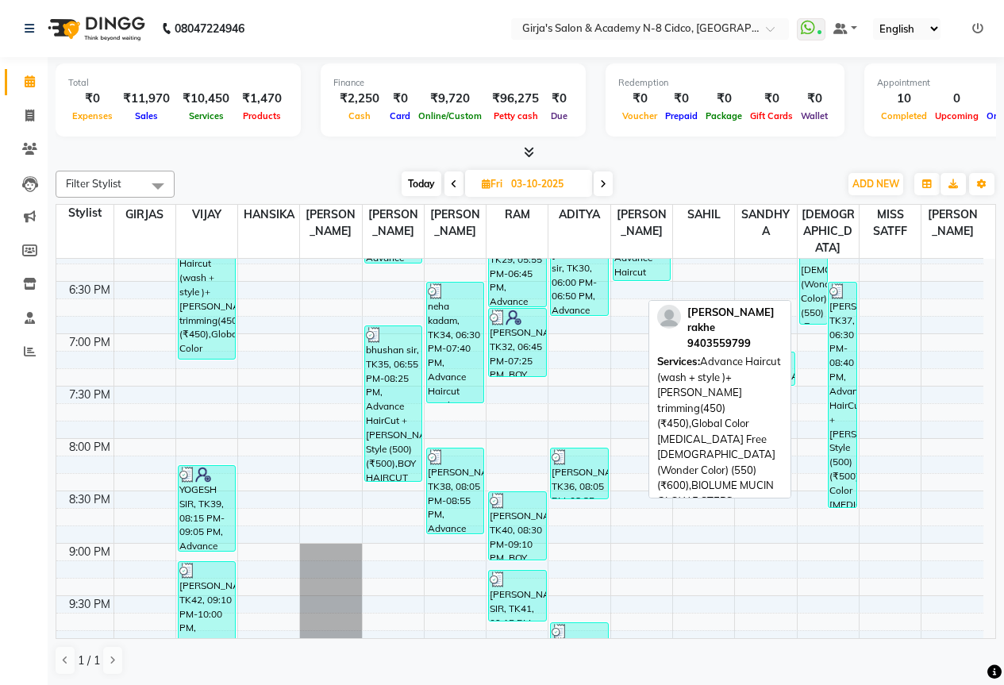
click at [814, 280] on div "sidhant rakhe, TK20, 03:35 PM-06:55 PM, Advance Haircut (wash + style )+ Beard …" at bounding box center [814, 150] width 28 height 347
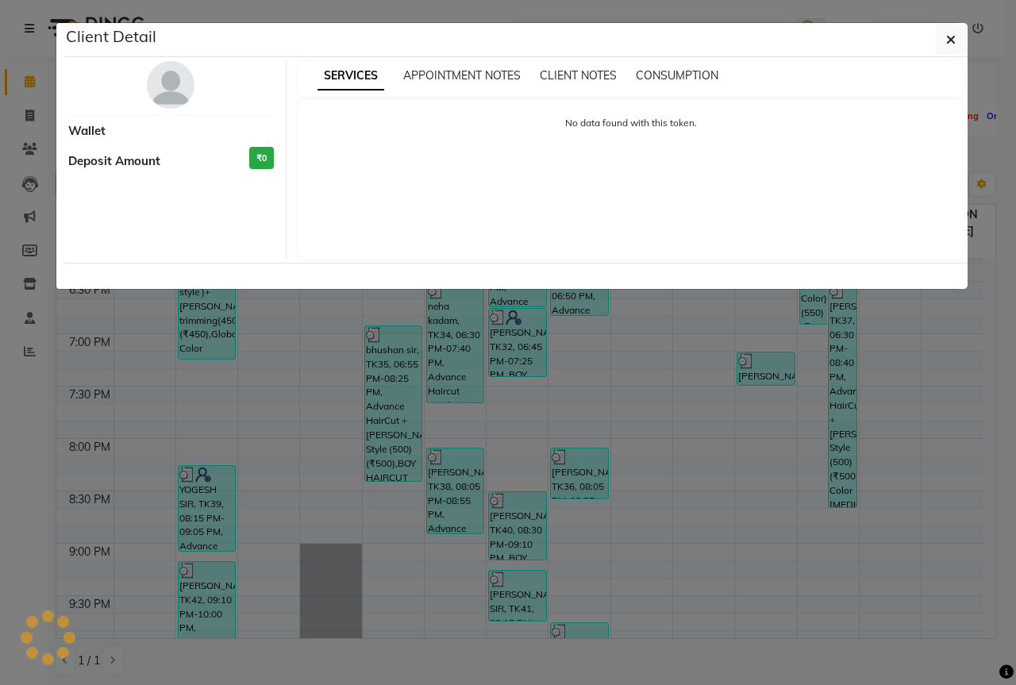
select select "3"
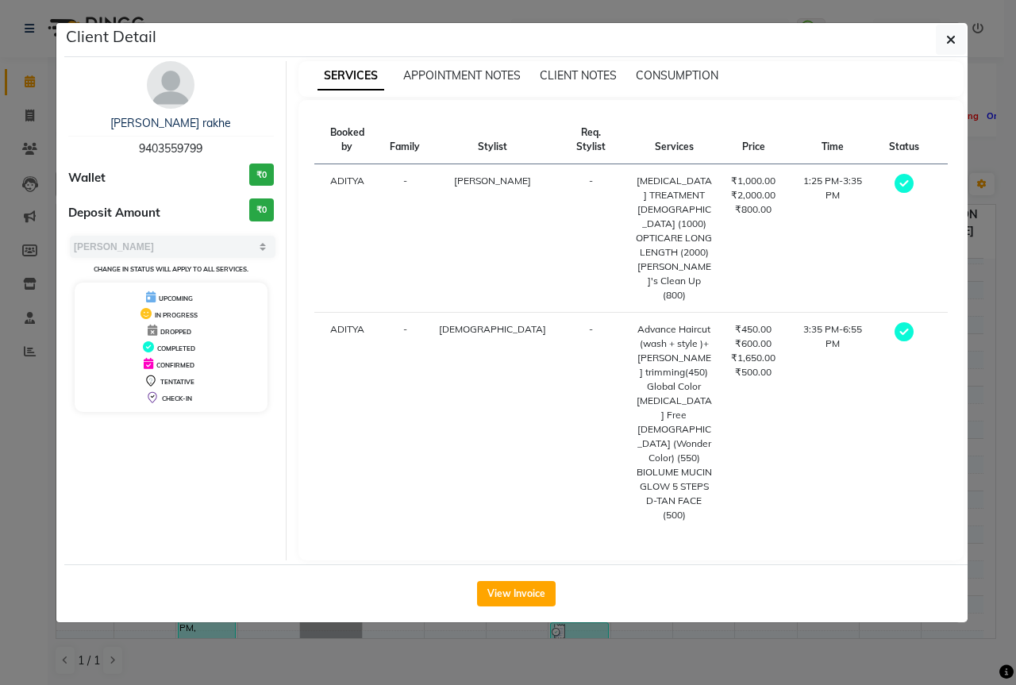
click at [530, 564] on div "View Invoice" at bounding box center [515, 593] width 903 height 58
click at [530, 581] on button "View Invoice" at bounding box center [516, 593] width 79 height 25
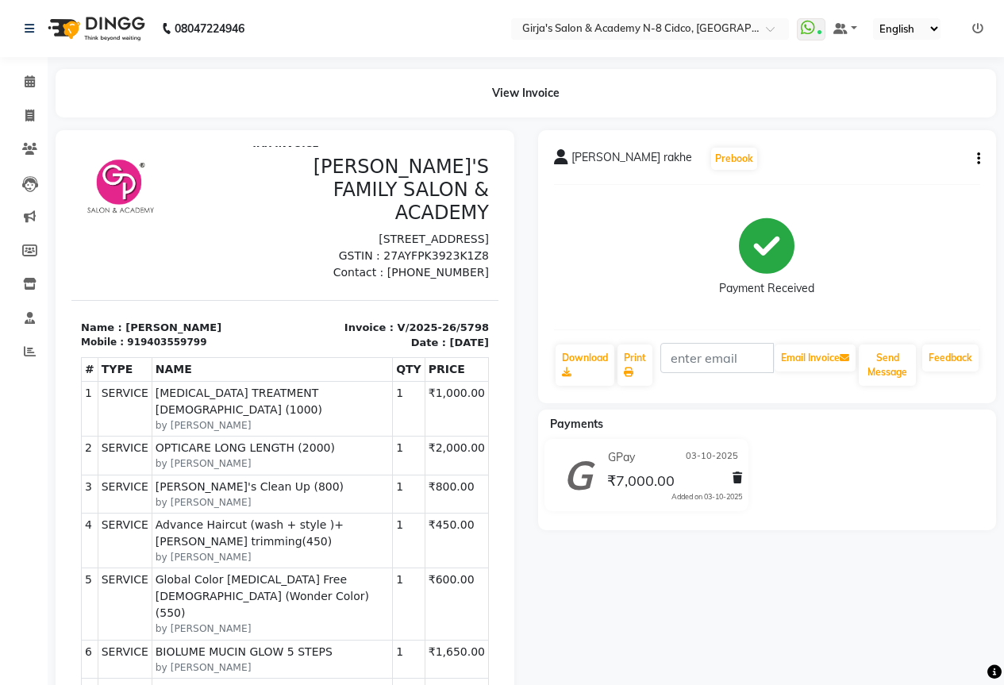
scroll to position [18, 0]
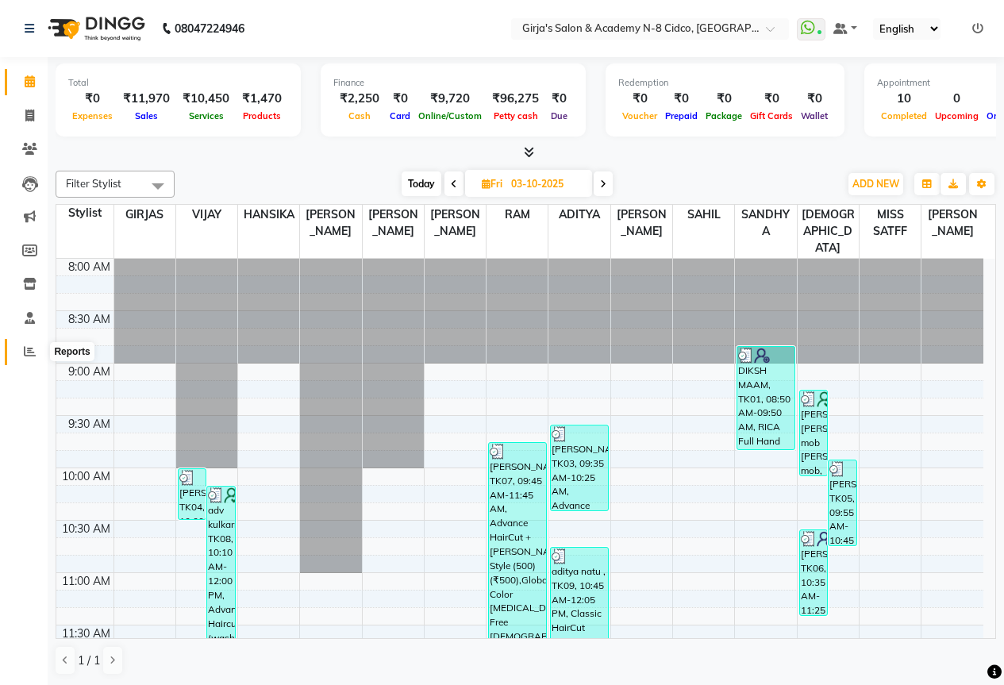
click at [17, 348] on span at bounding box center [30, 352] width 28 height 18
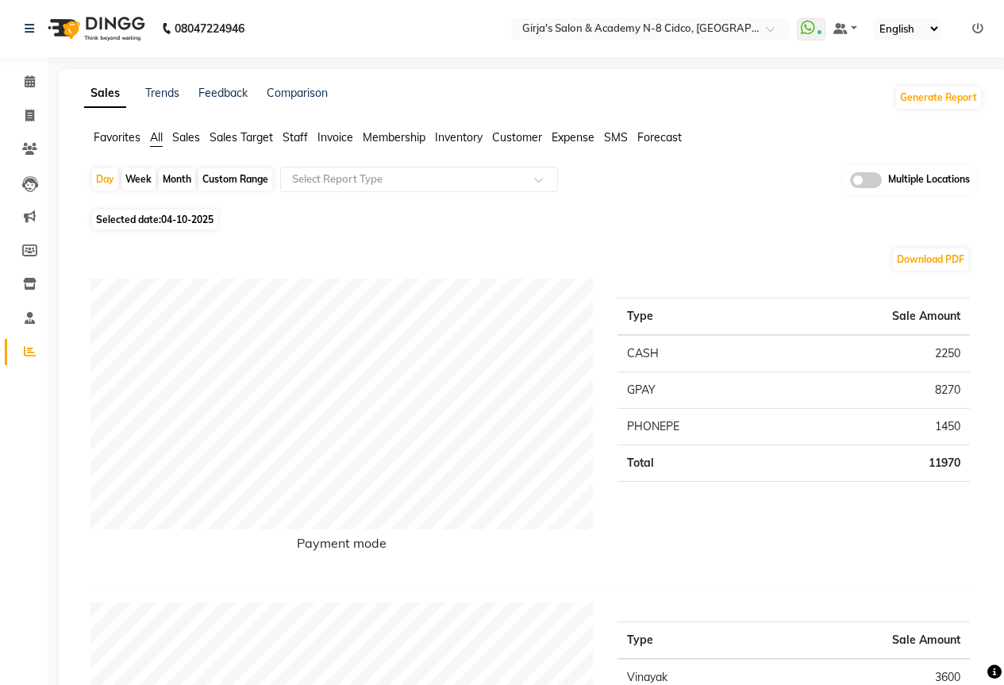
click at [298, 134] on span "Staff" at bounding box center [294, 137] width 25 height 14
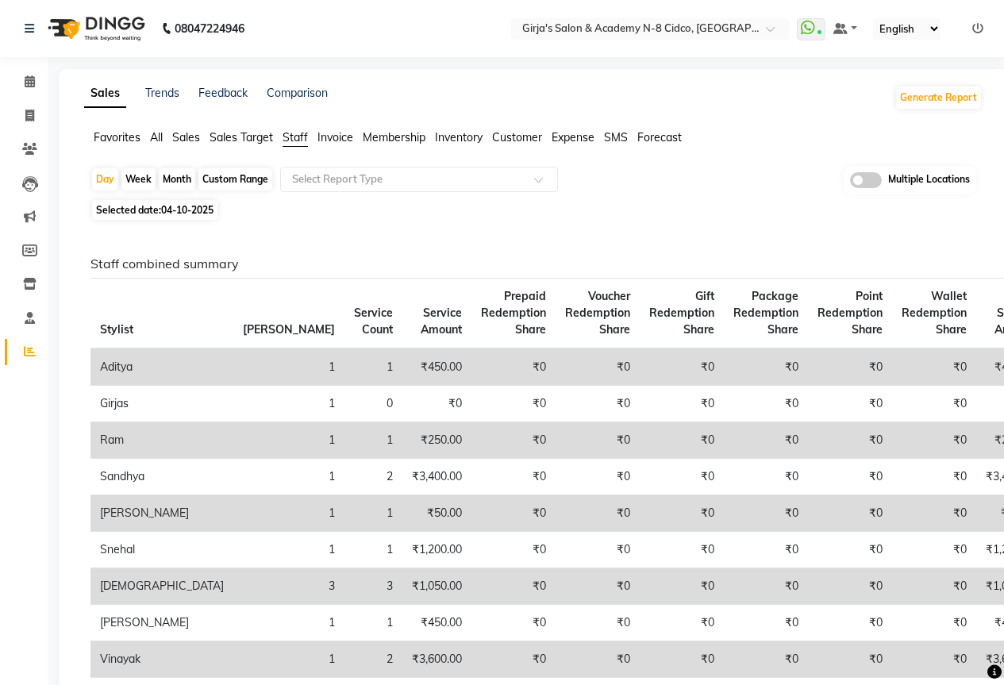
drag, startPoint x: 178, startPoint y: 175, endPoint x: 182, endPoint y: 215, distance: 40.0
click at [179, 175] on div "Month" at bounding box center [177, 179] width 36 height 22
select select "10"
select select "2025"
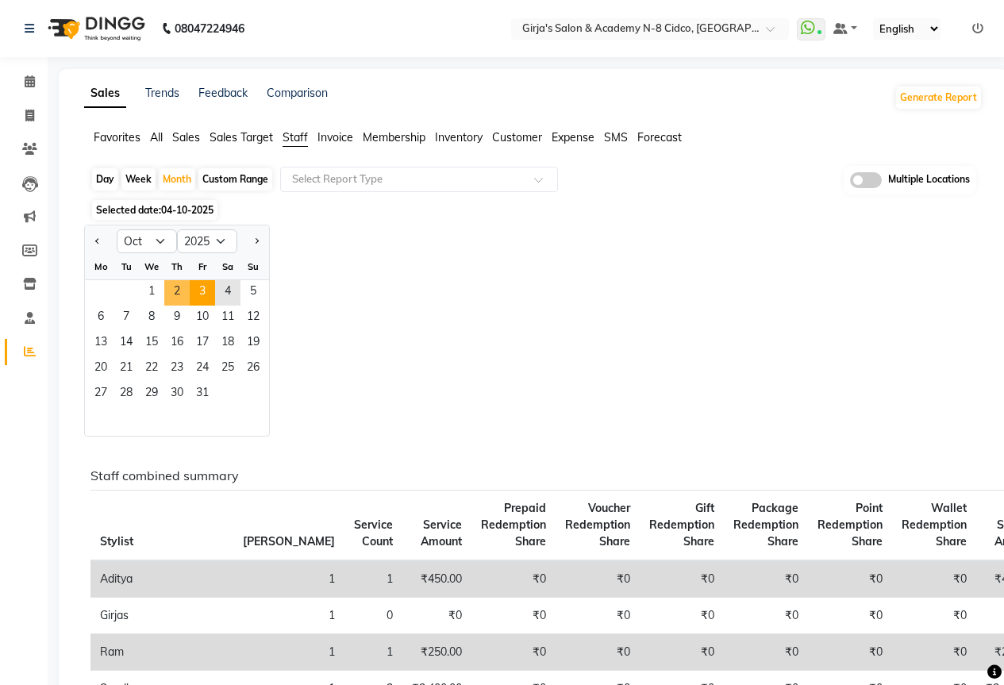
drag, startPoint x: 187, startPoint y: 294, endPoint x: 206, endPoint y: 300, distance: 19.8
click at [187, 295] on span "2" at bounding box center [176, 292] width 25 height 25
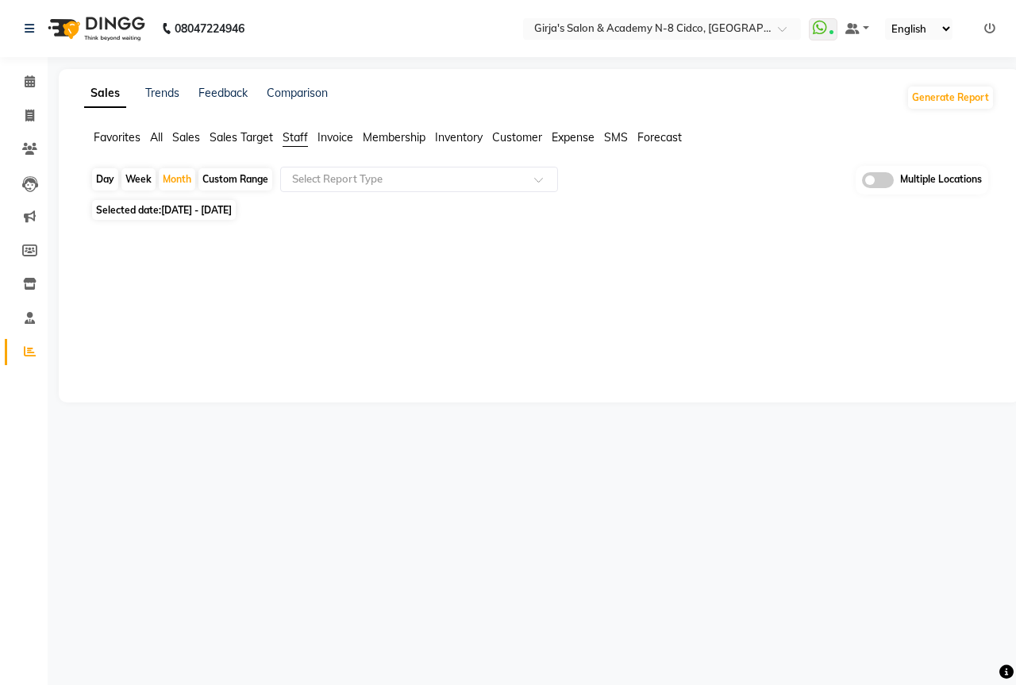
drag, startPoint x: 174, startPoint y: 173, endPoint x: 178, endPoint y: 206, distance: 32.8
click at [174, 172] on div "Month" at bounding box center [177, 179] width 36 height 22
select select "10"
select select "2025"
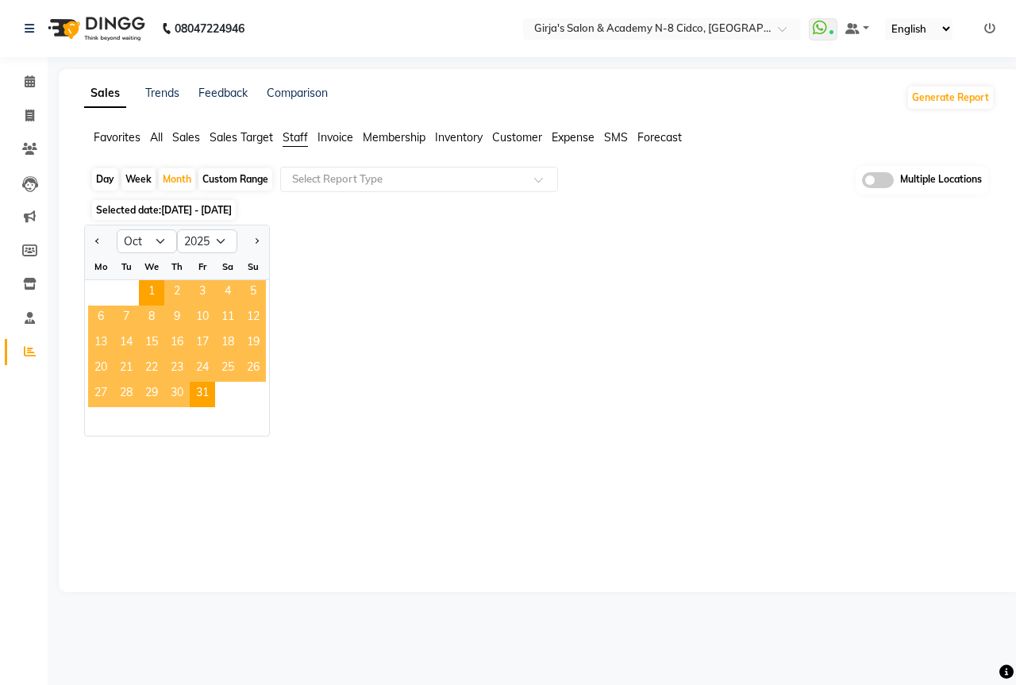
click at [193, 298] on span "3" at bounding box center [202, 292] width 25 height 25
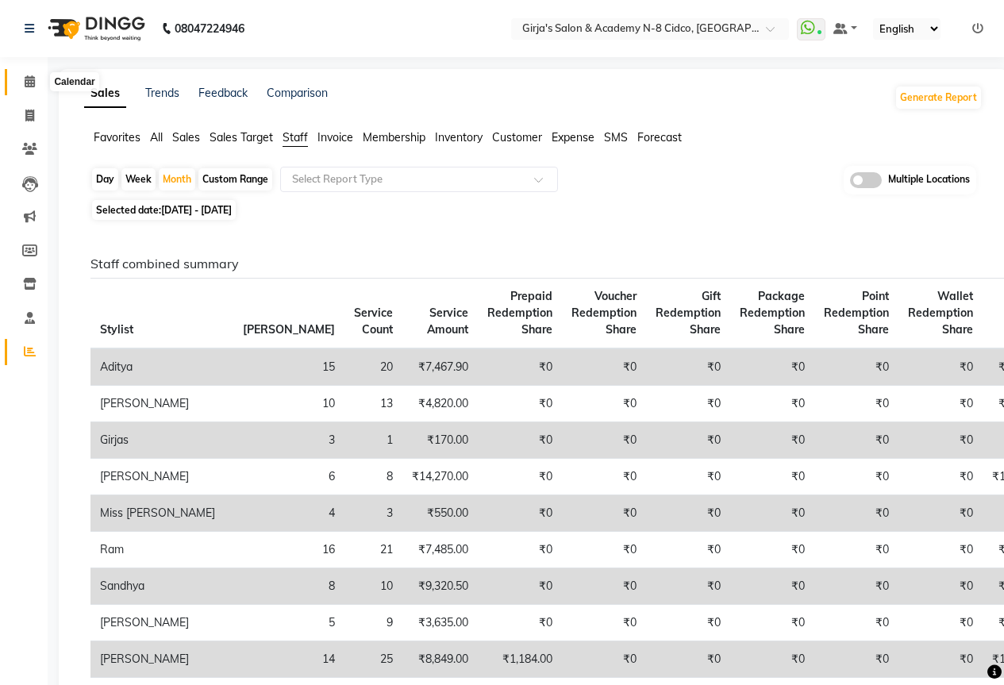
click at [35, 86] on icon at bounding box center [30, 81] width 10 height 12
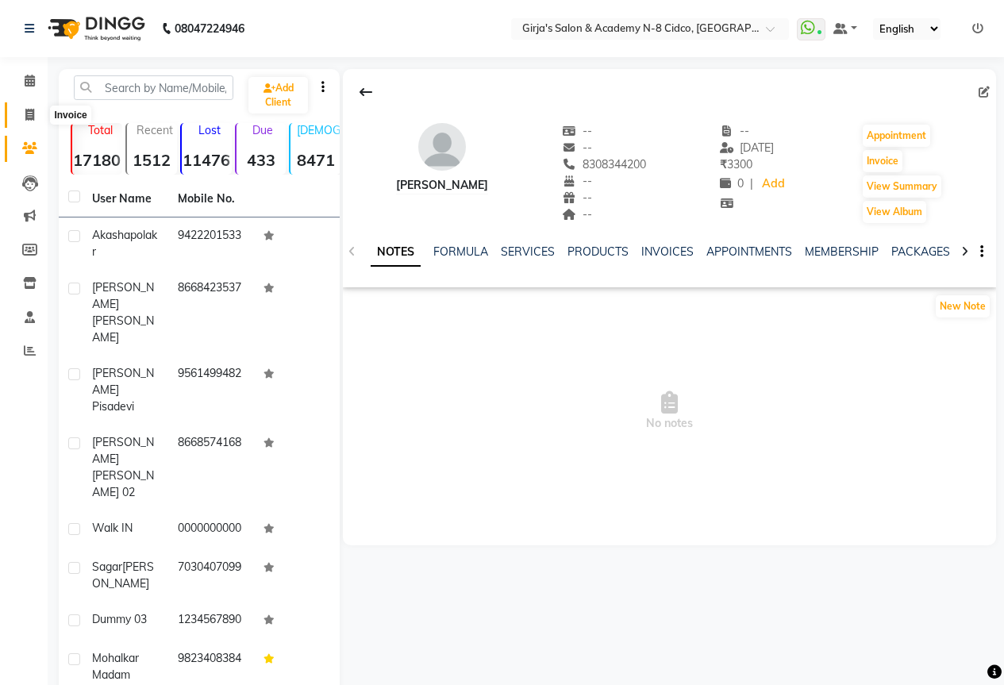
click at [26, 112] on icon at bounding box center [29, 115] width 9 height 12
select select "service"
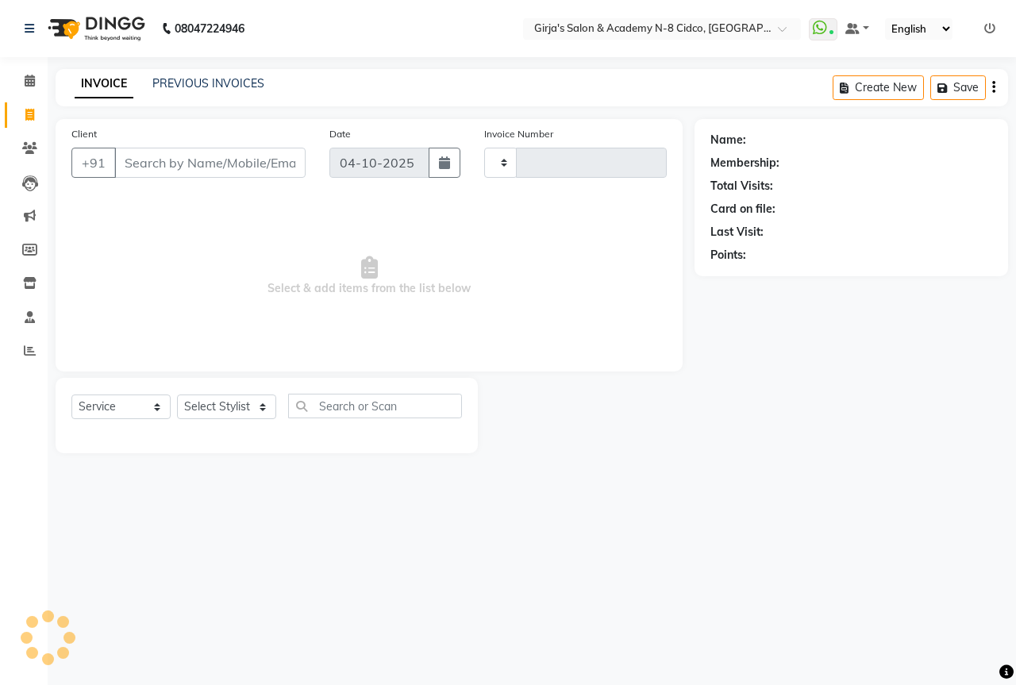
type input "5834"
select select "66"
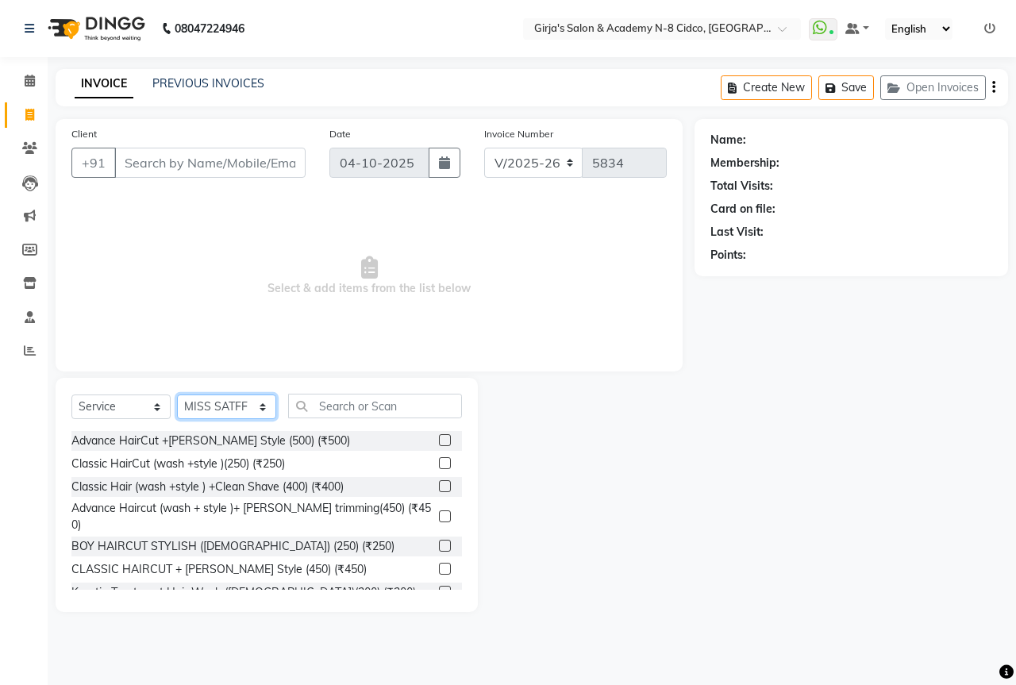
click at [222, 406] on select "Select Stylist ADITYA [PERSON_NAME] BEAUTY M GIRJAS [PERSON_NAME] MISS [PERSON_…" at bounding box center [226, 406] width 99 height 25
select select "42871"
click at [177, 394] on select "Select Stylist ADITYA [PERSON_NAME] BEAUTY M GIRJAS [PERSON_NAME] MISS [PERSON_…" at bounding box center [226, 406] width 99 height 25
click at [405, 402] on input "text" at bounding box center [375, 406] width 174 height 25
type input "6"
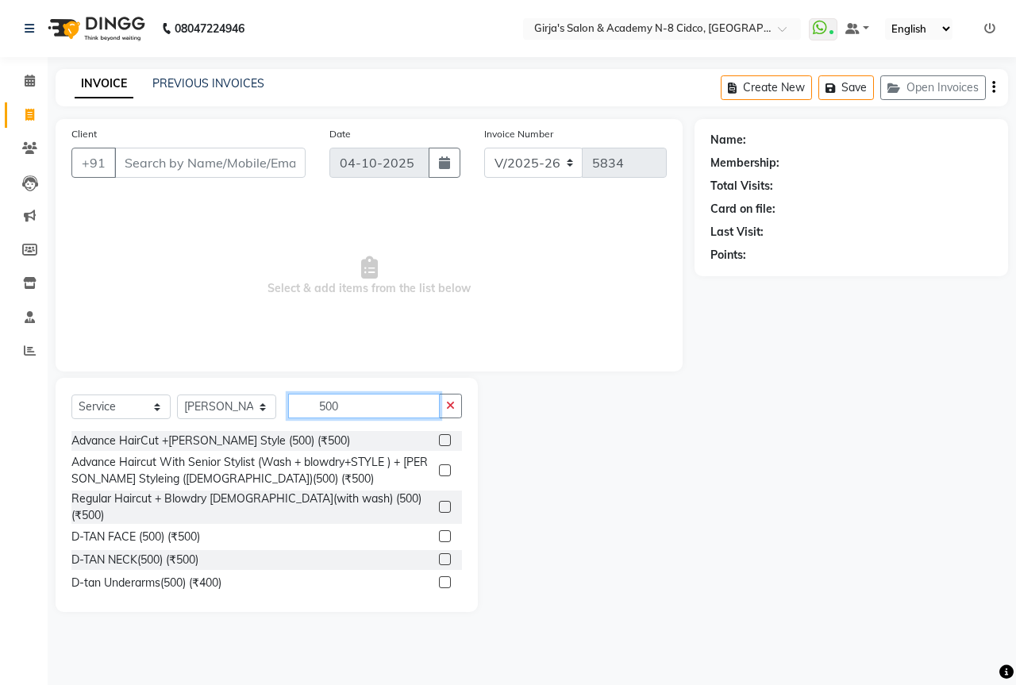
type input "500"
click at [439, 501] on label at bounding box center [445, 507] width 12 height 12
click at [439, 502] on input "checkbox" at bounding box center [444, 507] width 10 height 10
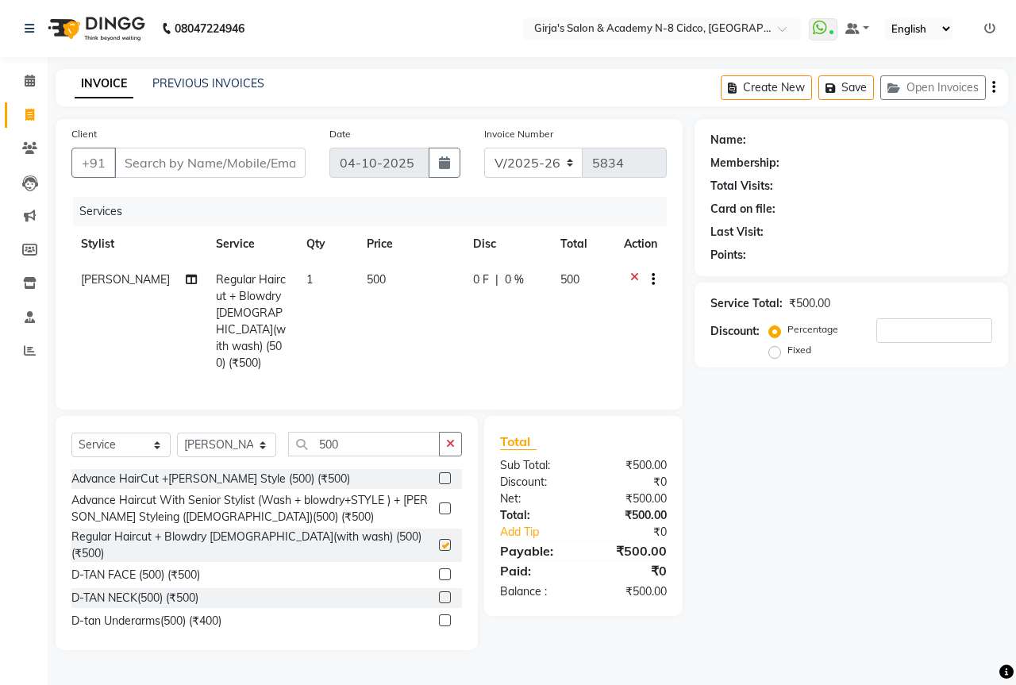
checkbox input "false"
click at [450, 440] on icon "button" at bounding box center [450, 443] width 9 height 11
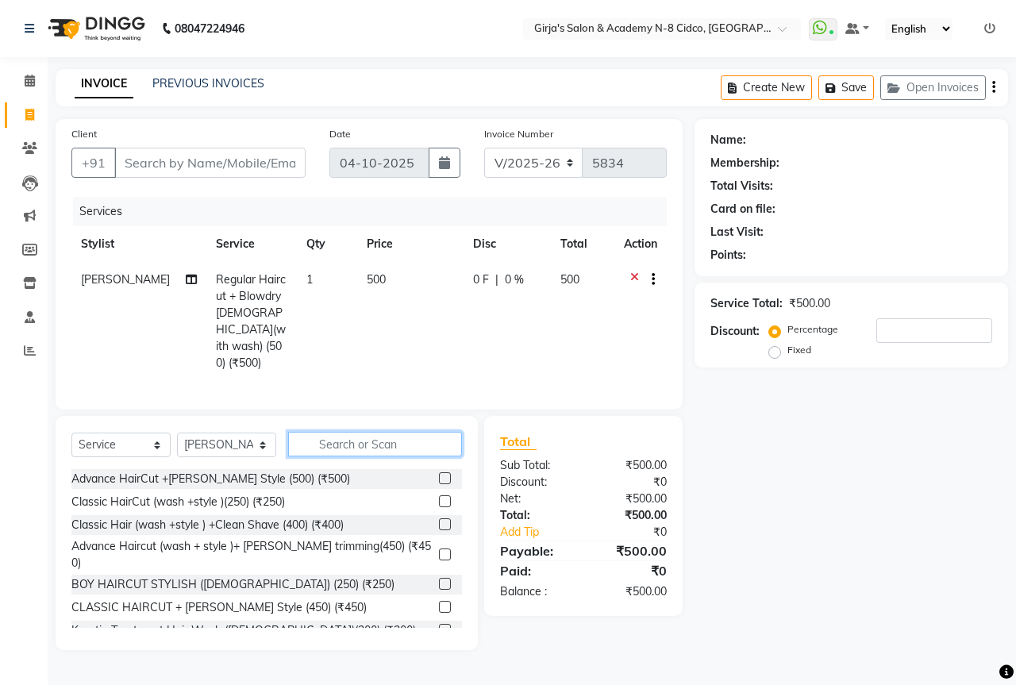
click at [363, 442] on input "text" at bounding box center [375, 444] width 174 height 25
type input "c"
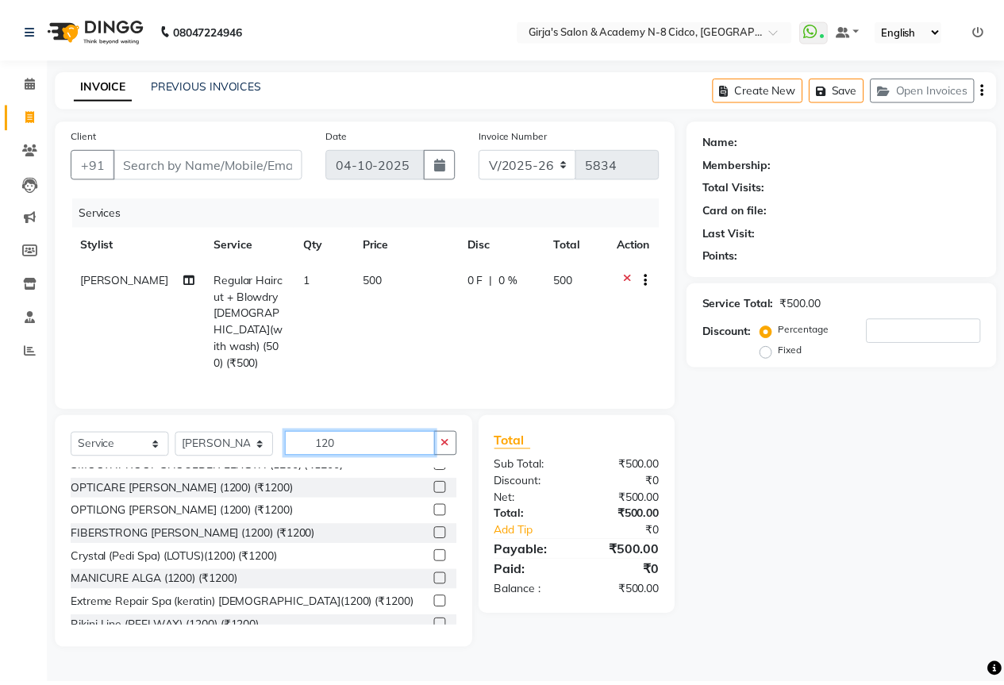
scroll to position [238, 0]
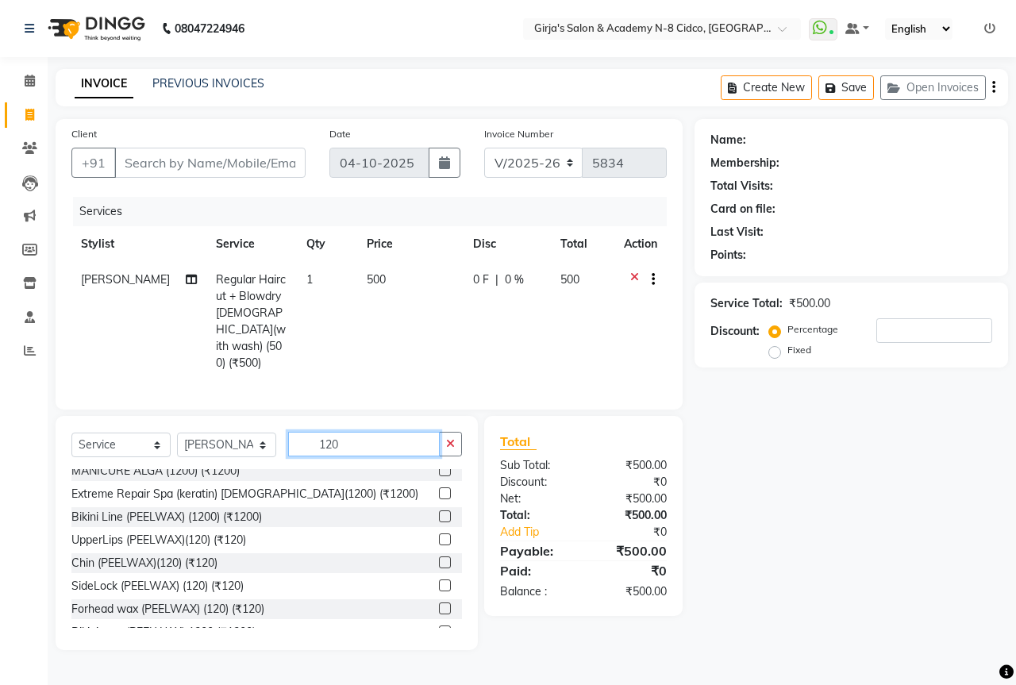
type input "120"
click at [439, 556] on label at bounding box center [445, 562] width 12 height 12
click at [439, 558] on input "checkbox" at bounding box center [444, 563] width 10 height 10
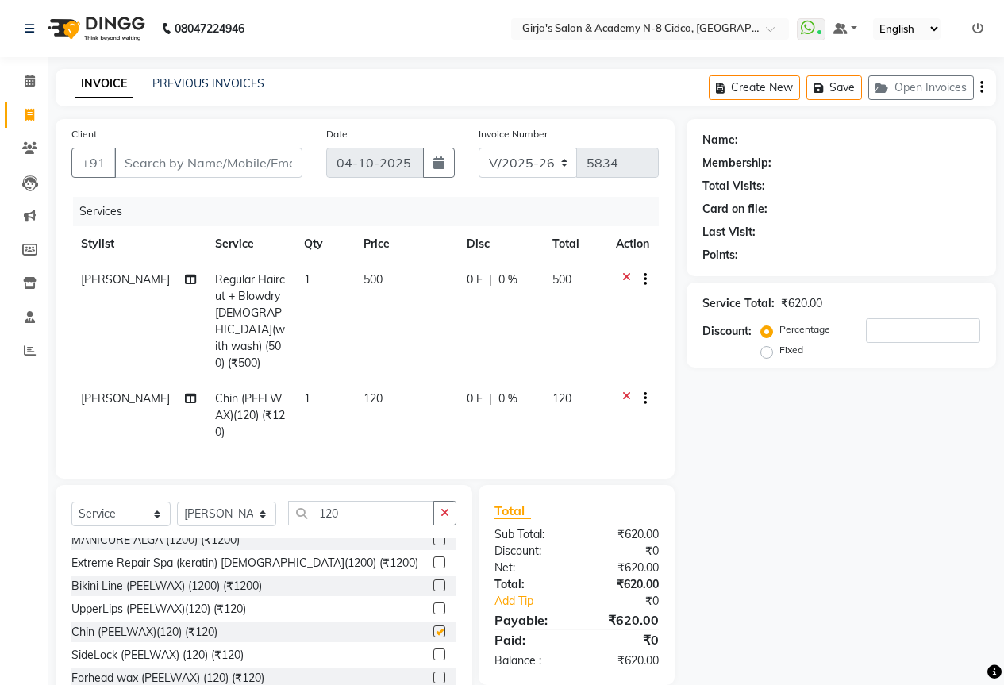
checkbox input "false"
click at [141, 159] on input "Client" at bounding box center [208, 163] width 188 height 30
type input "8"
type input "0"
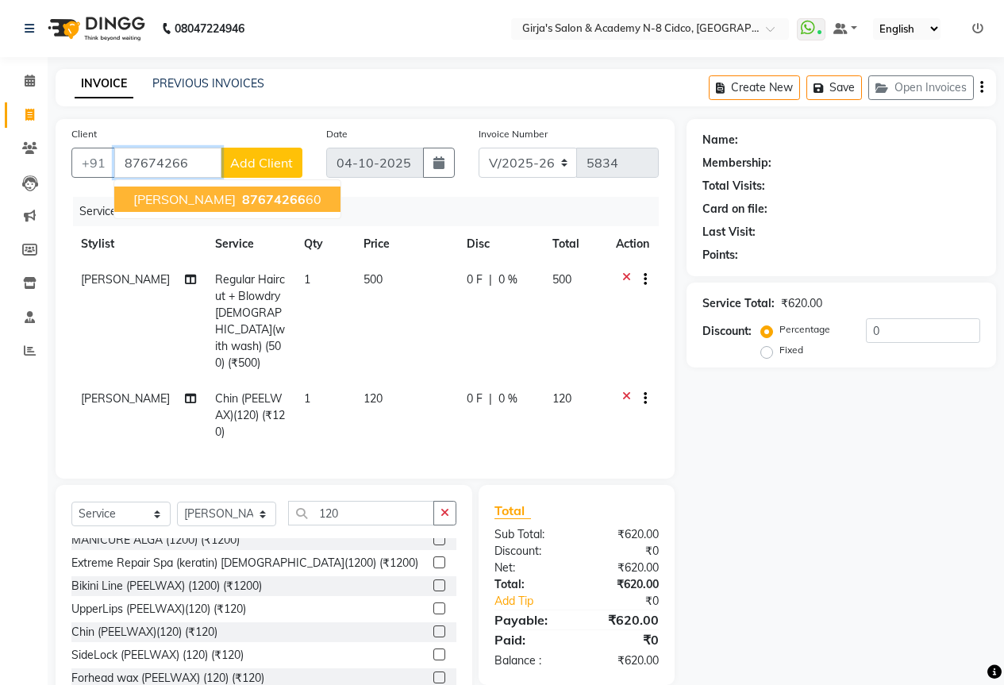
click at [294, 188] on button "[PERSON_NAME] 87674266 60" at bounding box center [227, 198] width 226 height 25
type input "8767426660"
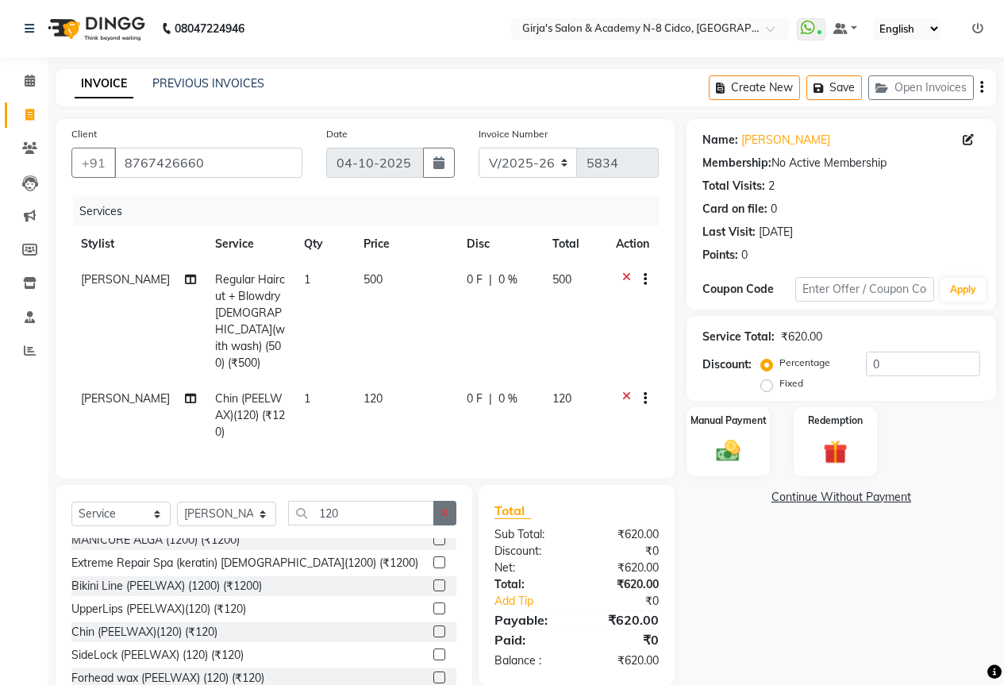
click at [450, 501] on button "button" at bounding box center [444, 513] width 23 height 25
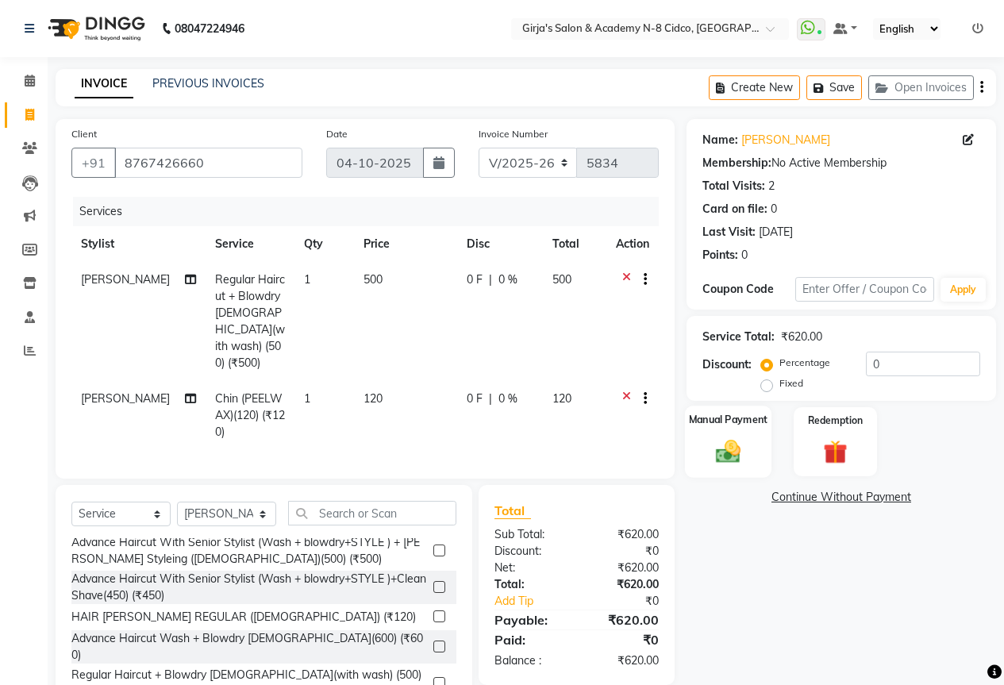
click at [708, 444] on img at bounding box center [728, 450] width 40 height 29
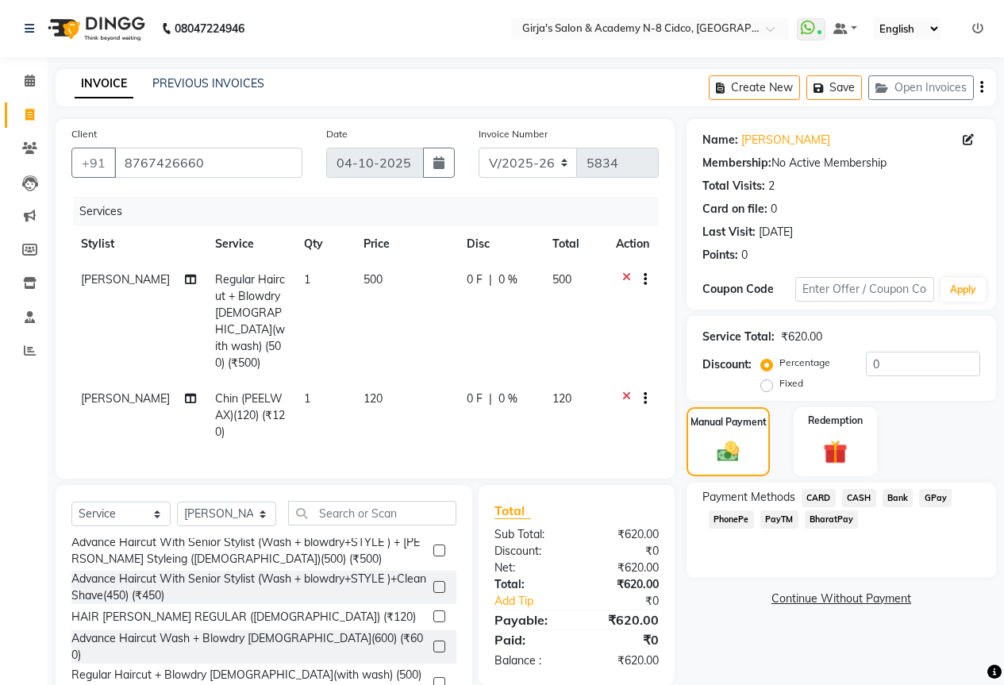
click at [866, 494] on span "CASH" at bounding box center [859, 498] width 34 height 18
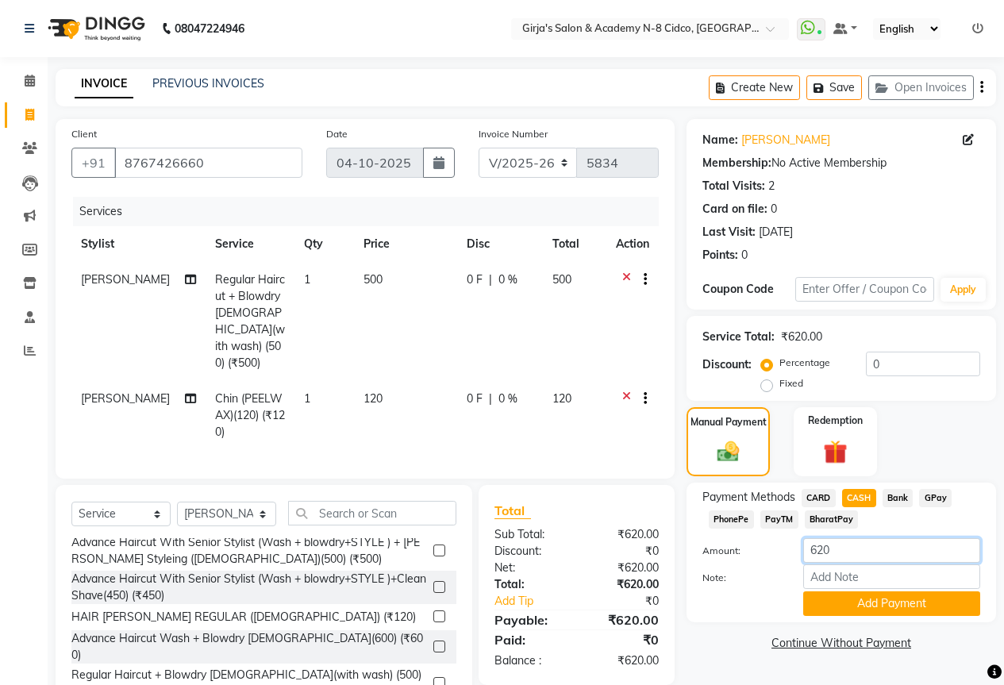
click at [830, 547] on input "620" at bounding box center [891, 550] width 177 height 25
type input "600"
click at [839, 604] on button "Add Payment" at bounding box center [891, 603] width 177 height 25
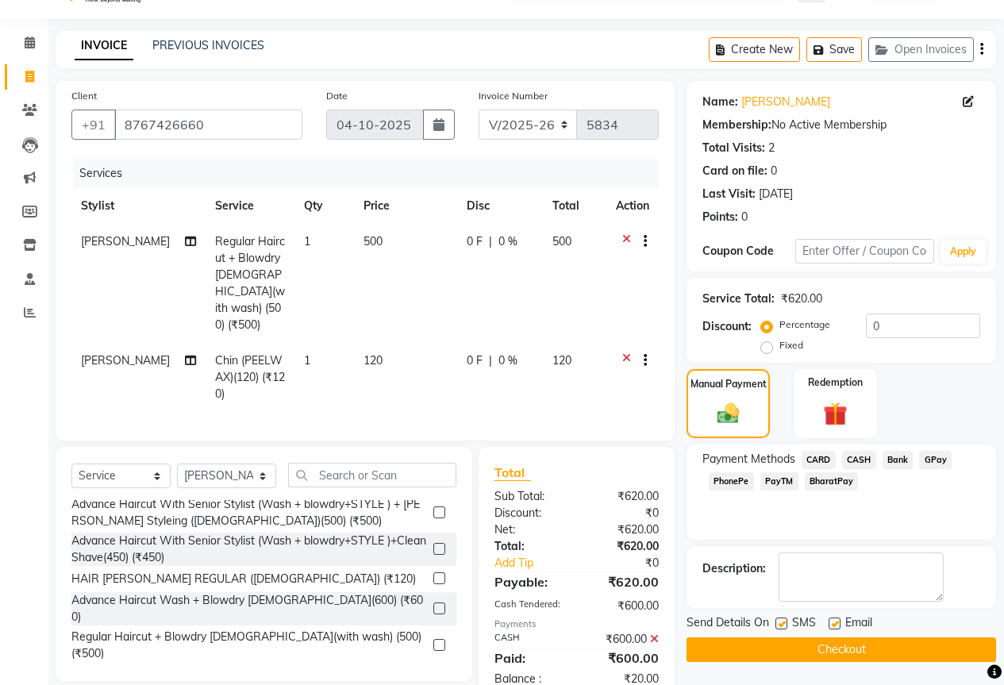
scroll to position [75, 0]
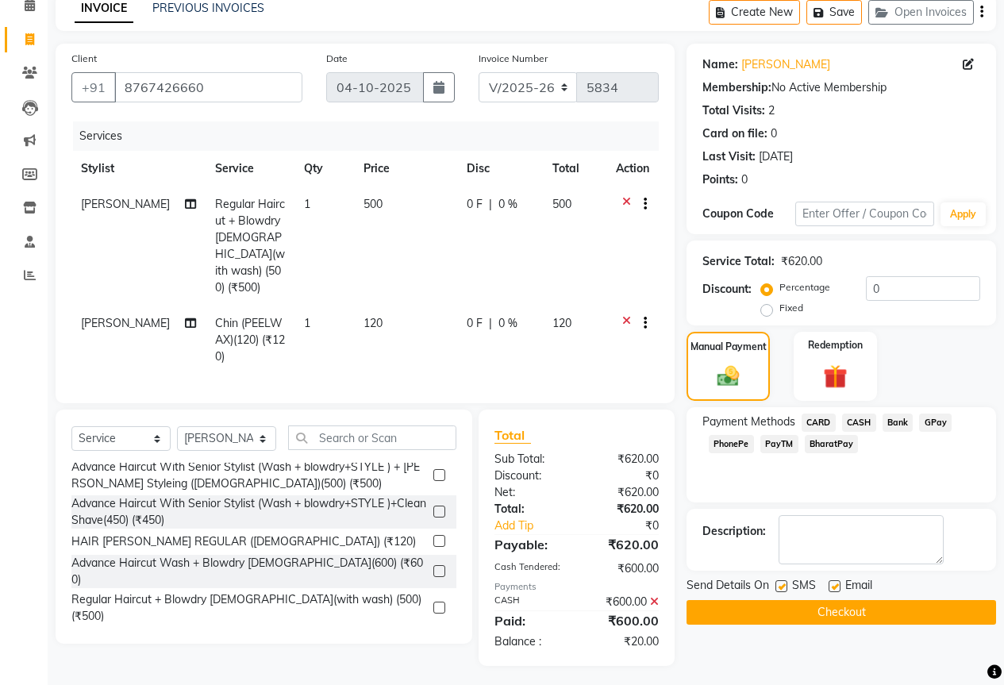
click at [932, 417] on span "GPay" at bounding box center [935, 422] width 33 height 18
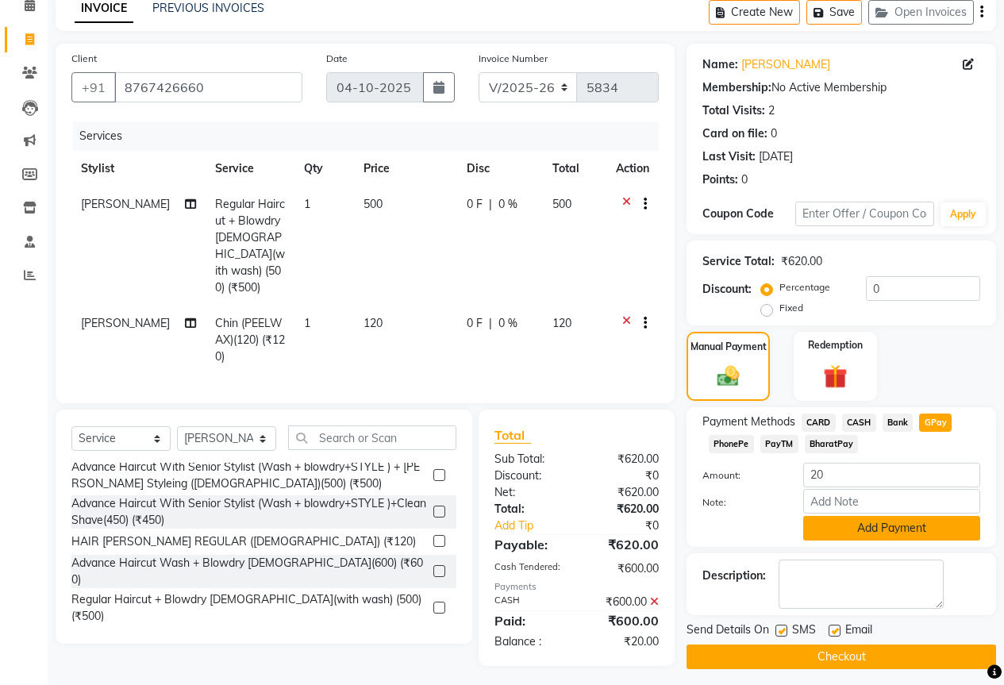
click at [889, 524] on button "Add Payment" at bounding box center [891, 528] width 177 height 25
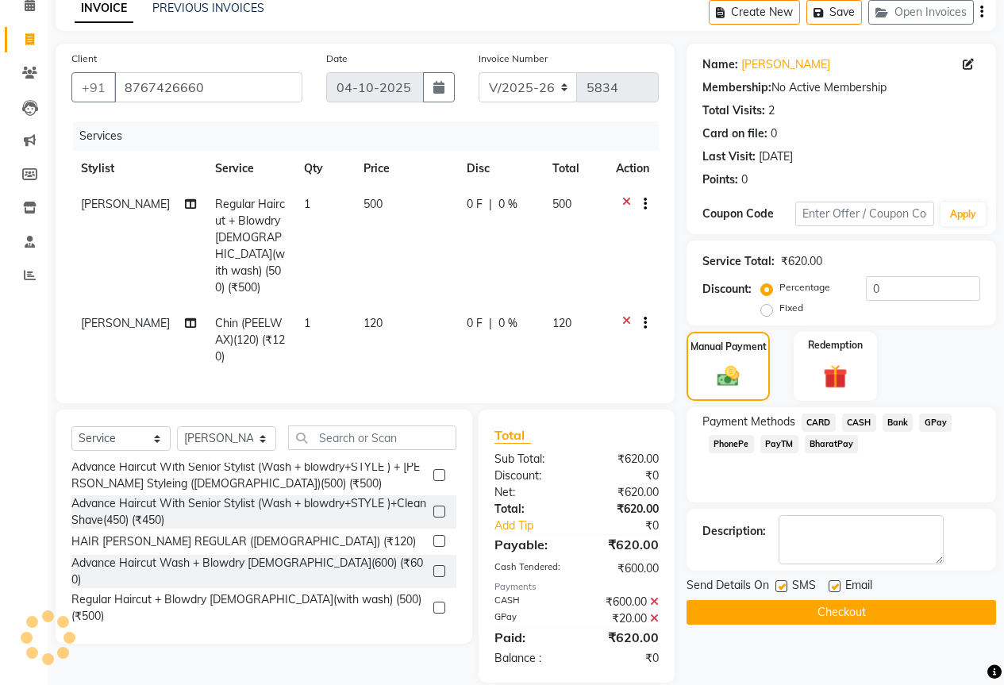
click at [847, 607] on button "Checkout" at bounding box center [840, 612] width 309 height 25
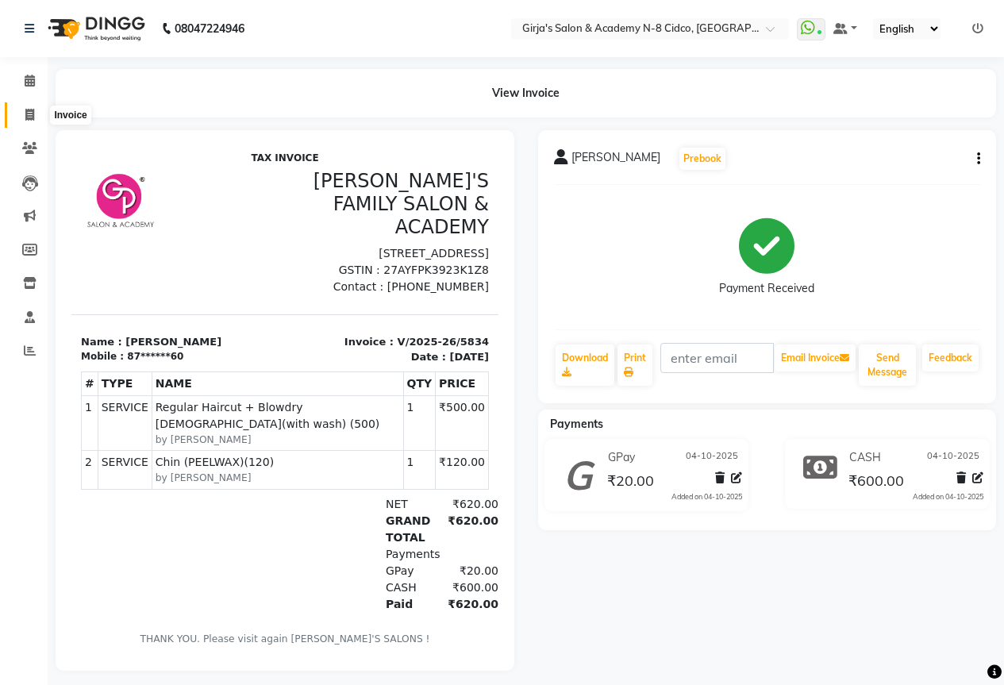
click at [26, 117] on icon at bounding box center [29, 115] width 9 height 12
select select "66"
select select "service"
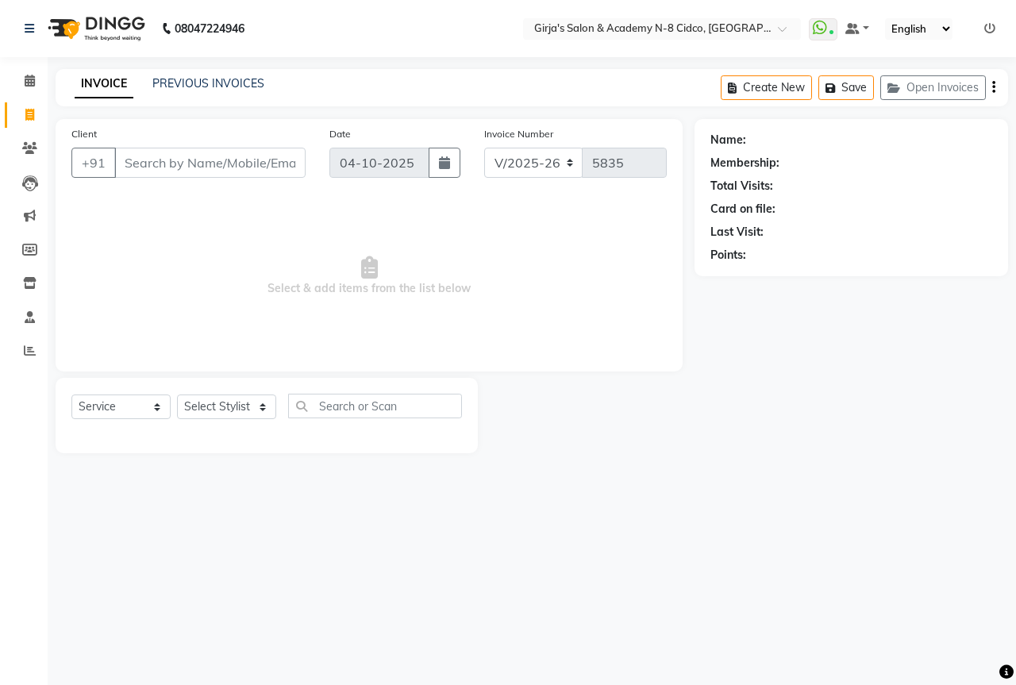
select select "66554"
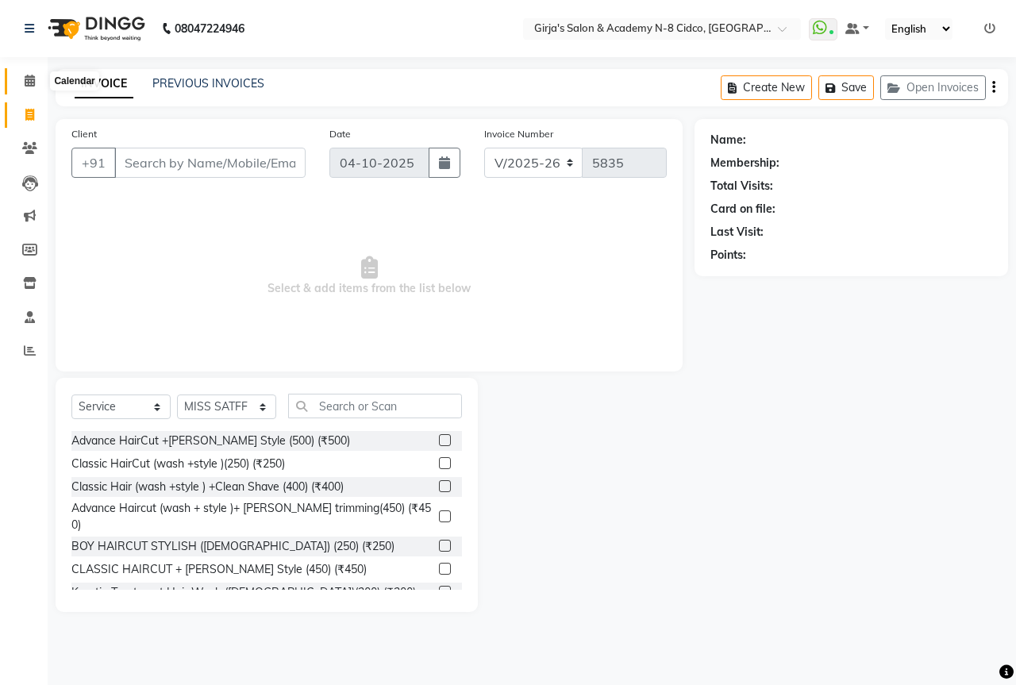
click at [36, 80] on span at bounding box center [30, 81] width 28 height 18
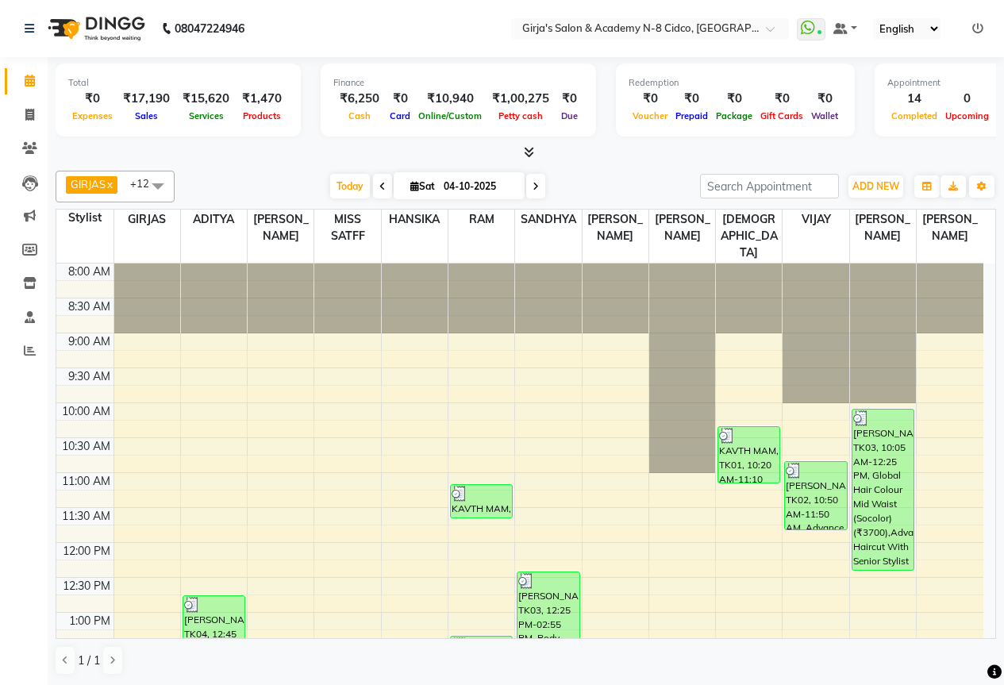
click at [993, 20] on nav "08047224946 Select Location × Girja's Salon & Academy N-8 Cidco, [GEOGRAPHIC_DA…" at bounding box center [502, 28] width 1004 height 57
click at [972, 30] on icon at bounding box center [977, 28] width 11 height 11
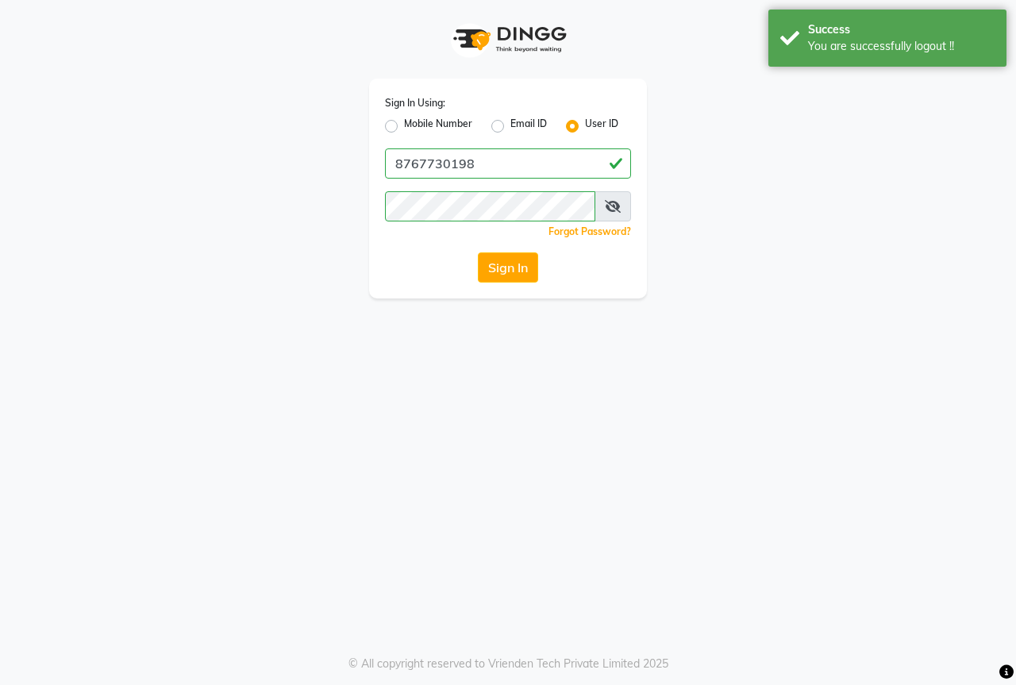
click at [307, 130] on div "Sign In Using: Mobile Number Email ID User ID 8767730198 Remember me Forgot Pas…" at bounding box center [508, 149] width 905 height 298
click at [398, 127] on div "Mobile Number" at bounding box center [428, 126] width 87 height 19
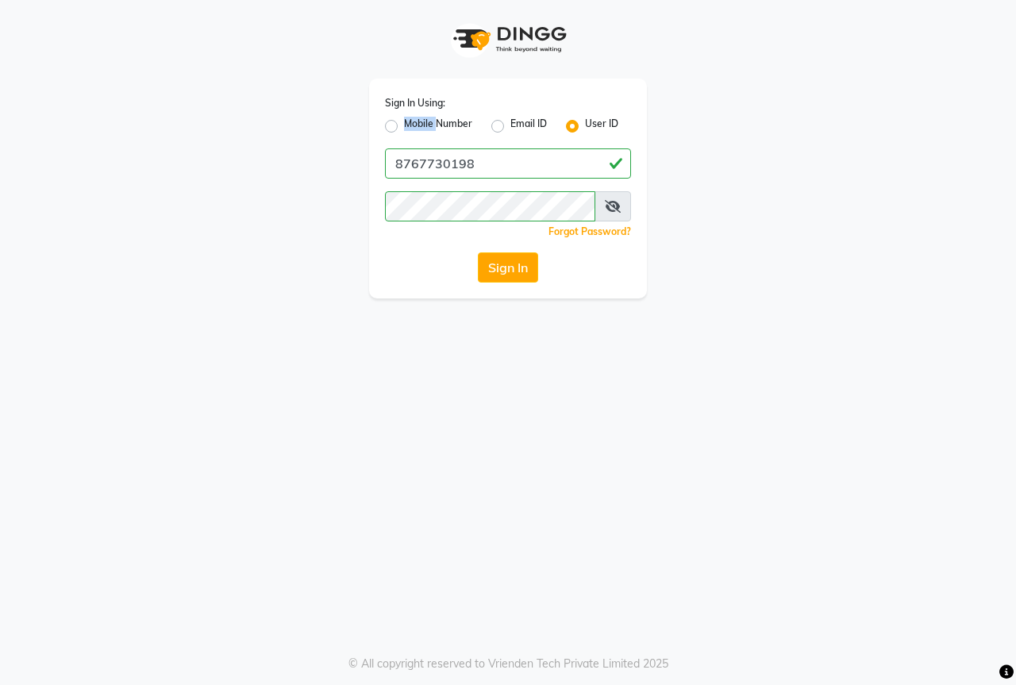
click at [400, 127] on div "Mobile Number" at bounding box center [428, 126] width 87 height 19
click at [475, 154] on input "8767730198" at bounding box center [508, 163] width 246 height 30
click at [428, 144] on div "Sign In Using: Mobile Number Email ID User ID 8767730198 Remember me Forgot Pas…" at bounding box center [508, 189] width 278 height 220
click at [423, 139] on div "Sign In Using: Mobile Number Email ID User ID 8767730198 Remember me Forgot Pas…" at bounding box center [508, 189] width 278 height 220
click at [427, 127] on label "Mobile Number" at bounding box center [438, 126] width 68 height 19
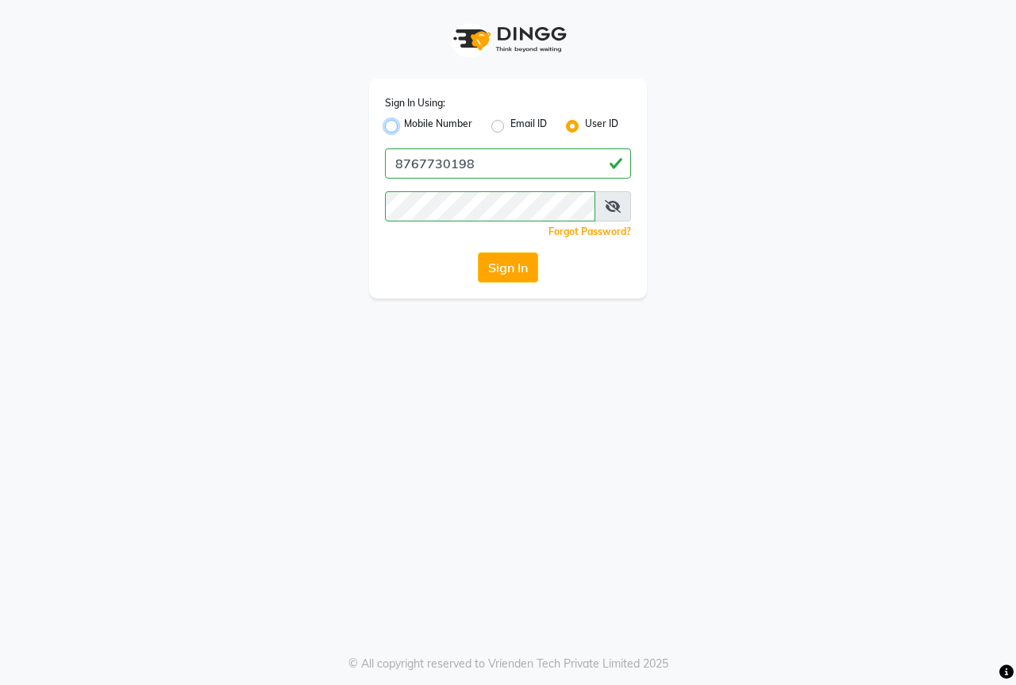
click at [414, 127] on input "Mobile Number" at bounding box center [409, 122] width 10 height 10
radio input "true"
radio input "false"
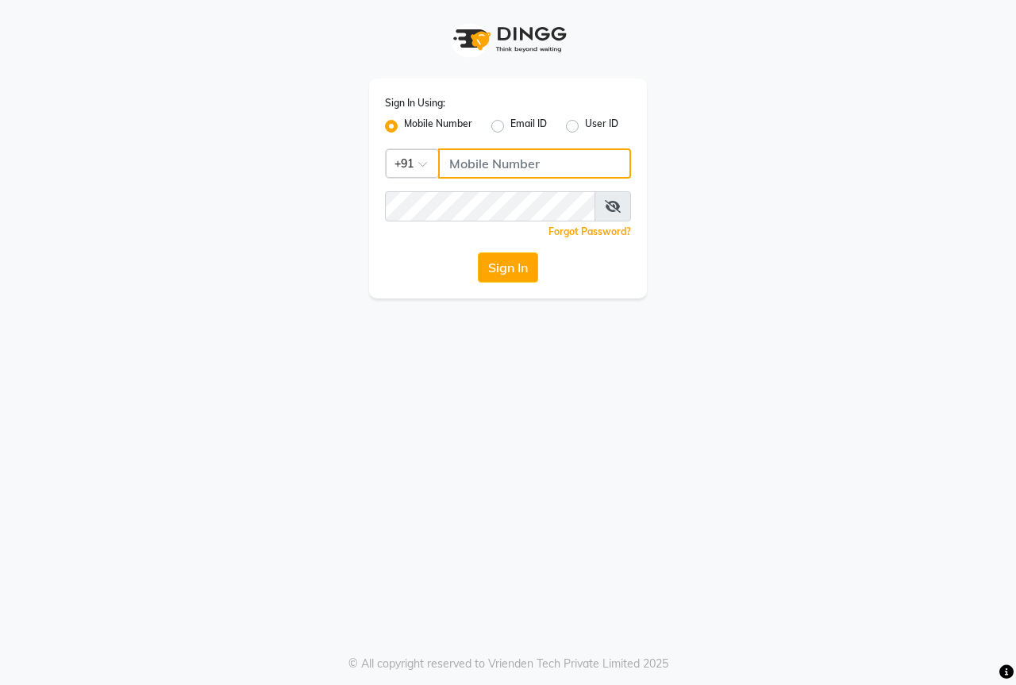
drag, startPoint x: 474, startPoint y: 154, endPoint x: 500, endPoint y: 189, distance: 43.6
click at [477, 154] on input "Username" at bounding box center [534, 163] width 193 height 30
type input "8767730198"
click at [510, 275] on button "Sign In" at bounding box center [508, 267] width 60 height 30
